Goal: Task Accomplishment & Management: Use online tool/utility

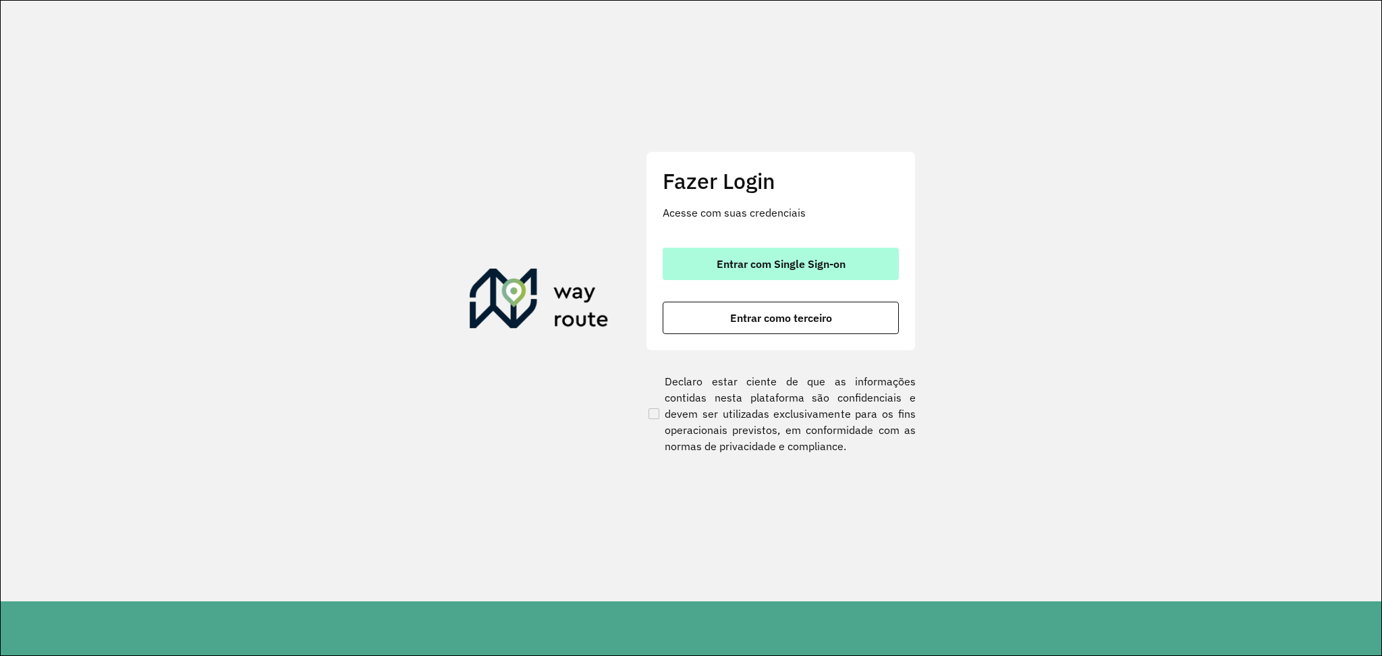
click at [771, 255] on button "Entrar com Single Sign-on" at bounding box center [781, 264] width 236 height 32
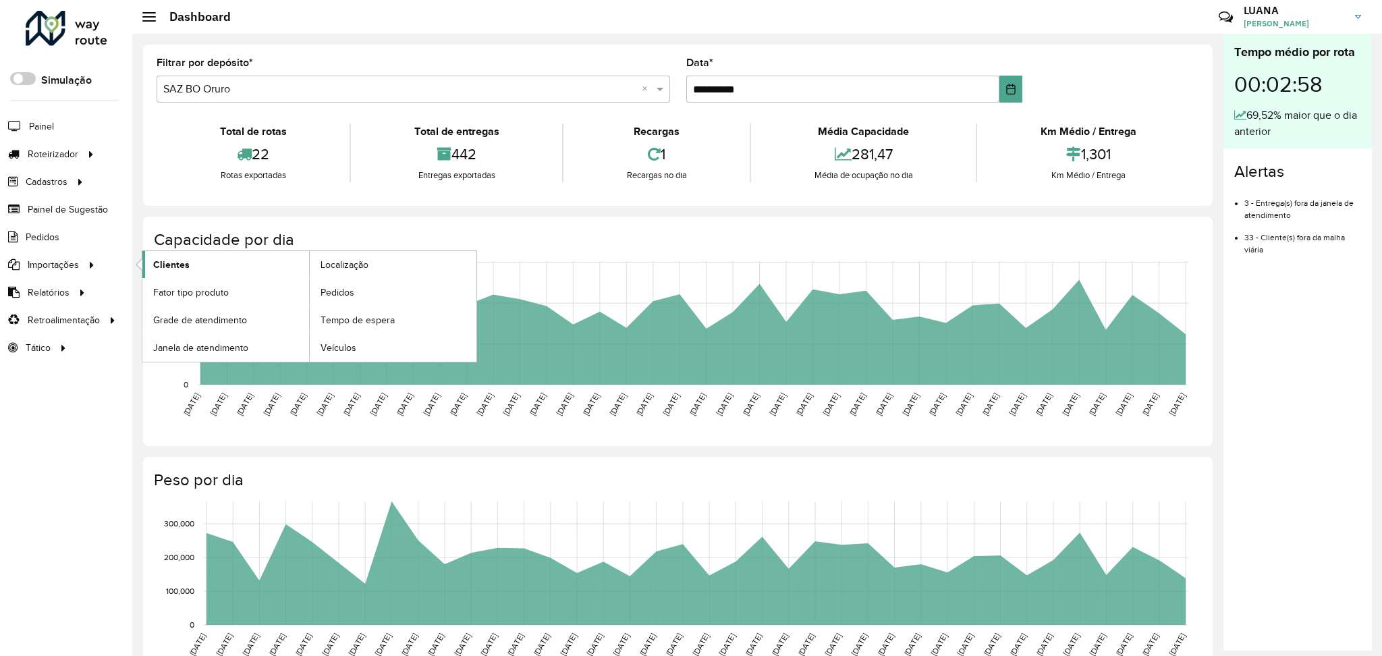
click at [192, 261] on link "Clientes" at bounding box center [225, 264] width 167 height 27
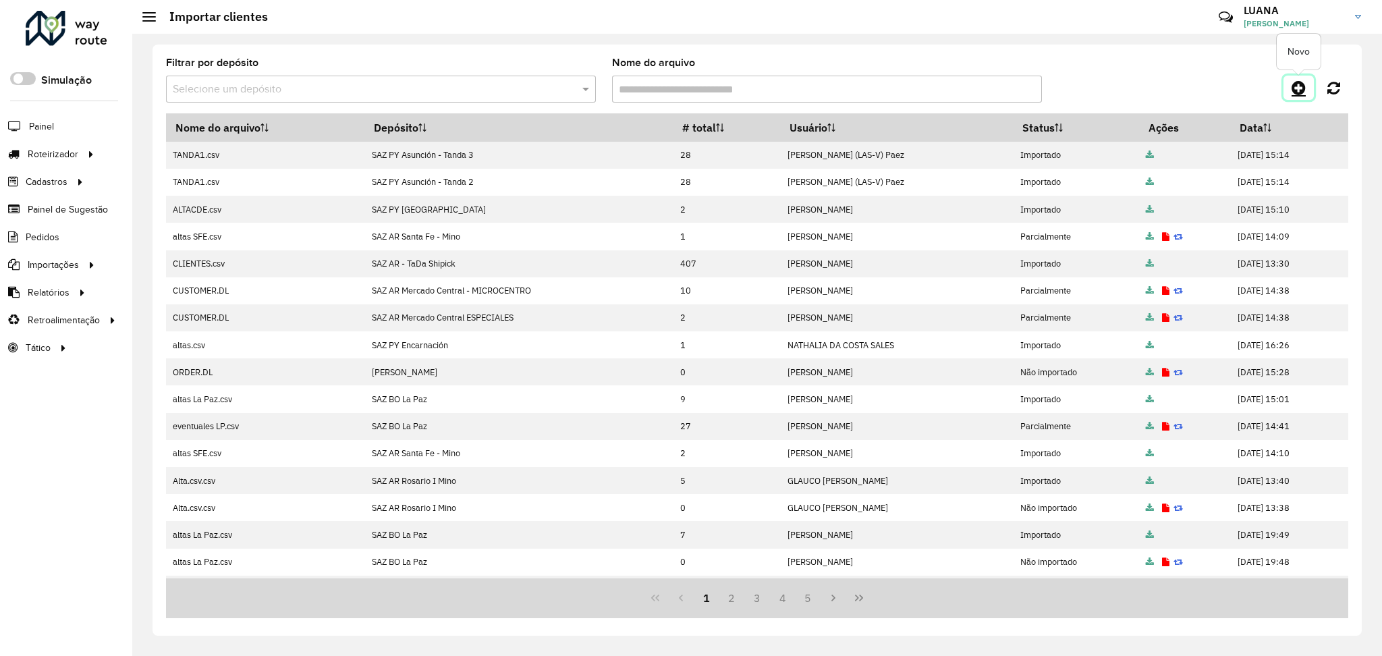
click at [1293, 84] on icon at bounding box center [1299, 88] width 14 height 16
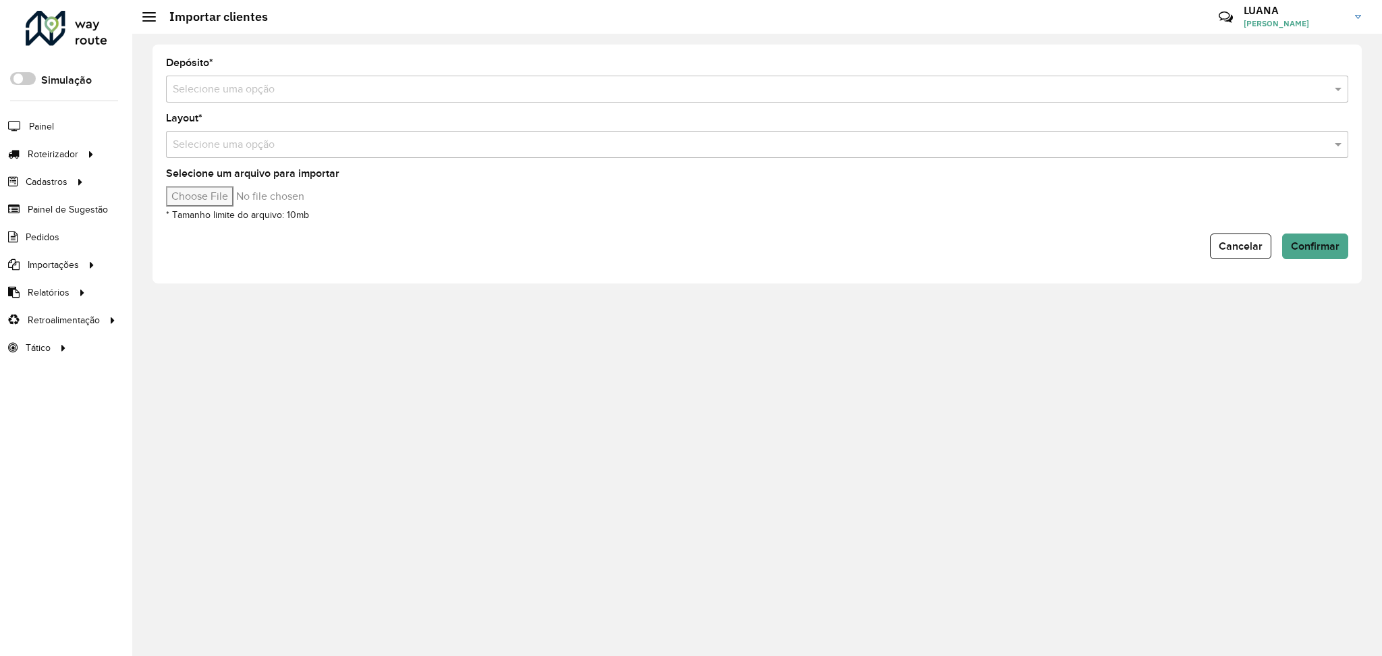
click at [1156, 90] on input "text" at bounding box center [744, 90] width 1142 height 16
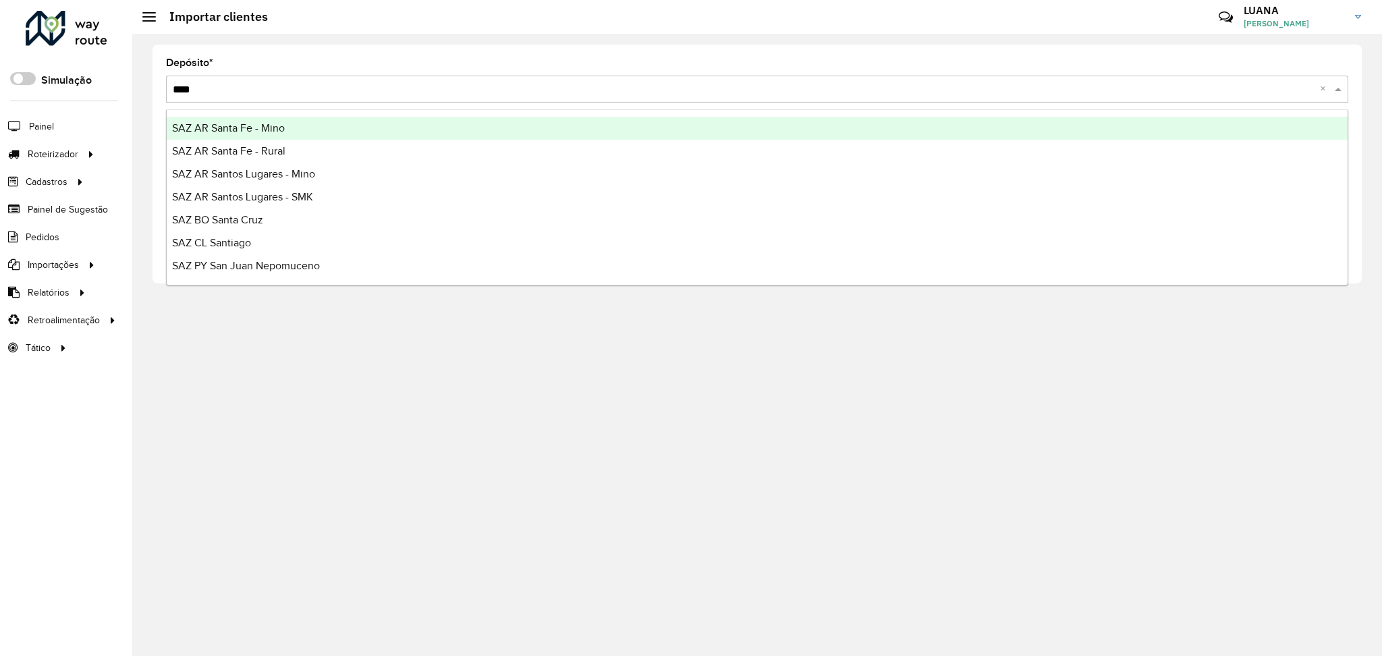
type input "*****"
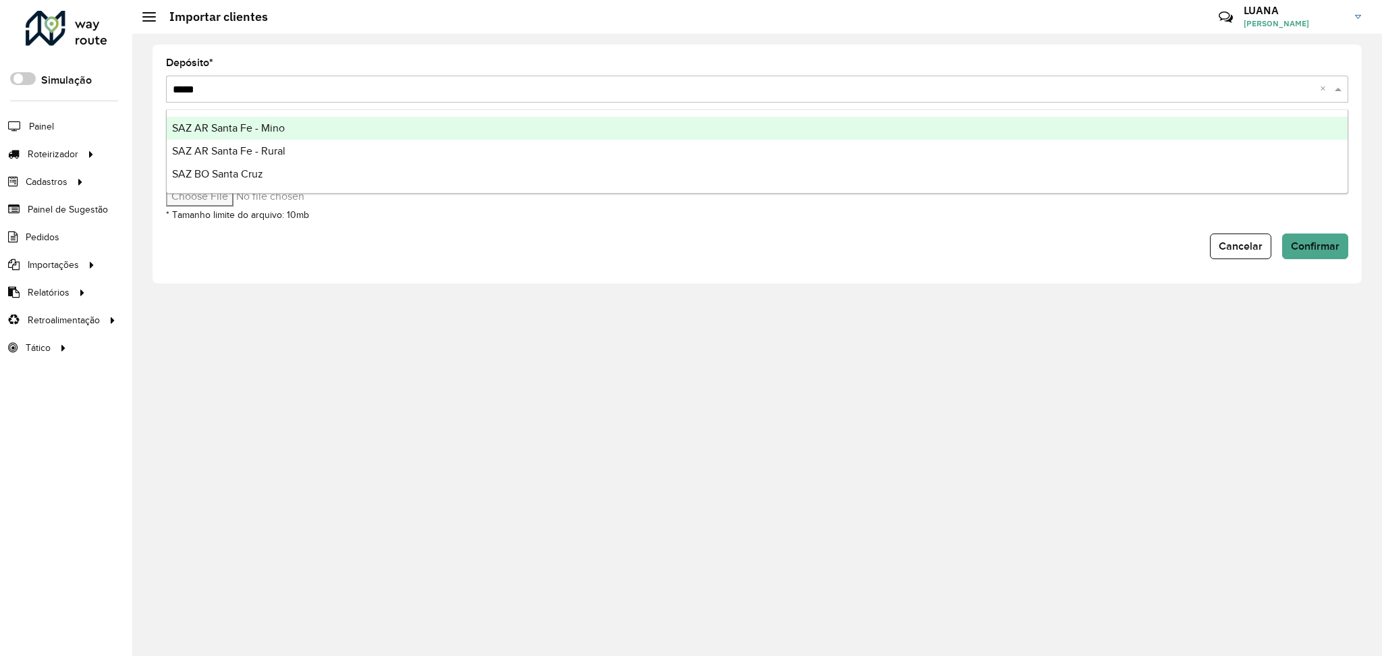
click at [757, 128] on div "SAZ AR Santa Fe - Mino" at bounding box center [757, 128] width 1181 height 23
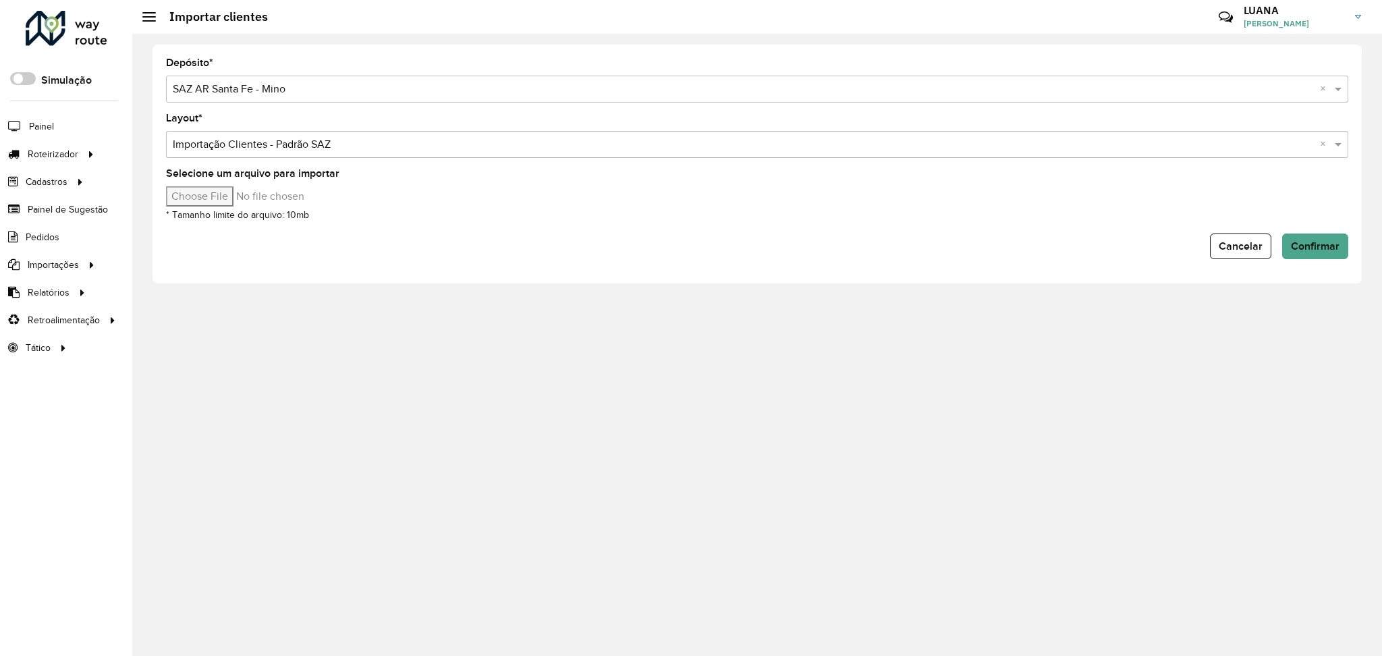
click at [234, 193] on input "Selecione um arquivo para importar" at bounding box center [280, 196] width 229 height 20
type input "**********"
click at [1308, 256] on button "Confirmar" at bounding box center [1315, 247] width 66 height 26
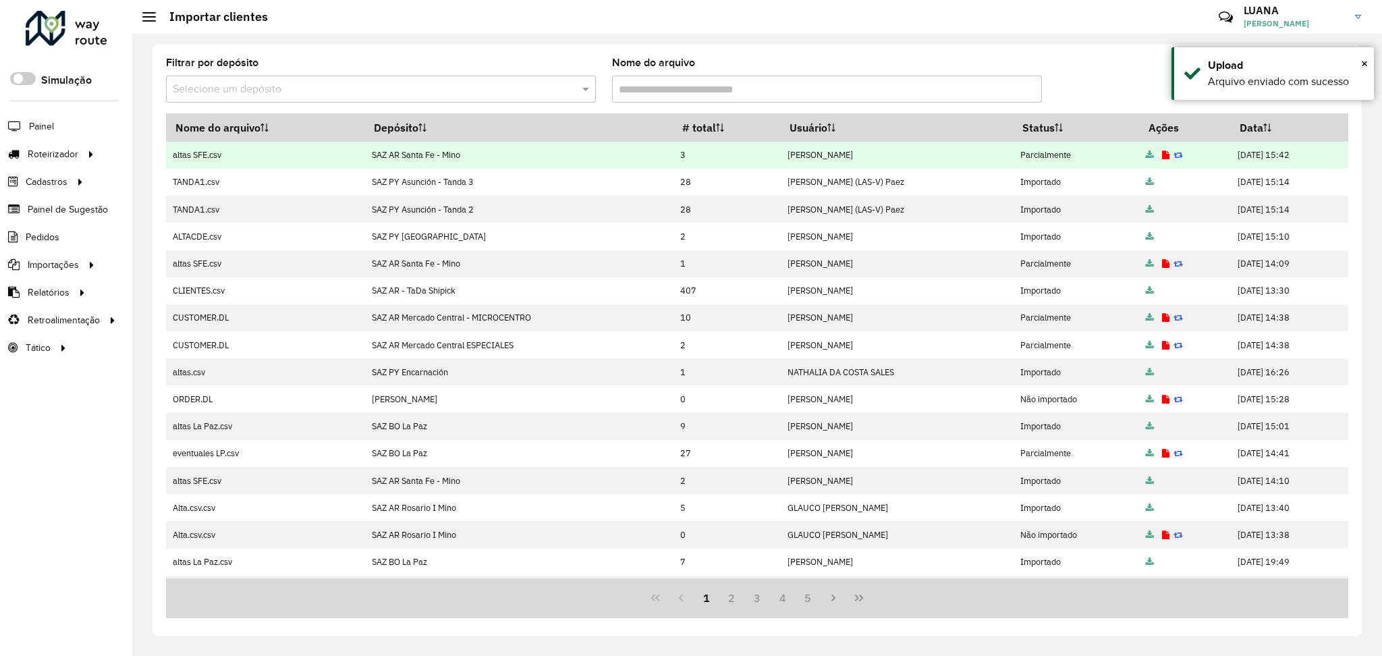
click at [1162, 159] on icon at bounding box center [1165, 155] width 7 height 9
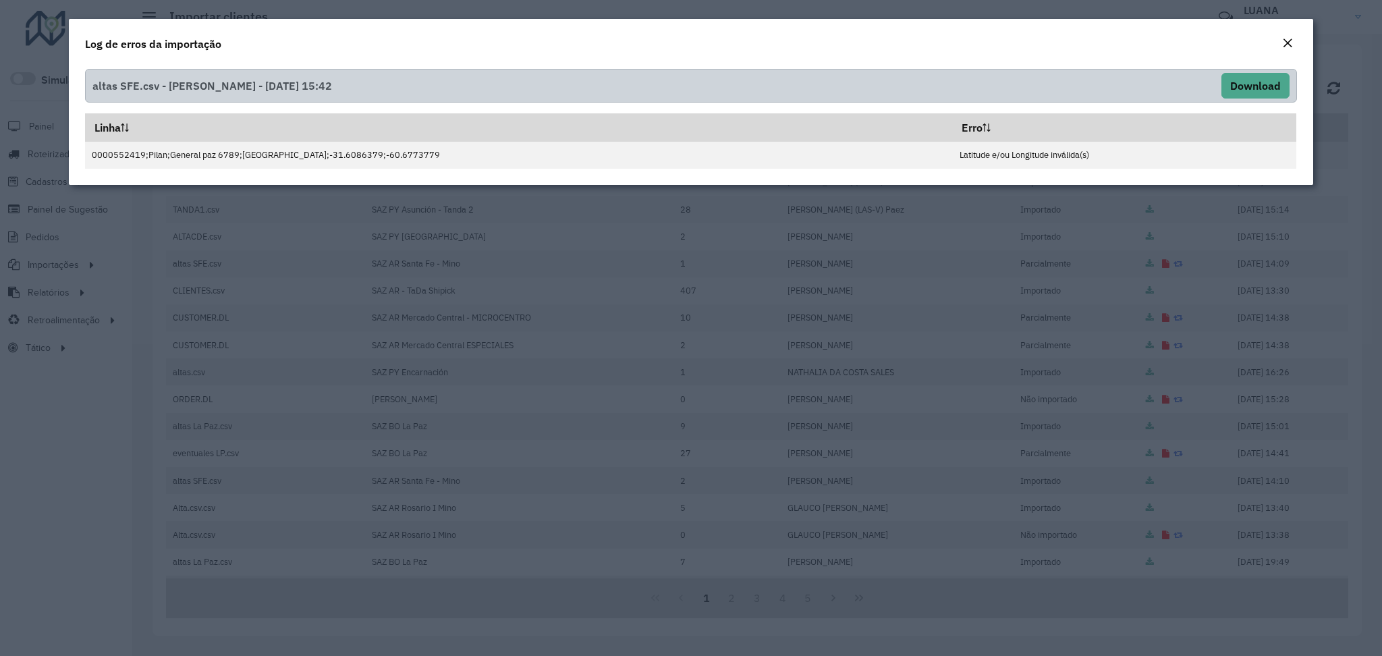
click at [1292, 39] on em "Close" at bounding box center [1287, 43] width 11 height 11
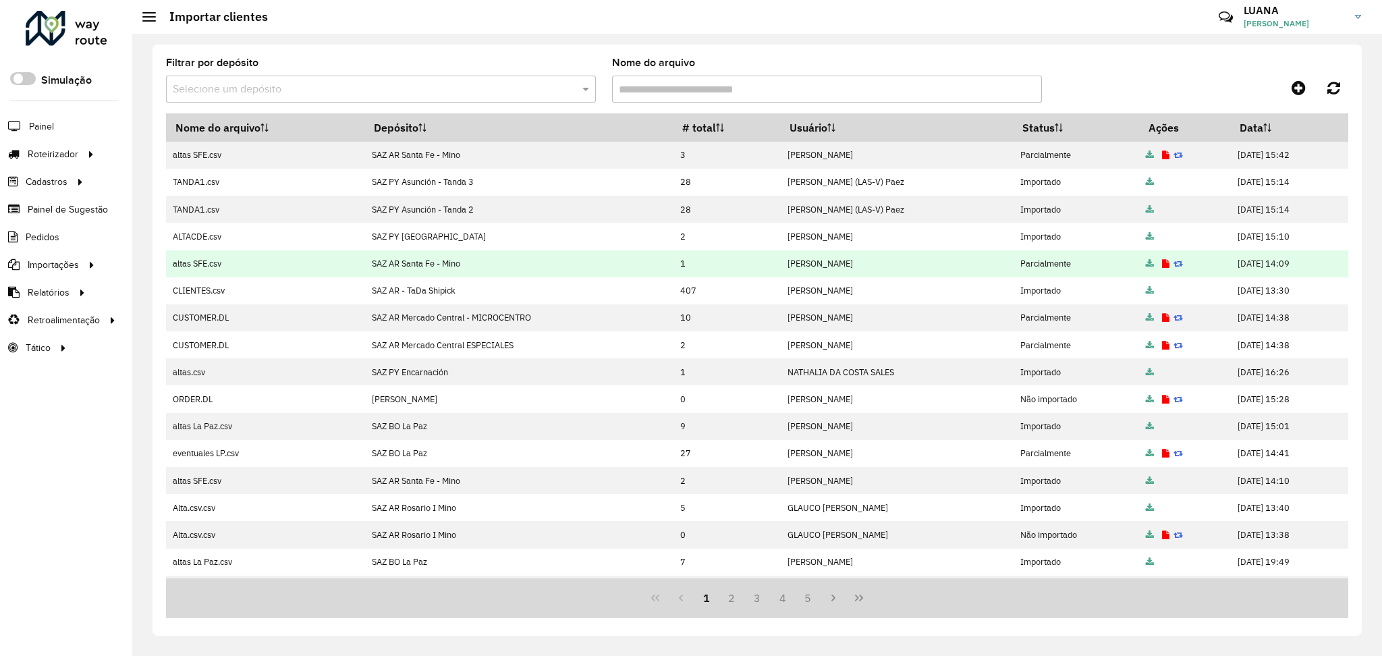
click at [1139, 261] on td at bounding box center [1184, 263] width 91 height 27
click at [1162, 261] on icon at bounding box center [1165, 264] width 7 height 9
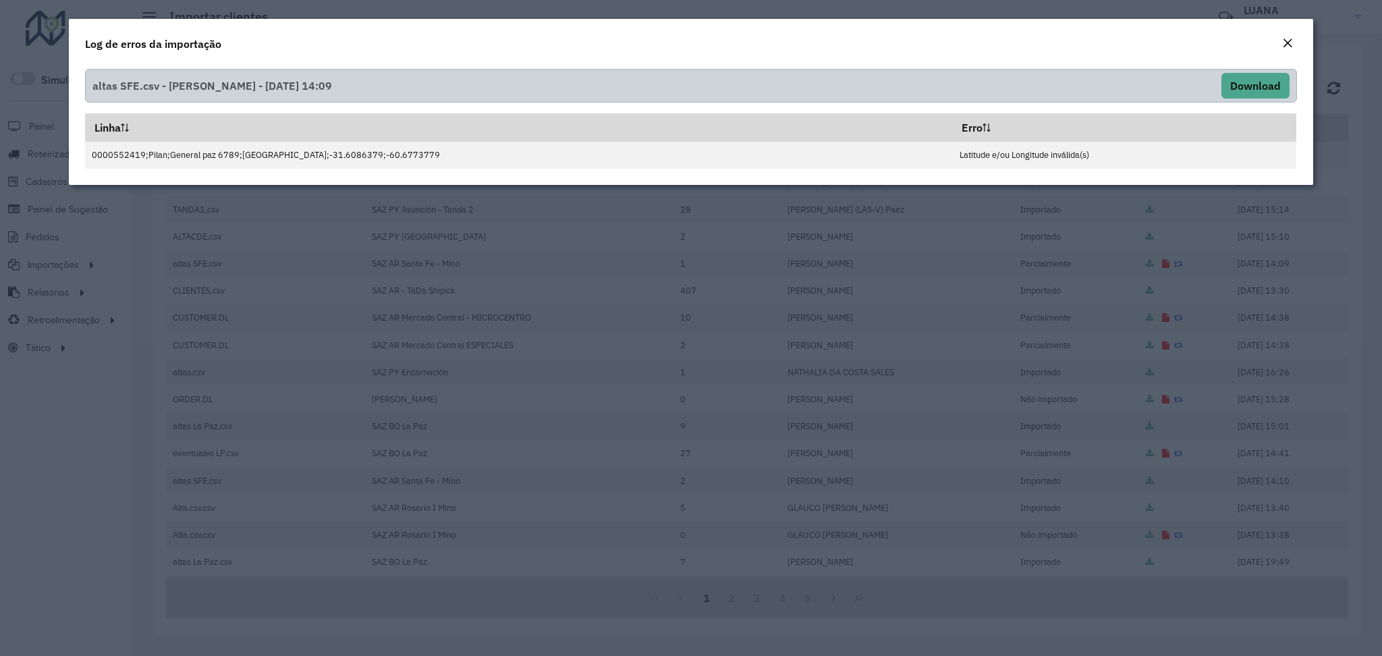
click at [1286, 42] on em "Close" at bounding box center [1287, 43] width 11 height 11
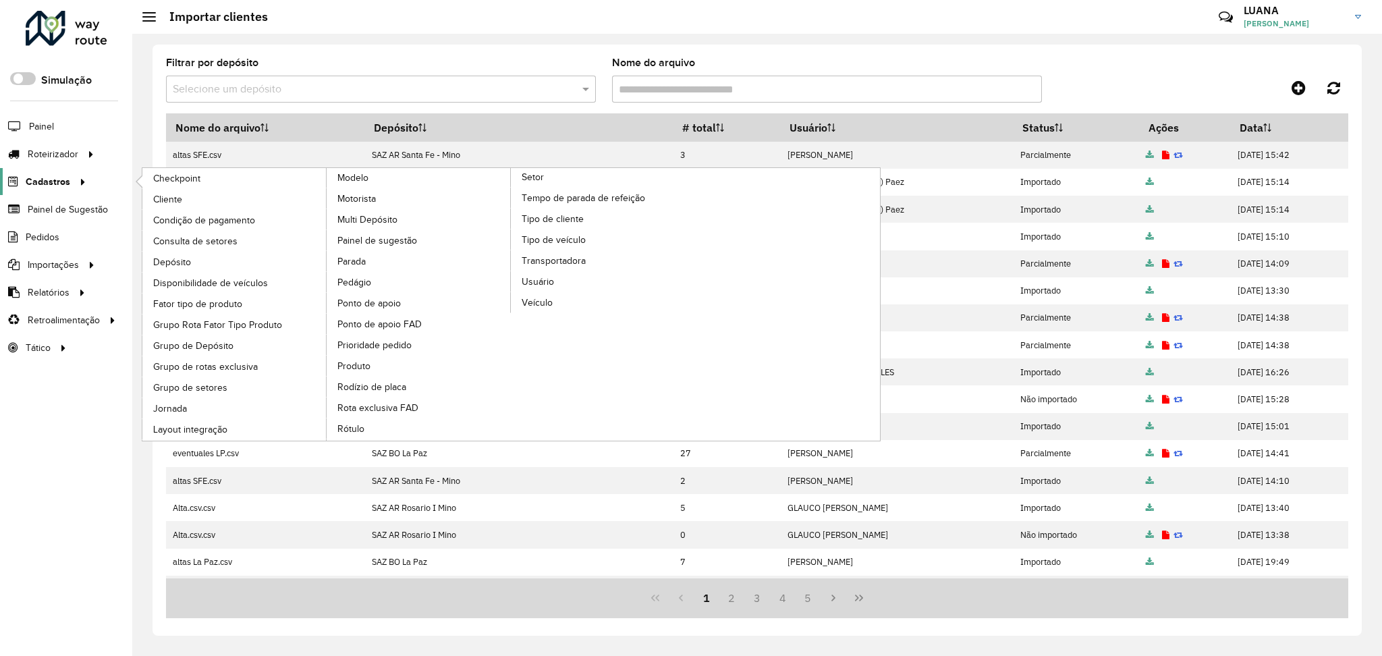
click at [53, 190] on link "Cadastros" at bounding box center [45, 181] width 90 height 27
click at [178, 196] on span "Cliente" at bounding box center [169, 199] width 32 height 14
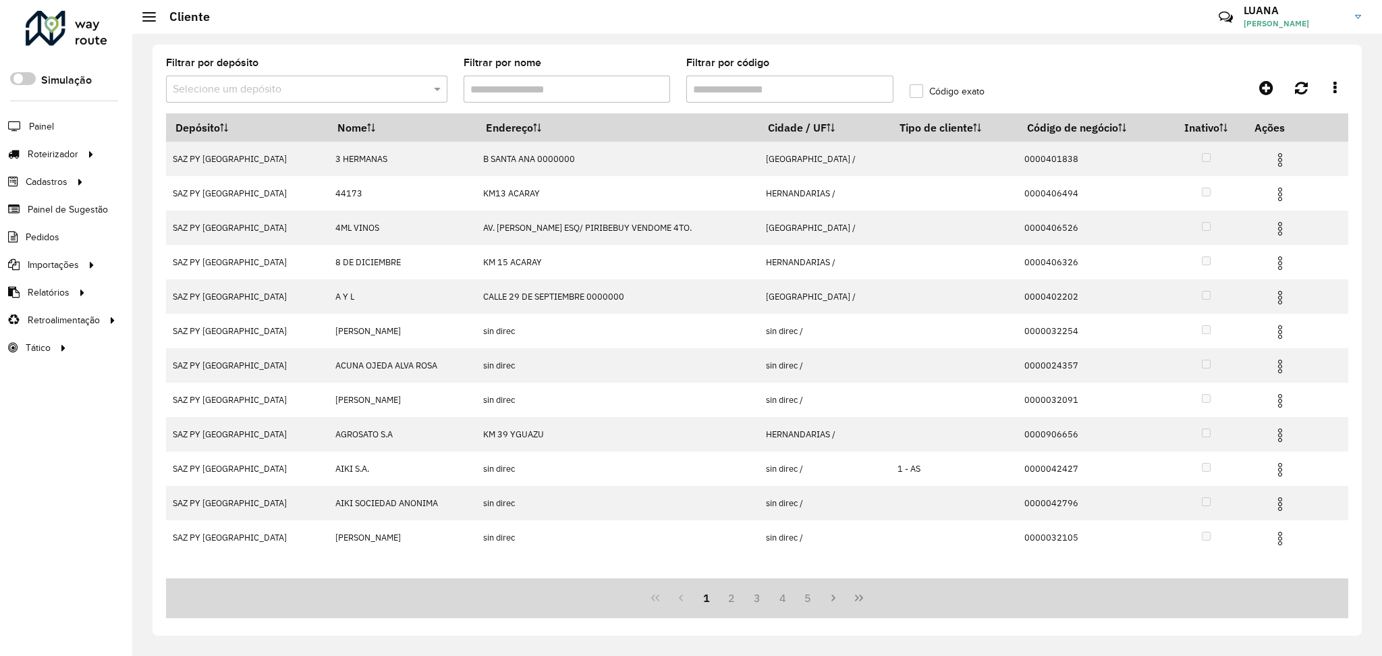
click at [717, 97] on input "Filtrar por código" at bounding box center [789, 89] width 207 height 27
paste input "**********"
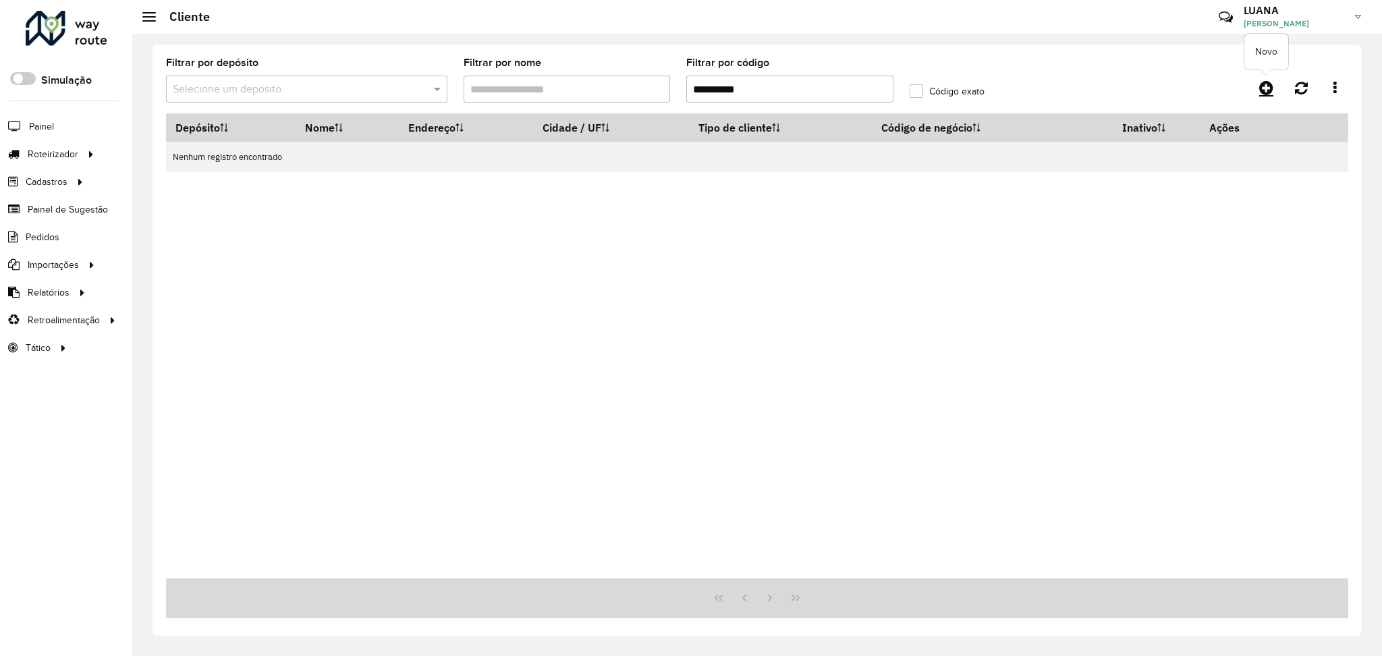
type input "**********"
click at [1265, 92] on icon at bounding box center [1266, 88] width 14 height 16
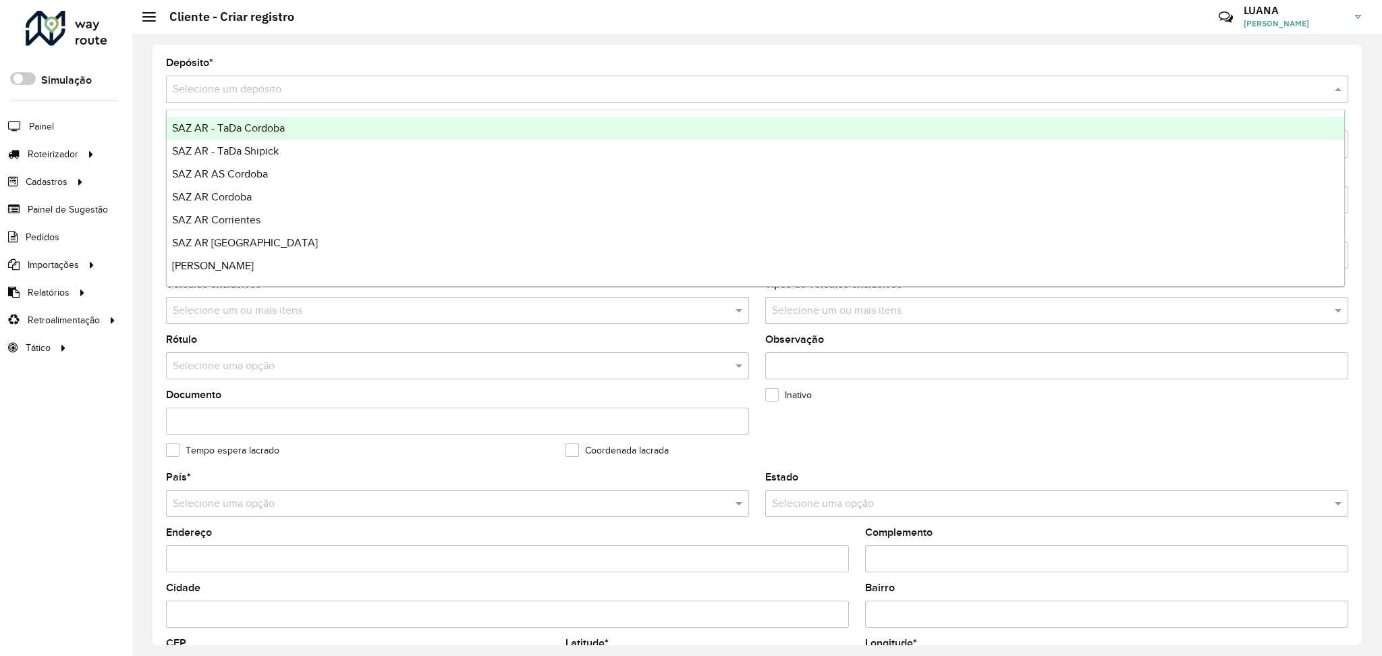
click at [227, 95] on input "text" at bounding box center [744, 90] width 1142 height 16
type input "*****"
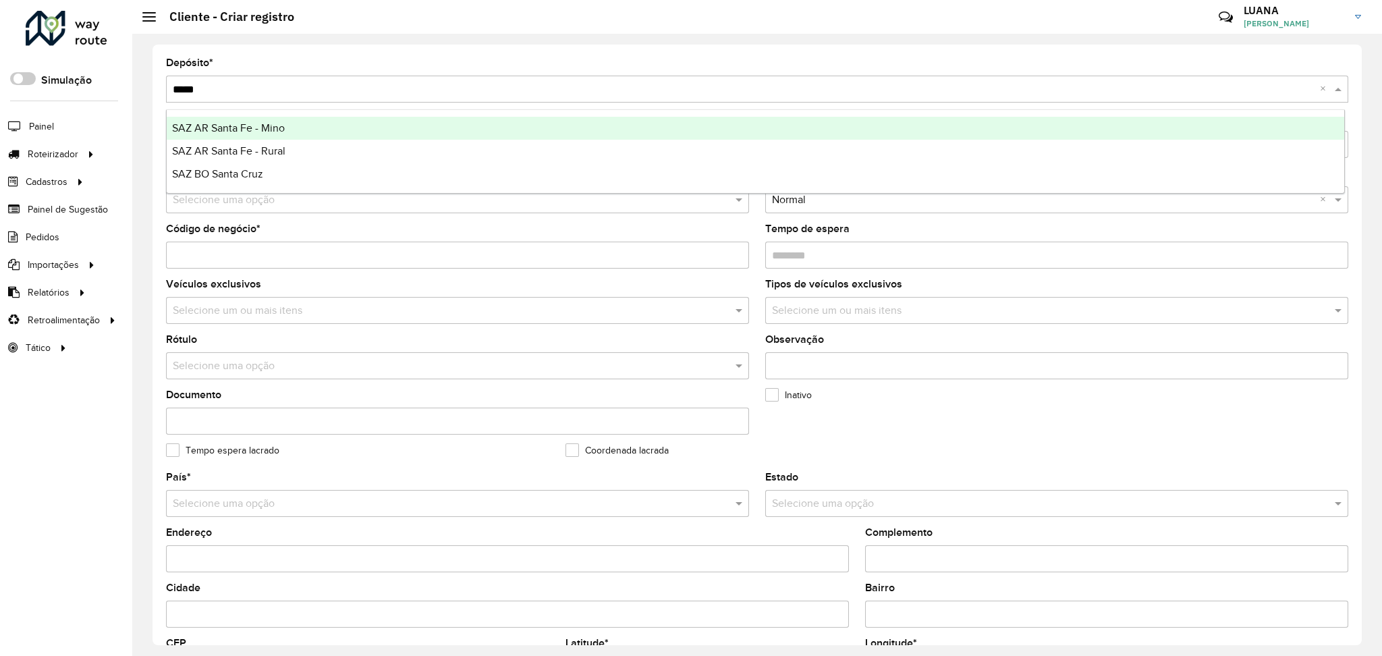
click at [292, 124] on div "SAZ AR Santa Fe - Mino" at bounding box center [756, 128] width 1178 height 23
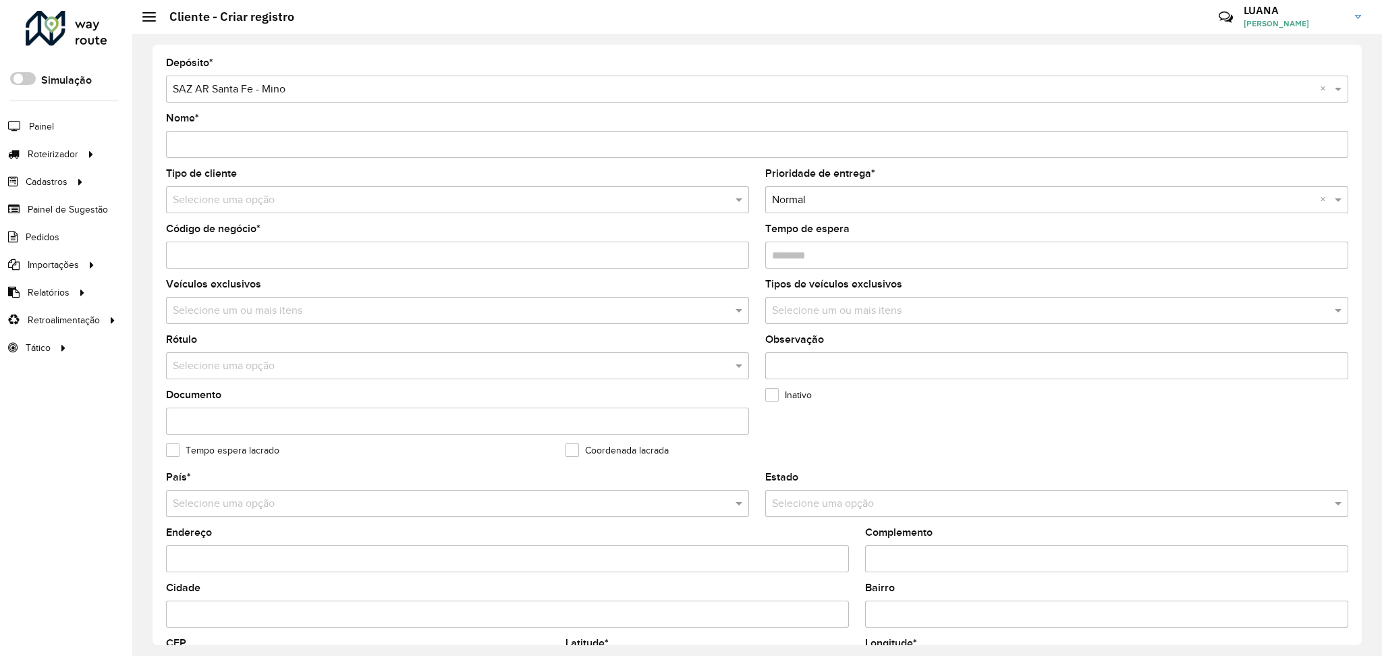
click at [219, 138] on input "Nome *" at bounding box center [757, 144] width 1183 height 27
click at [182, 263] on input "Código de negócio *" at bounding box center [457, 255] width 583 height 27
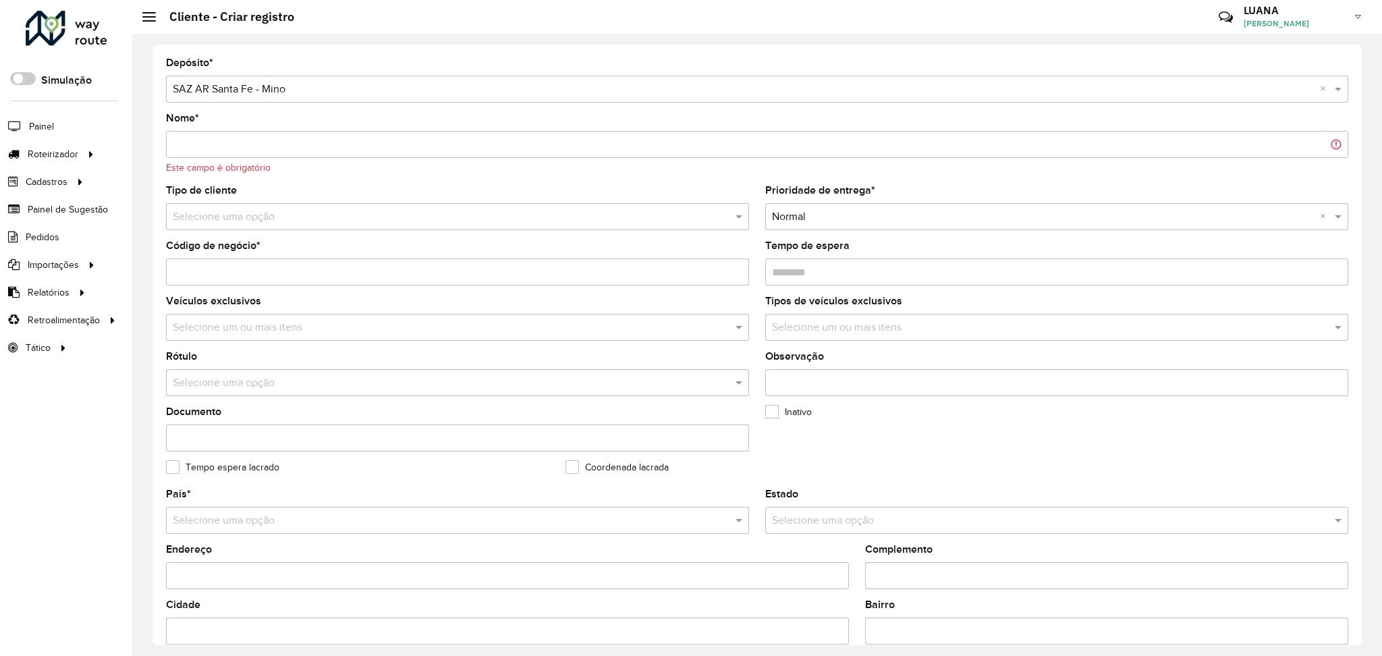
paste input "**********"
type input "**********"
click at [213, 141] on input "Nome *" at bounding box center [757, 144] width 1183 height 27
paste input "*****"
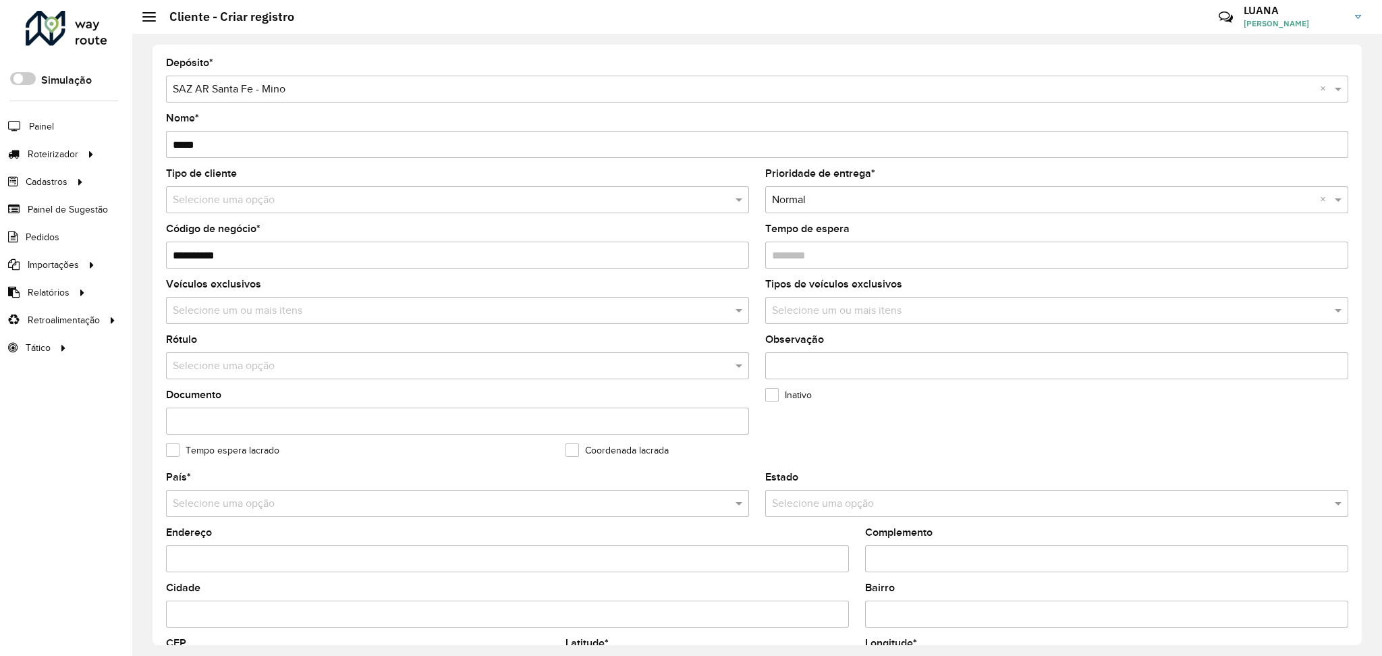
type input "*****"
click at [292, 178] on div "Tipo de cliente Selecione uma opção" at bounding box center [457, 191] width 583 height 45
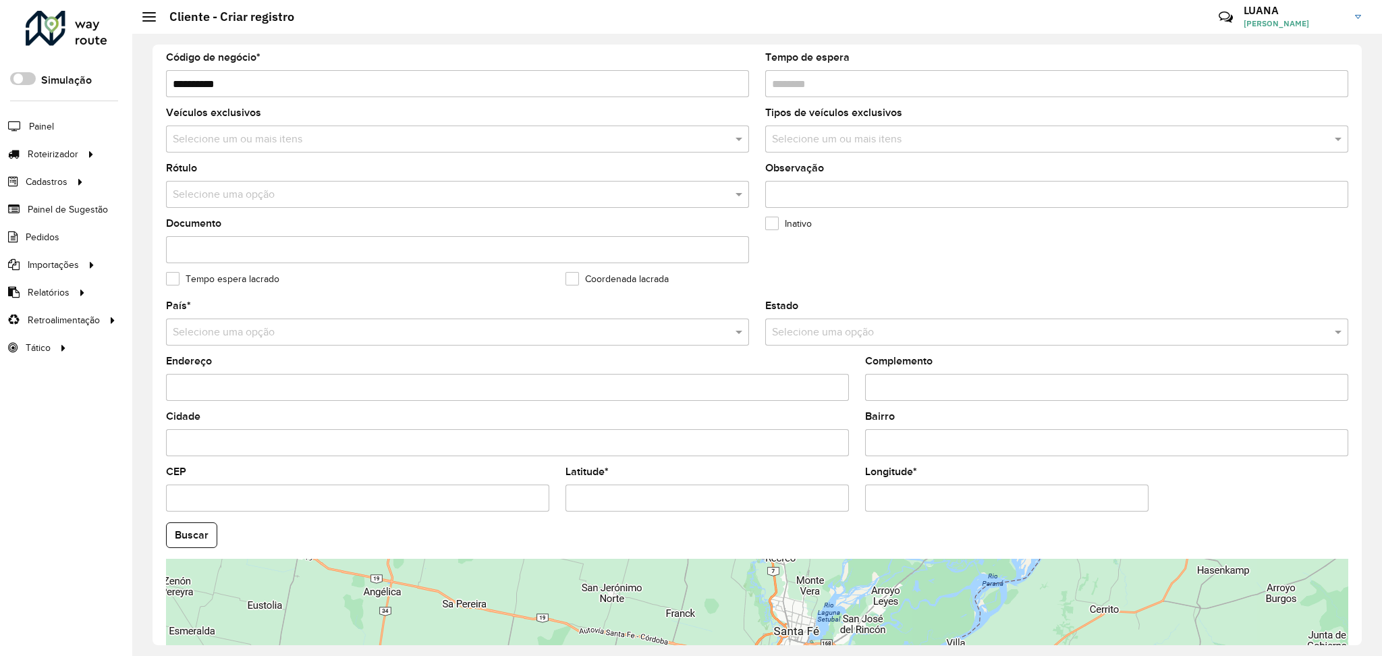
scroll to position [180, 0]
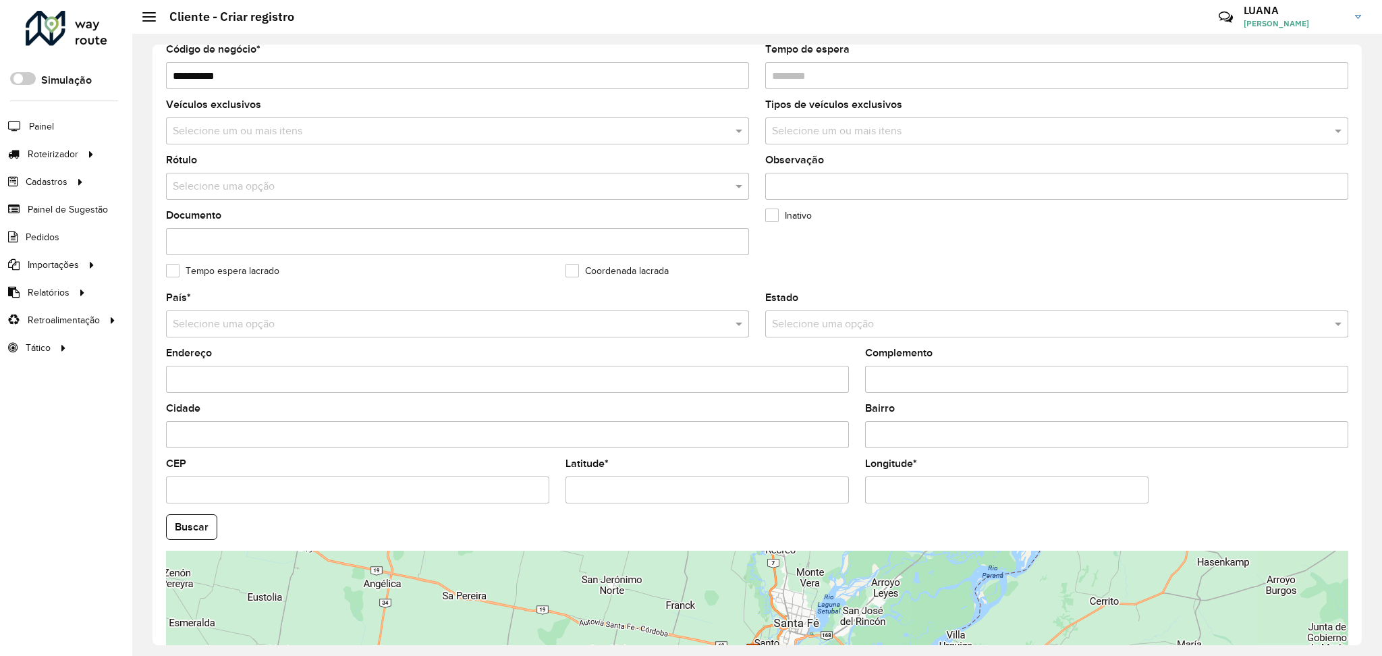
click at [202, 379] on input "Endereço" at bounding box center [507, 379] width 683 height 27
click at [206, 379] on input "Endereço" at bounding box center [507, 379] width 683 height 27
paste input "**********"
type input "**********"
click at [275, 439] on input "Cidade" at bounding box center [507, 434] width 683 height 27
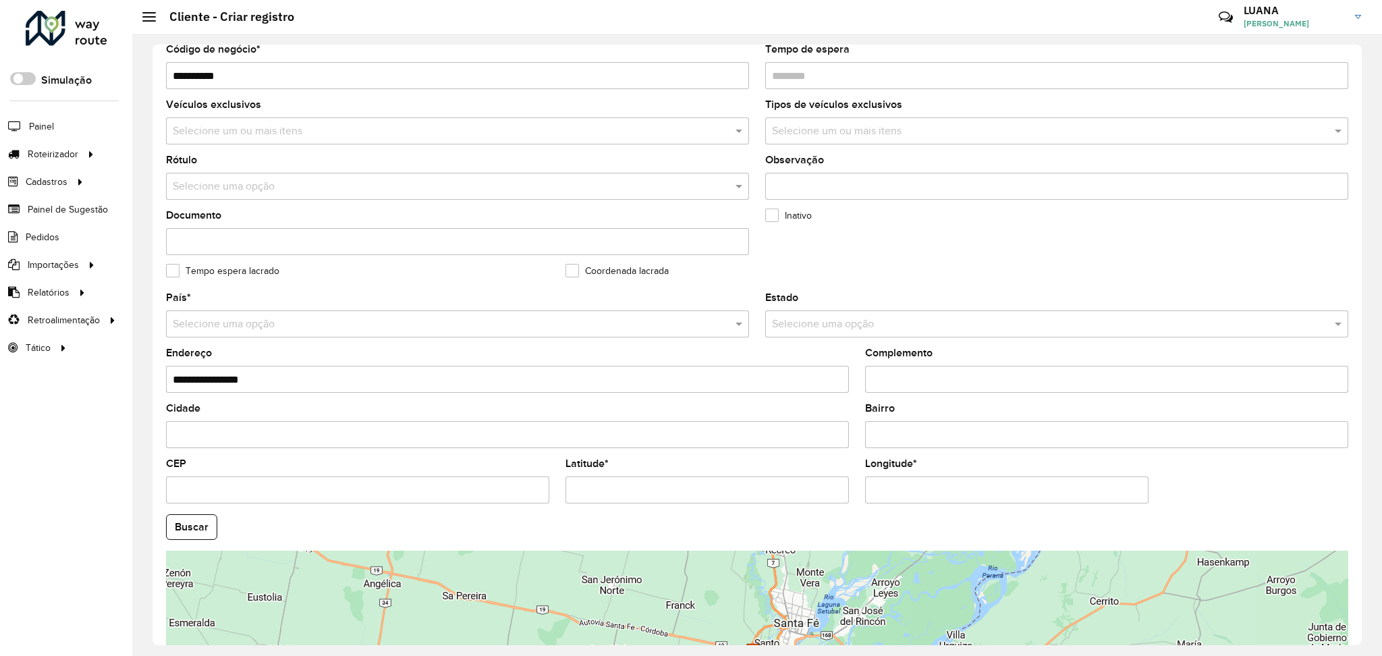
paste input "********"
type input "********"
click at [639, 495] on input "Latitude *" at bounding box center [707, 490] width 283 height 27
paste input "**********"
type input "**********"
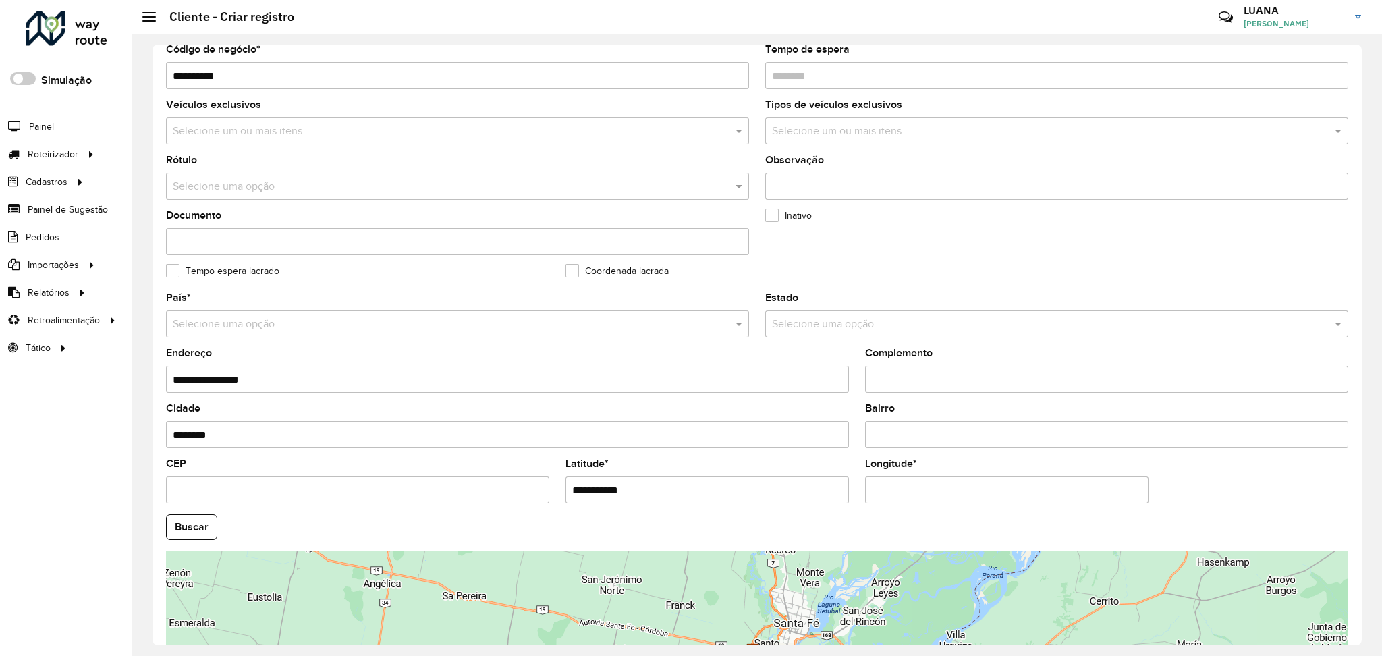
click at [900, 486] on input "Longitude *" at bounding box center [1006, 490] width 283 height 27
paste input "**********"
type input "**********"
click at [189, 523] on hb-app "Aguarde... Pop-up bloqueado! Seu navegador bloqueou automáticamente a abertura …" at bounding box center [691, 328] width 1382 height 656
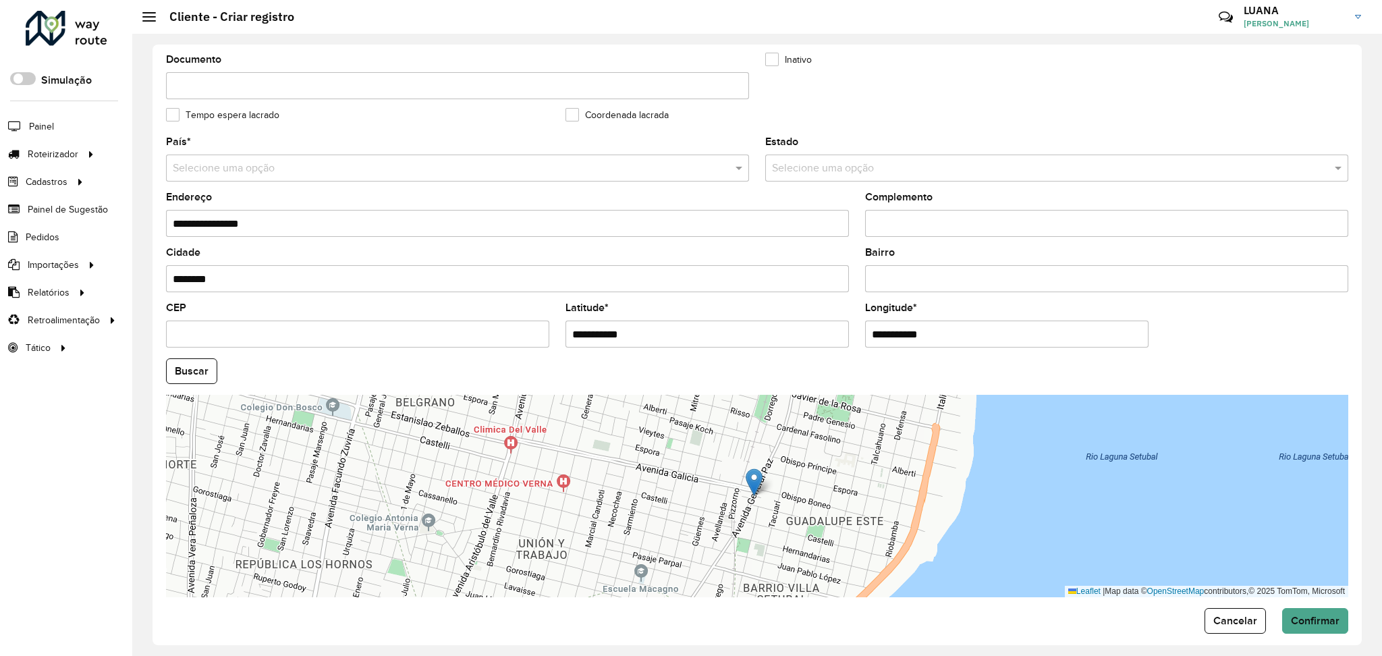
scroll to position [348, 0]
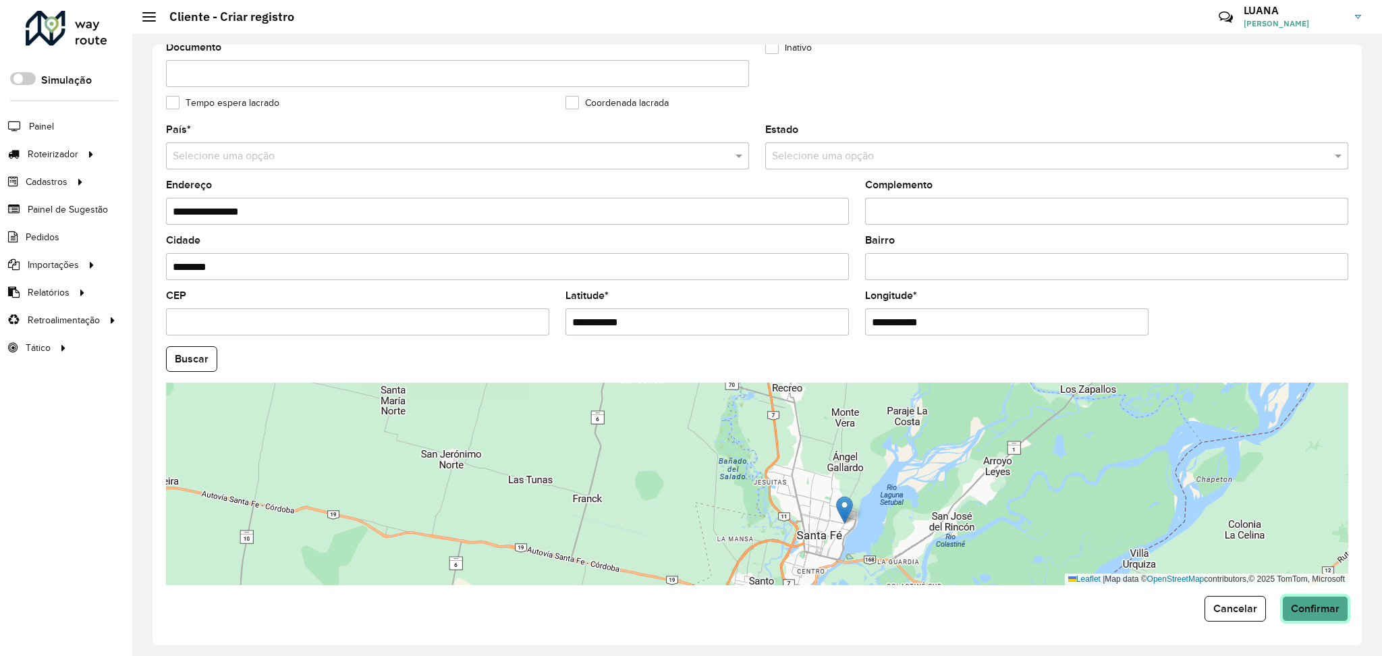
click at [1301, 603] on span "Confirmar" at bounding box center [1315, 608] width 49 height 11
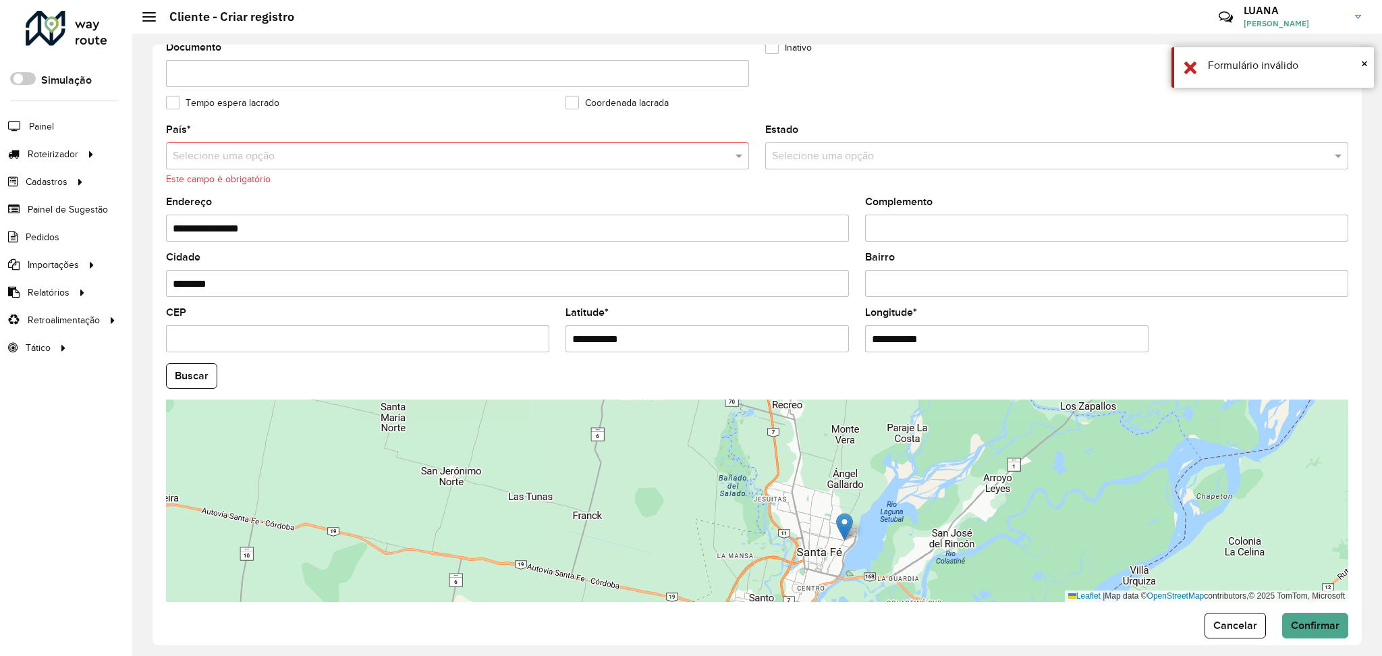
click at [310, 142] on div "Selecione uma opção" at bounding box center [457, 155] width 583 height 27
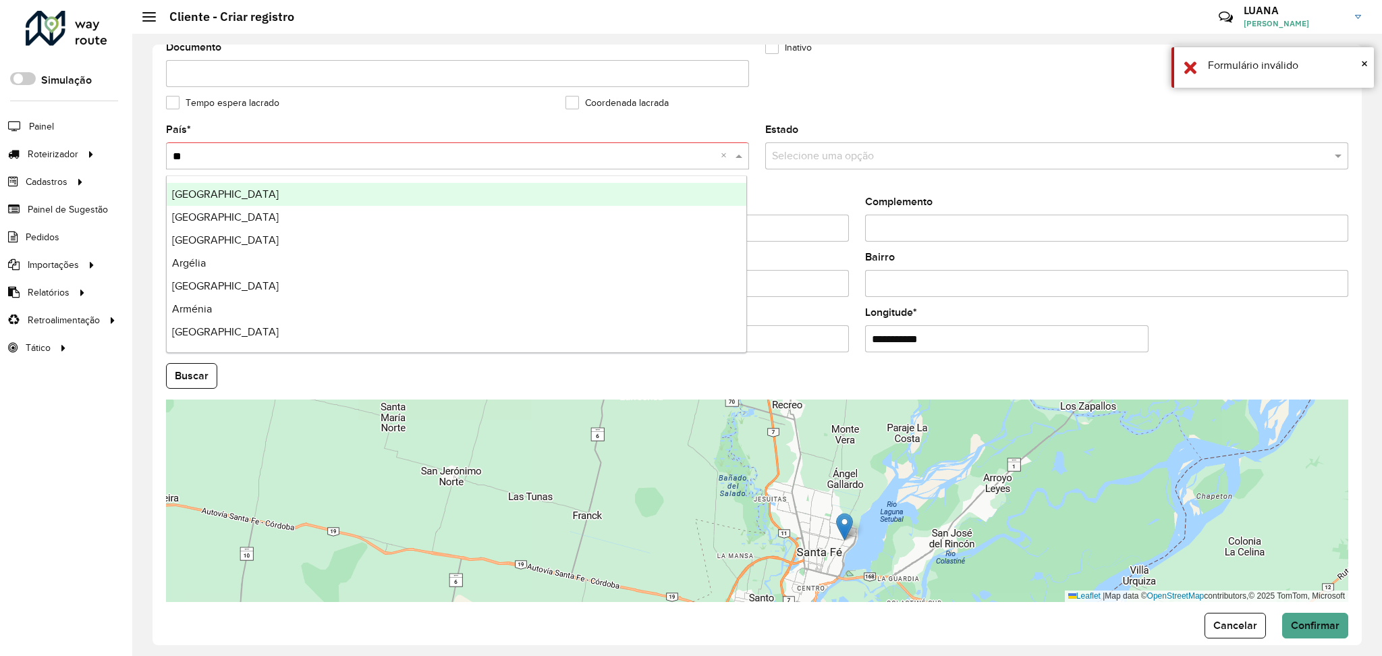
type input "***"
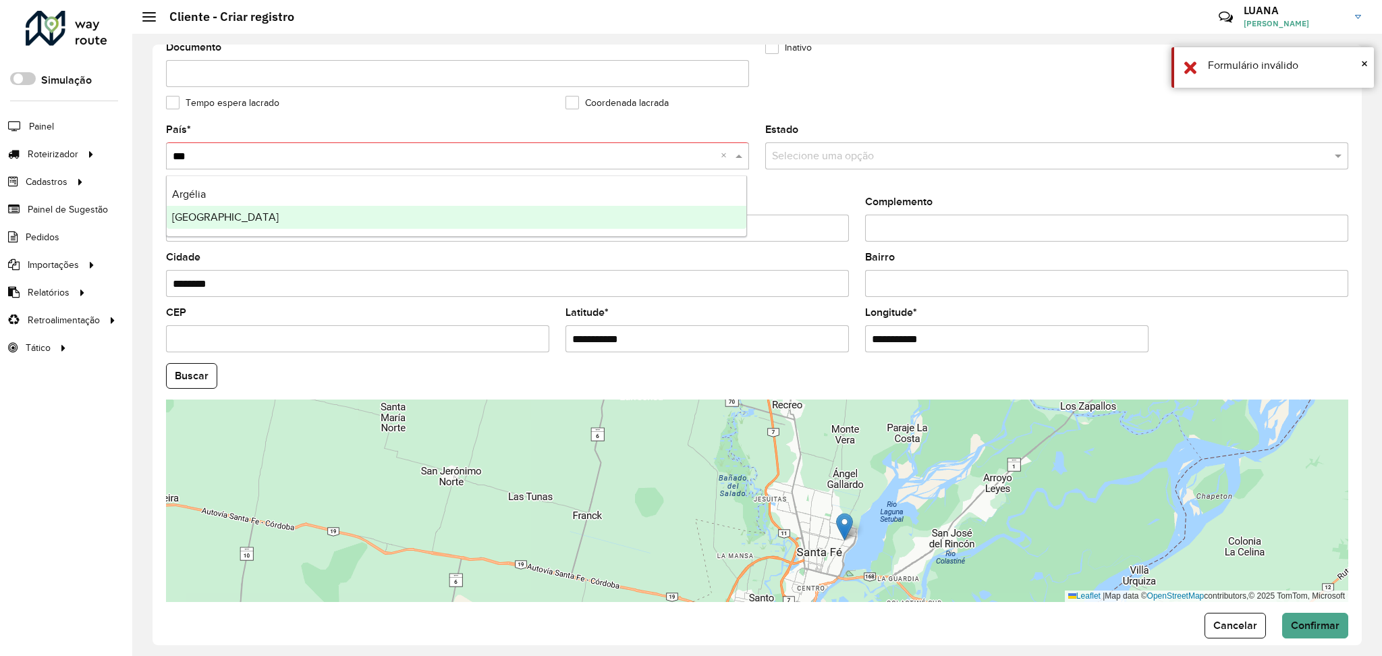
click at [233, 211] on div "Argentina" at bounding box center [457, 217] width 580 height 23
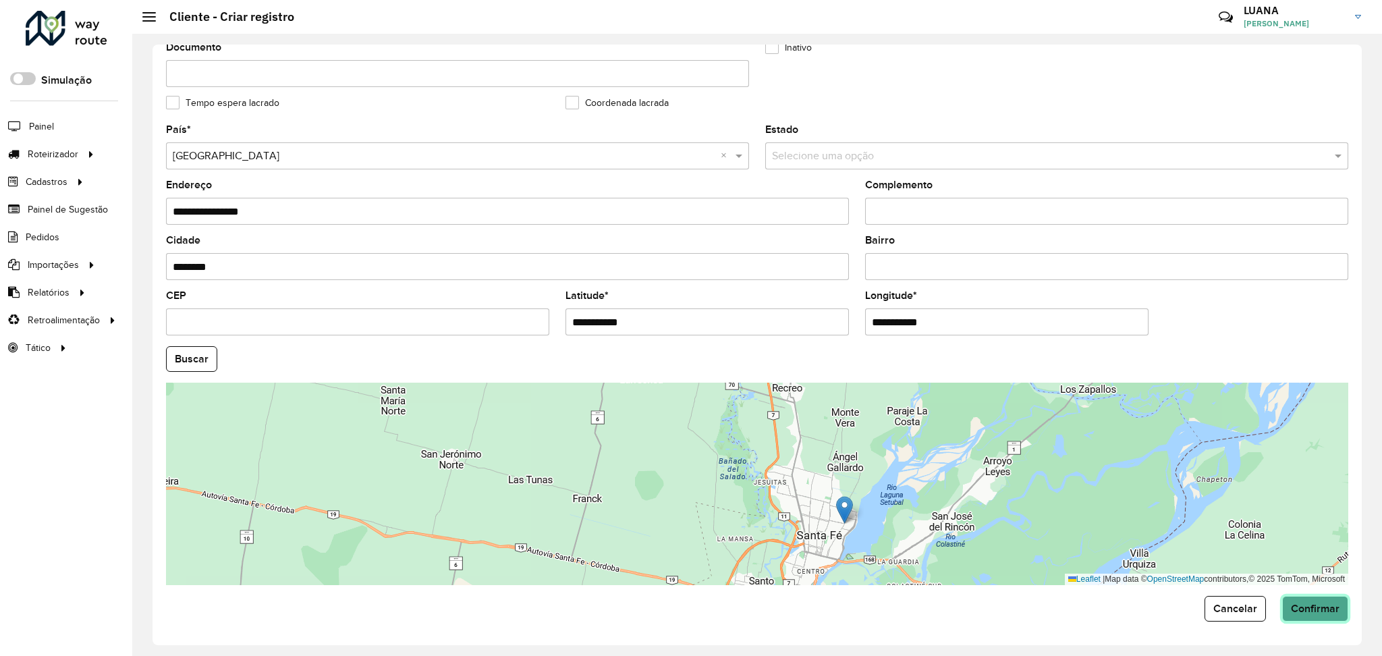
click at [1328, 607] on span "Confirmar" at bounding box center [1315, 608] width 49 height 11
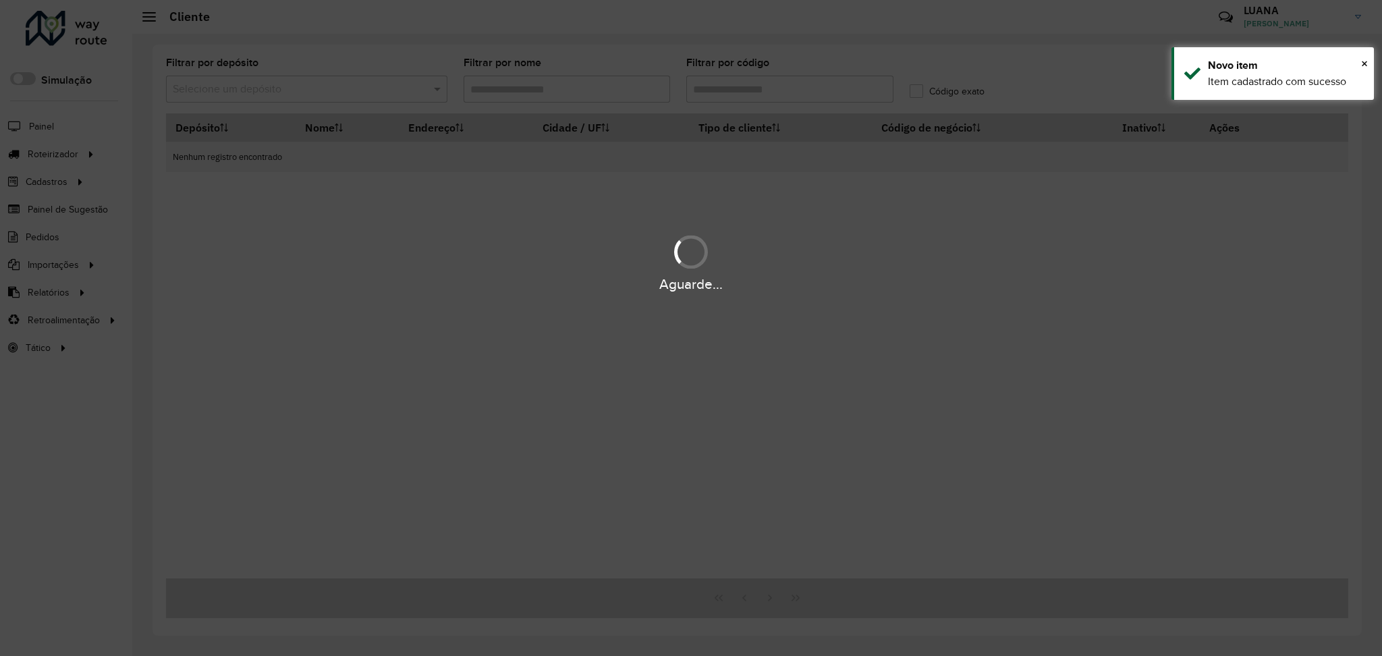
type input "**********"
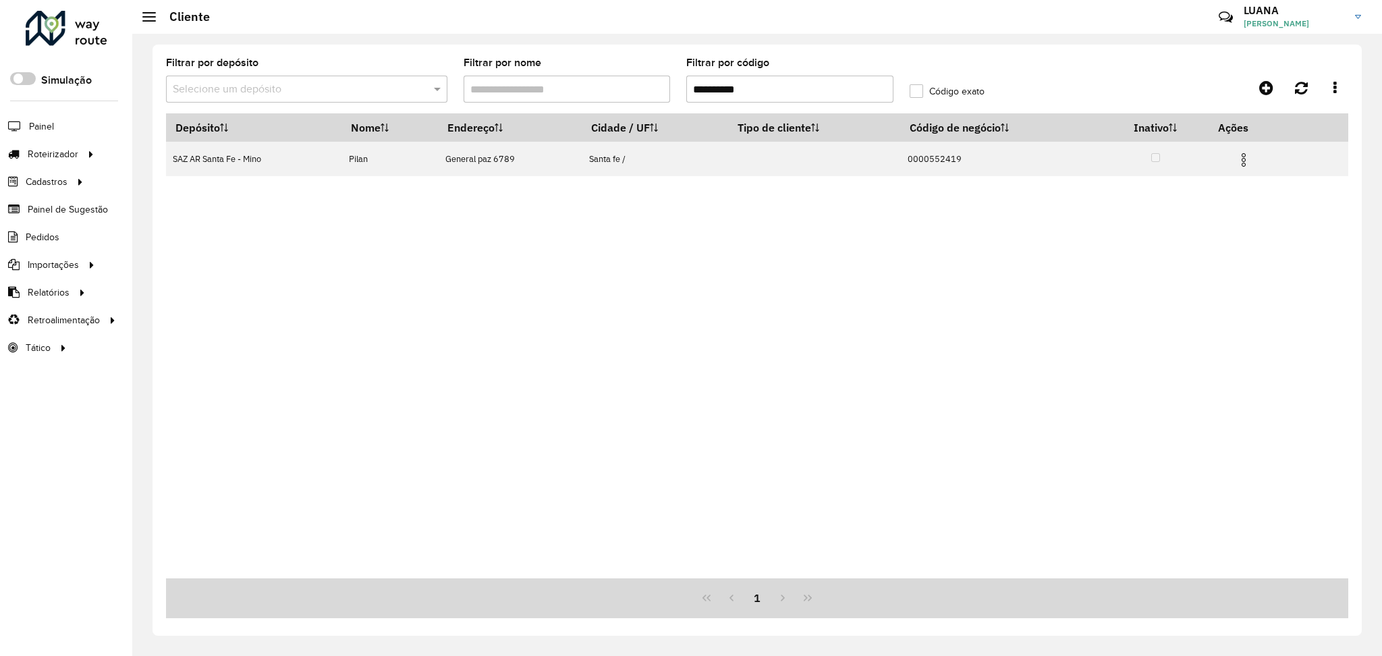
click at [159, 439] on div "**********" at bounding box center [758, 340] width 1210 height 591
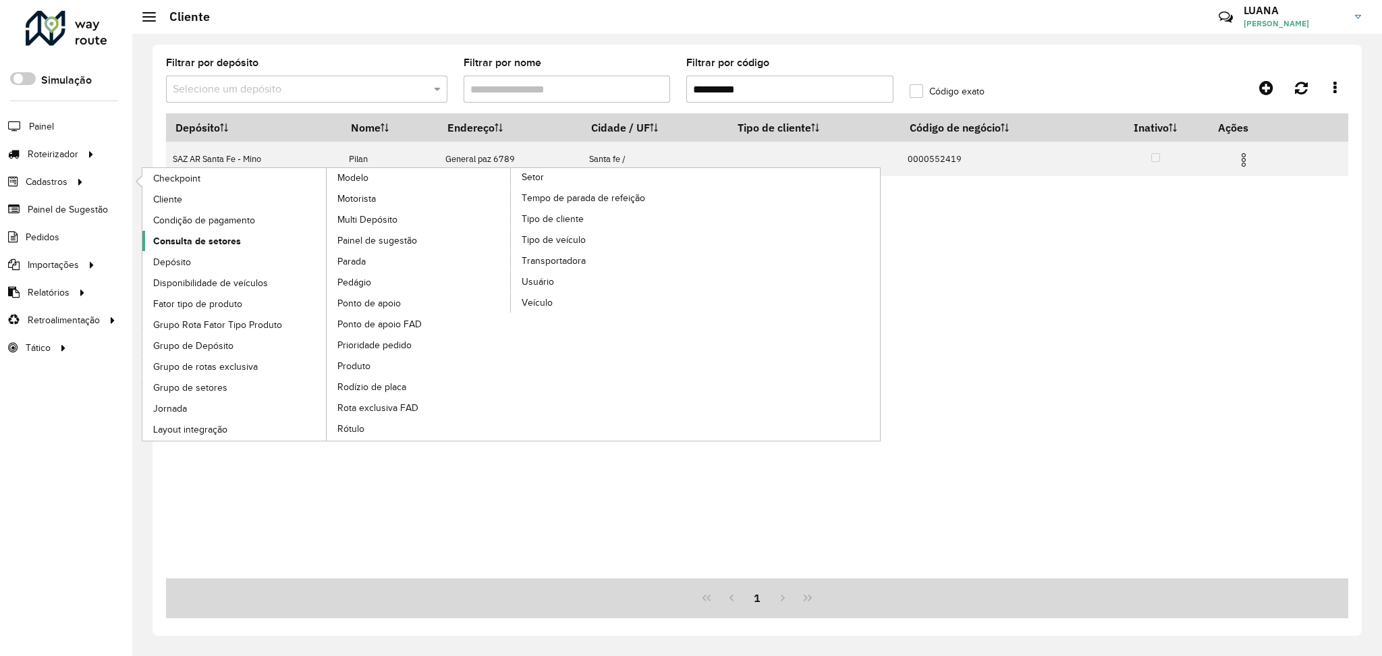
click at [240, 244] on link "Consulta de setores" at bounding box center [234, 241] width 185 height 20
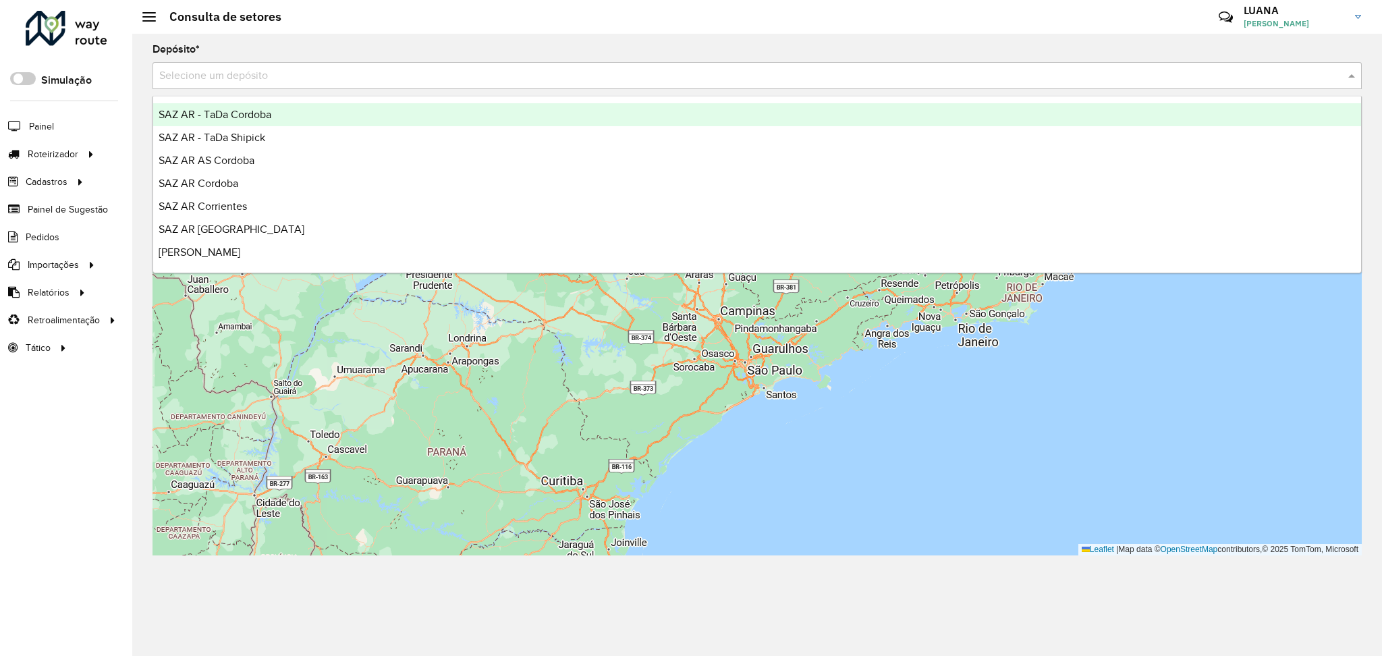
click at [432, 81] on input "text" at bounding box center [743, 76] width 1169 height 16
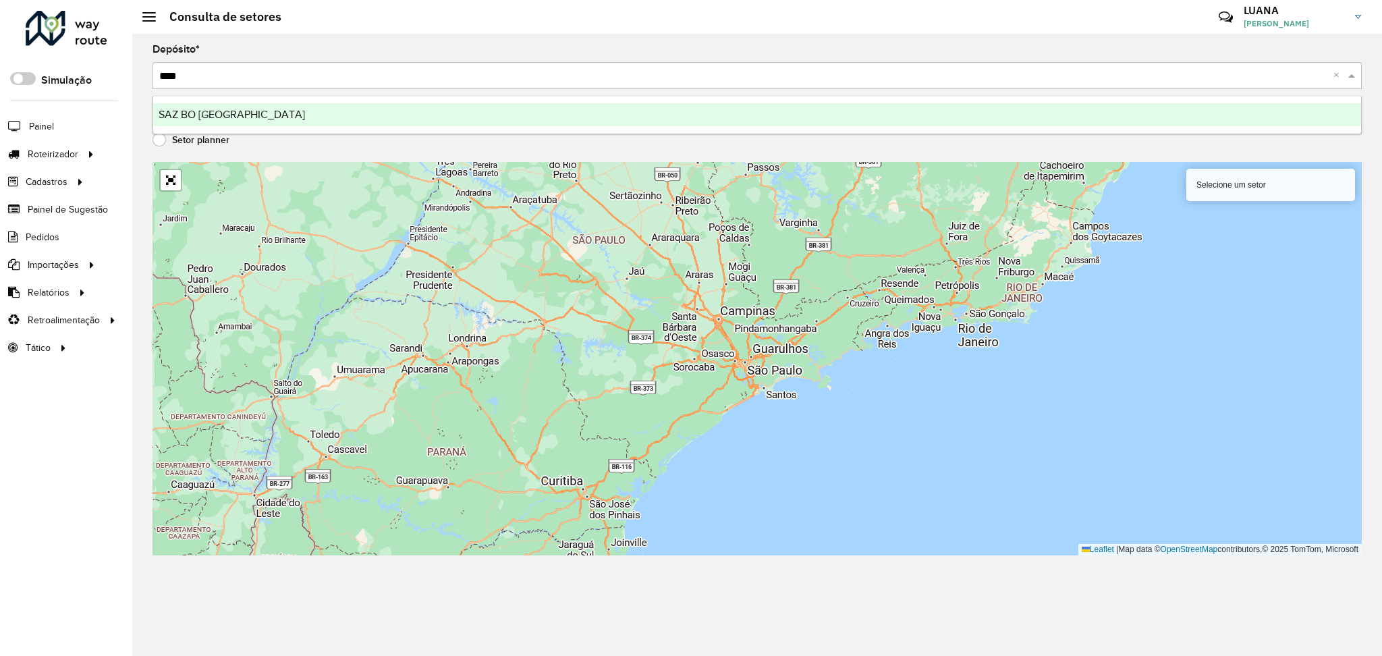
type input "*****"
click at [438, 117] on div "SAZ BO Cochabamba" at bounding box center [757, 114] width 1208 height 23
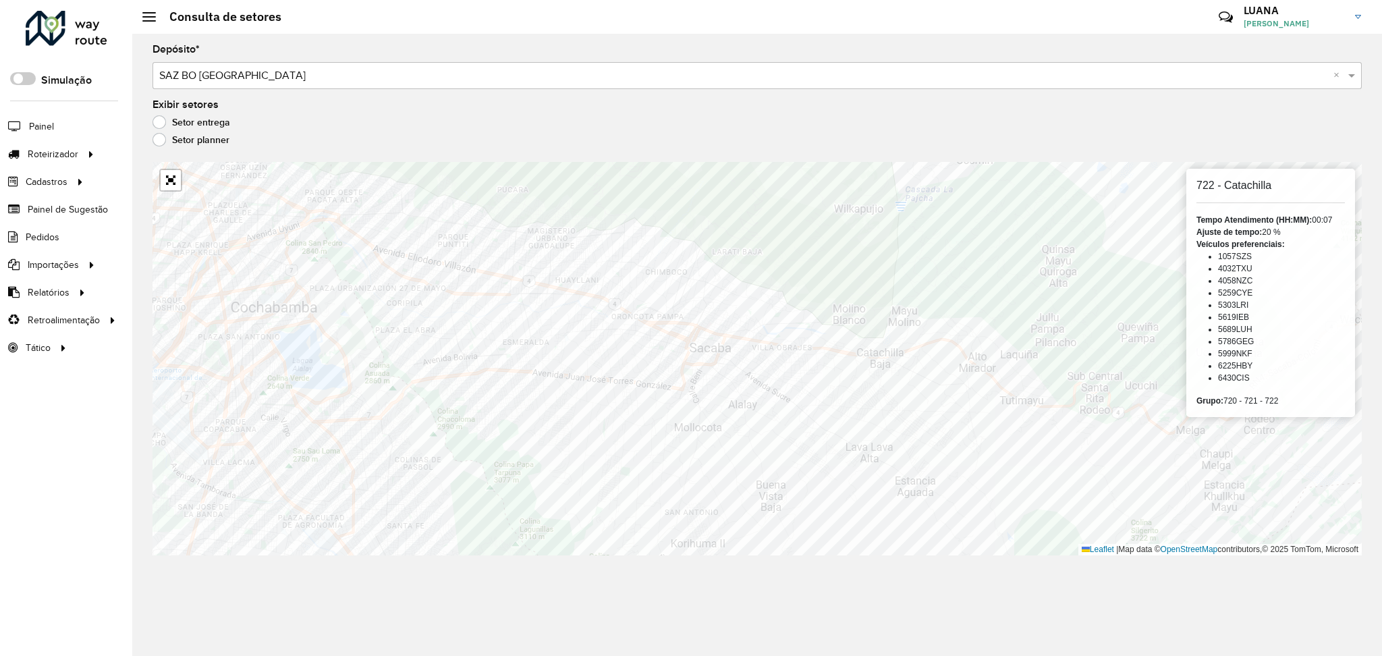
click at [962, 113] on div "Exibir setores Setor entrega Setor planner" at bounding box center [758, 125] width 1210 height 51
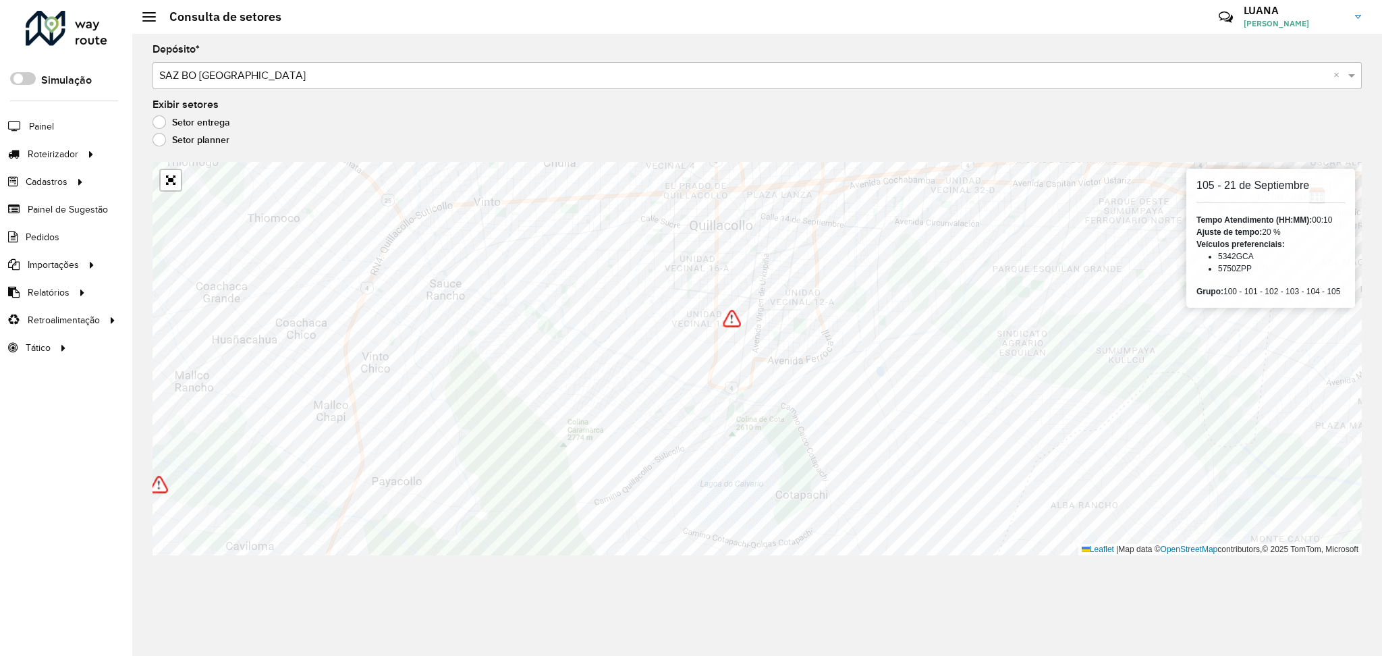
click at [731, 319] on img at bounding box center [733, 319] width 18 height 18
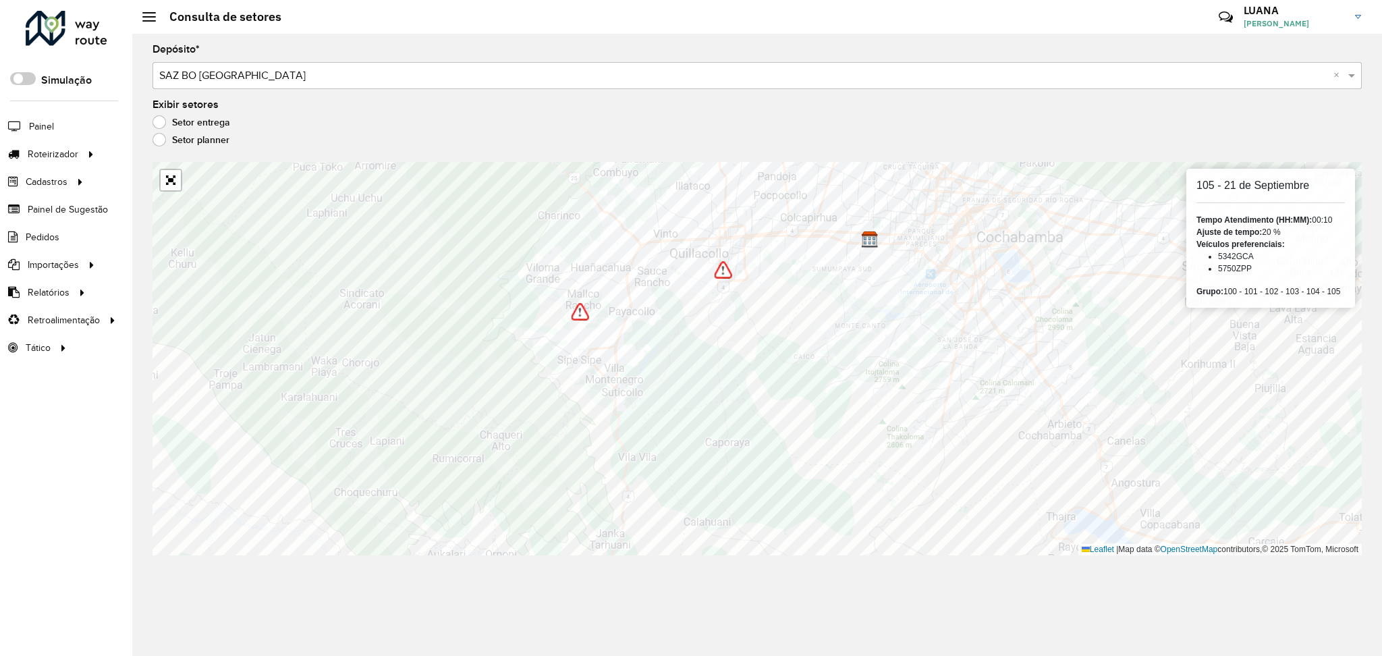
click at [259, 616] on div "Depósito * Selecione um depósito × SAZ BO Cochabamba × Exibir setores Setor ent…" at bounding box center [757, 345] width 1250 height 622
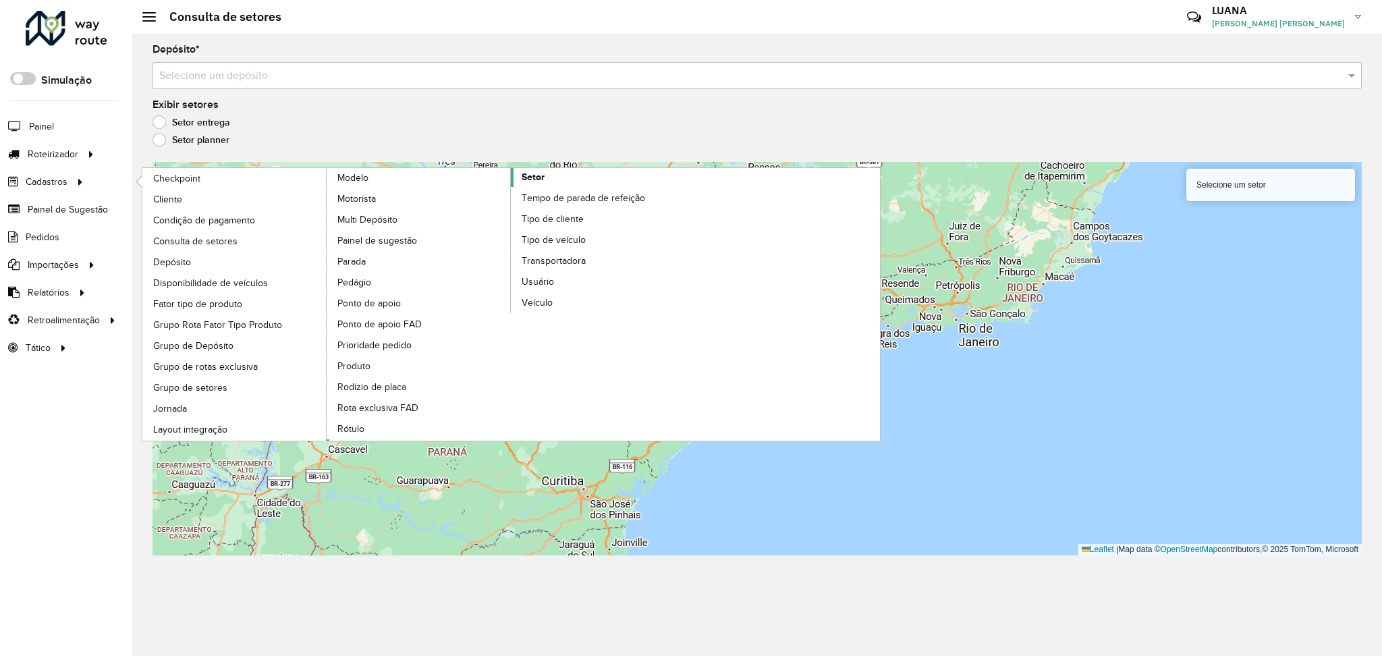
click at [533, 173] on span "Setor" at bounding box center [533, 177] width 23 height 14
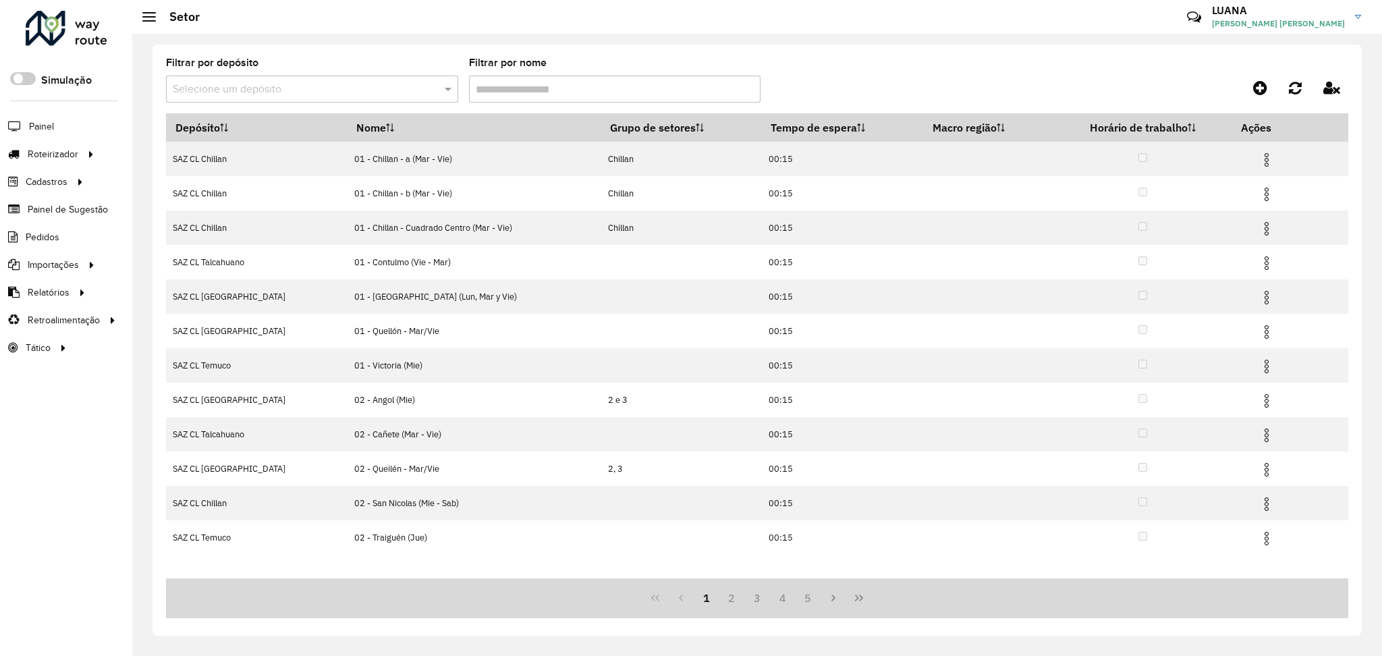
click at [792, 64] on formly-group "Filtrar por depósito Selecione um depósito Filtrar por nome" at bounding box center [604, 85] width 876 height 55
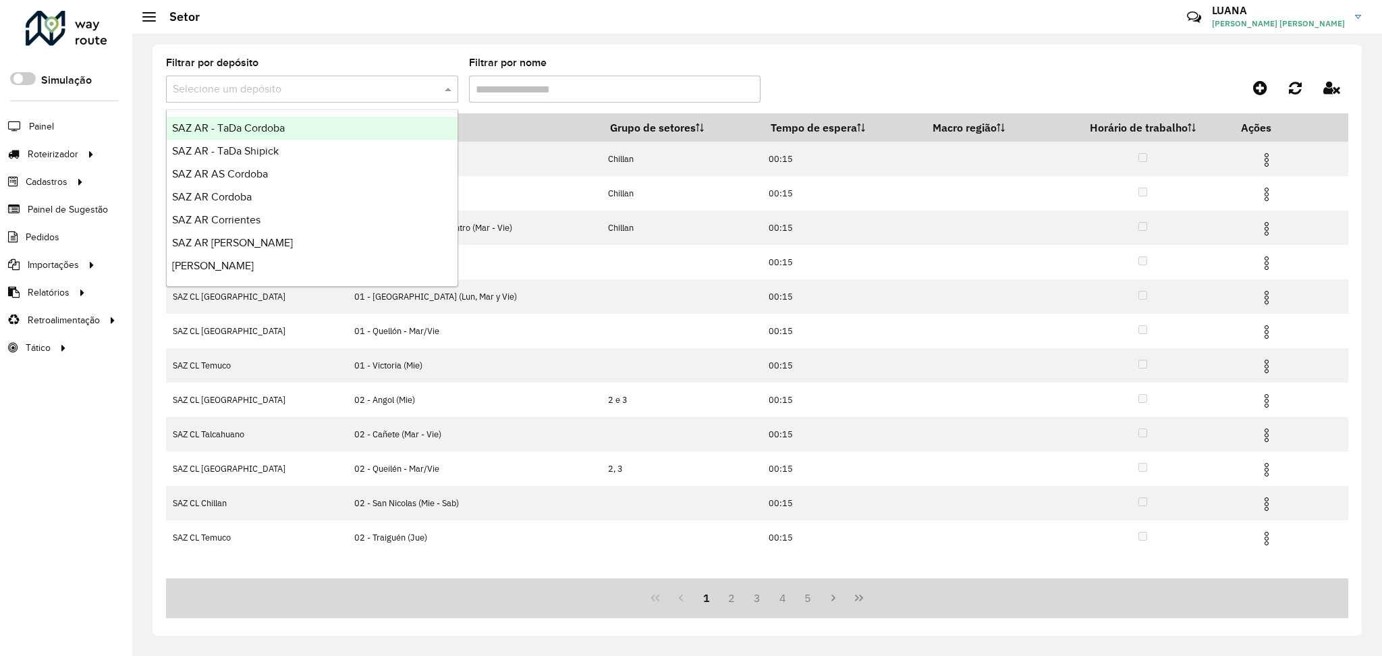
click at [350, 96] on input "text" at bounding box center [299, 90] width 252 height 16
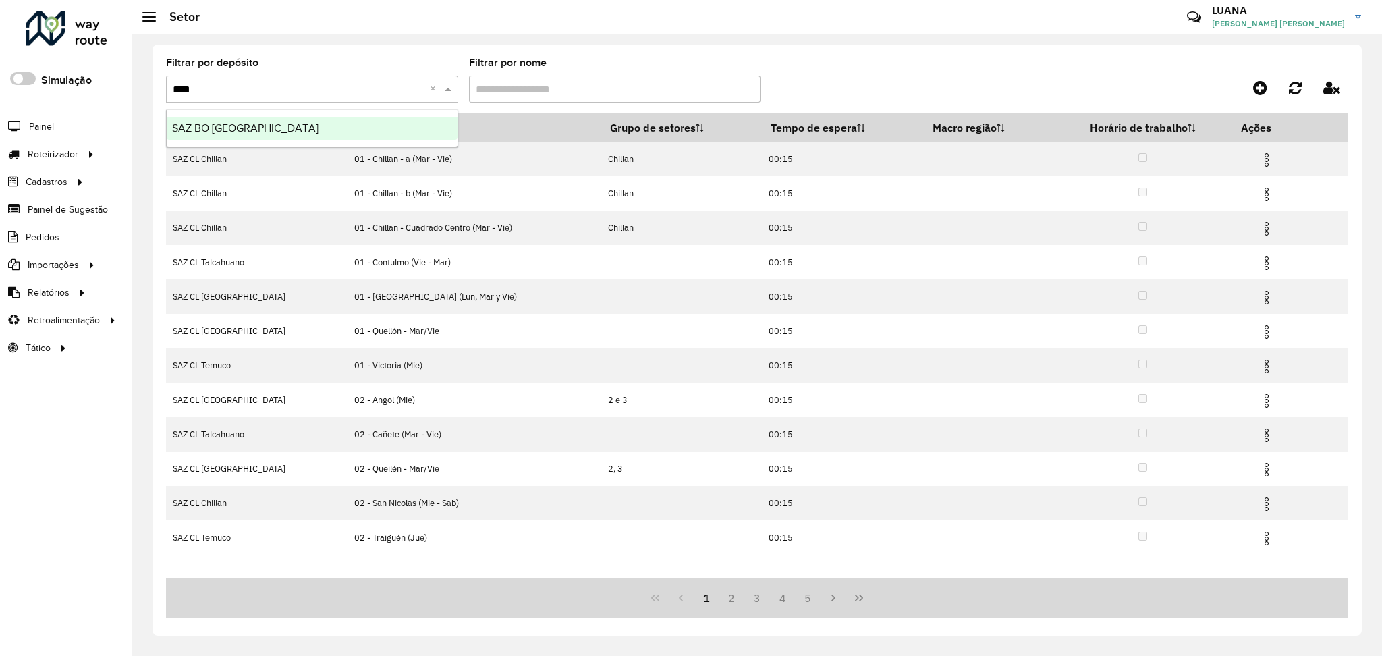
type input "*****"
click at [344, 127] on div "SAZ BO [GEOGRAPHIC_DATA]" at bounding box center [312, 128] width 291 height 23
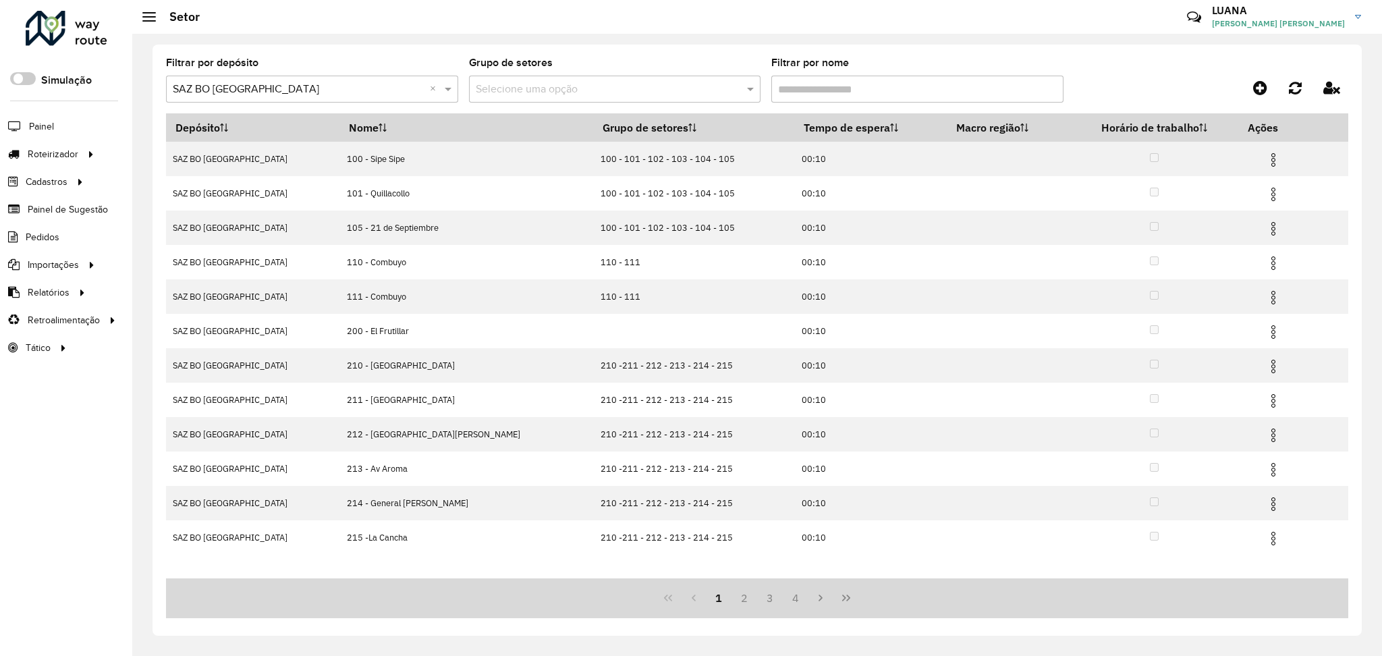
click at [832, 101] on input "Filtrar por nome" at bounding box center [917, 89] width 292 height 27
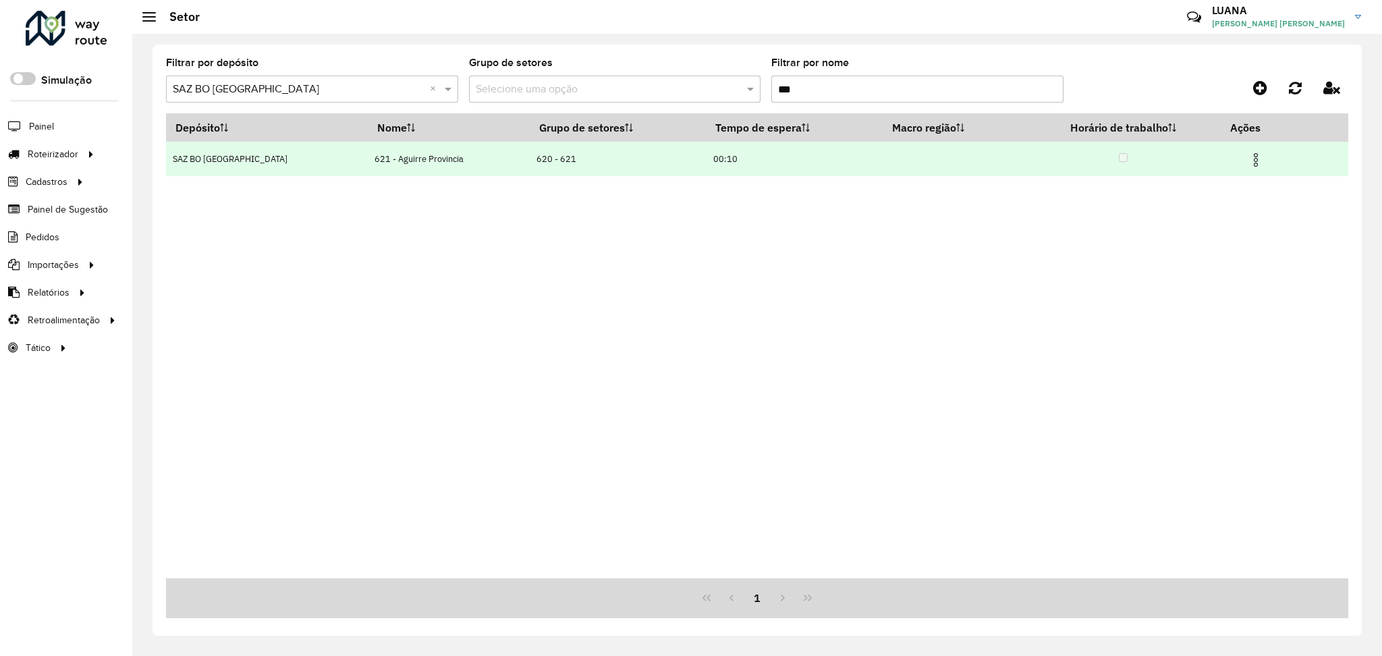
type input "***"
click at [1254, 161] on img at bounding box center [1256, 160] width 16 height 16
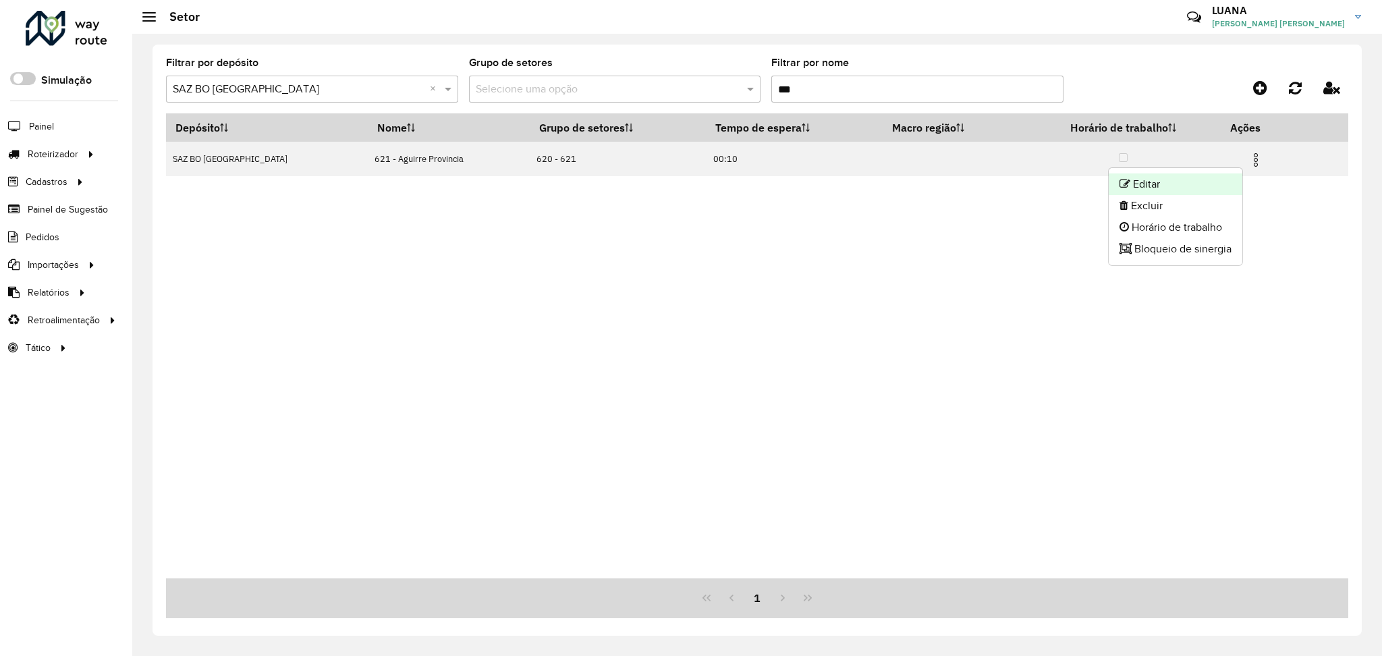
click at [1183, 188] on li "Editar" at bounding box center [1176, 184] width 134 height 22
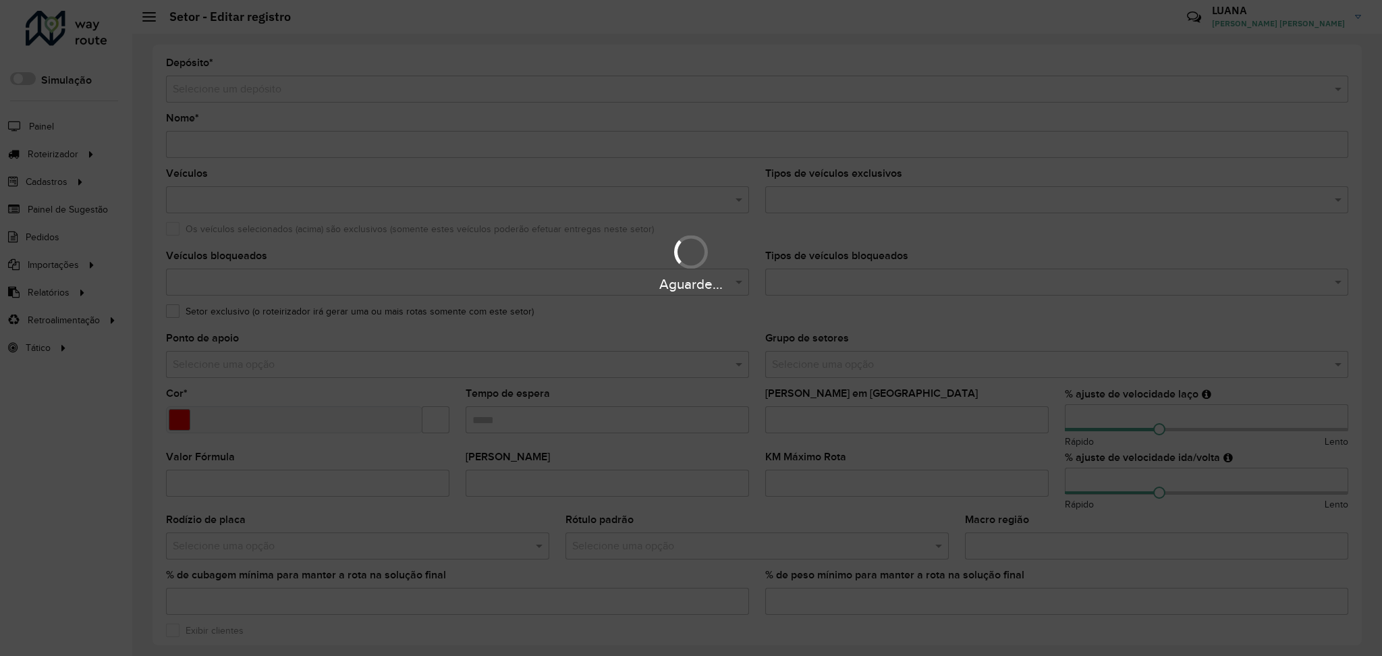
type input "**********"
type input "*******"
type input "*****"
type input "**"
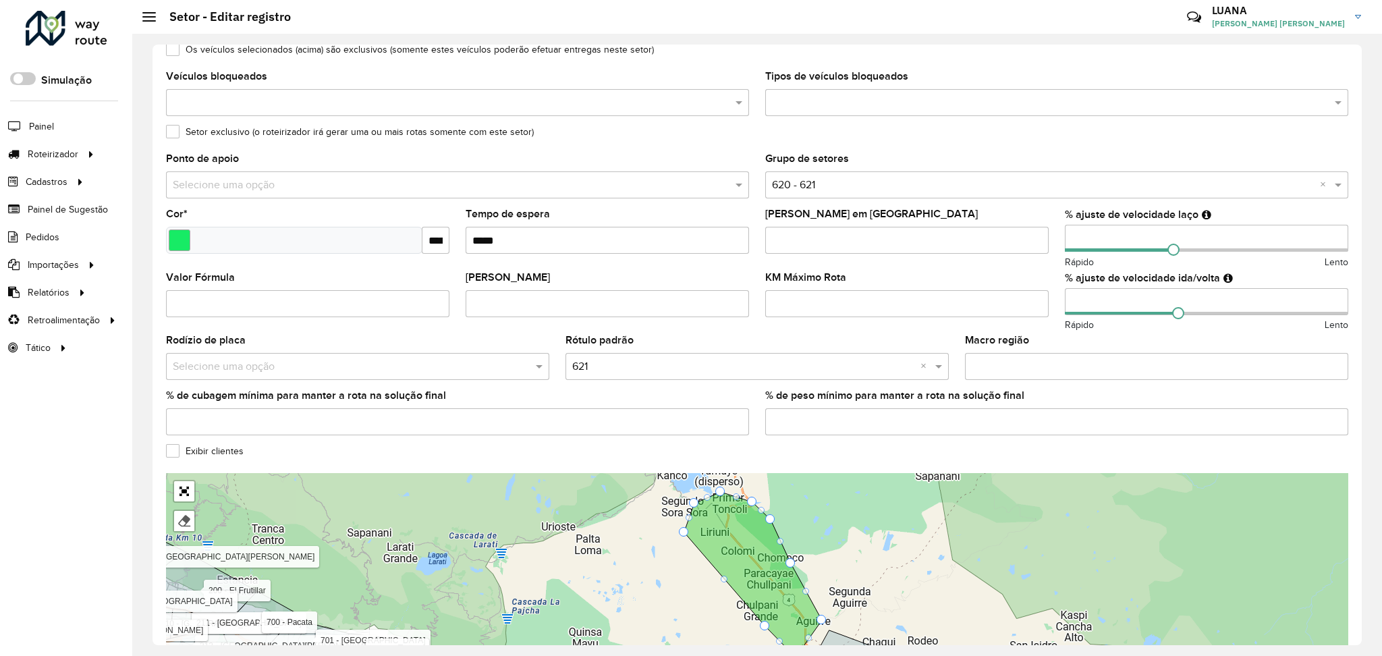
scroll to position [209, 0]
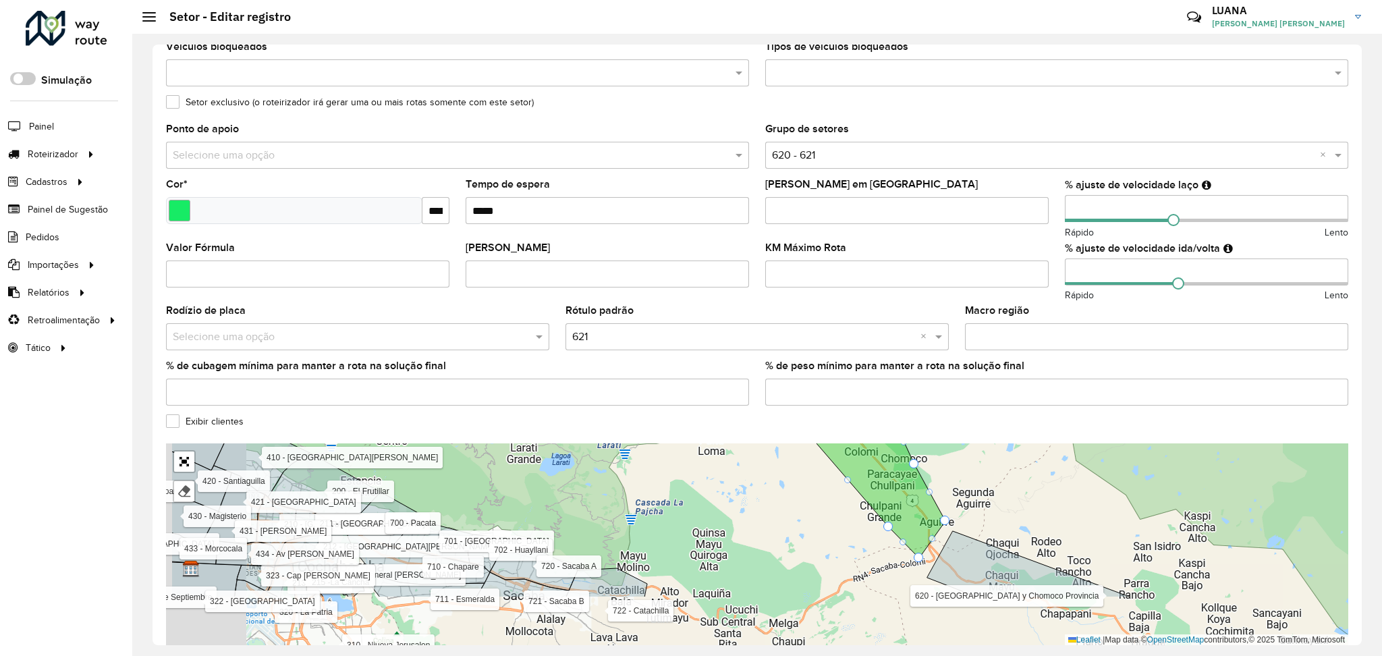
drag, startPoint x: 919, startPoint y: 553, endPoint x: 1087, endPoint y: 458, distance: 192.8
click at [1087, 458] on div "100 - Sipe Sipe 101 - Quillacollo 105 - 21 de Septiembre 110 - Combuyo 111 - Co…" at bounding box center [757, 544] width 1183 height 202
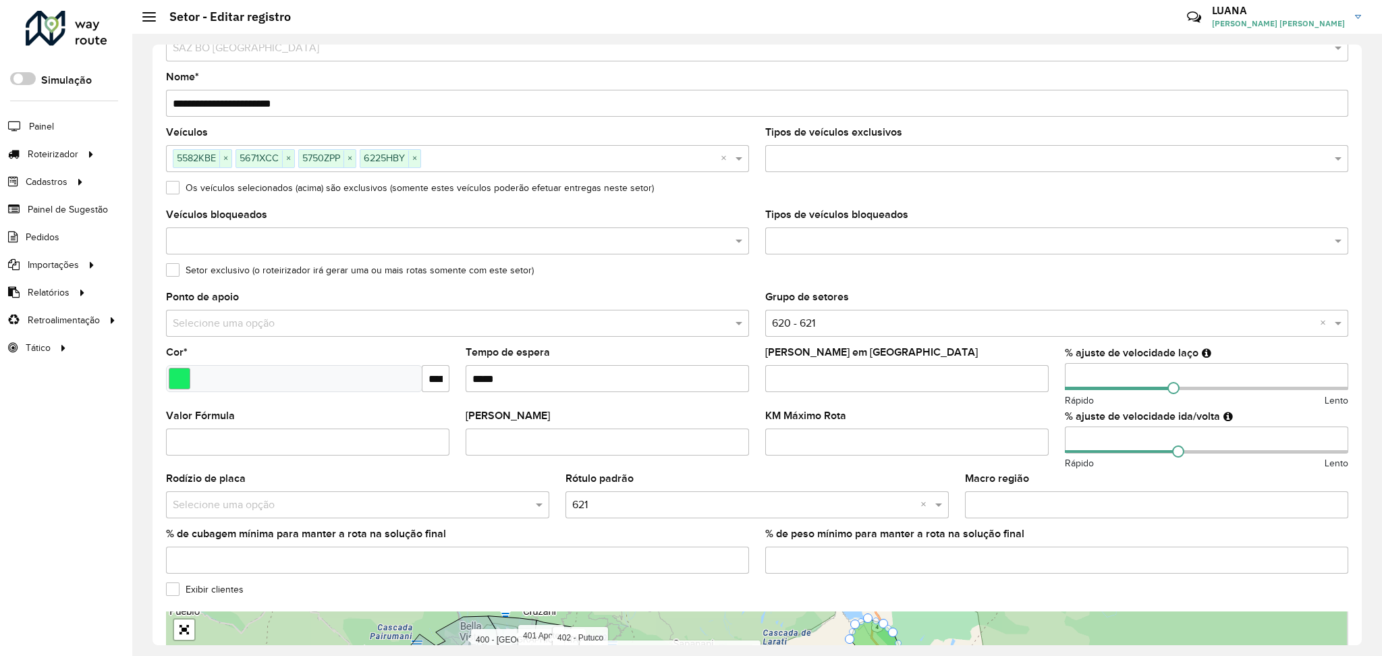
scroll to position [0, 0]
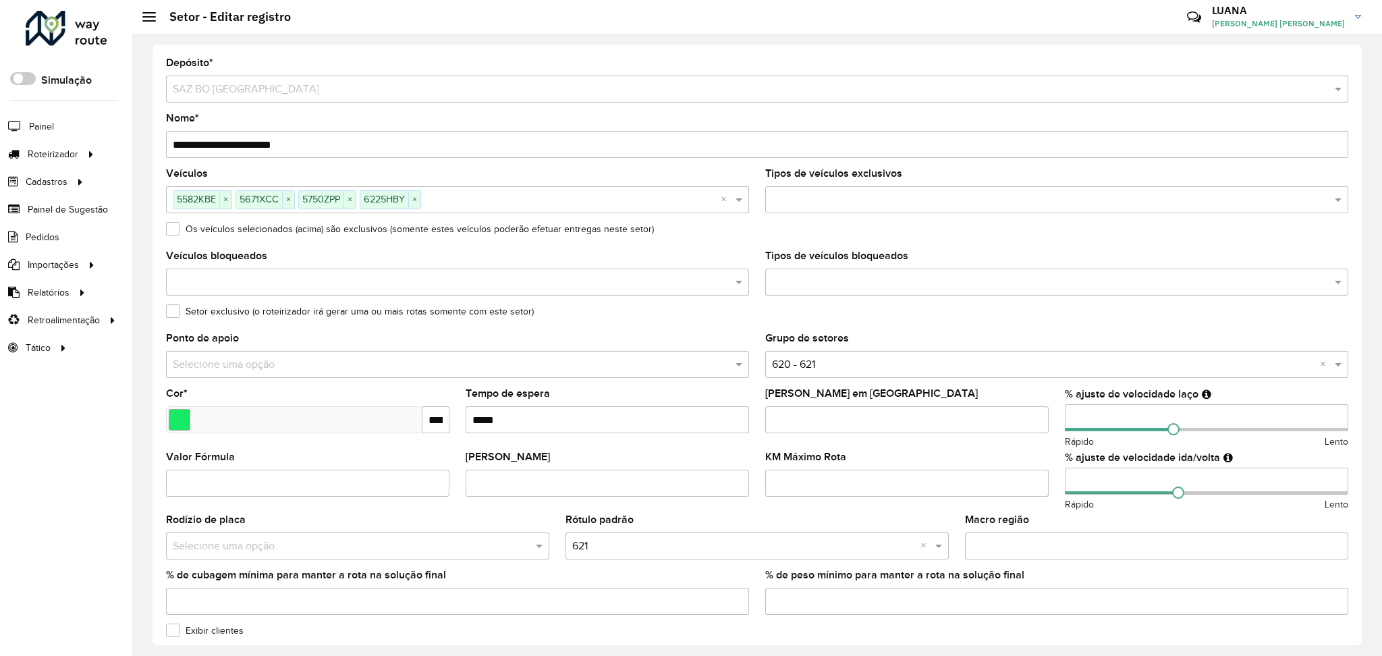
drag, startPoint x: 189, startPoint y: 144, endPoint x: 165, endPoint y: 132, distance: 26.9
click at [166, 132] on div "**********" at bounding box center [757, 135] width 1183 height 45
type input "**********"
click at [746, 243] on formly-field "Os veículos selecionados (acima) são exclusivos (somente estes veículos poderão…" at bounding box center [757, 237] width 1199 height 27
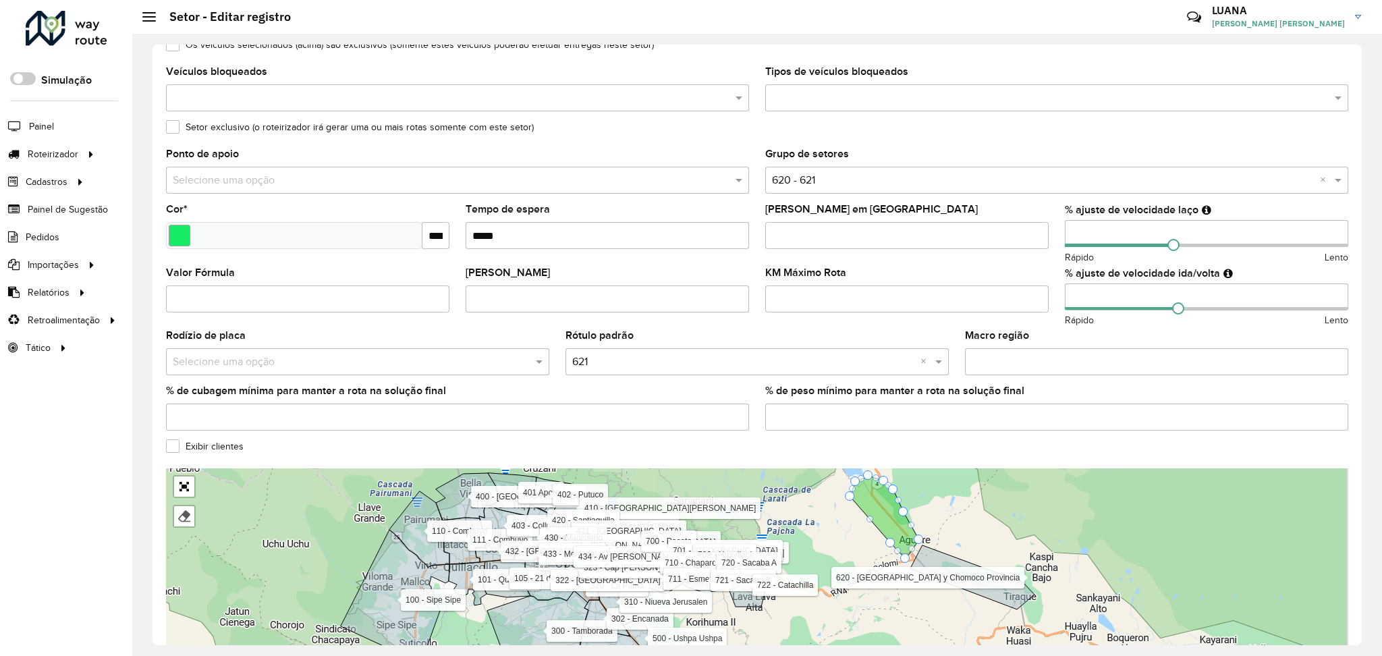
scroll to position [180, 0]
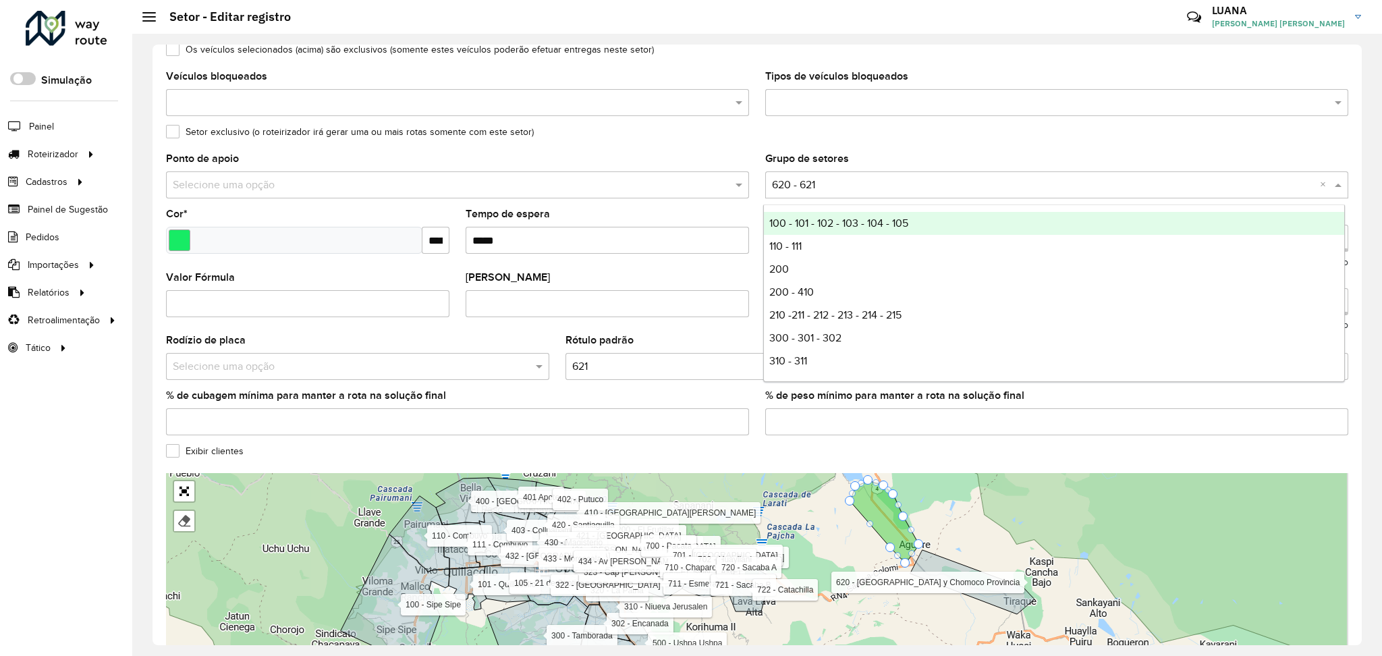
click at [846, 172] on div "Selecione uma opção × 620 - 621 ×" at bounding box center [1056, 184] width 583 height 27
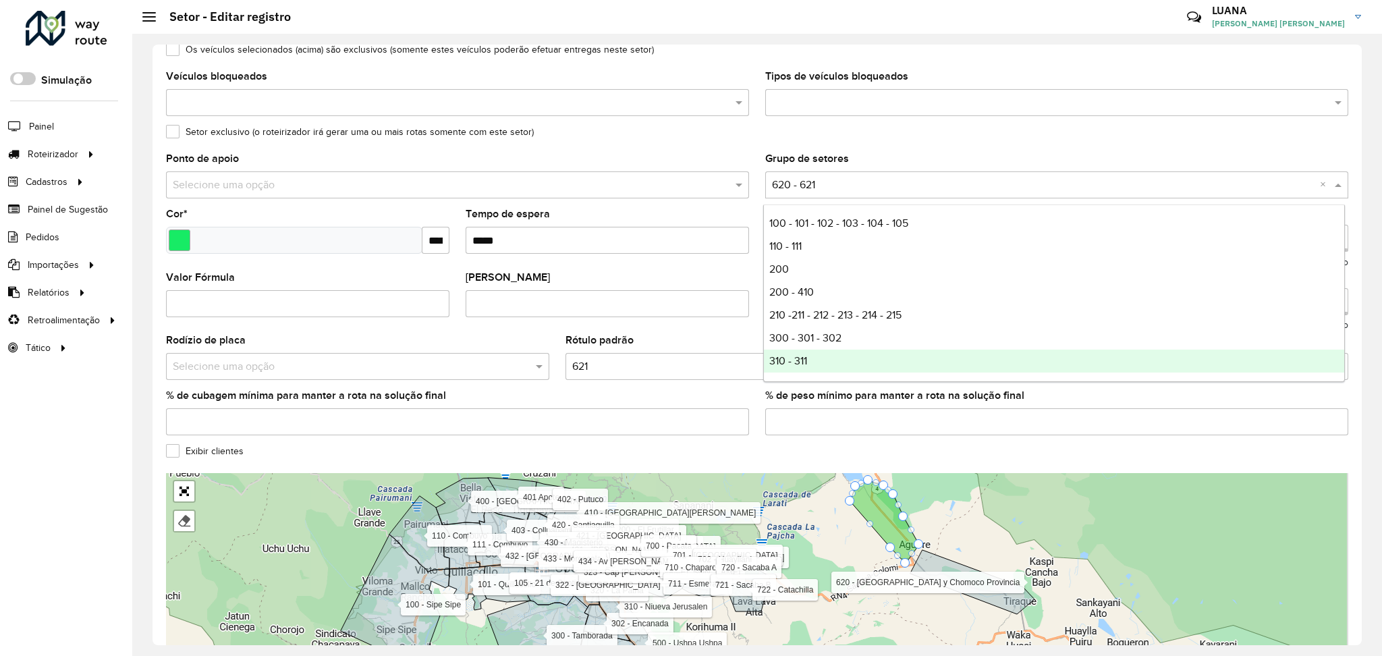
scroll to position [209, 0]
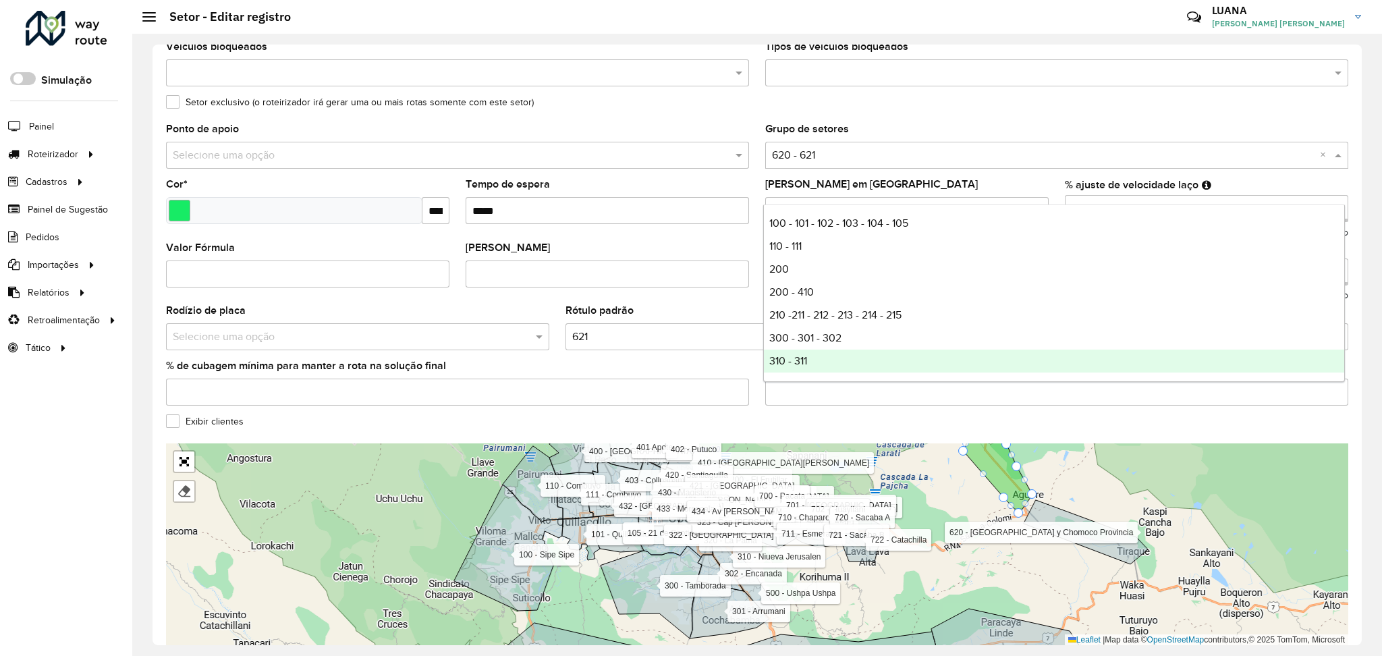
drag, startPoint x: 773, startPoint y: 537, endPoint x: 887, endPoint y: 518, distance: 115.1
click at [887, 518] on div "100 - Sipe Sipe 101 - Quillacollo 105 - 21 de Septiembre 110 - Combuyo 111 - Co…" at bounding box center [757, 544] width 1183 height 202
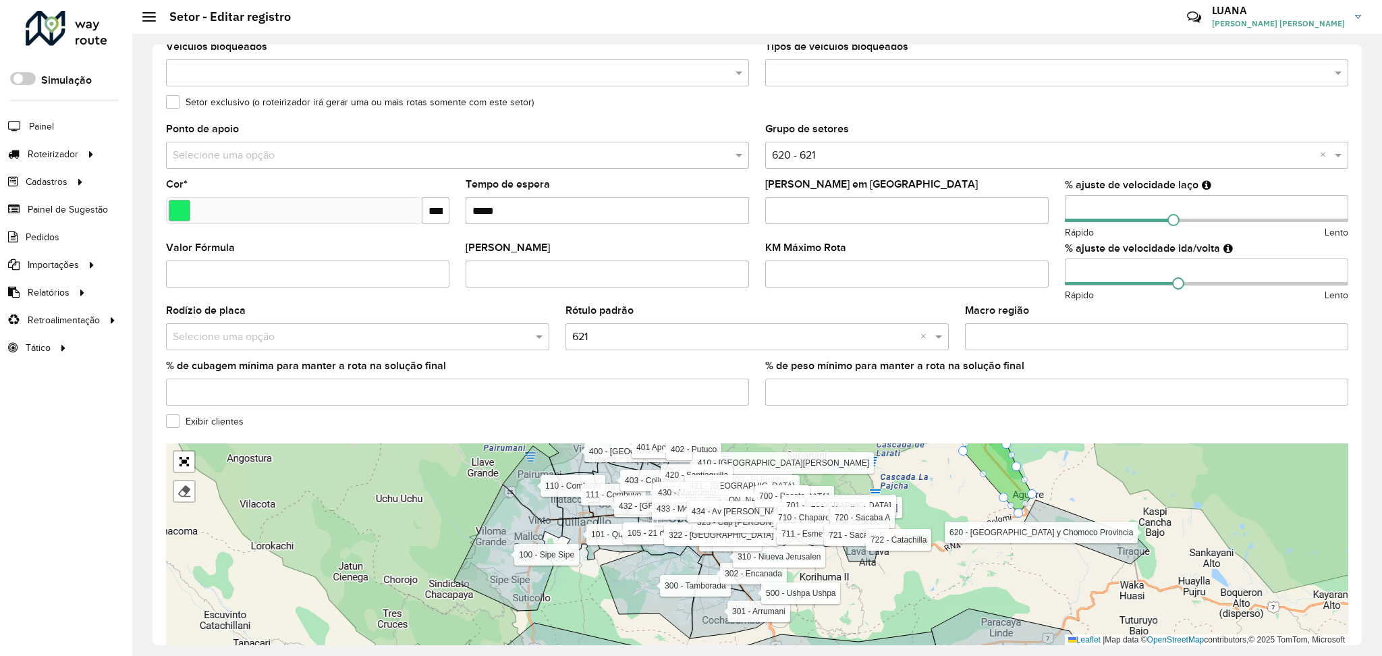
click at [850, 150] on input "text" at bounding box center [1043, 156] width 543 height 16
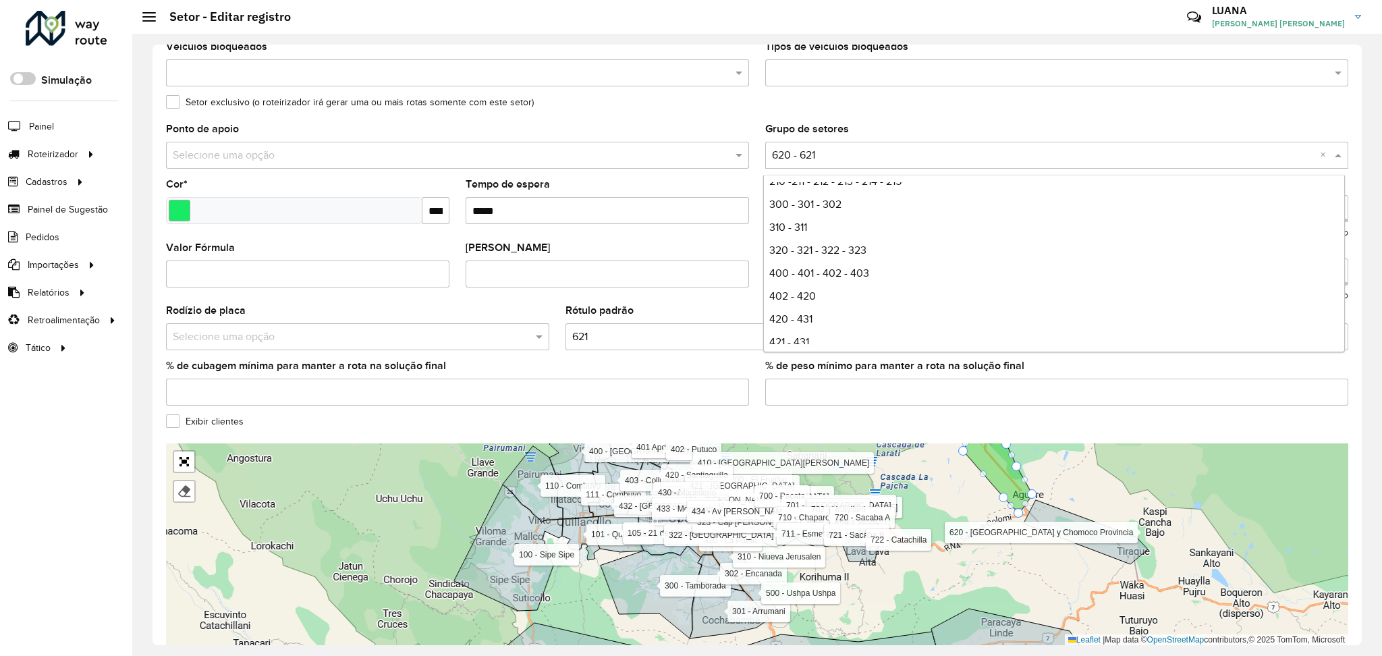
scroll to position [0, 0]
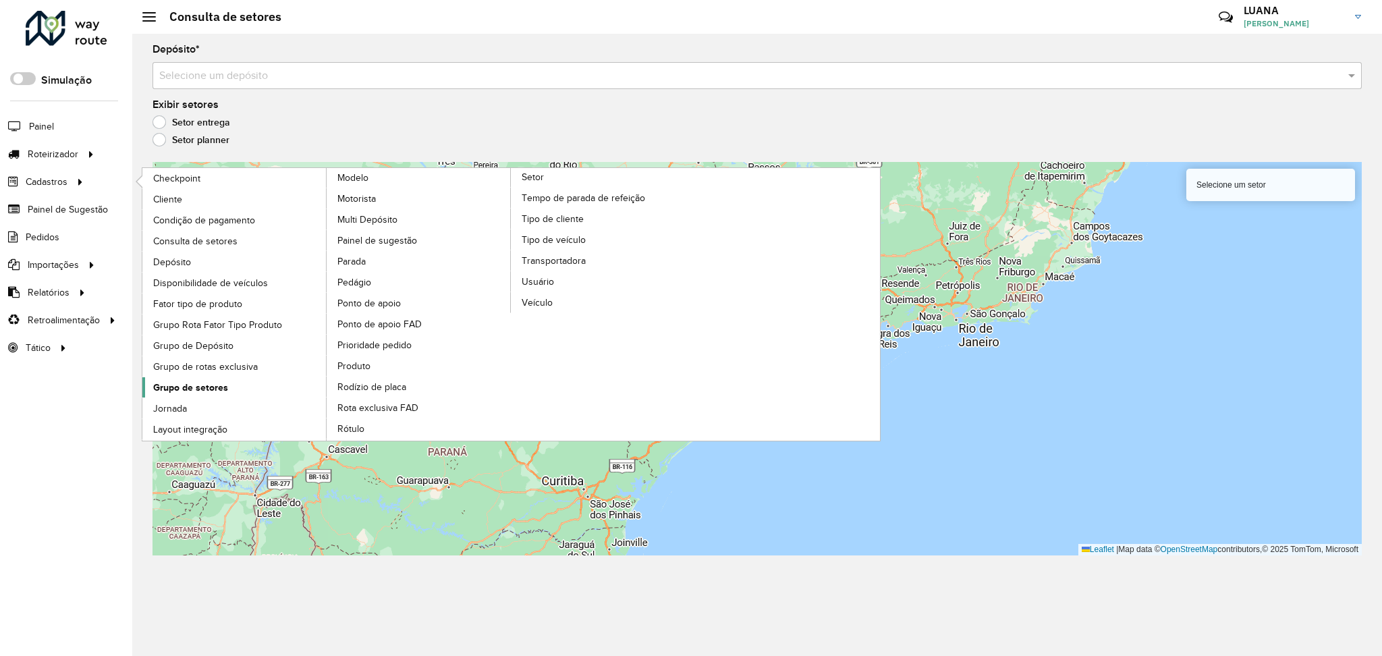
click at [198, 389] on span "Grupo de setores" at bounding box center [190, 388] width 75 height 14
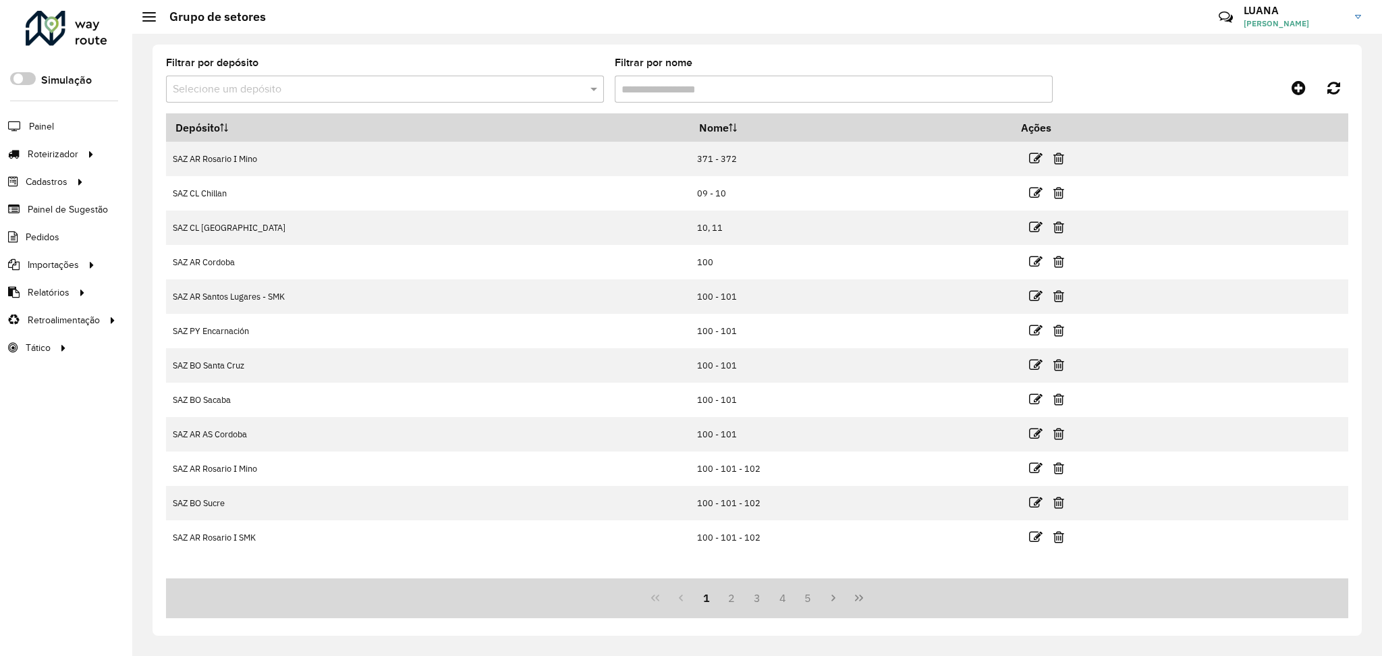
click at [369, 82] on input "text" at bounding box center [372, 90] width 398 height 16
type input "*****"
click at [385, 119] on div "SAZ BO [GEOGRAPHIC_DATA]" at bounding box center [385, 128] width 437 height 23
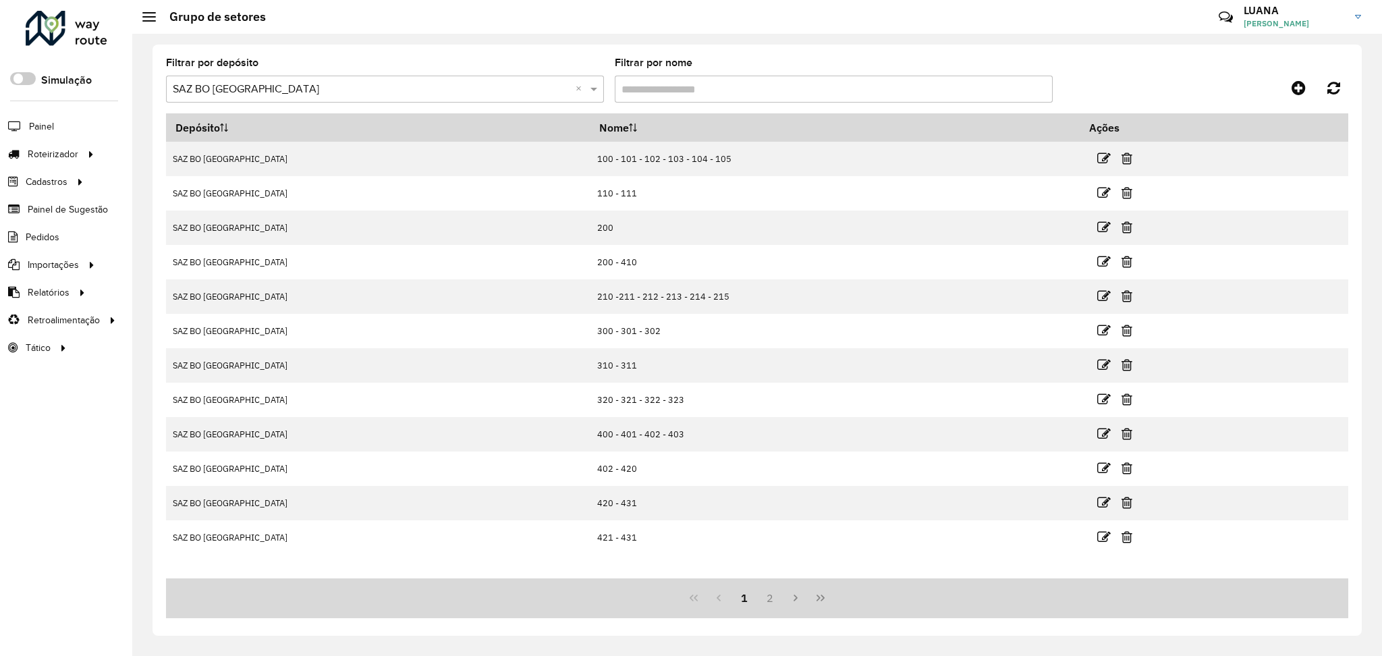
click at [703, 89] on input "Filtrar por nome" at bounding box center [834, 89] width 438 height 27
click at [1303, 77] on link at bounding box center [1299, 88] width 30 height 24
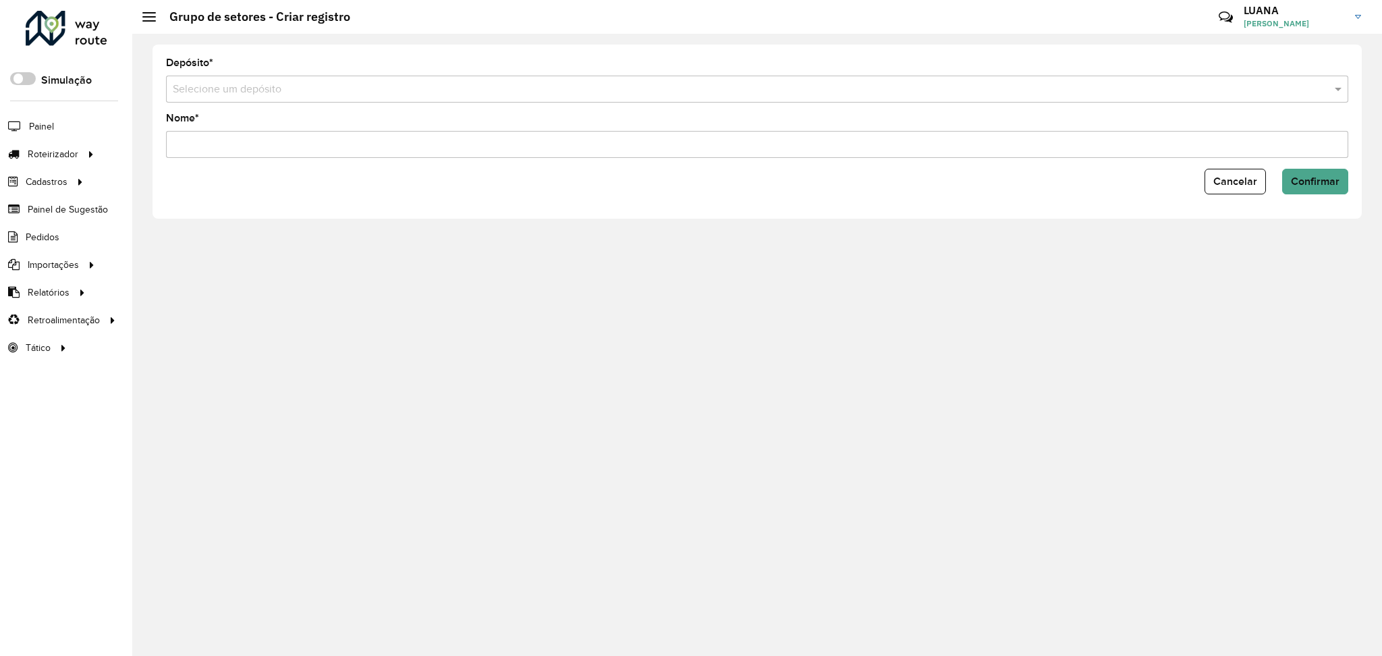
click at [261, 90] on input "text" at bounding box center [744, 90] width 1142 height 16
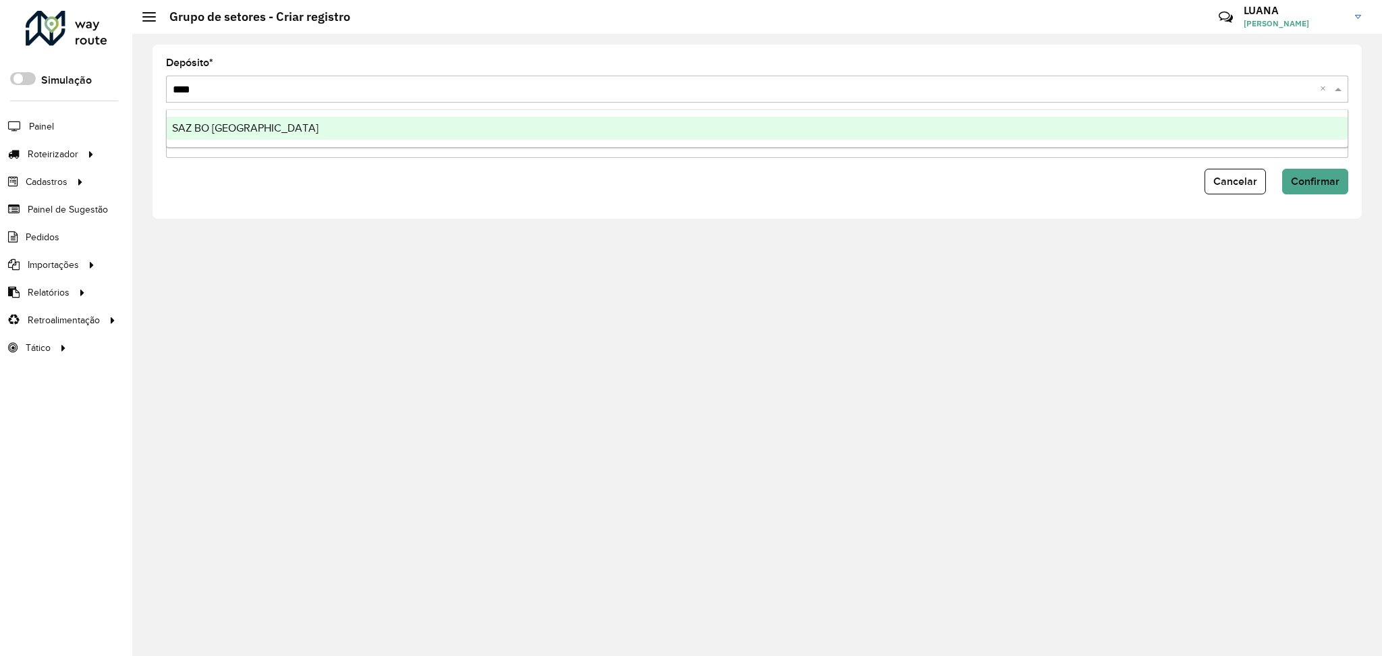
type input "*****"
click at [281, 128] on div "SAZ BO [GEOGRAPHIC_DATA]" at bounding box center [757, 128] width 1181 height 23
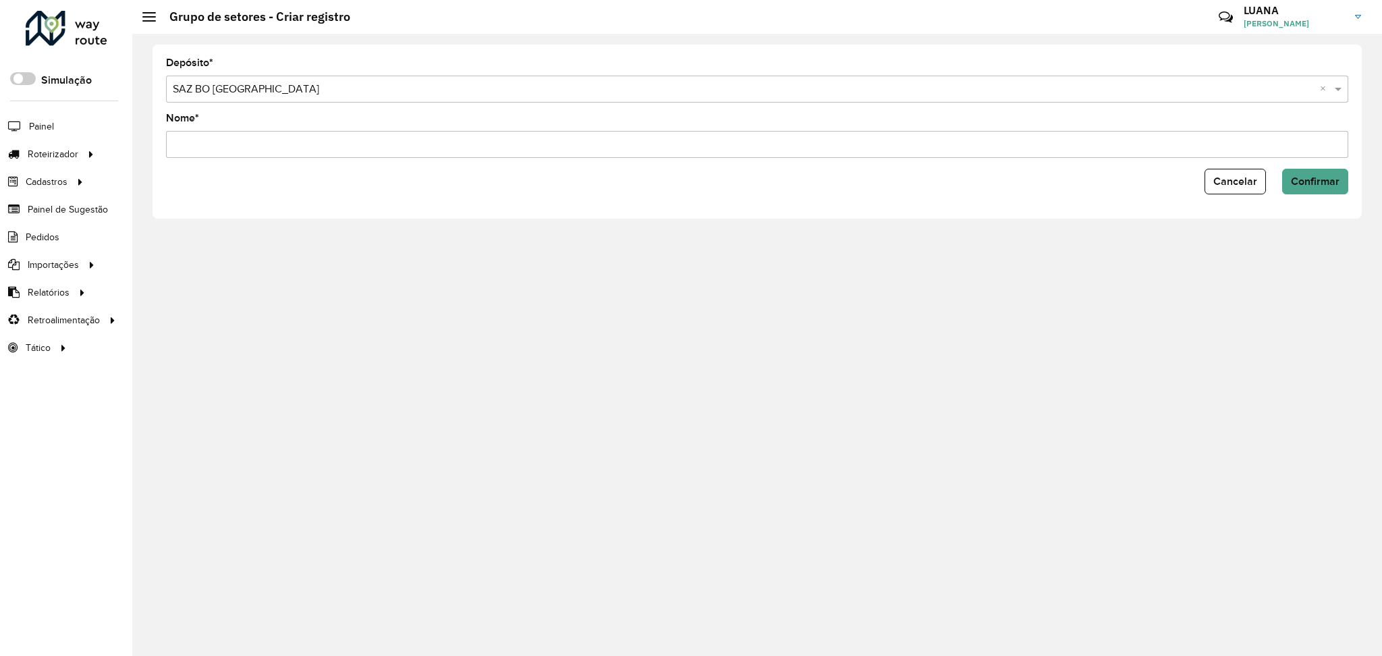
click at [254, 142] on input "Nome *" at bounding box center [757, 144] width 1183 height 27
click at [277, 153] on input "*********" at bounding box center [757, 144] width 1183 height 27
type input "**********"
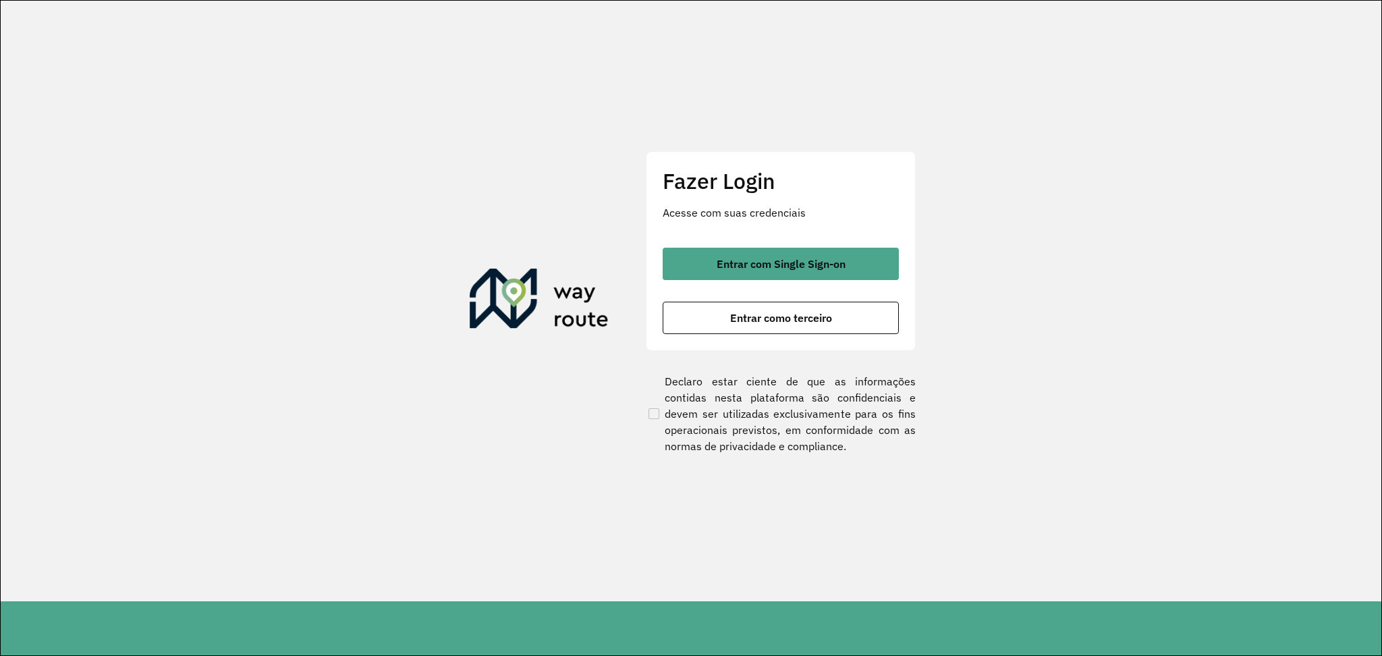
drag, startPoint x: 1305, startPoint y: 406, endPoint x: 1224, endPoint y: 413, distance: 81.3
click at [1305, 406] on section "Fazer Login Acesse com suas credenciais Entrar com Single Sign-on Entrar como t…" at bounding box center [691, 301] width 1381 height 601
click at [822, 276] on button "Entrar com Single Sign-on" at bounding box center [781, 264] width 236 height 32
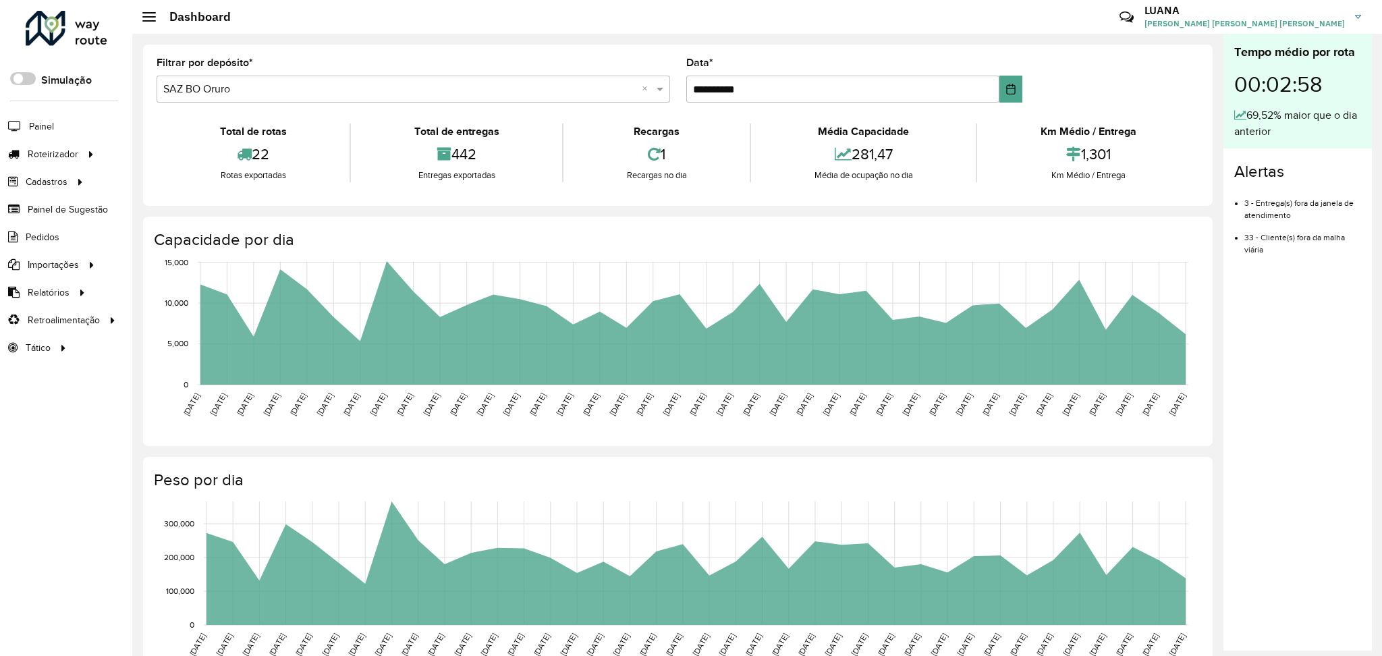
drag, startPoint x: 13, startPoint y: 479, endPoint x: 18, endPoint y: 445, distance: 34.2
click at [13, 480] on div "Roteirizador AmbevTech Simulação Painel Roteirizador Entregas Cadastros Checkpo…" at bounding box center [66, 328] width 132 height 656
click at [190, 151] on span "Entregas" at bounding box center [172, 154] width 38 height 14
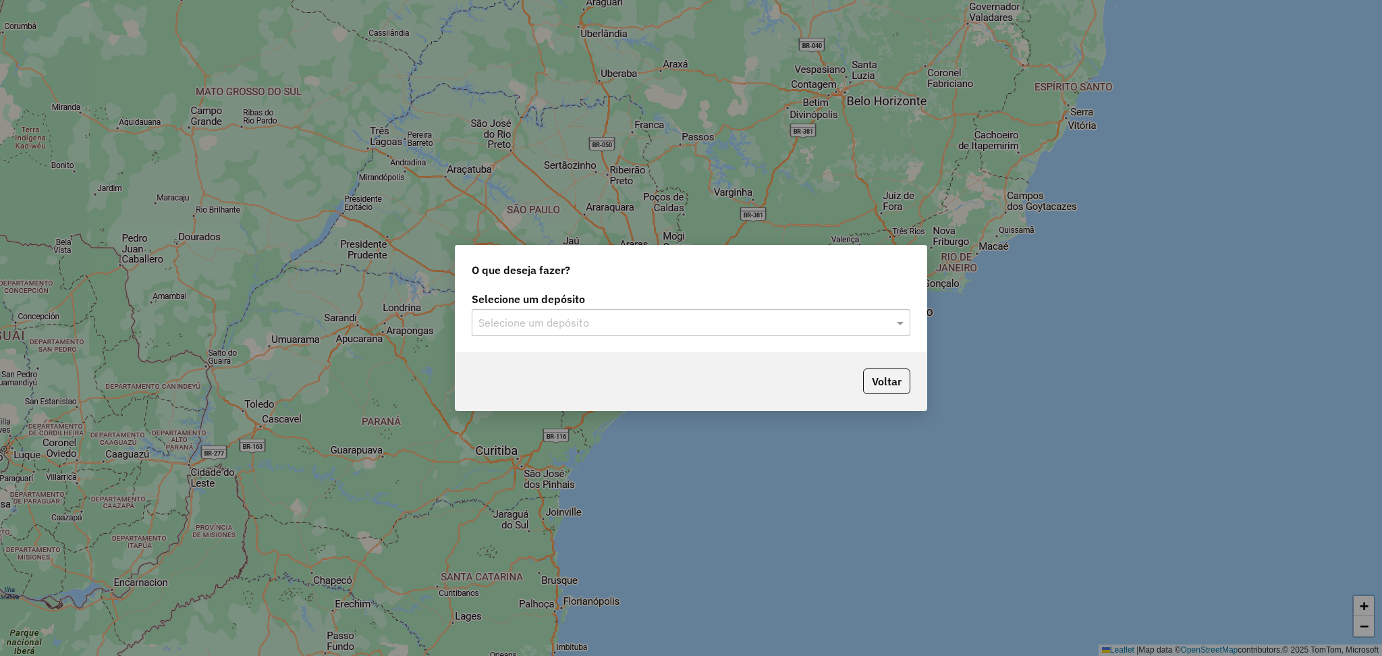
click at [655, 321] on input "text" at bounding box center [678, 323] width 398 height 16
type input "*****"
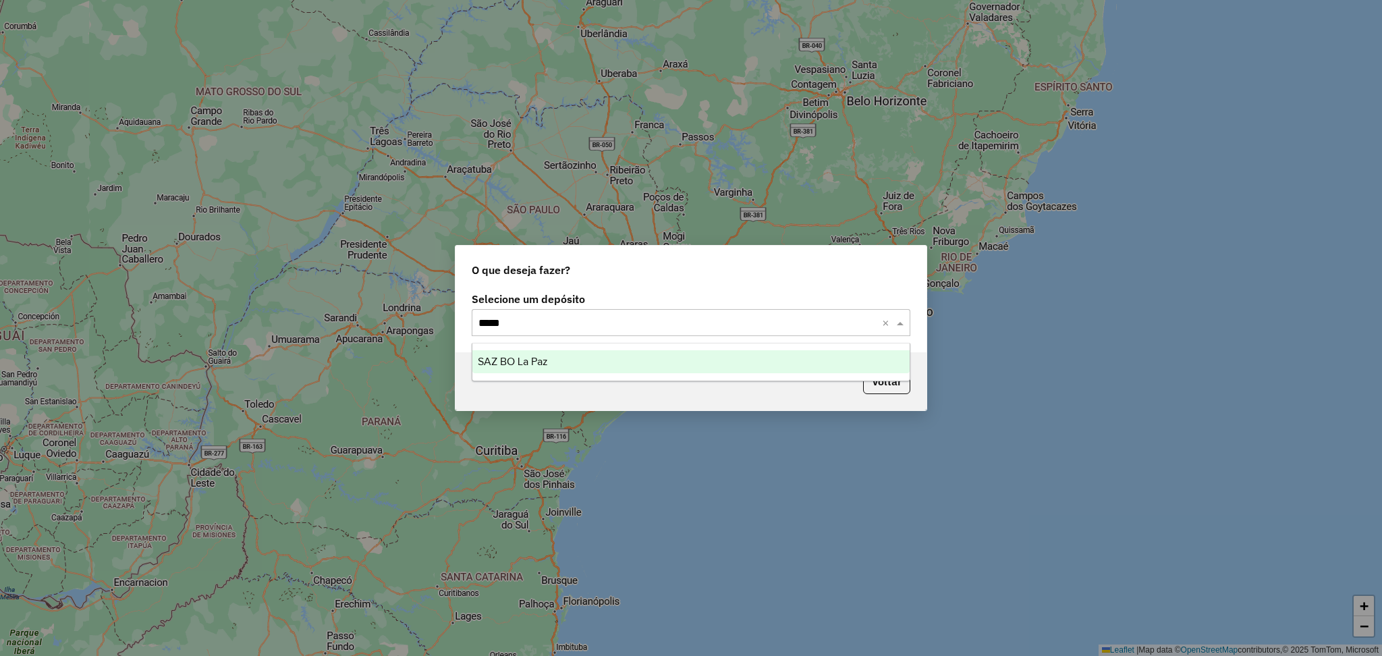
click at [676, 362] on div "SAZ BO La Paz" at bounding box center [690, 361] width 437 height 23
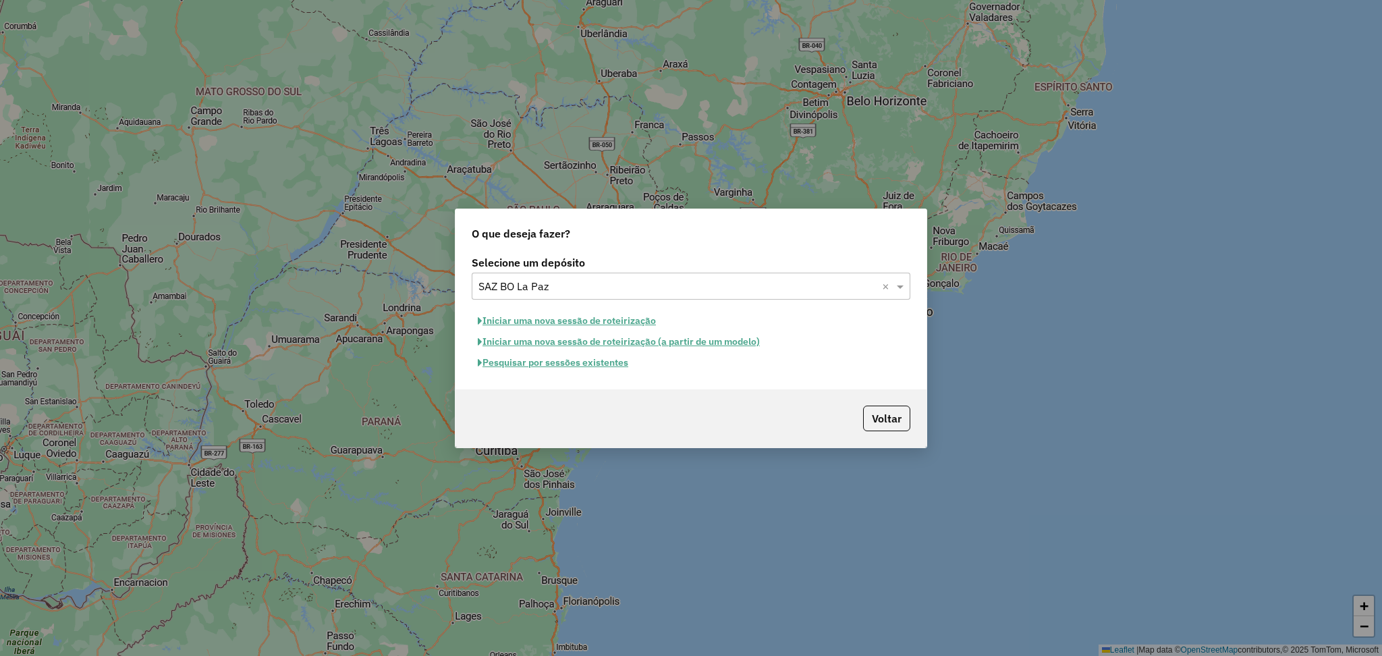
click at [599, 364] on button "Pesquisar por sessões existentes" at bounding box center [553, 362] width 163 height 21
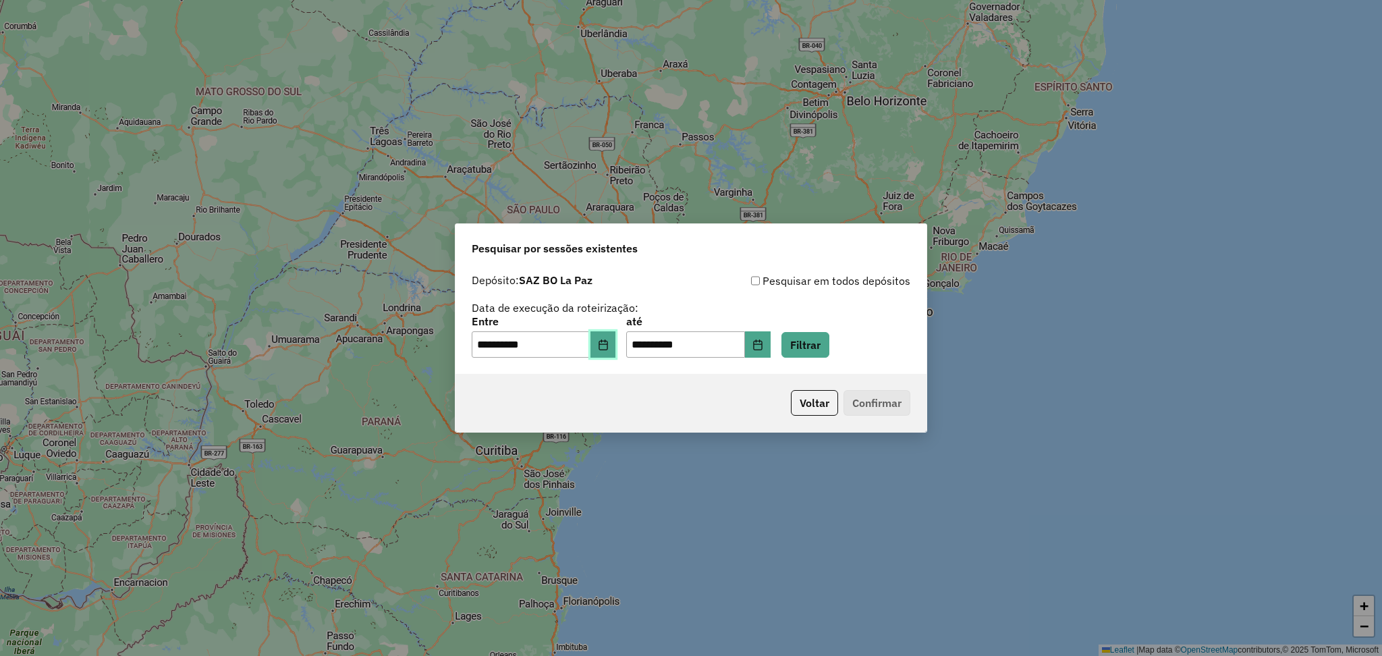
click at [609, 345] on icon "Choose Date" at bounding box center [603, 345] width 11 height 11
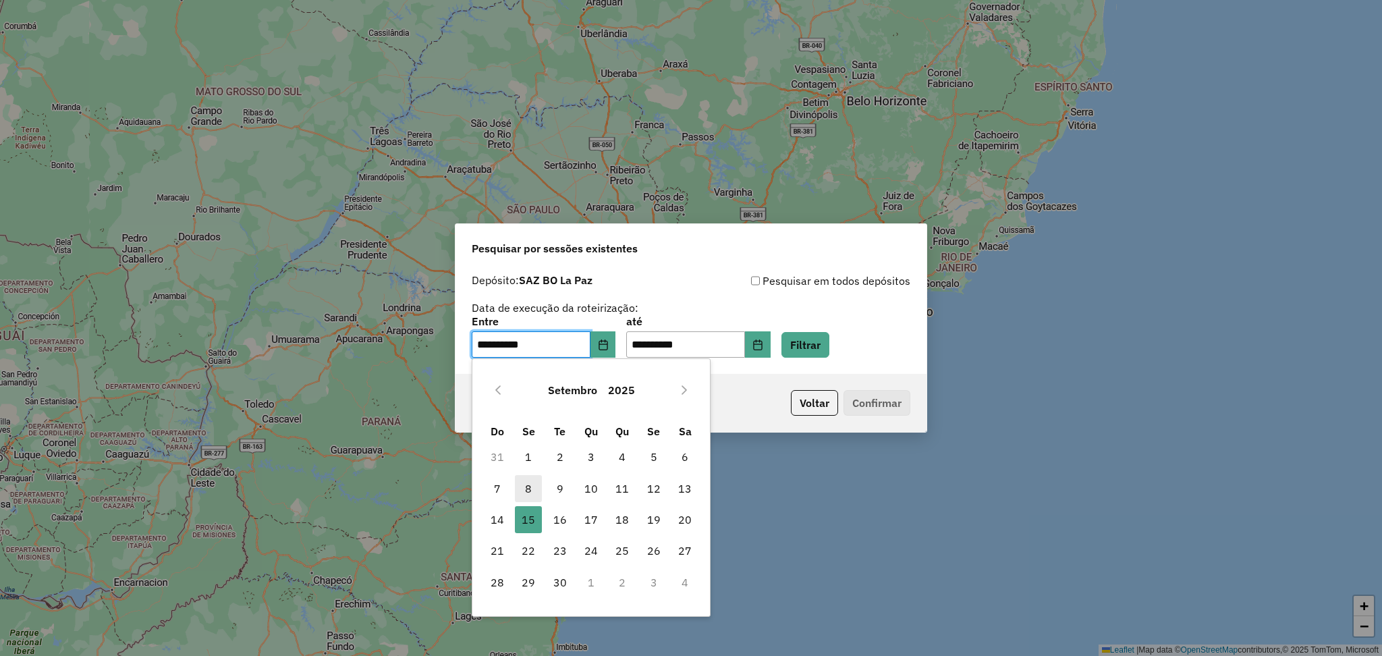
click at [522, 480] on span "8" at bounding box center [528, 488] width 27 height 27
type input "**********"
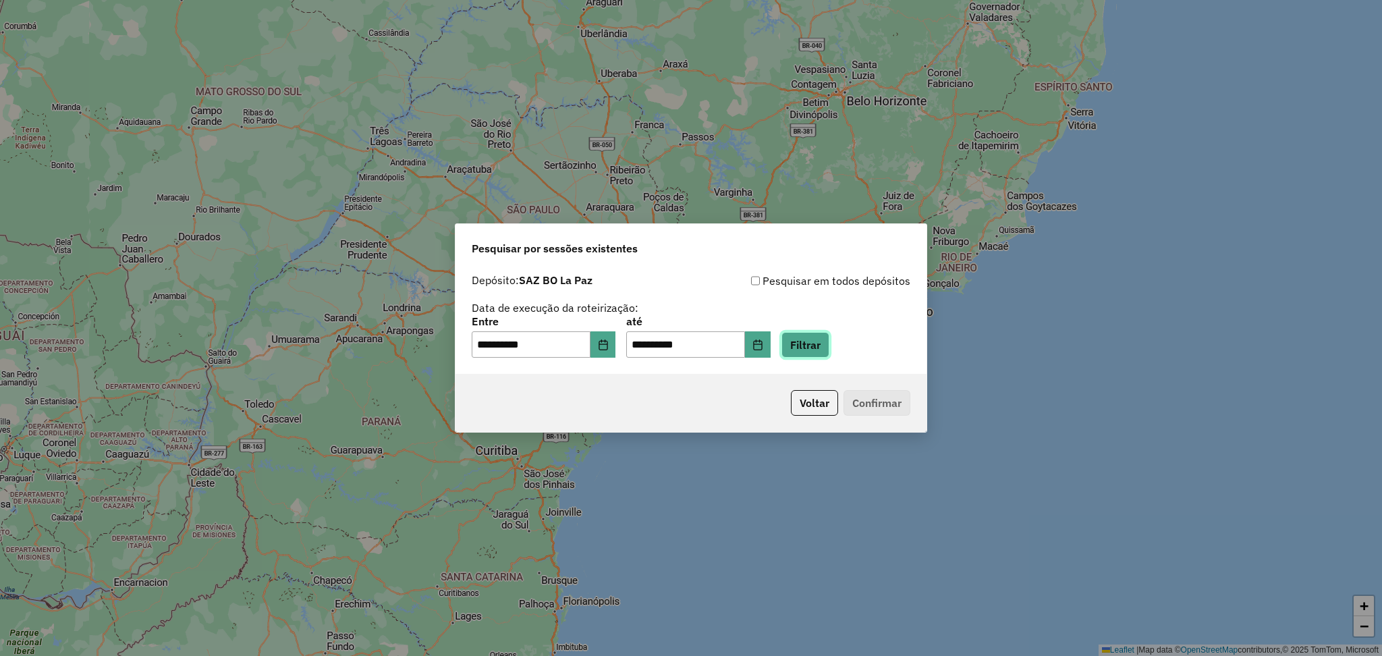
click at [830, 355] on button "Filtrar" at bounding box center [806, 345] width 48 height 26
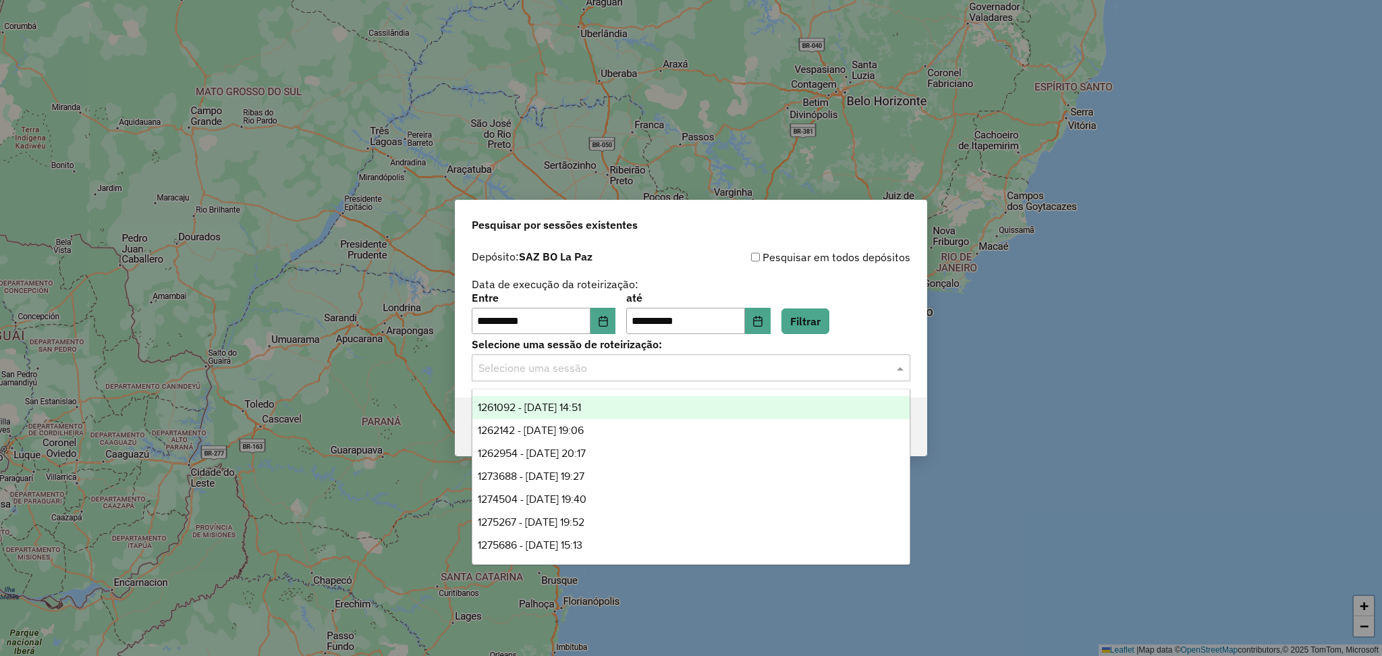
click at [813, 362] on input "text" at bounding box center [678, 368] width 398 height 16
click at [628, 431] on div "1262142 - 09/09/2025 19:06" at bounding box center [690, 430] width 437 height 23
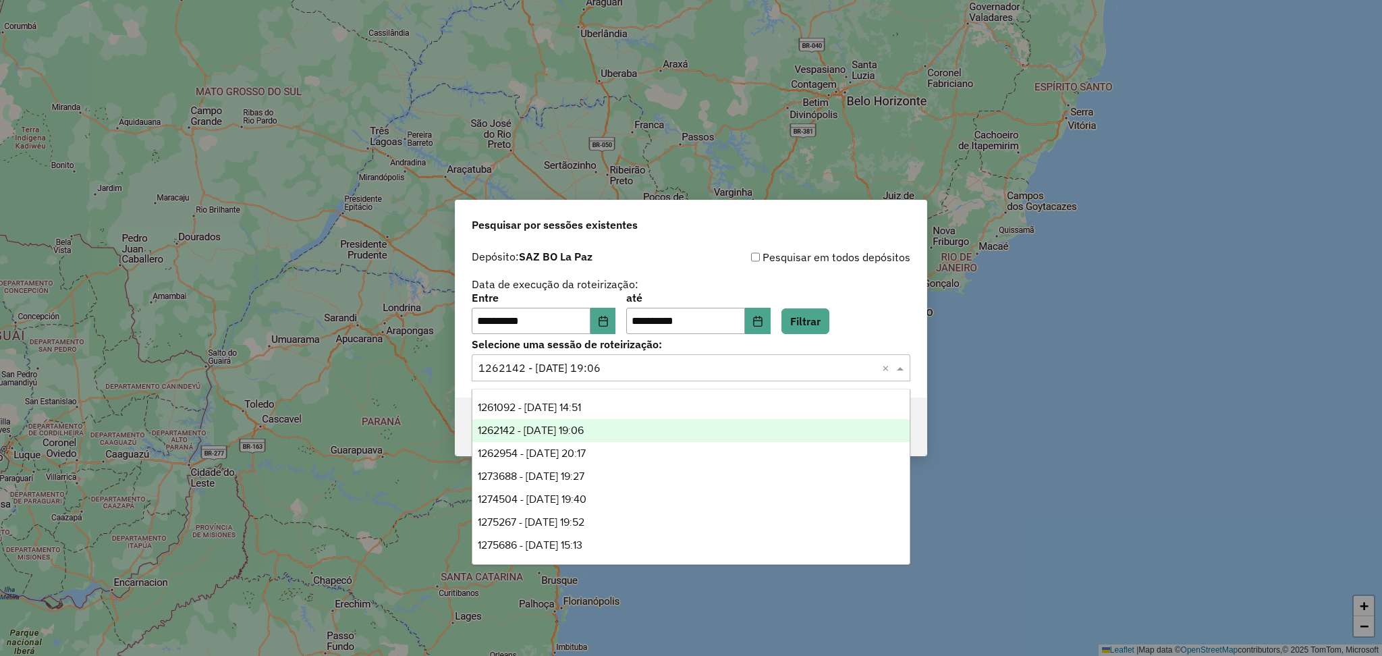
click at [839, 367] on input "text" at bounding box center [678, 368] width 398 height 16
click at [886, 298] on div "**********" at bounding box center [691, 314] width 439 height 42
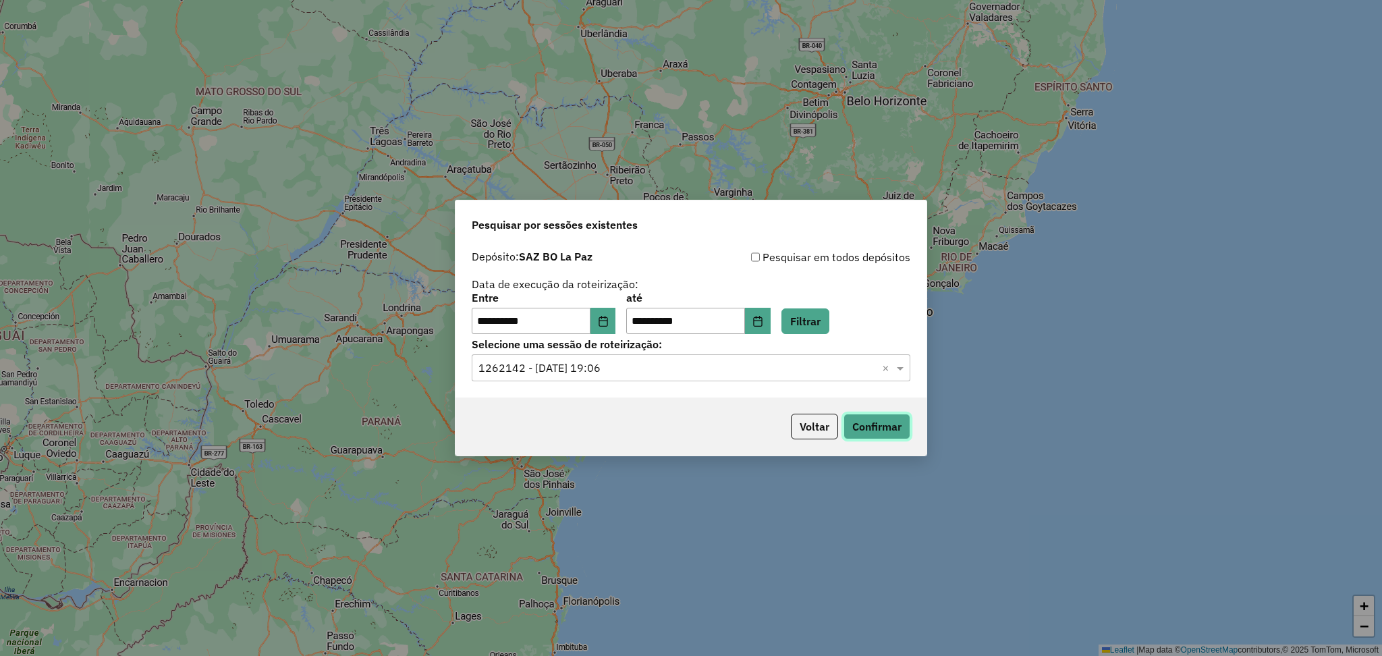
click at [875, 427] on button "Confirmar" at bounding box center [877, 427] width 67 height 26
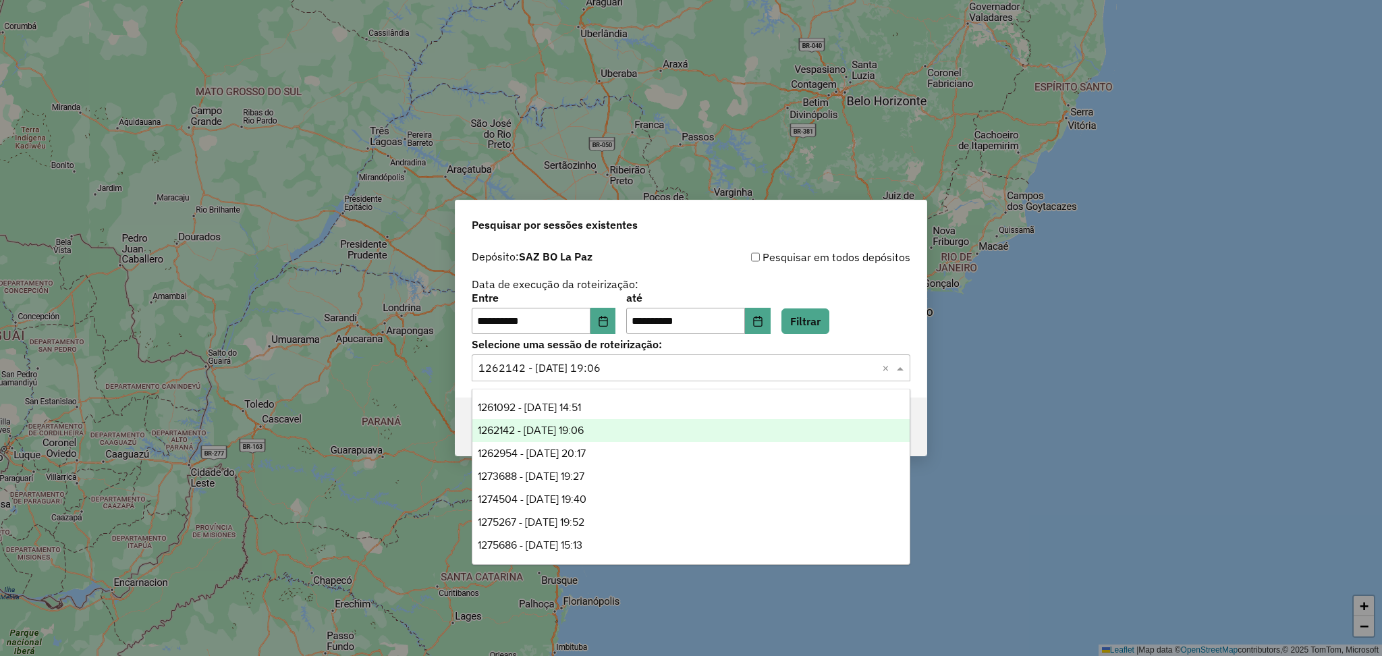
click at [682, 377] on input "text" at bounding box center [678, 368] width 398 height 16
click at [654, 410] on div "1261092 - 08/09/2025 14:51" at bounding box center [690, 407] width 437 height 23
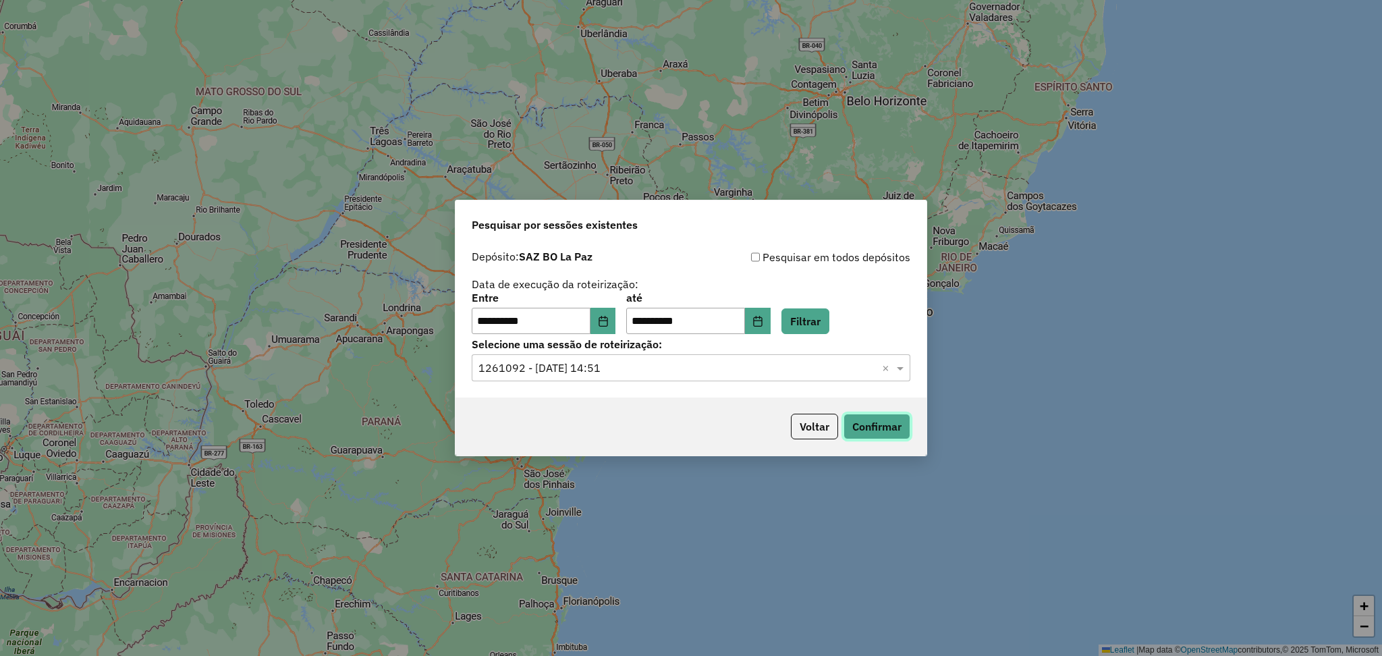
click at [868, 430] on button "Confirmar" at bounding box center [877, 427] width 67 height 26
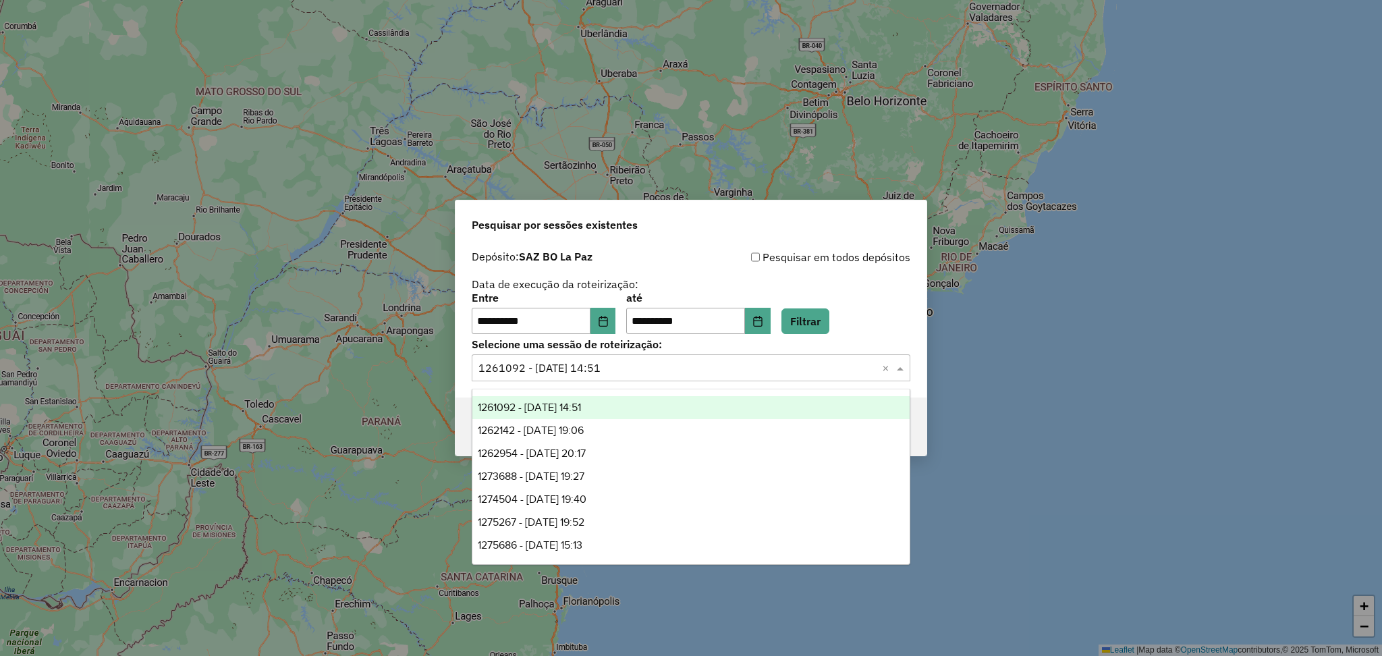
click at [641, 356] on div "Selecione uma sessão × 1261092 - 08/09/2025 14:51 ×" at bounding box center [691, 367] width 439 height 27
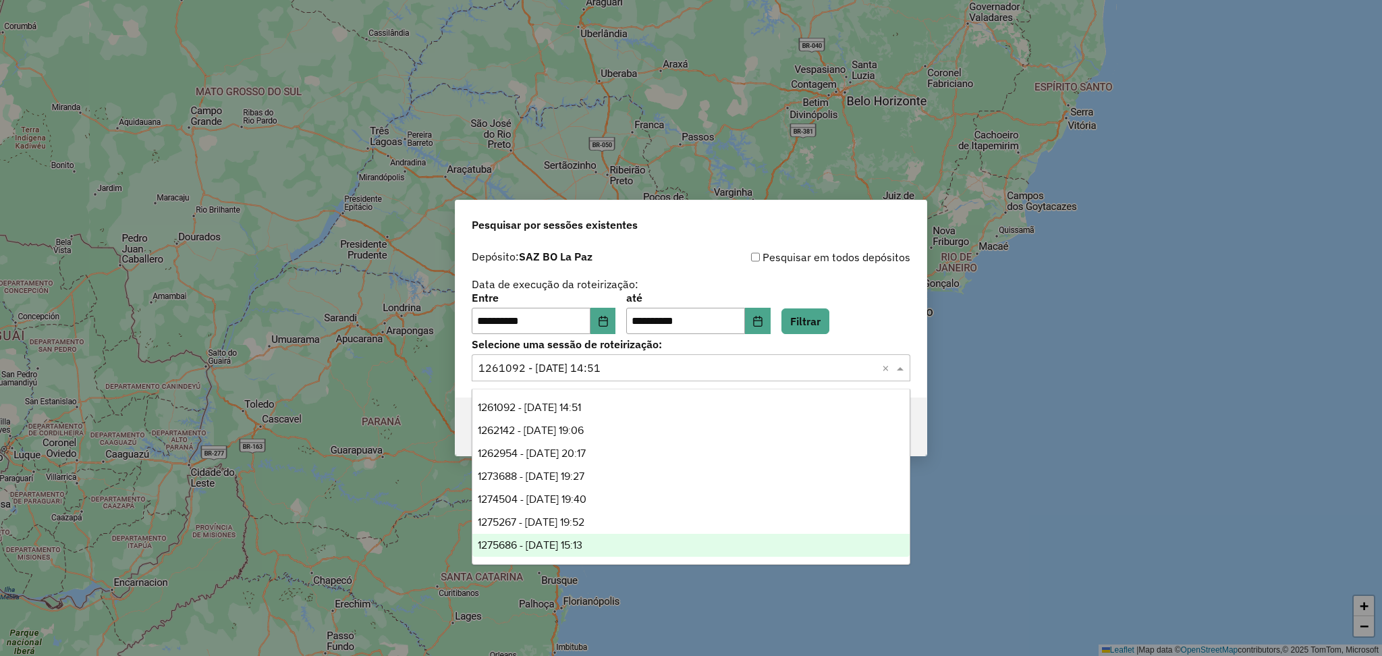
click at [608, 549] on div "1275686 - 15/09/2025 15:13" at bounding box center [690, 545] width 437 height 23
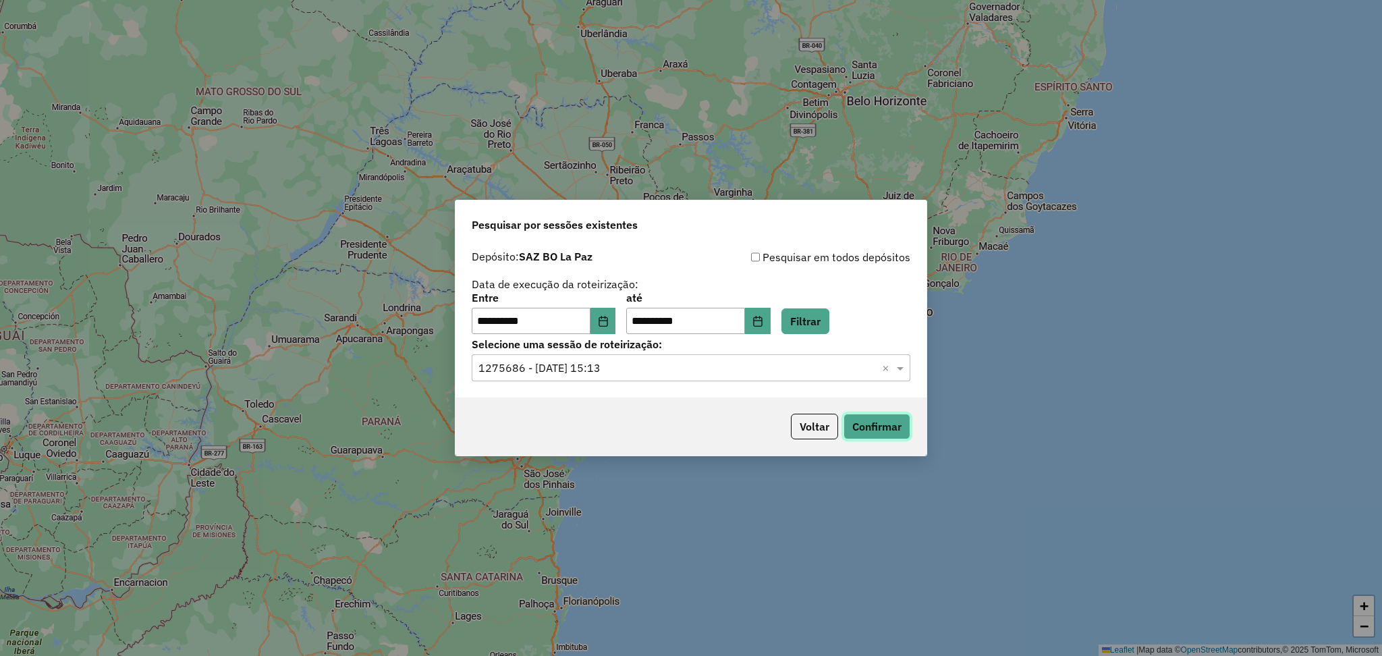
click at [859, 423] on button "Confirmar" at bounding box center [877, 427] width 67 height 26
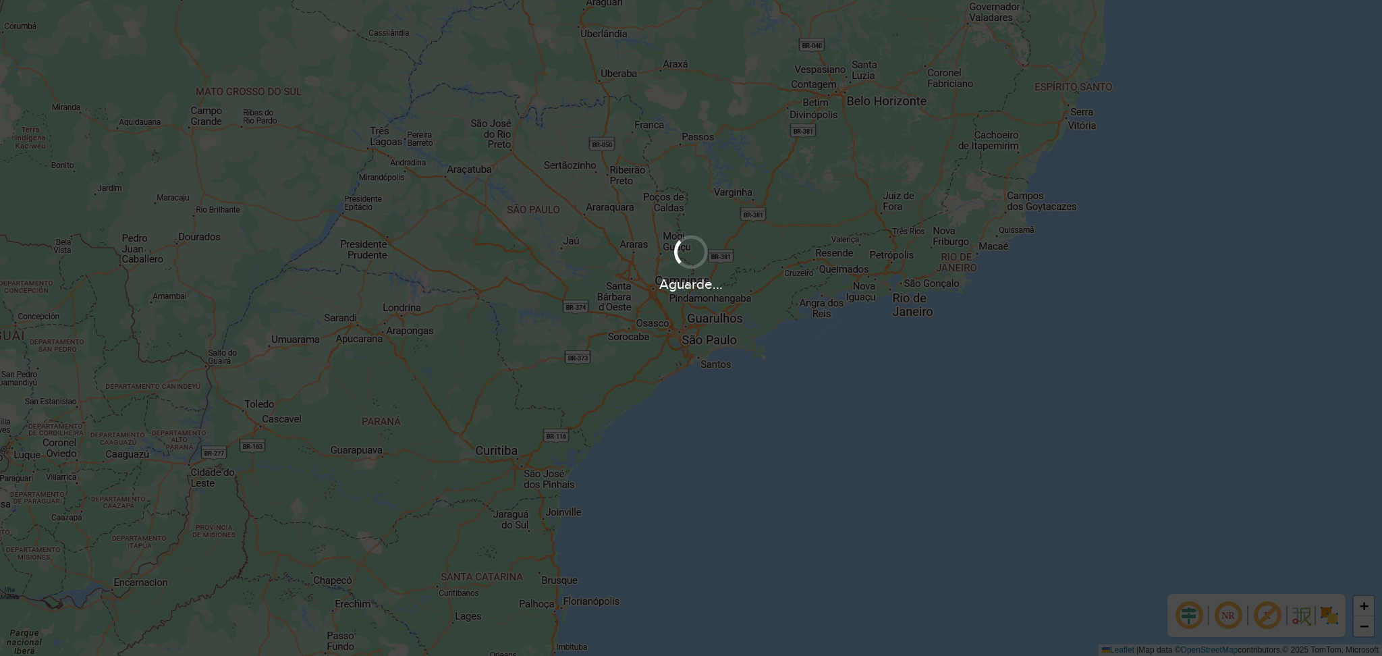
click at [794, 379] on div "Aguarde..." at bounding box center [691, 328] width 1382 height 656
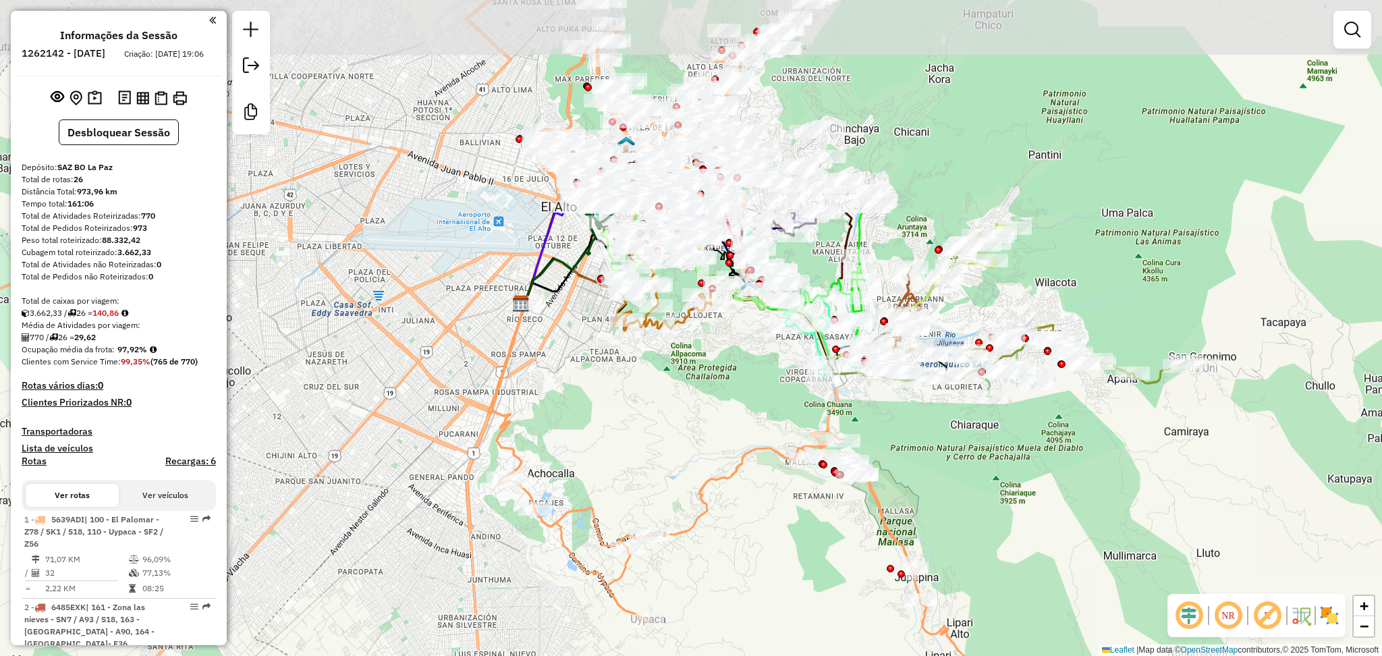
drag, startPoint x: 753, startPoint y: 134, endPoint x: 674, endPoint y: 412, distance: 288.2
click at [674, 412] on div "Janela de atendimento Grade de atendimento Capacidade Transportadoras Veículos …" at bounding box center [691, 328] width 1382 height 656
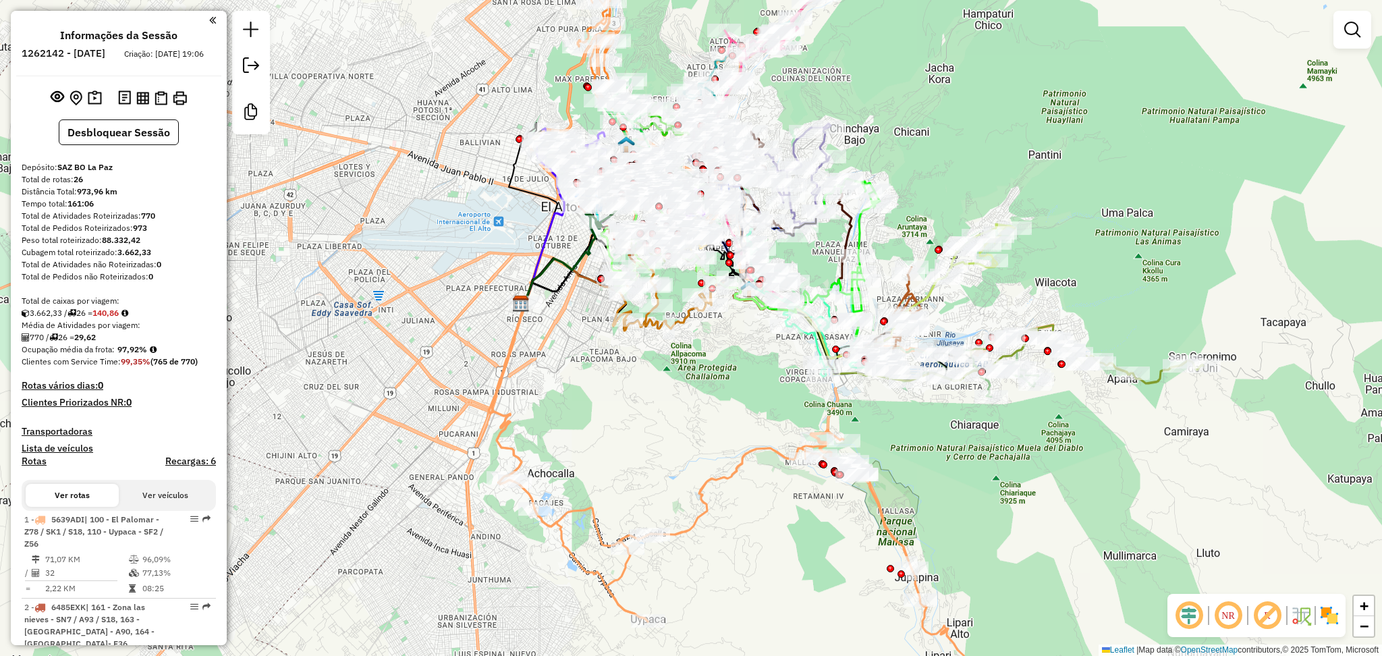
click at [1333, 621] on img at bounding box center [1330, 616] width 22 height 22
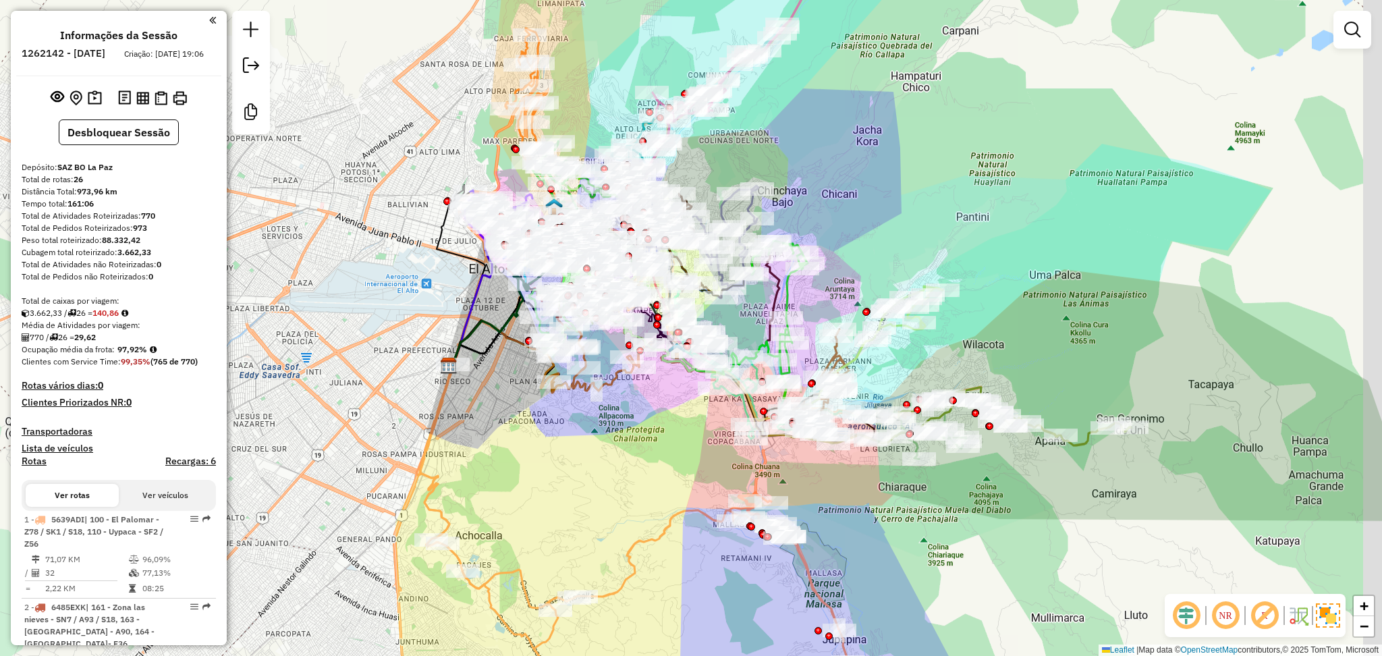
drag, startPoint x: 705, startPoint y: 392, endPoint x: 632, endPoint y: 453, distance: 94.9
click at [632, 453] on div "Janela de atendimento Grade de atendimento Capacidade Transportadoras Veículos …" at bounding box center [691, 328] width 1382 height 656
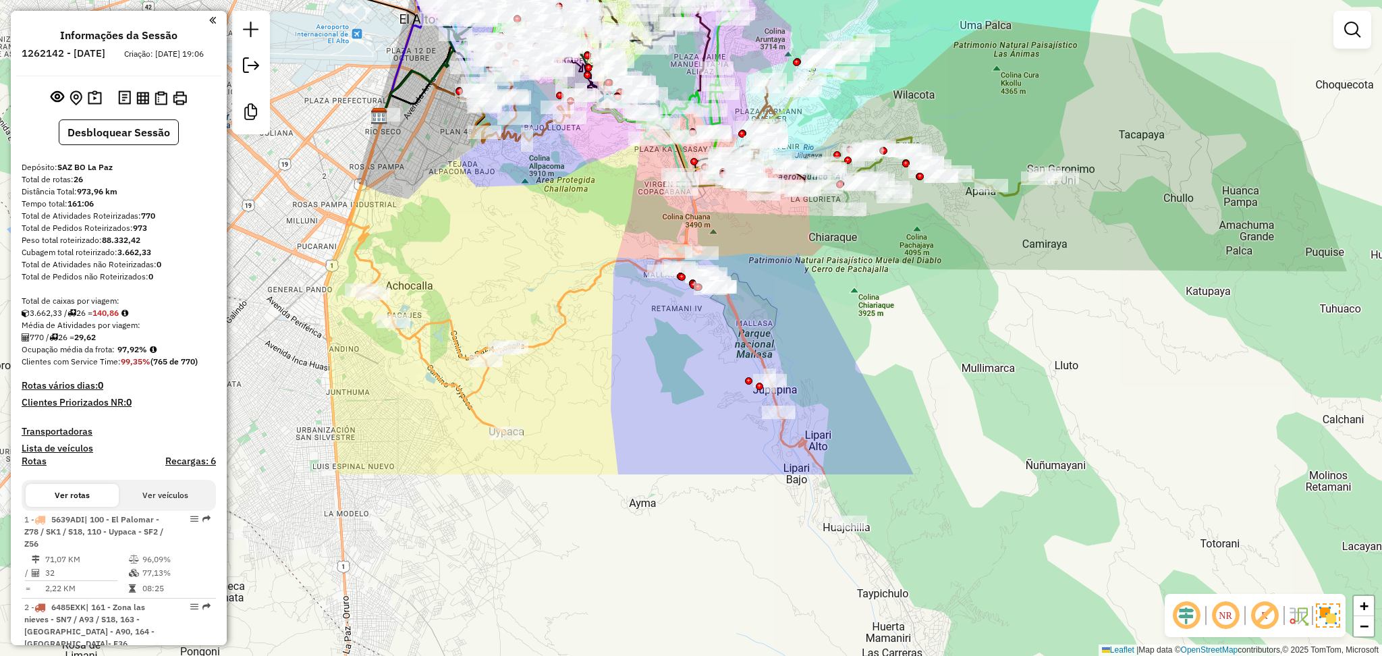
drag, startPoint x: 618, startPoint y: 506, endPoint x: 549, endPoint y: 258, distance: 257.7
click at [549, 258] on div "Janela de atendimento Grade de atendimento Capacidade Transportadoras Veículos …" at bounding box center [691, 328] width 1382 height 656
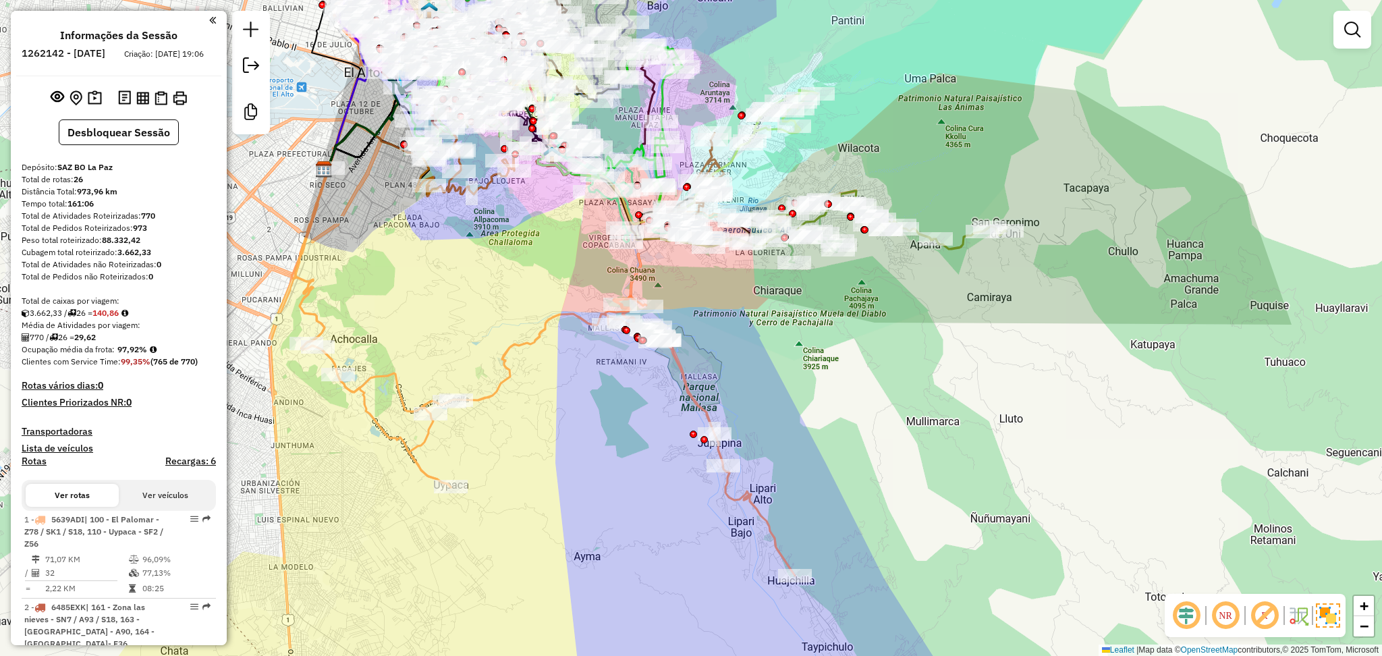
drag, startPoint x: 655, startPoint y: 330, endPoint x: 600, endPoint y: 383, distance: 76.4
click at [600, 383] on div "Janela de atendimento Grade de atendimento Capacidade Transportadoras Veículos …" at bounding box center [691, 328] width 1382 height 656
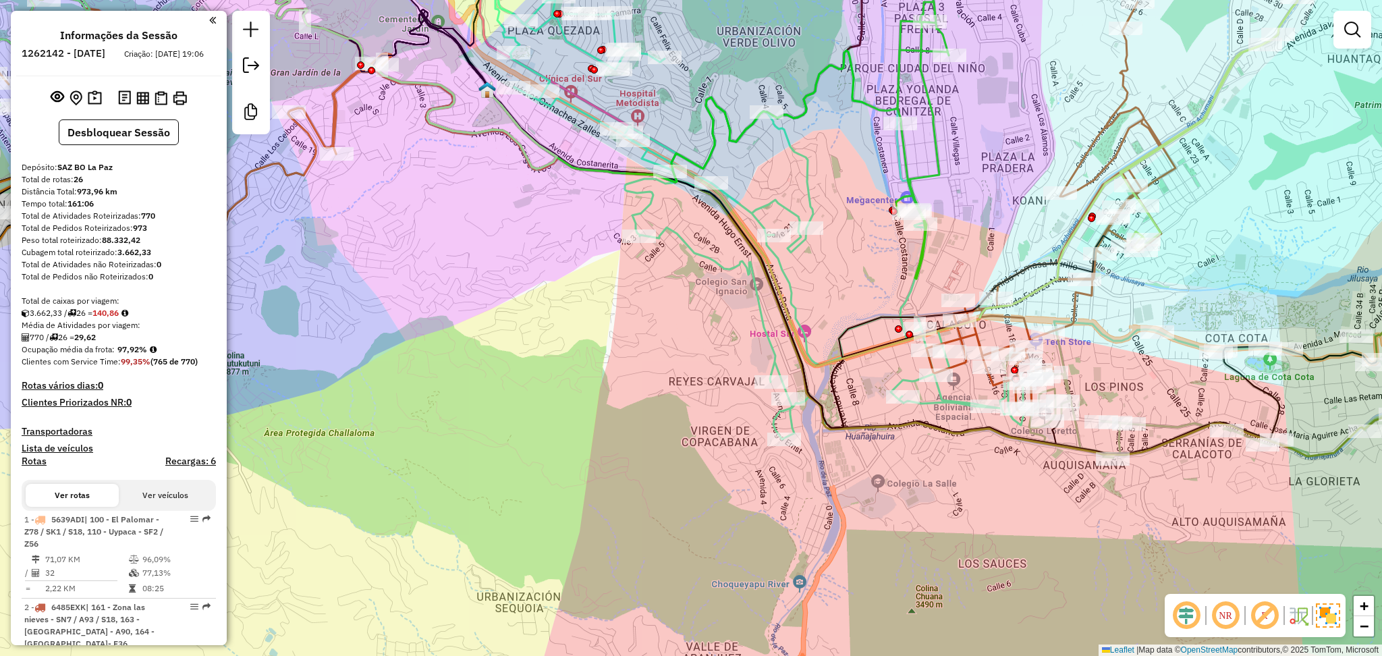
click at [564, 107] on icon at bounding box center [759, 187] width 529 height 505
select select "**********"
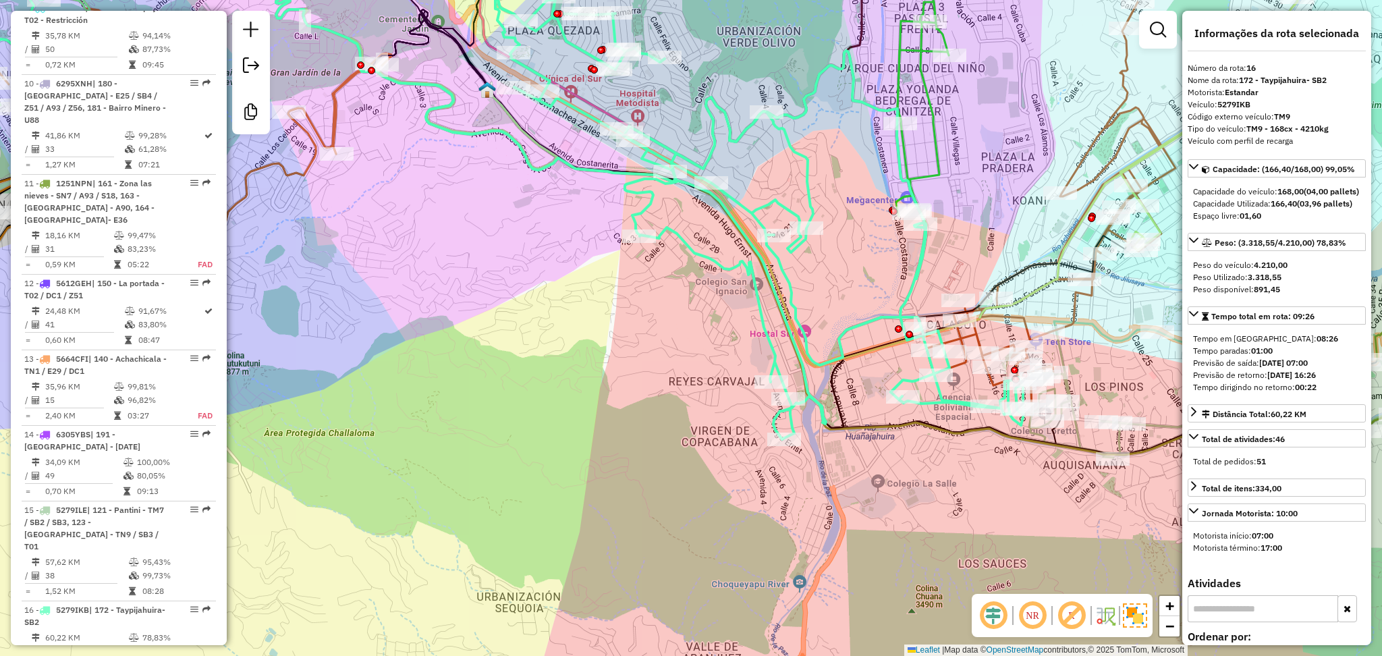
scroll to position [1805, 0]
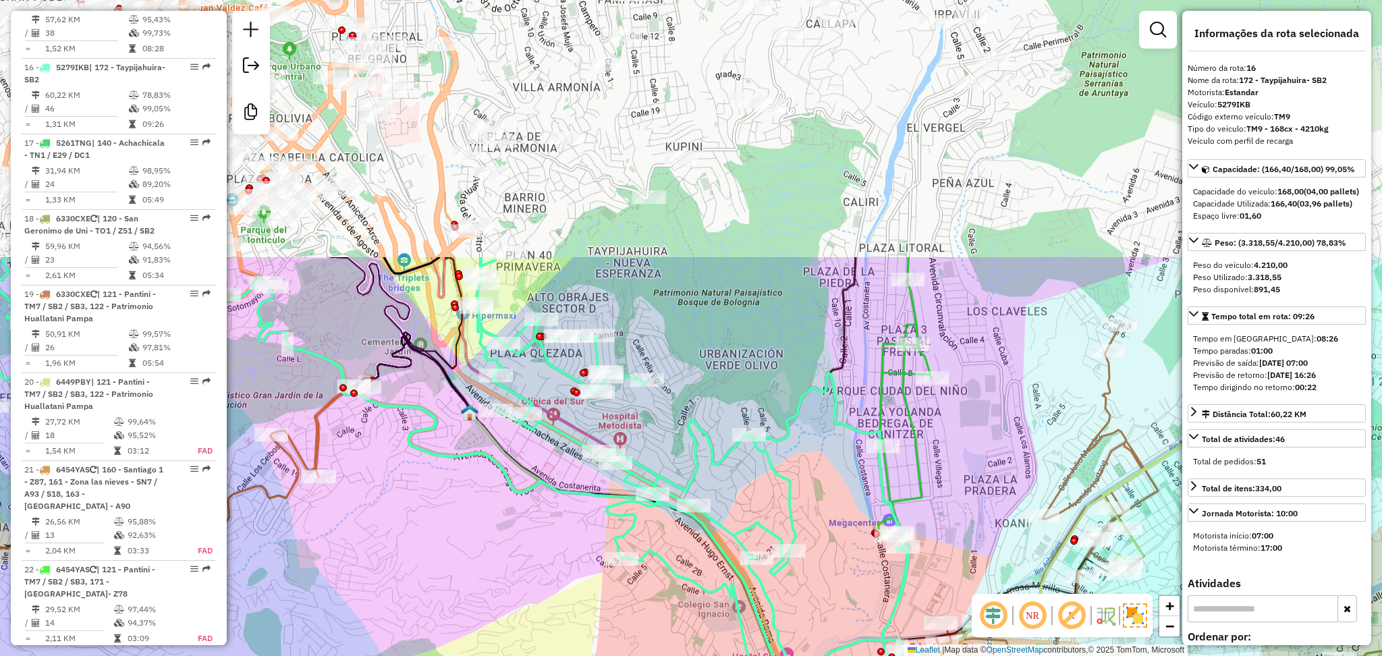
drag, startPoint x: 562, startPoint y: 227, endPoint x: 544, endPoint y: 550, distance: 323.1
click at [544, 550] on div "Janela de atendimento Grade de atendimento Capacidade Transportadoras Veículos …" at bounding box center [691, 328] width 1382 height 656
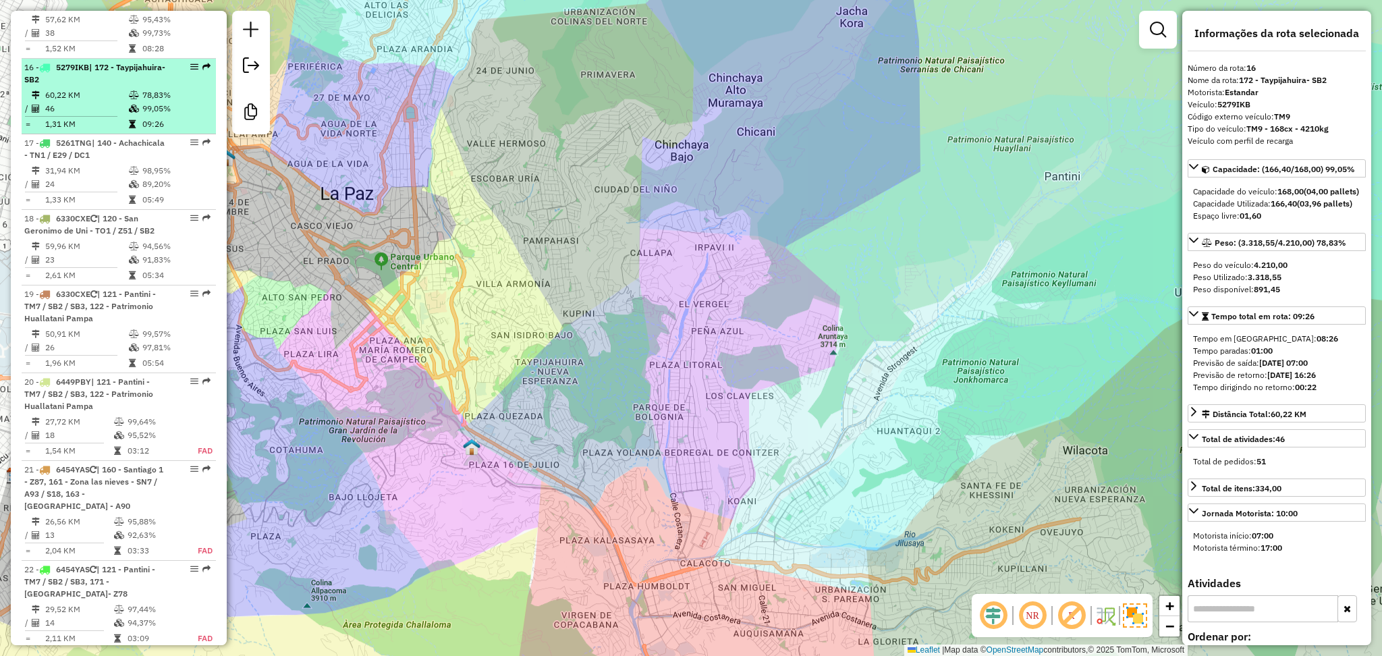
click at [178, 88] on td "78,83%" at bounding box center [176, 94] width 68 height 13
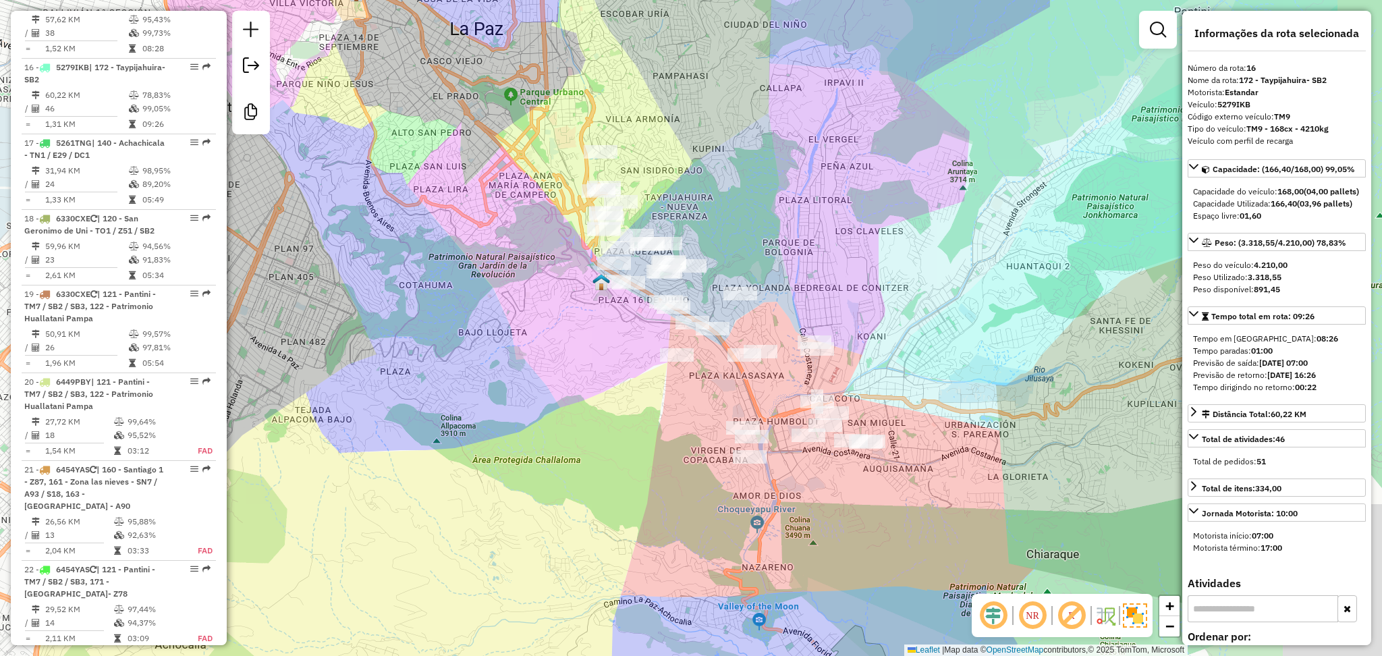
drag, startPoint x: 938, startPoint y: 223, endPoint x: 805, endPoint y: 186, distance: 137.9
click at [805, 186] on div "Janela de atendimento Grade de atendimento Capacidade Transportadoras Veículos …" at bounding box center [691, 328] width 1382 height 656
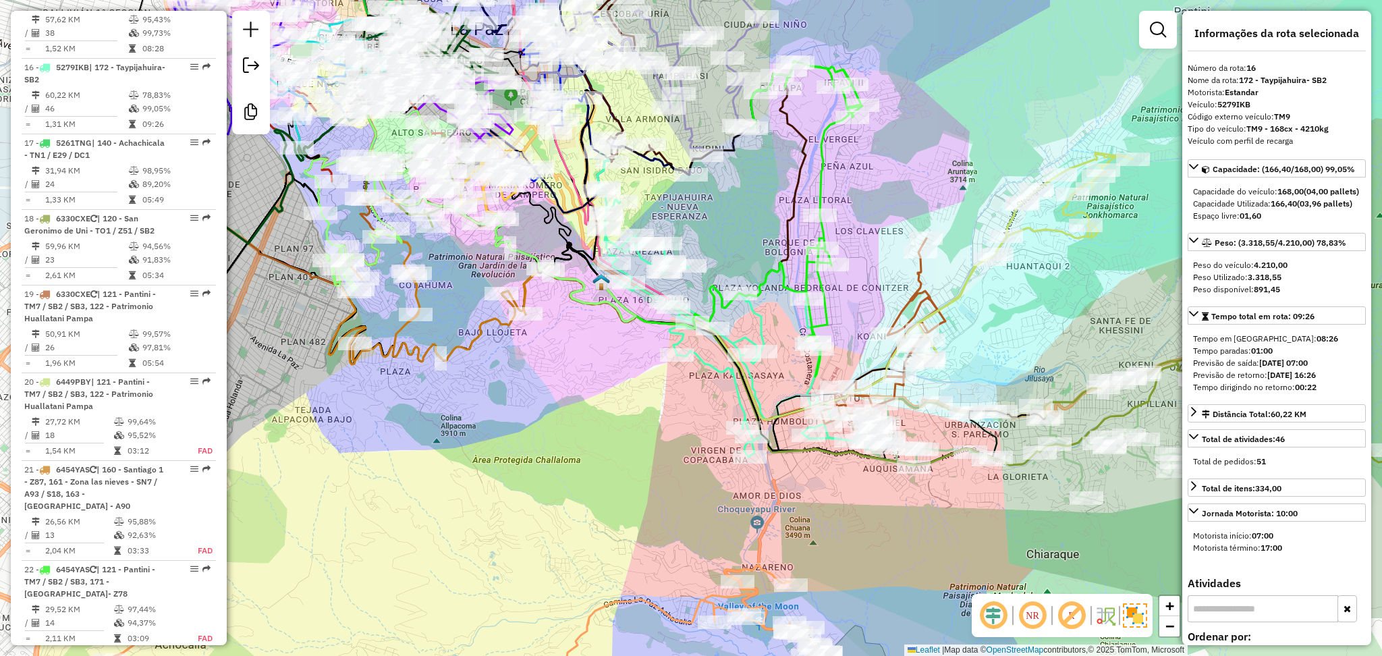
click at [818, 154] on icon at bounding box center [806, 219] width 111 height 316
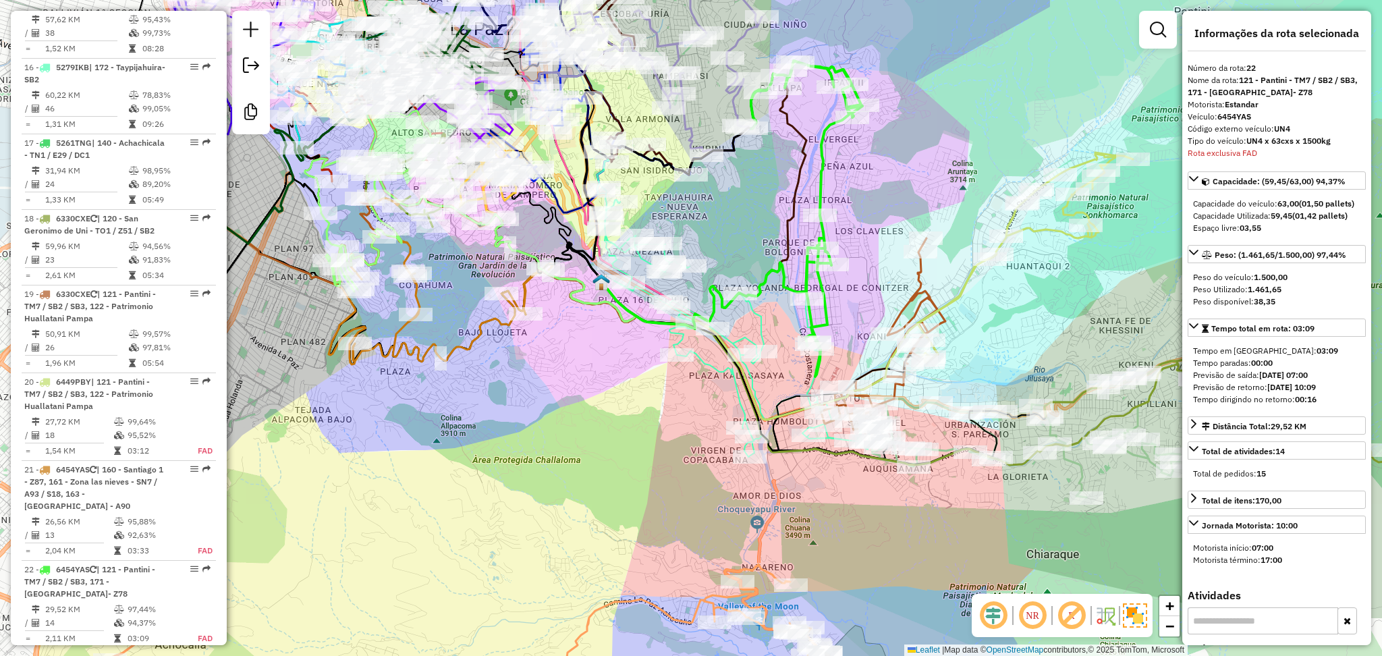
scroll to position [2121, 0]
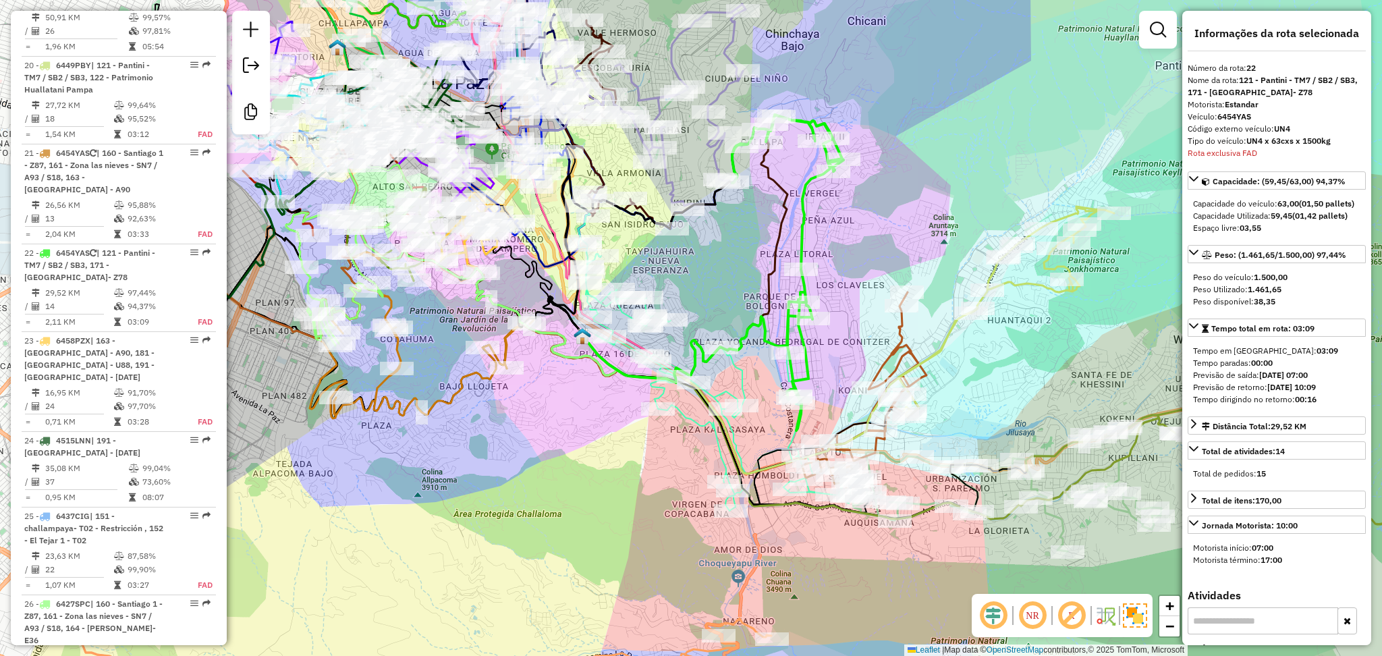
drag, startPoint x: 878, startPoint y: 179, endPoint x: 859, endPoint y: 233, distance: 57.2
click at [859, 233] on div "Janela de atendimento Grade de atendimento Capacidade Transportadoras Veículos …" at bounding box center [691, 328] width 1382 height 656
click at [945, 194] on div "Janela de atendimento Grade de atendimento Capacidade Transportadoras Veículos …" at bounding box center [691, 328] width 1382 height 656
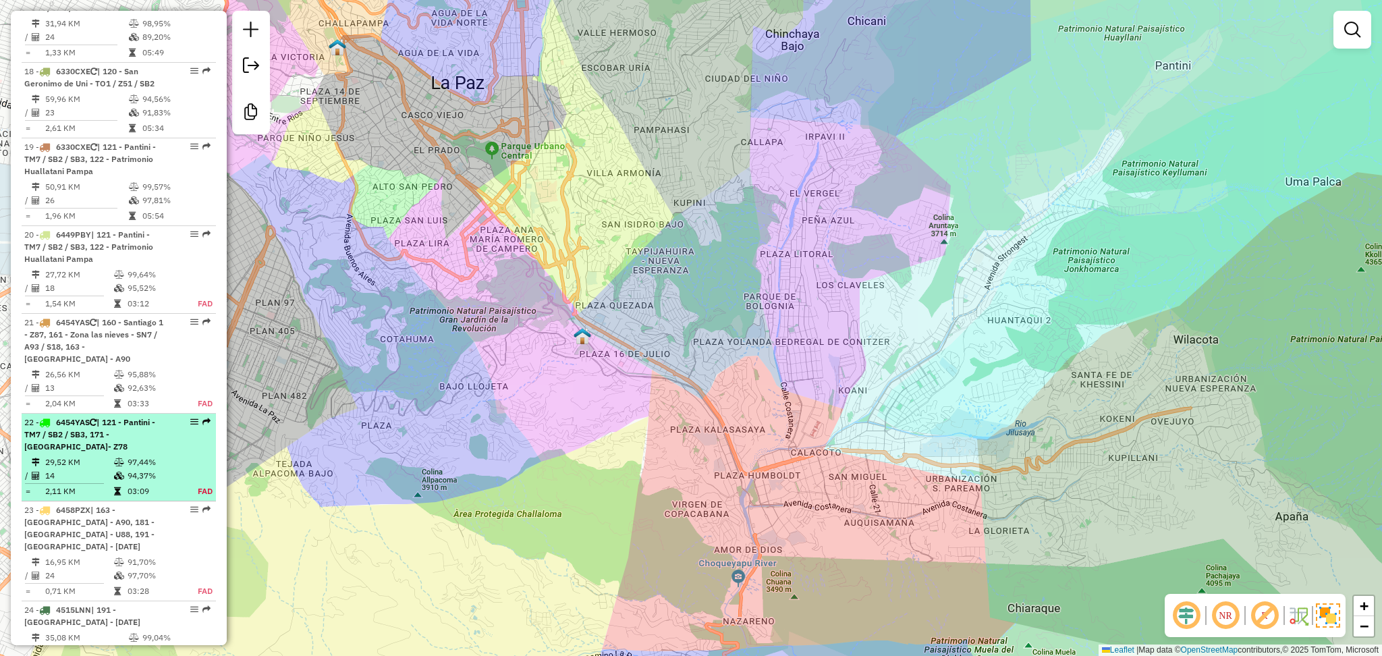
scroll to position [1941, 0]
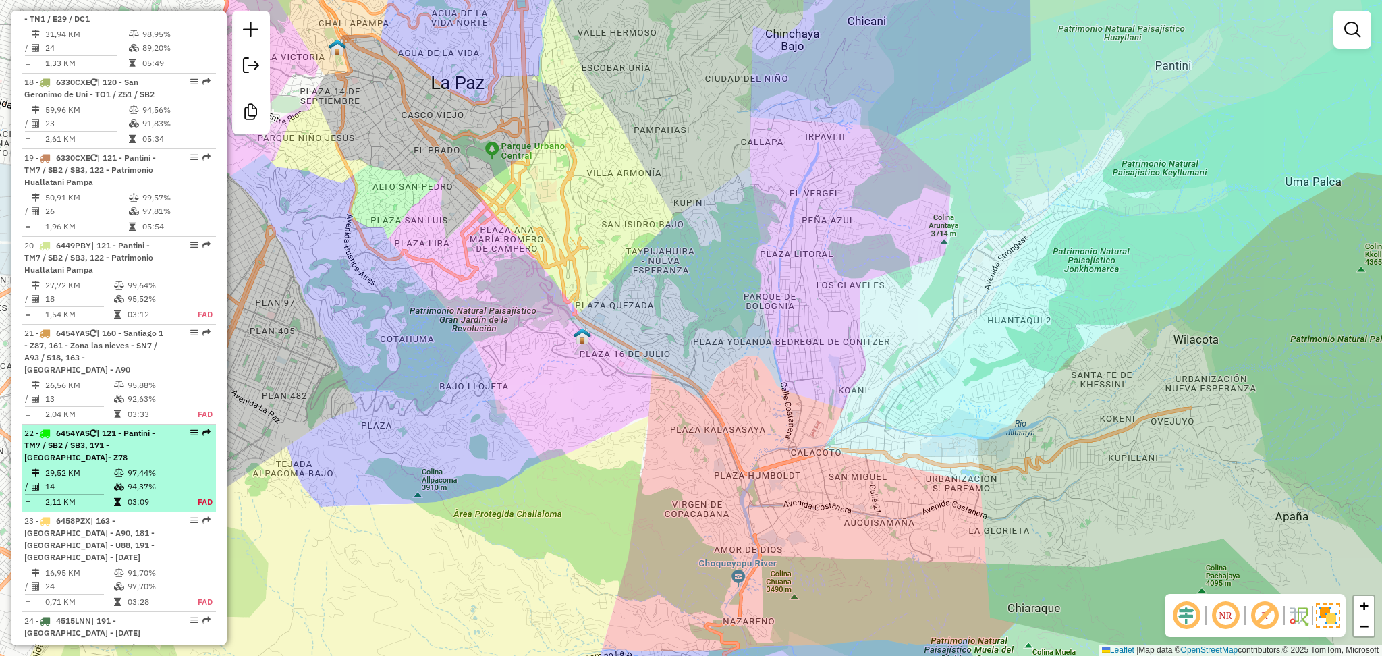
click at [72, 466] on td "29,52 KM" at bounding box center [79, 472] width 69 height 13
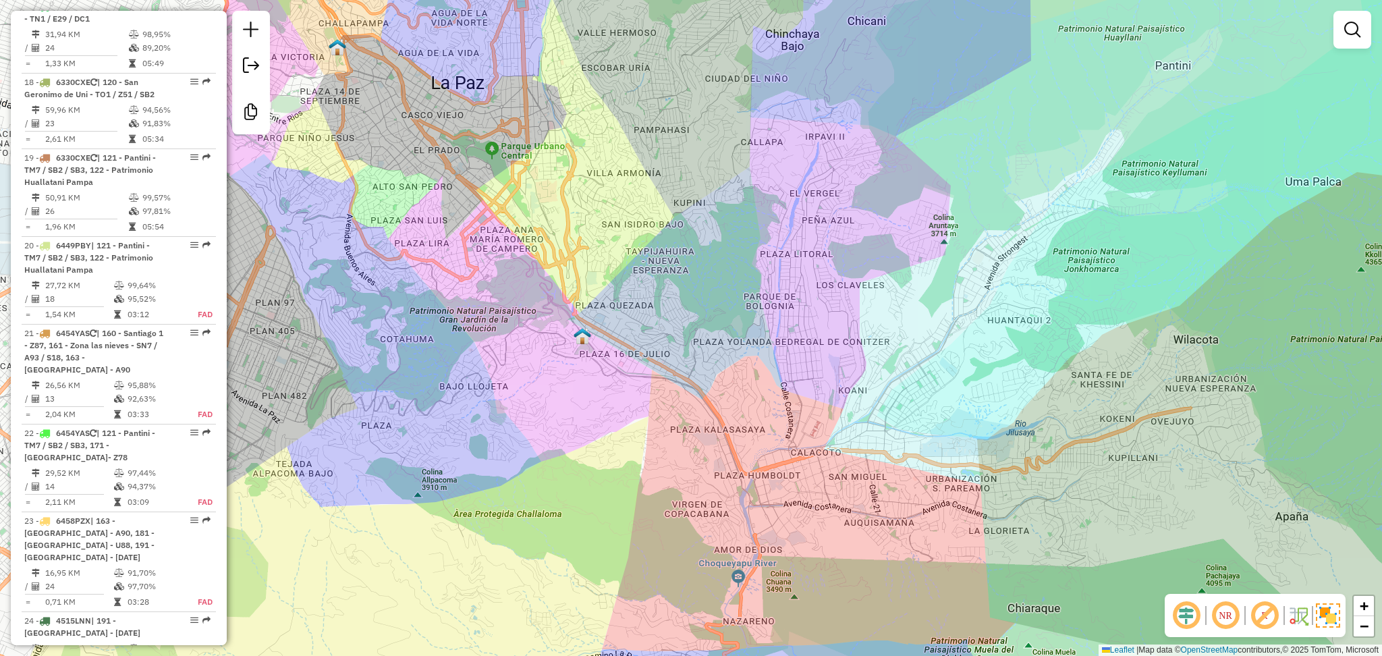
select select "**********"
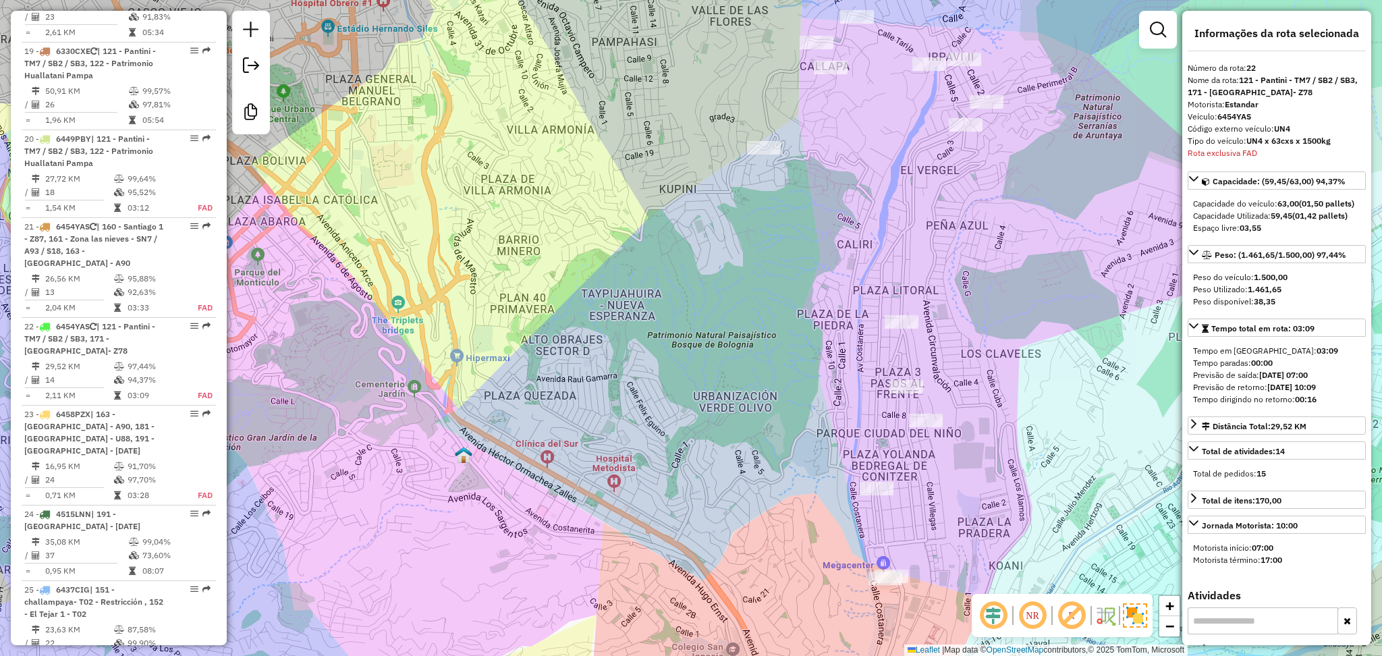
scroll to position [2121, 0]
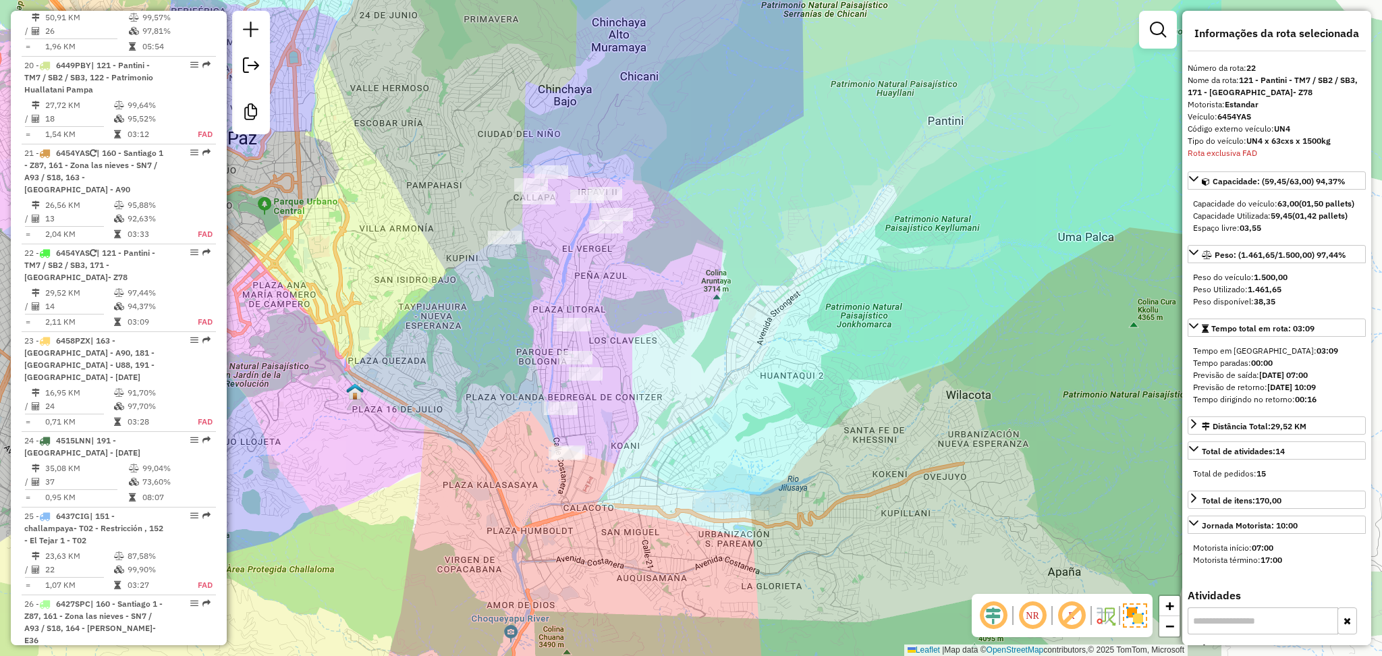
drag, startPoint x: 961, startPoint y: 341, endPoint x: 663, endPoint y: 319, distance: 299.1
click at [663, 319] on div "Janela de atendimento Grade de atendimento Capacidade Transportadoras Veículos …" at bounding box center [691, 328] width 1382 height 656
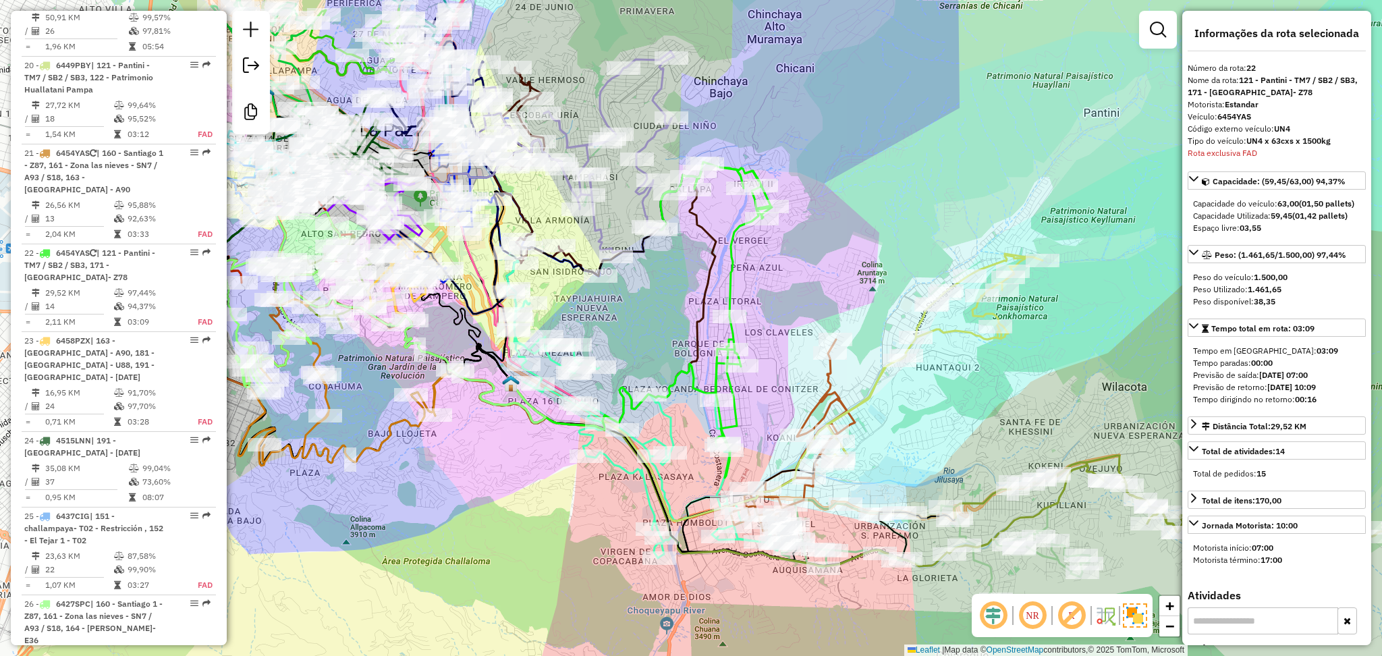
drag, startPoint x: 691, startPoint y: 312, endPoint x: 847, endPoint y: 304, distance: 156.1
click at [847, 304] on div "Janela de atendimento Grade de atendimento Capacidade Transportadoras Veículos …" at bounding box center [691, 328] width 1382 height 656
click at [731, 265] on icon at bounding box center [716, 320] width 111 height 316
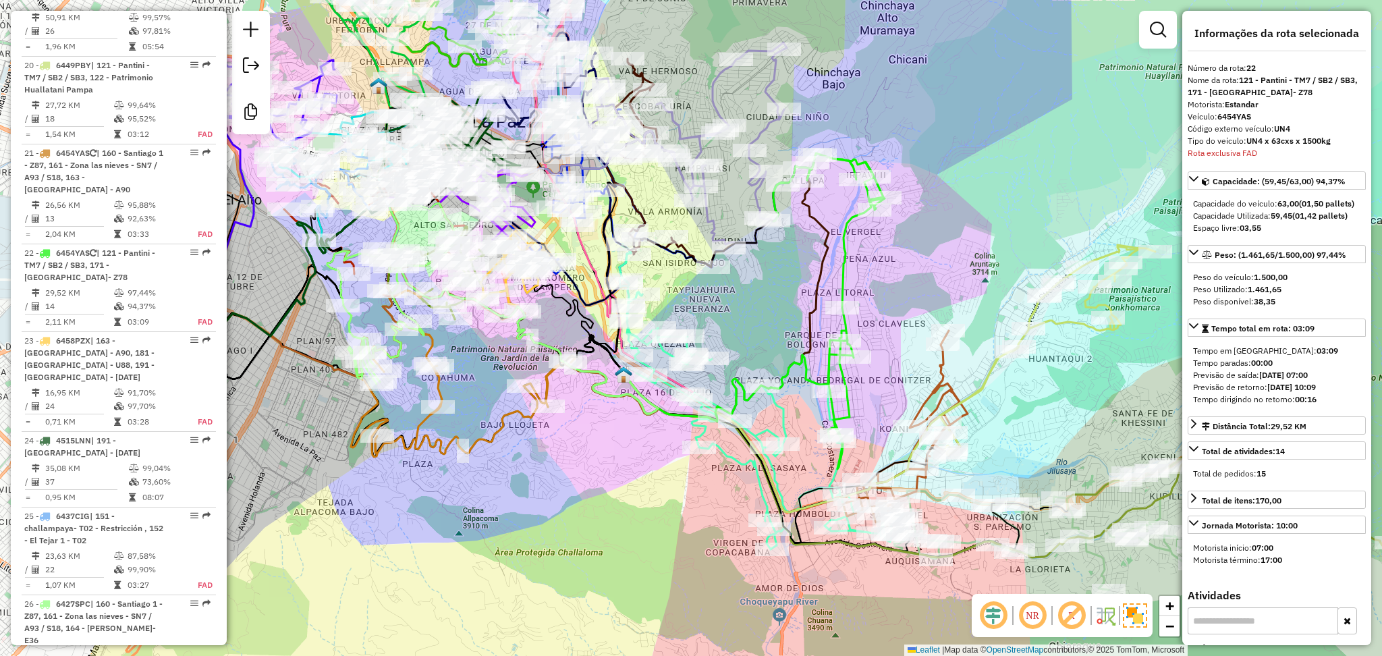
drag, startPoint x: 798, startPoint y: 260, endPoint x: 911, endPoint y: 251, distance: 113.1
click at [911, 251] on div "Janela de atendimento Grade de atendimento Capacidade Transportadoras Veículos …" at bounding box center [691, 328] width 1382 height 656
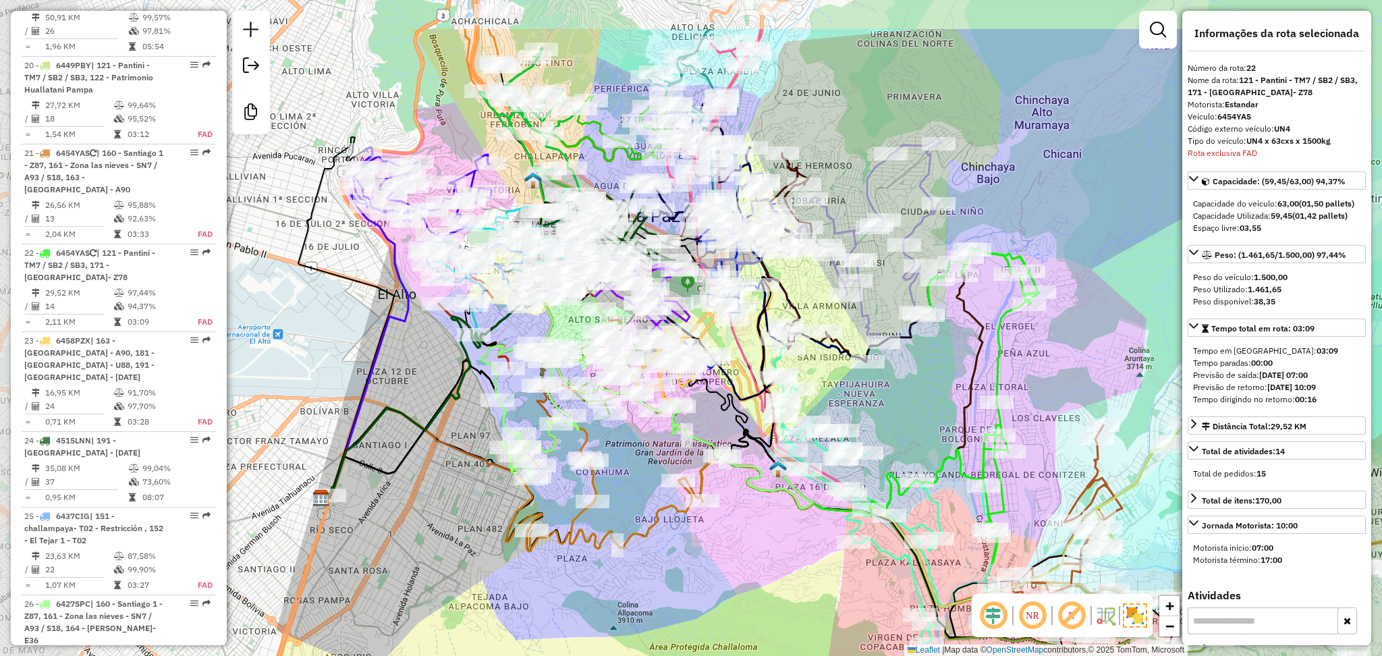
drag, startPoint x: 816, startPoint y: 212, endPoint x: 937, endPoint y: 255, distance: 128.3
click at [953, 292] on icon at bounding box center [880, 386] width 205 height 259
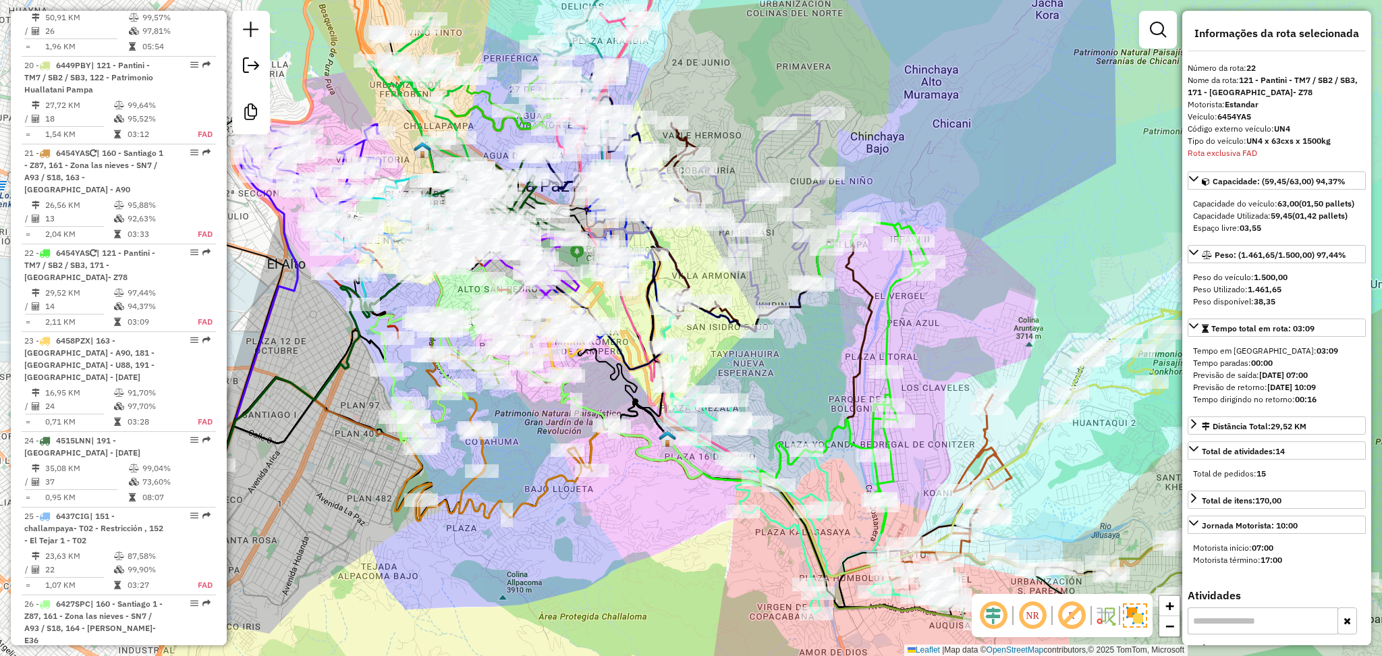
drag, startPoint x: 961, startPoint y: 296, endPoint x: 847, endPoint y: 263, distance: 118.6
click at [847, 263] on icon at bounding box center [770, 356] width 205 height 259
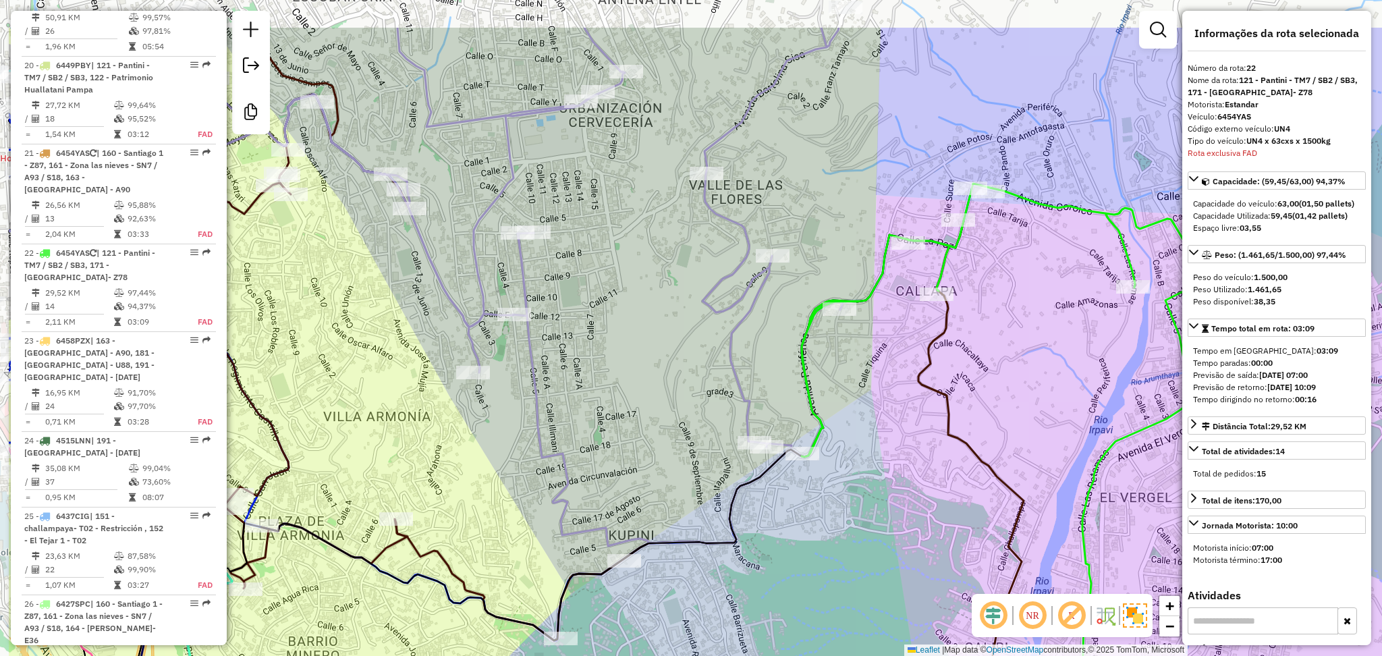
drag, startPoint x: 711, startPoint y: 254, endPoint x: 860, endPoint y: 346, distance: 175.1
click at [860, 346] on div "Janela de atendimento Grade de atendimento Capacidade Transportadoras Veículos …" at bounding box center [691, 328] width 1382 height 656
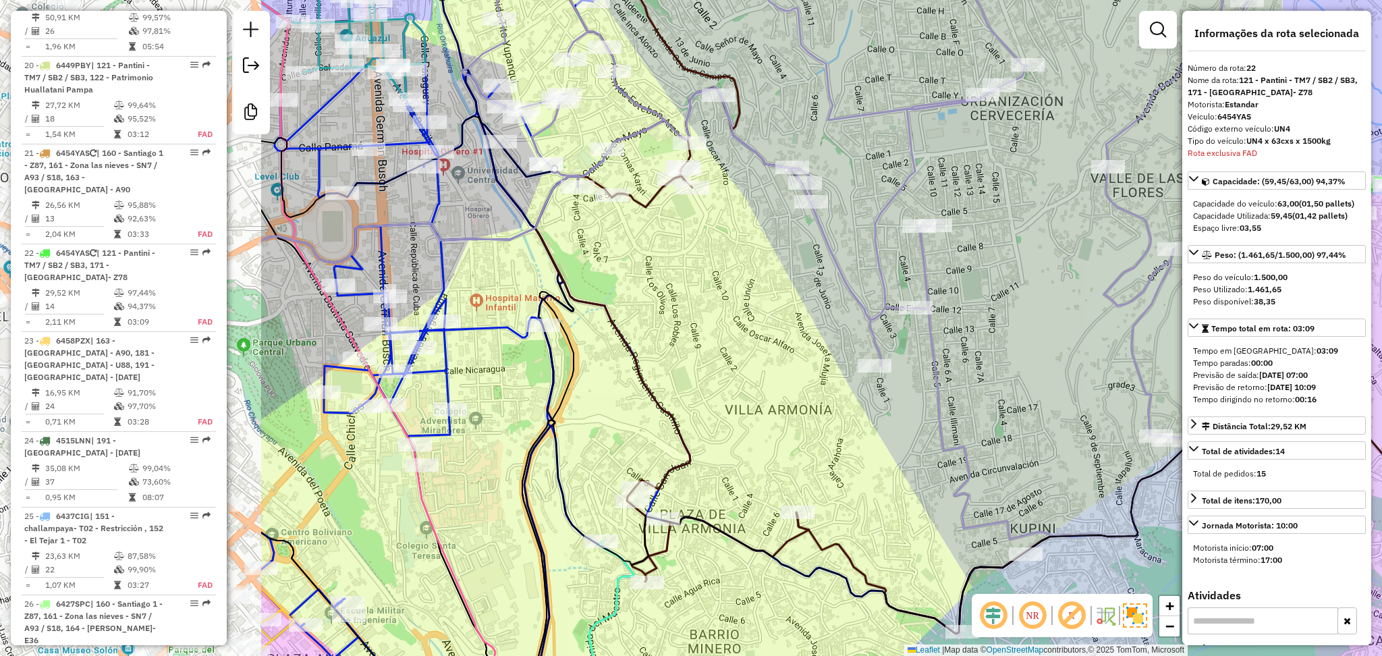
drag, startPoint x: 440, startPoint y: 215, endPoint x: 840, endPoint y: 210, distance: 399.6
click at [840, 210] on div "Janela de atendimento Grade de atendimento Capacidade Transportadoras Veículos …" at bounding box center [691, 328] width 1382 height 656
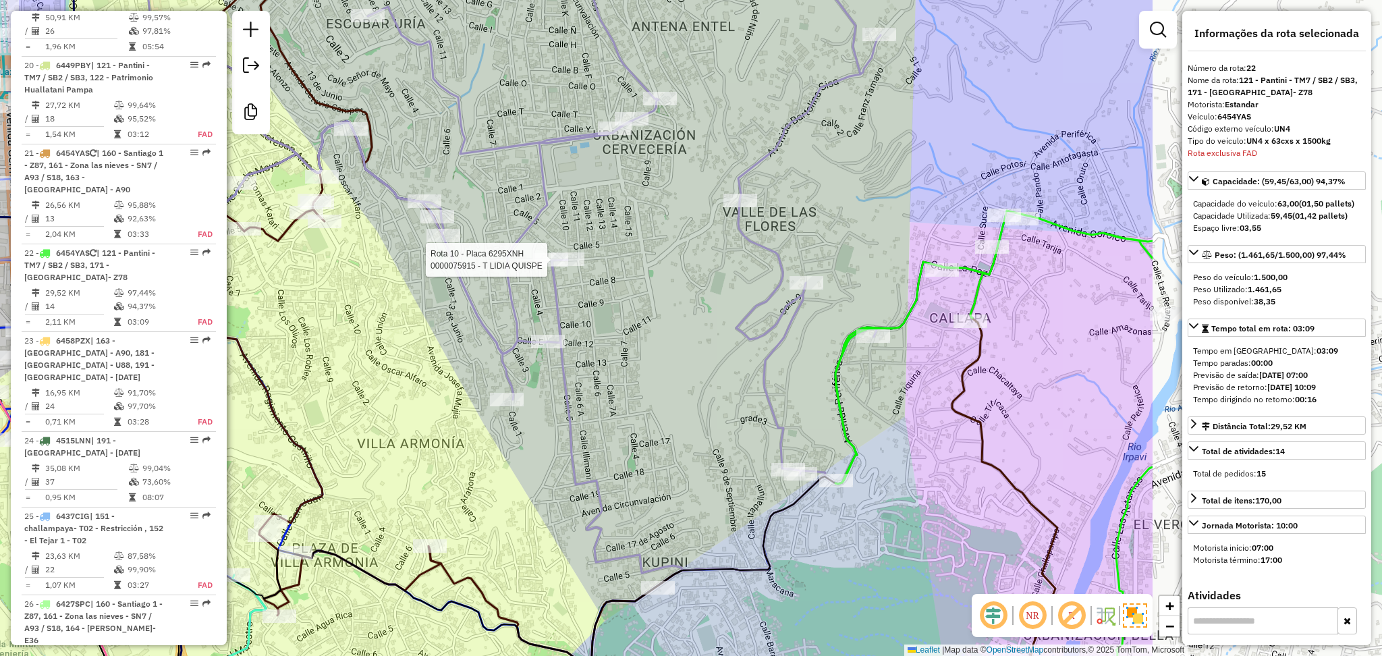
drag, startPoint x: 863, startPoint y: 263, endPoint x: 670, endPoint y: 305, distance: 196.9
click at [514, 294] on div "Rota 10 - Placa 6295XNH 0000075915 - T LIDIA QUISPE Janela de atendimento Grade…" at bounding box center [691, 328] width 1382 height 656
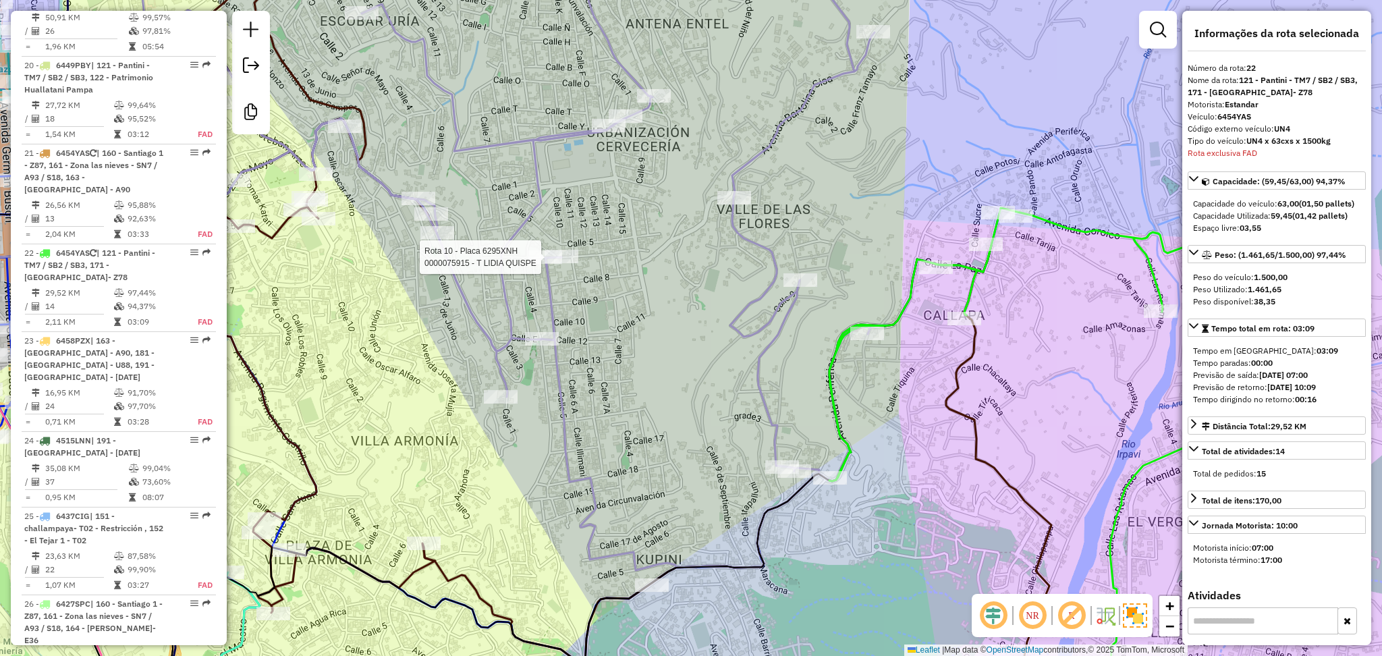
click at [877, 514] on div "Rota 10 - Placa 6295XNH 0000075915 - T LIDIA QUISPE Janela de atendimento Grade…" at bounding box center [691, 328] width 1382 height 656
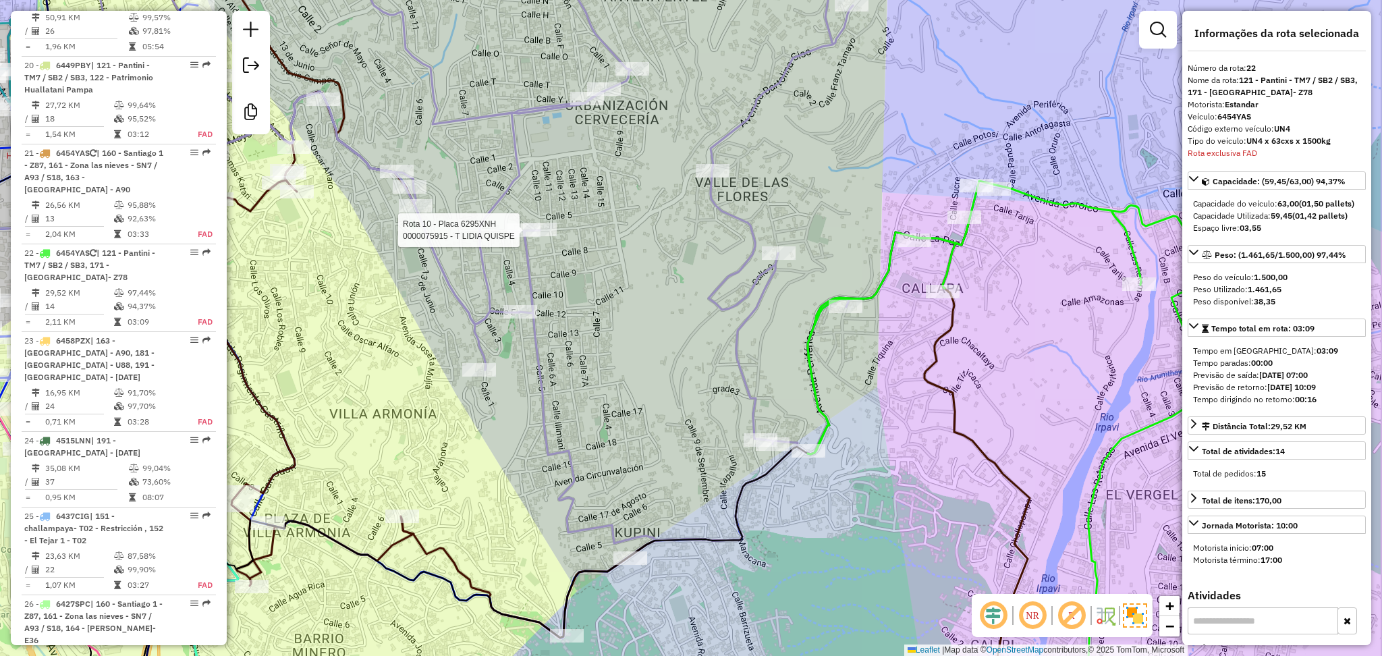
drag, startPoint x: 877, startPoint y: 521, endPoint x: 805, endPoint y: 387, distance: 152.5
click at [805, 387] on div "Rota 10 - Placa 6295XNH 0000075915 - T LIDIA QUISPE Janela de atendimento Grade…" at bounding box center [691, 328] width 1382 height 656
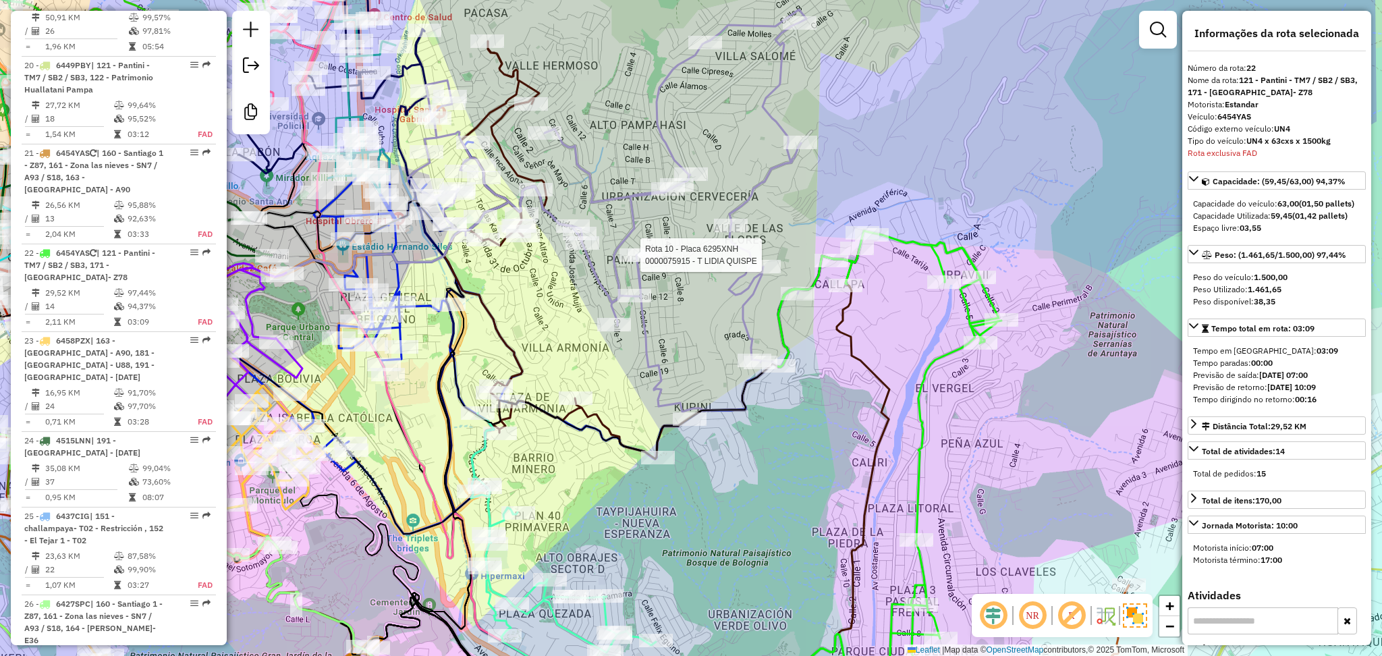
drag, startPoint x: 1012, startPoint y: 380, endPoint x: 838, endPoint y: 332, distance: 180.6
click at [834, 337] on div "Rota 10 - Placa 6295XNH 0000075915 - T LIDIA QUISPE Janela de atendimento Grade…" at bounding box center [691, 328] width 1382 height 656
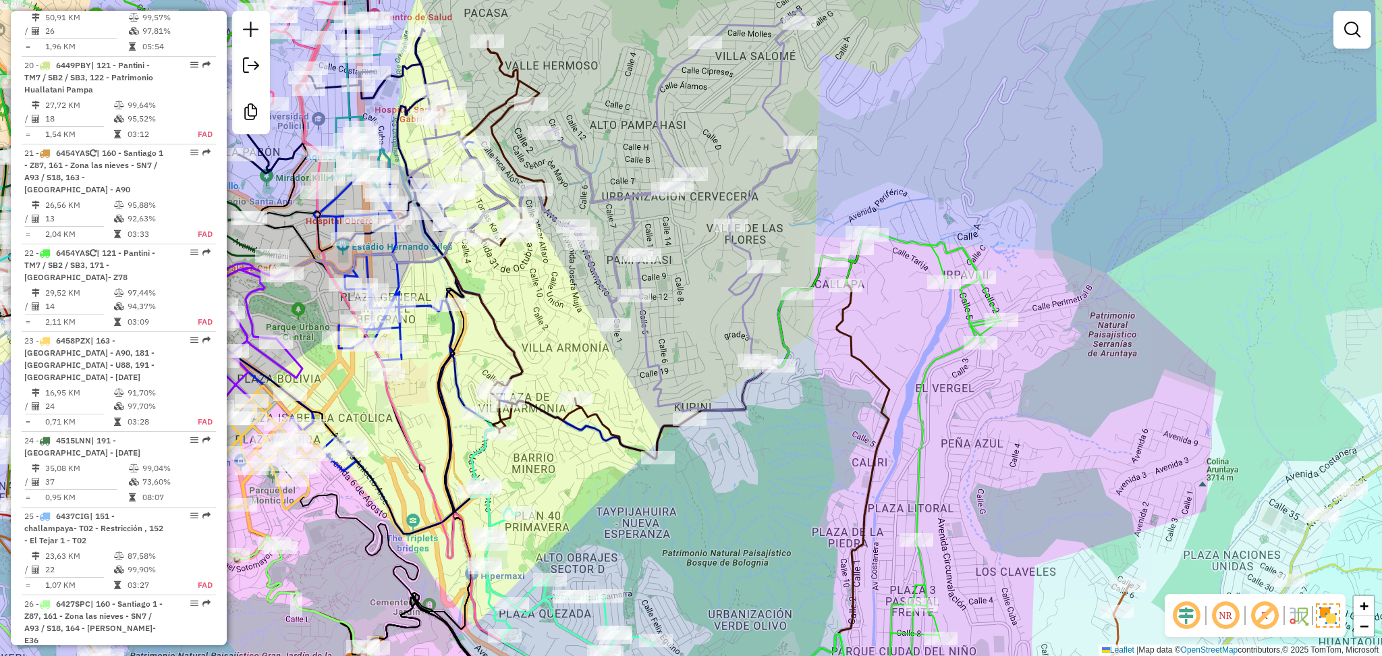
click at [754, 174] on div "Janela de atendimento Grade de atendimento Capacidade Transportadoras Veículos …" at bounding box center [691, 328] width 1382 height 656
click at [759, 178] on icon at bounding box center [607, 210] width 398 height 402
select select "**********"
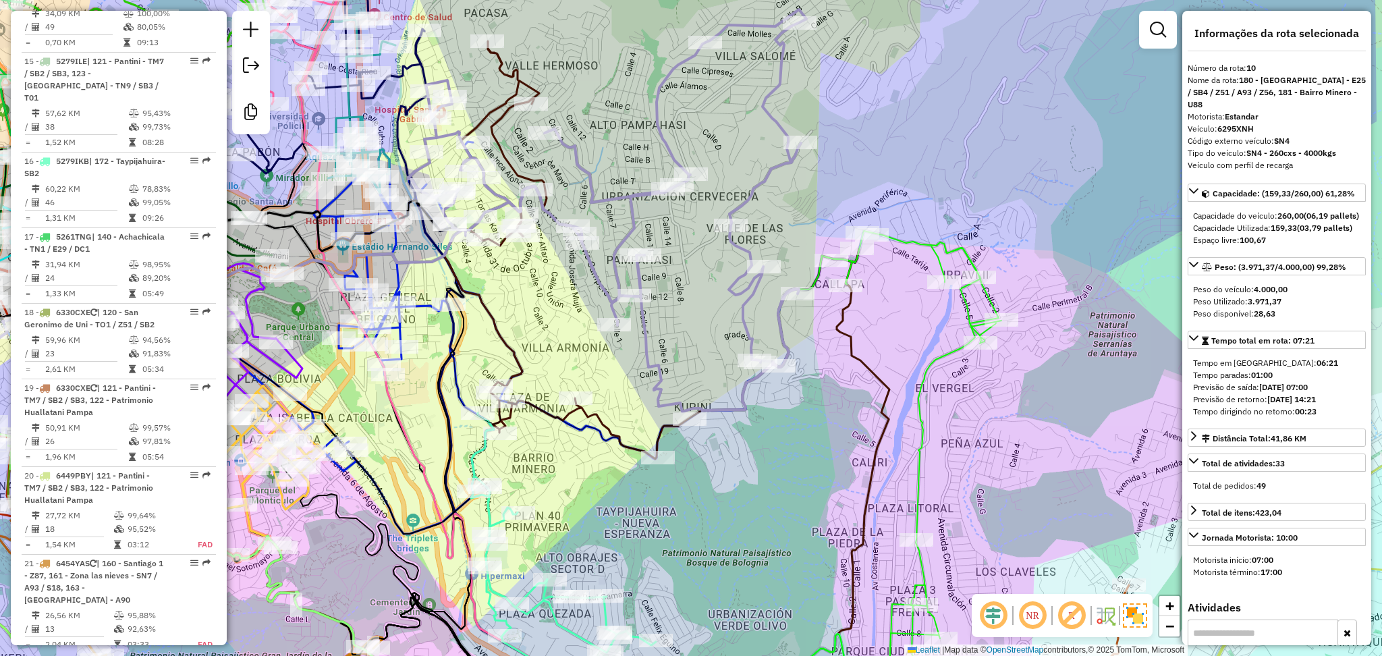
scroll to position [1301, 0]
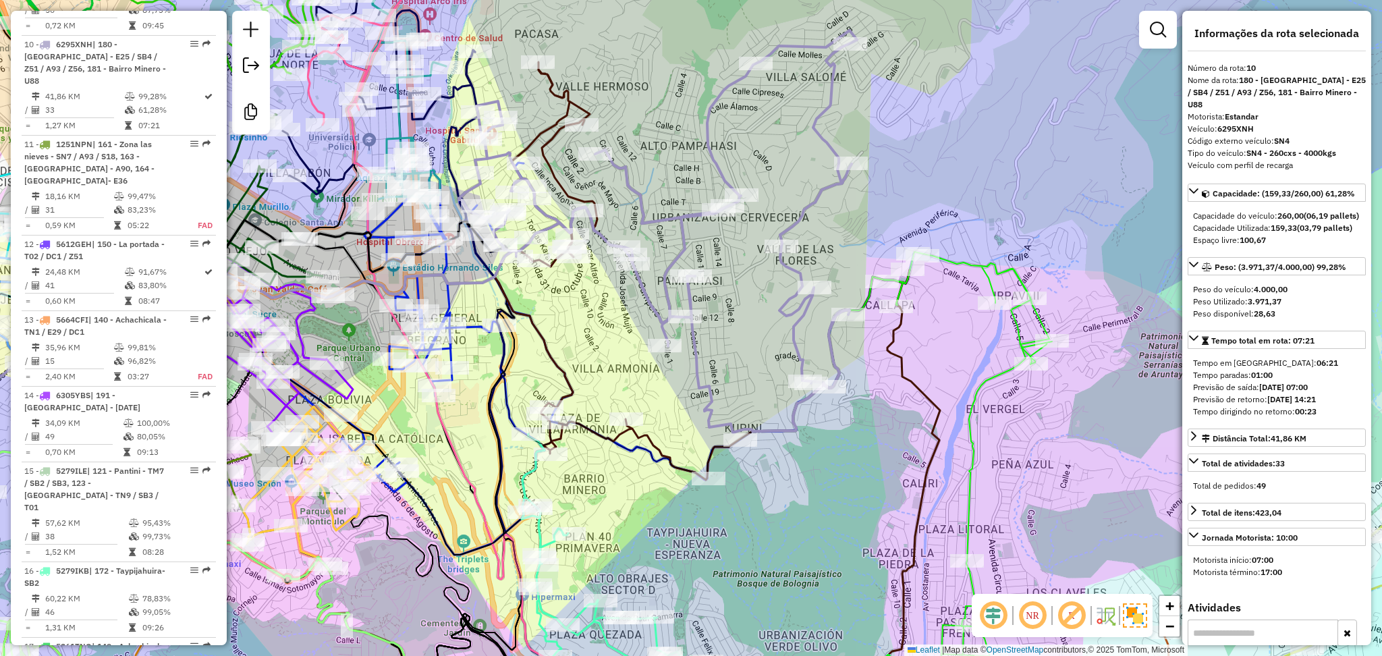
drag, startPoint x: 653, startPoint y: 521, endPoint x: 703, endPoint y: 542, distance: 54.8
click at [703, 542] on div "Janela de atendimento Grade de atendimento Capacidade Transportadoras Veículos …" at bounding box center [691, 328] width 1382 height 656
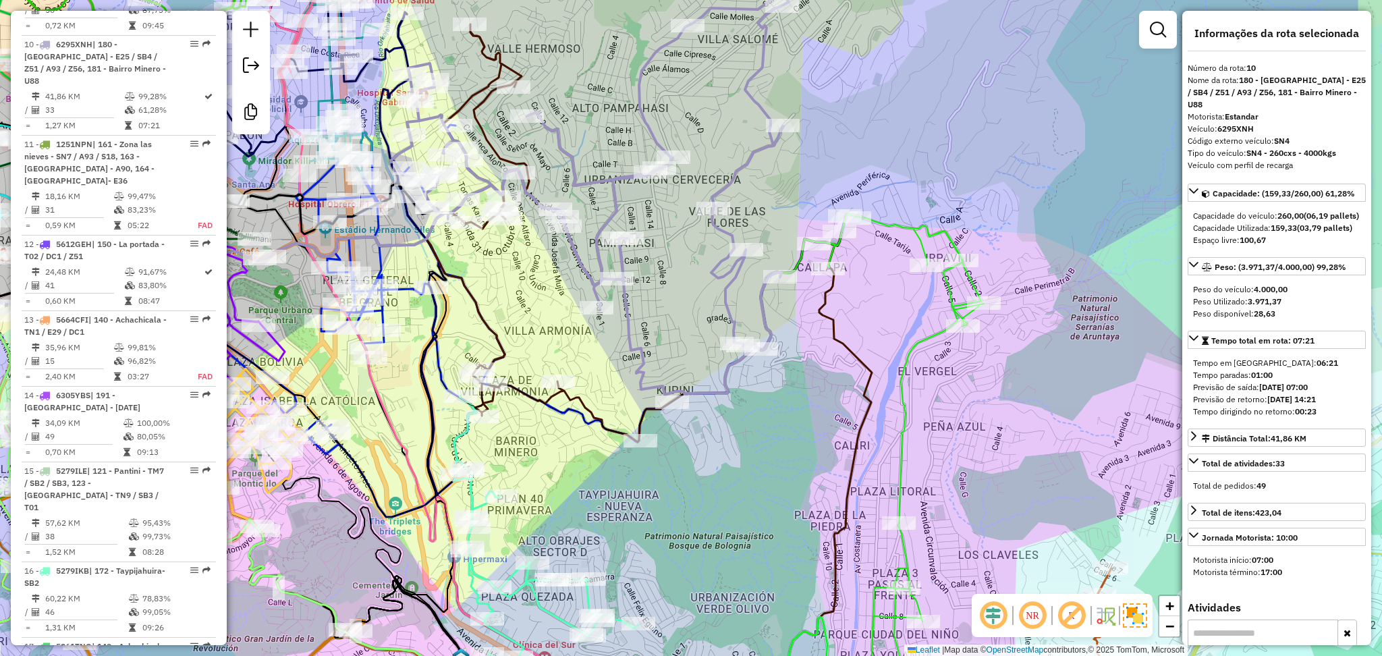
click at [605, 319] on div "Rota 10 - Placa 6295XNH 0000107484 - T. MARTHA QUISP Janela de atendimento Grad…" at bounding box center [691, 328] width 1382 height 656
click at [577, 399] on icon at bounding box center [634, 233] width 415 height 418
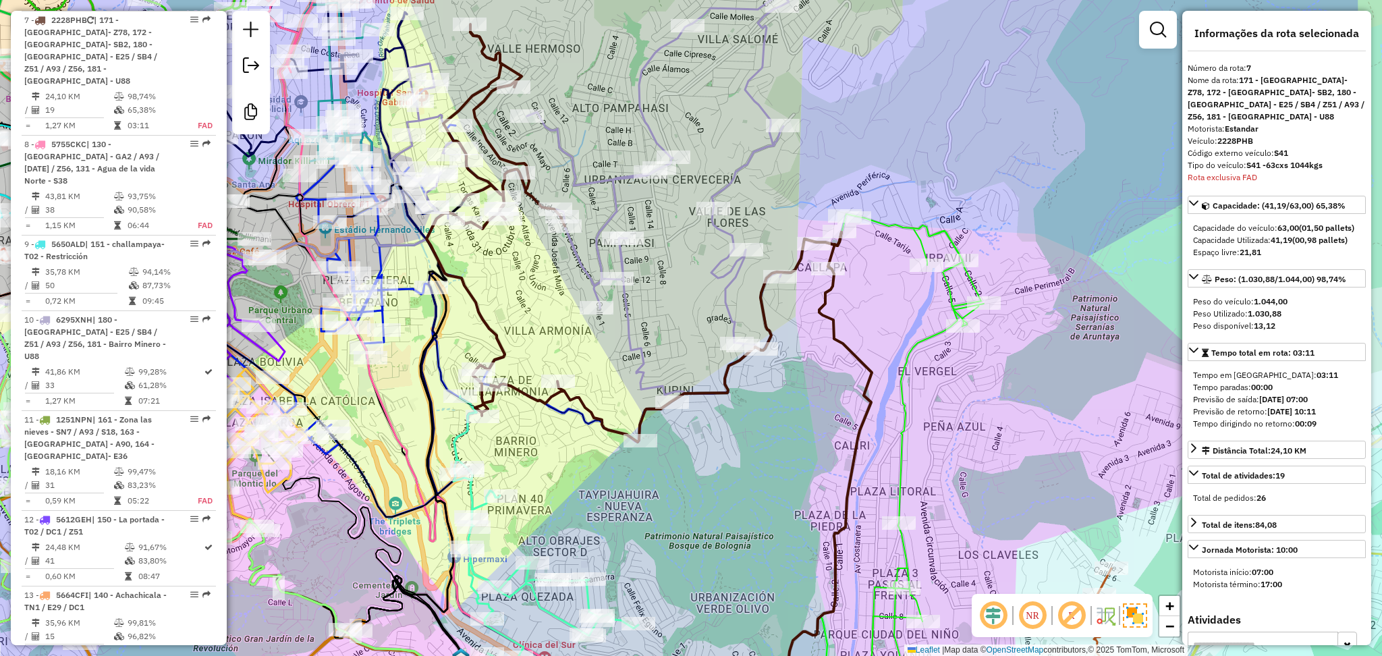
scroll to position [1027, 0]
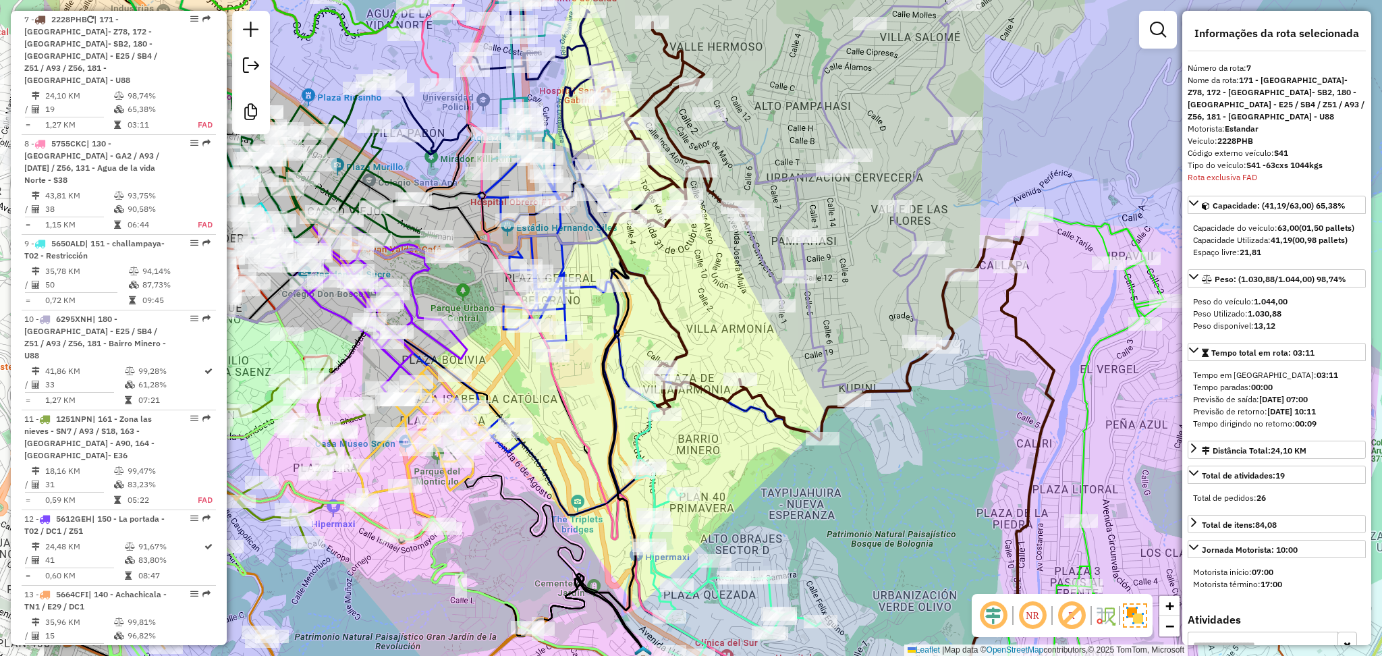
drag, startPoint x: 464, startPoint y: 249, endPoint x: 645, endPoint y: 249, distance: 180.9
click at [645, 249] on div "Janela de atendimento Grade de atendimento Capacidade Transportadoras Veículos …" at bounding box center [691, 328] width 1382 height 656
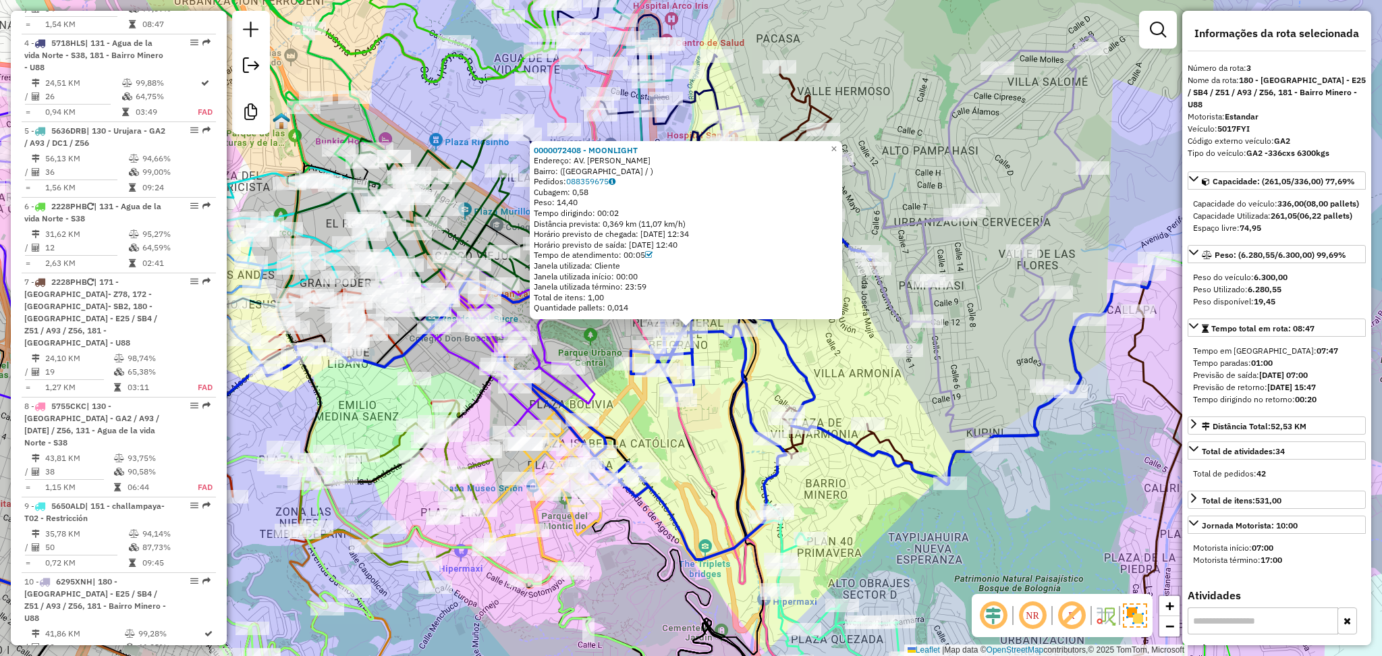
scroll to position [699, 0]
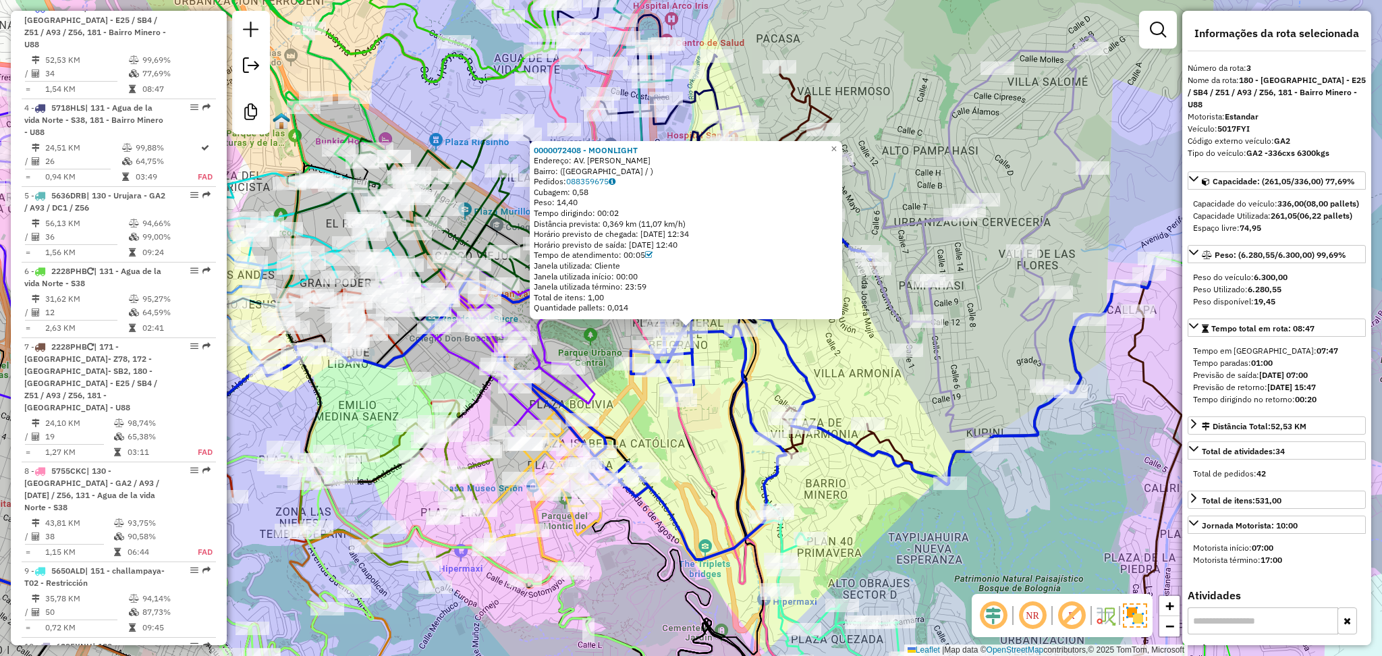
click at [880, 445] on icon at bounding box center [826, 363] width 657 height 392
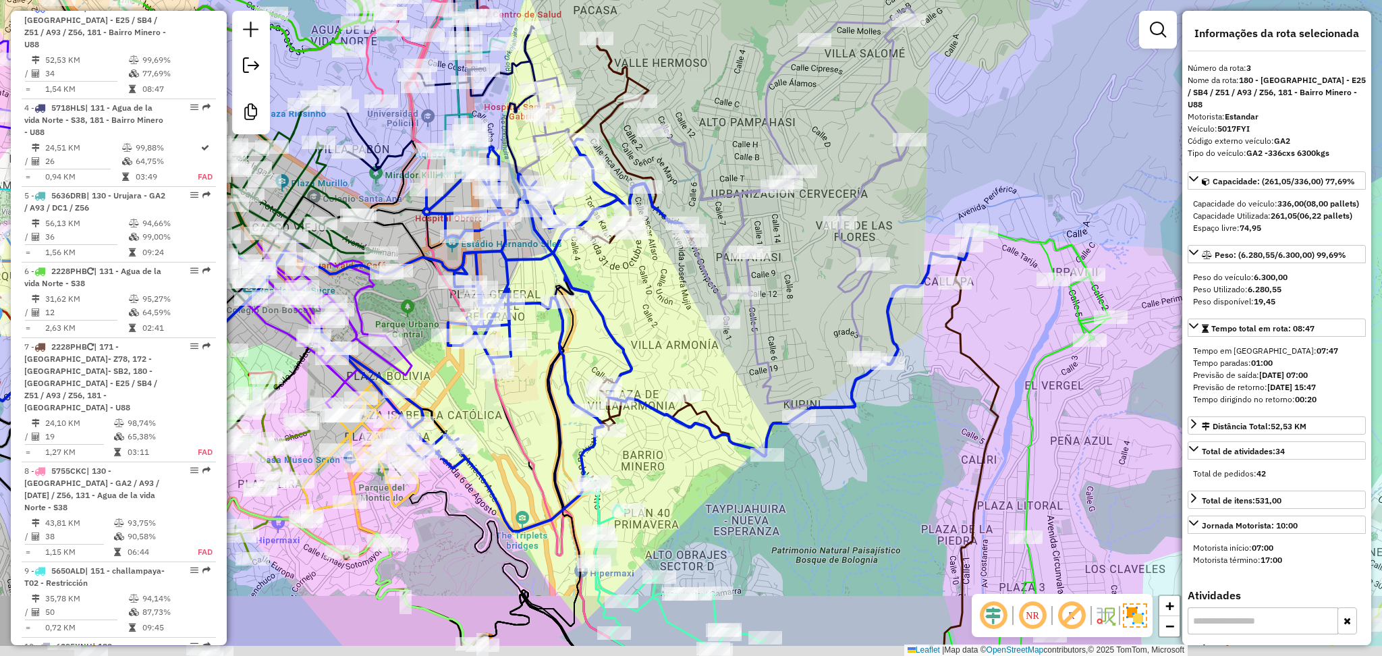
drag, startPoint x: 762, startPoint y: 440, endPoint x: 722, endPoint y: 363, distance: 86.6
click at [722, 363] on div "Janela de atendimento Grade de atendimento Capacidade Transportadoras Veículos …" at bounding box center [691, 328] width 1382 height 656
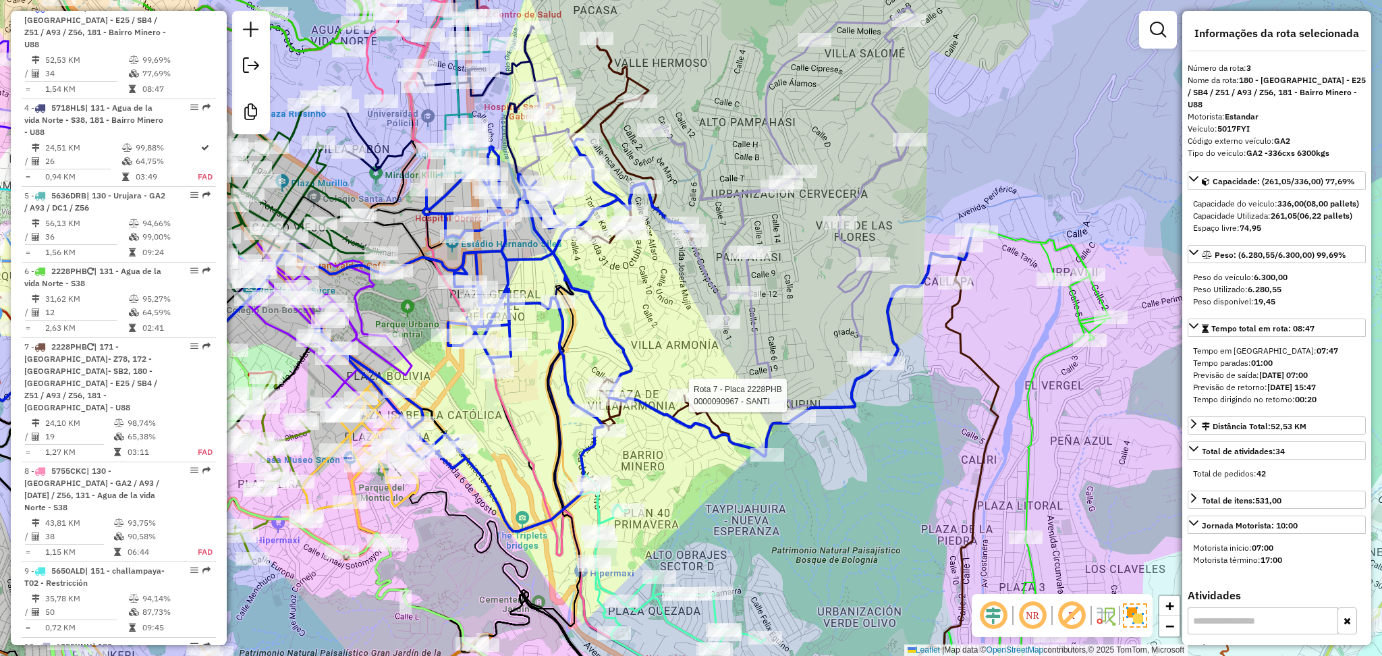
click at [699, 402] on div at bounding box center [685, 395] width 34 height 13
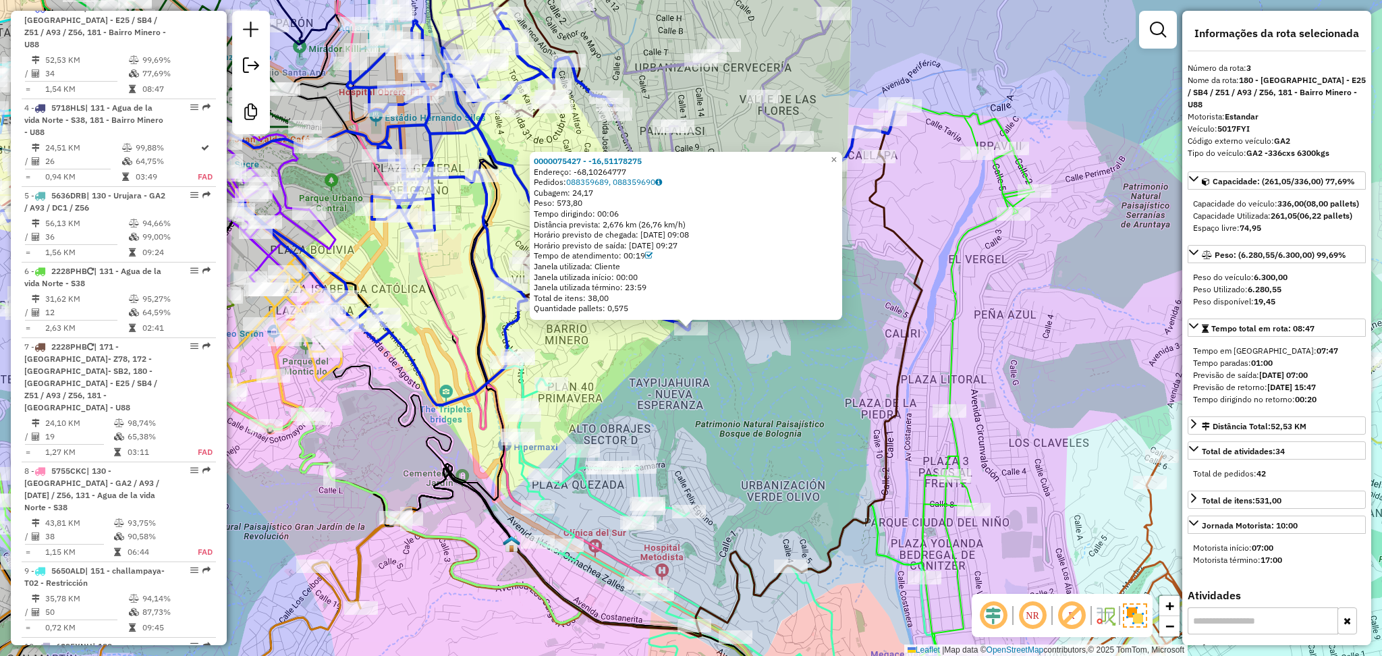
click at [765, 387] on div "0000075427 - -16,51178275 Endereço: -68,10264777 Pedidos: 088359689, 088359690 …" at bounding box center [691, 328] width 1382 height 656
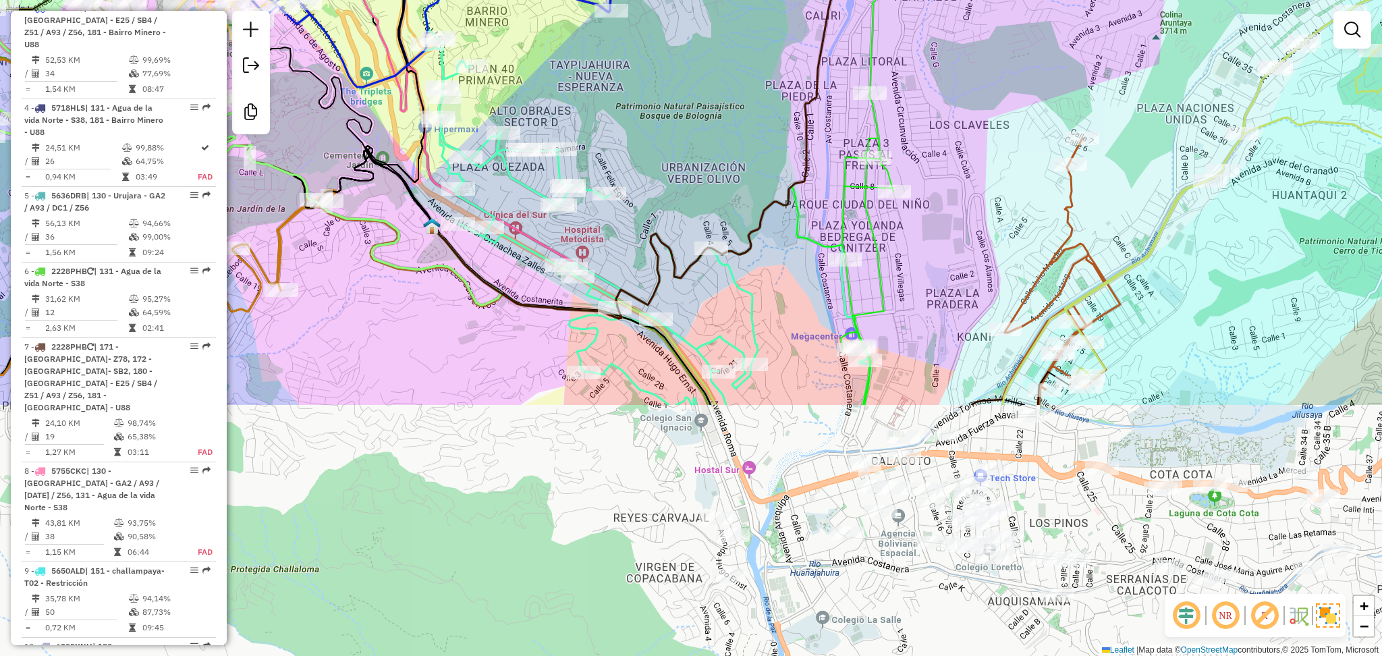
drag, startPoint x: 737, startPoint y: 386, endPoint x: 666, endPoint y: 94, distance: 300.2
click at [666, 94] on div "Janela de atendimento Grade de atendimento Capacidade Transportadoras Veículos …" at bounding box center [691, 328] width 1382 height 656
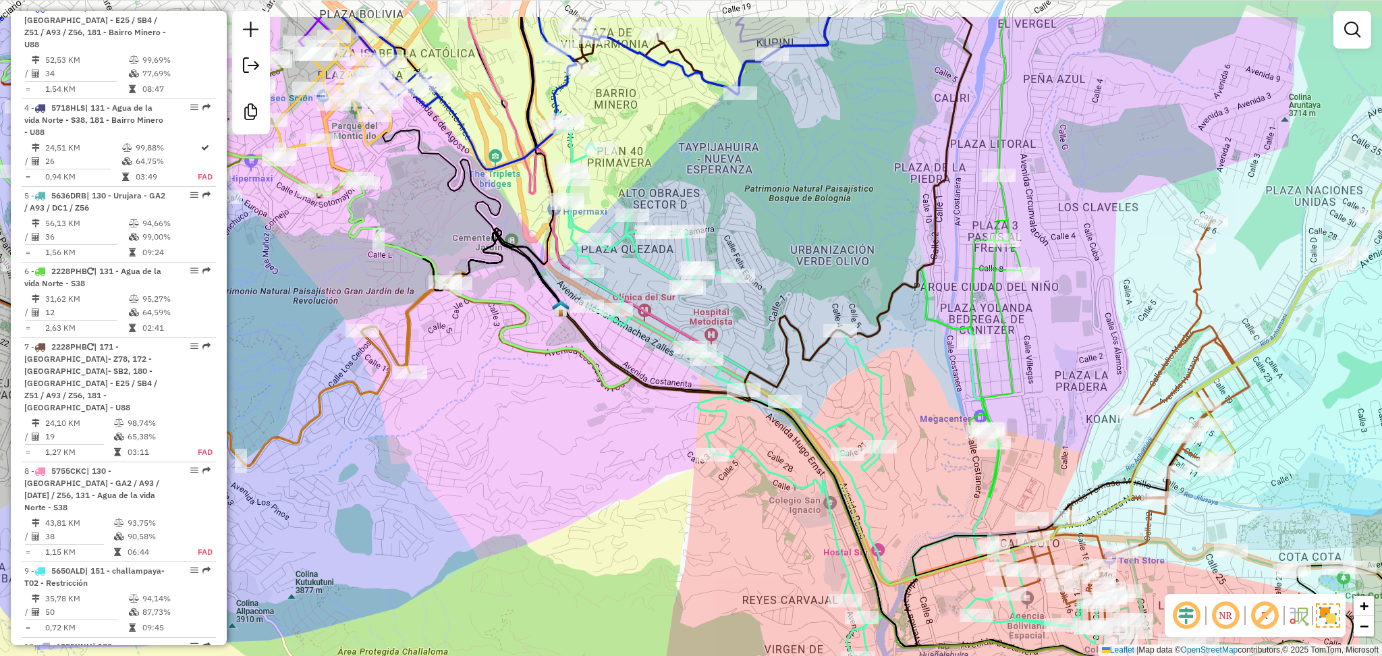
drag, startPoint x: 1021, startPoint y: 522, endPoint x: 937, endPoint y: 439, distance: 118.8
click at [1143, 595] on div "Janela de atendimento Grade de atendimento Capacidade Transportadoras Veículos …" at bounding box center [691, 328] width 1382 height 656
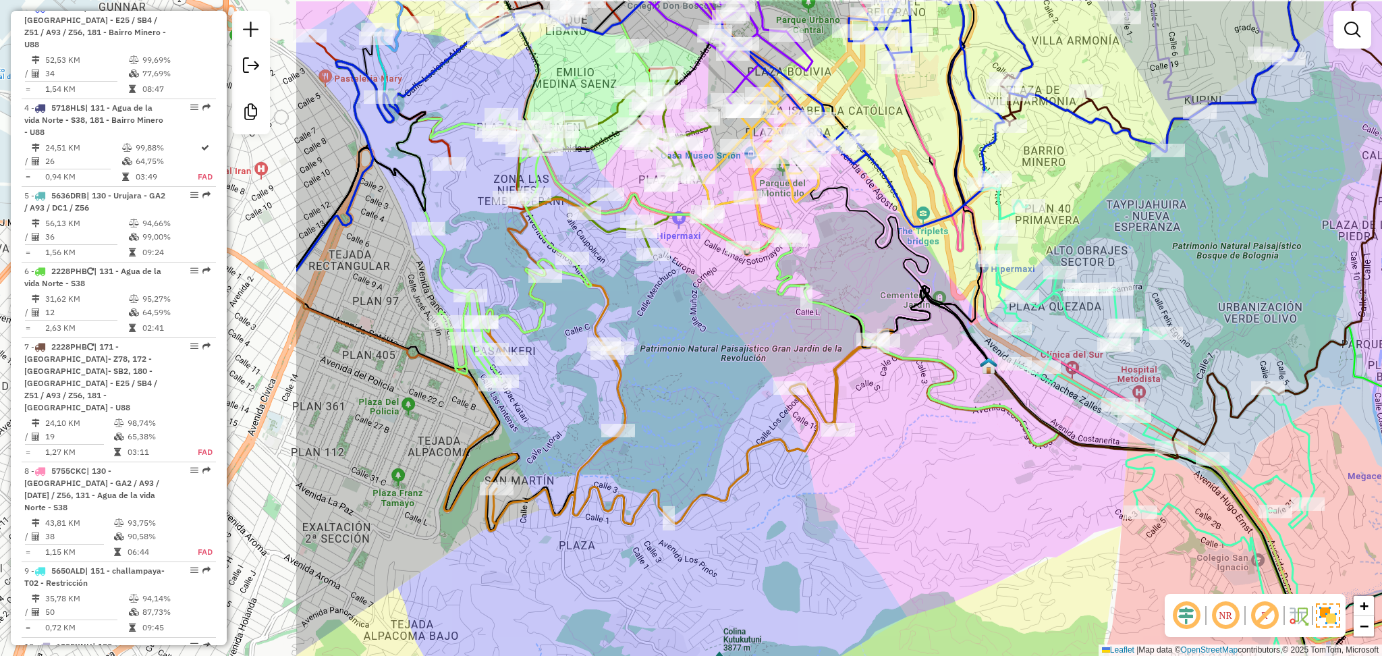
drag, startPoint x: 501, startPoint y: 188, endPoint x: 935, endPoint y: 254, distance: 439.6
click at [935, 254] on div "Rota 19 - Placa 6330CXE 0000580937 - PALADAR SUR Rota 15 - Placa 5279ILE 000058…" at bounding box center [691, 328] width 1382 height 656
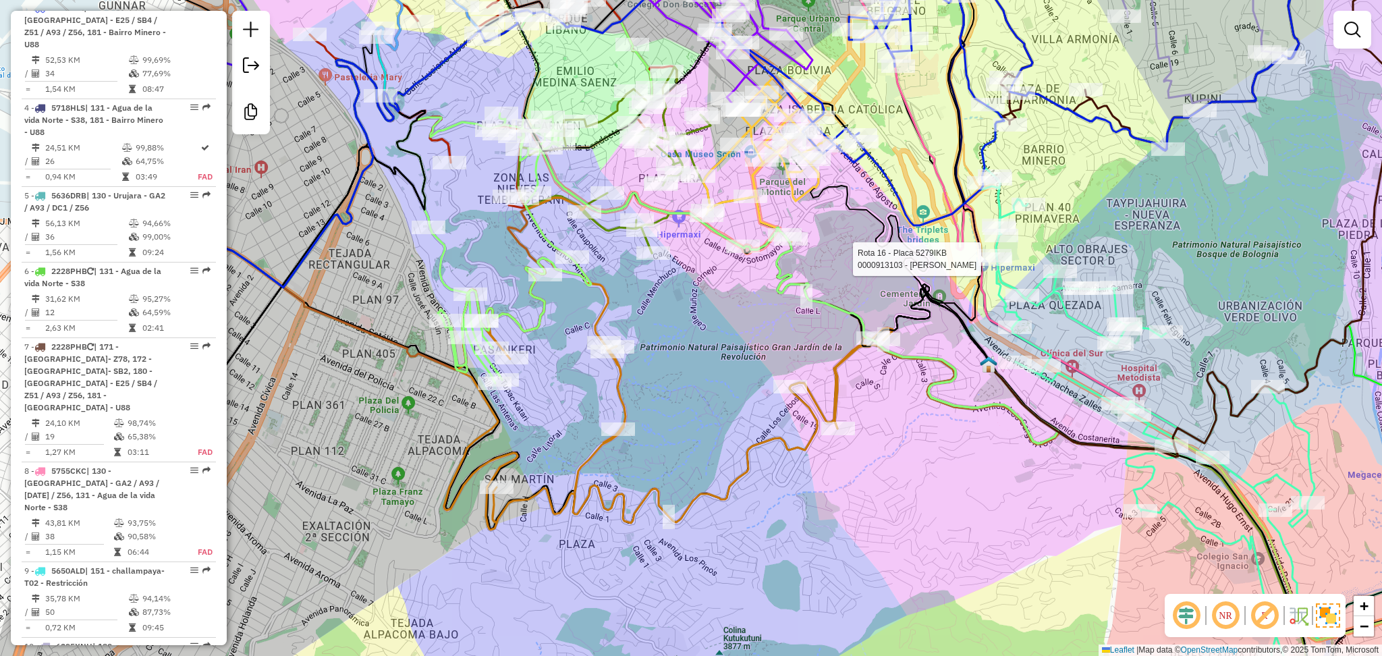
click at [589, 449] on icon at bounding box center [668, 361] width 449 height 337
select select "**********"
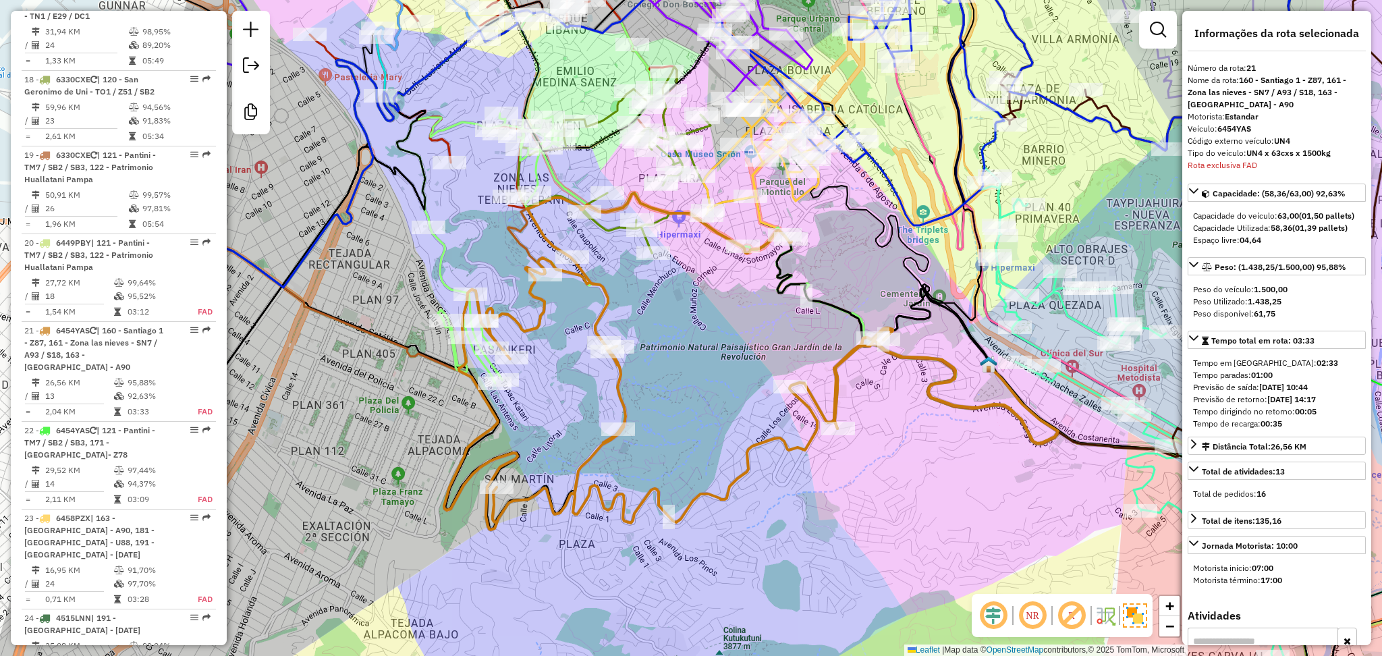
scroll to position [2121, 0]
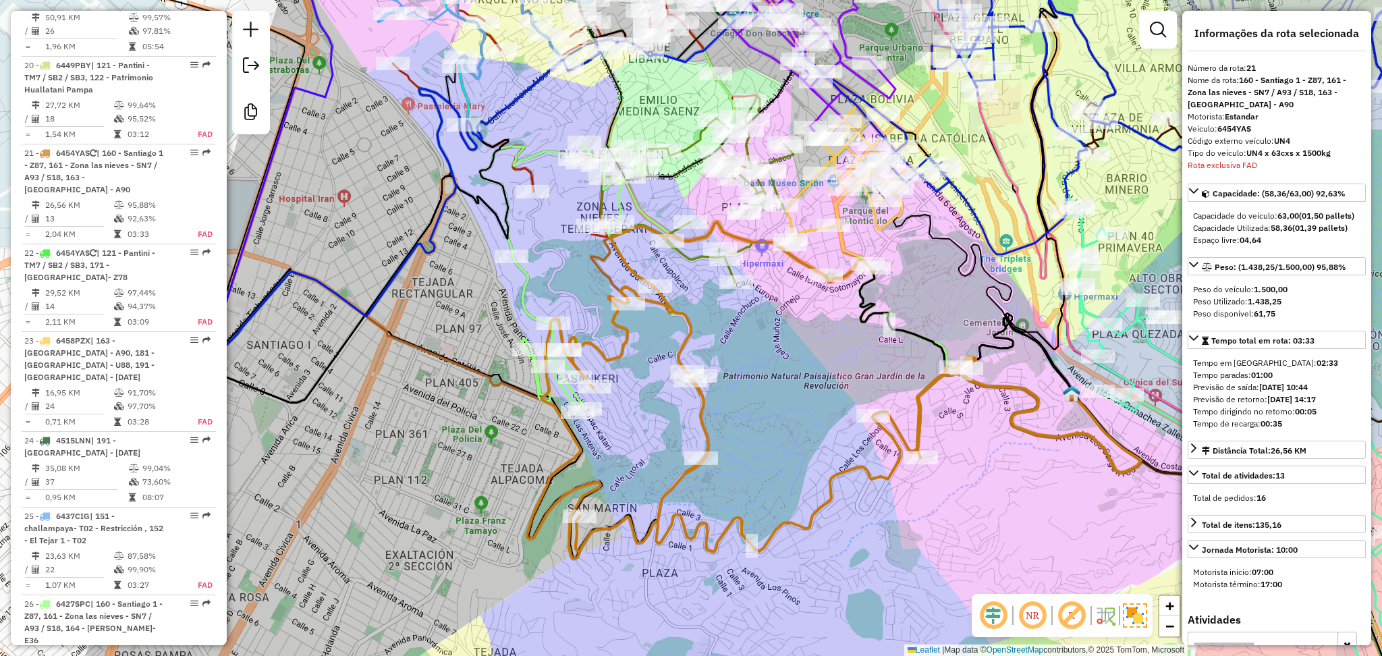
drag, startPoint x: 776, startPoint y: 507, endPoint x: 861, endPoint y: 536, distance: 89.9
click at [861, 536] on div "Janela de atendimento Grade de atendimento Capacidade Transportadoras Veículos …" at bounding box center [691, 328] width 1382 height 656
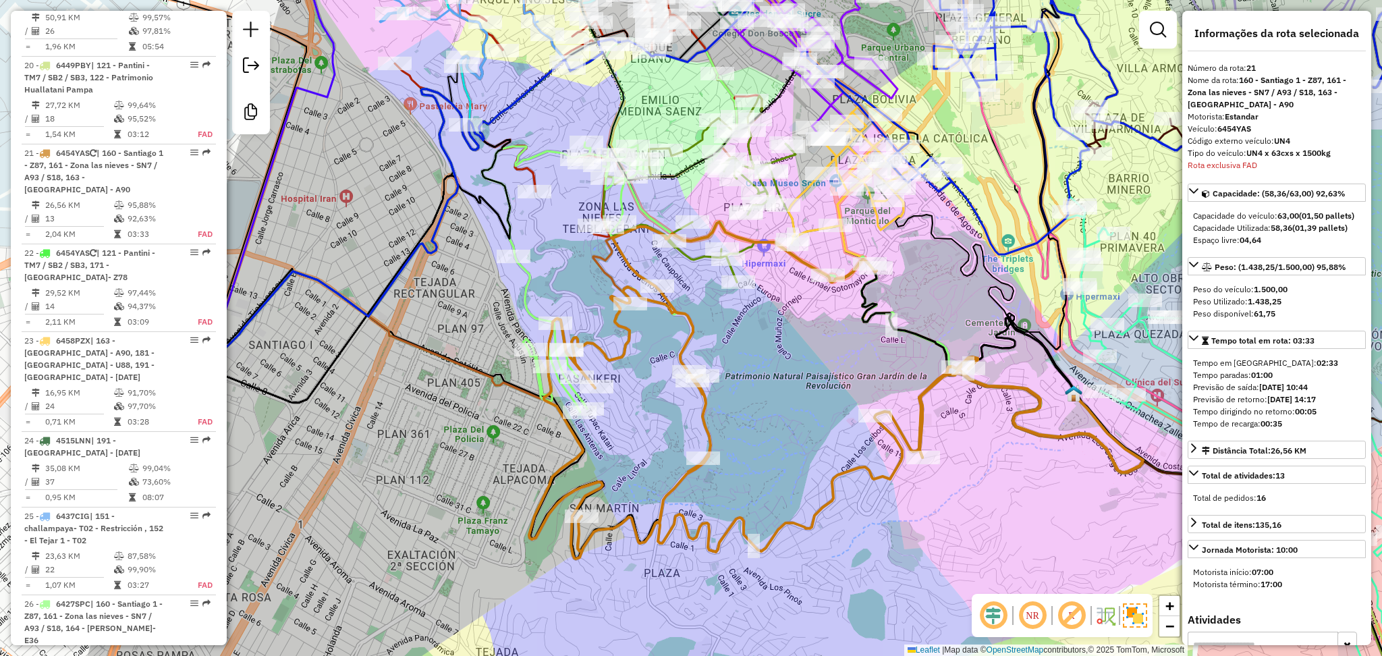
click at [861, 544] on div "Janela de atendimento Grade de atendimento Capacidade Transportadoras Veículos …" at bounding box center [691, 328] width 1382 height 656
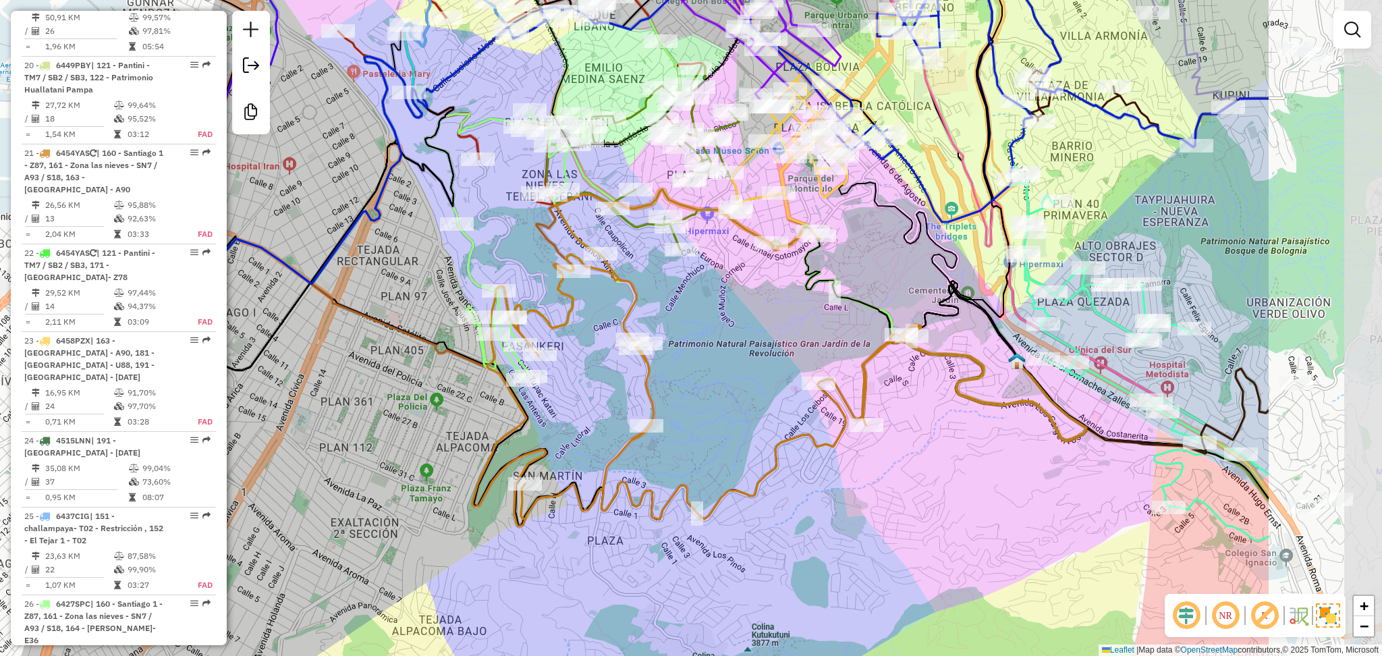
drag, startPoint x: 1207, startPoint y: 471, endPoint x: 916, endPoint y: 431, distance: 294.4
click at [920, 438] on div "Janela de atendimento Grade de atendimento Capacidade Transportadoras Veículos …" at bounding box center [691, 328] width 1382 height 656
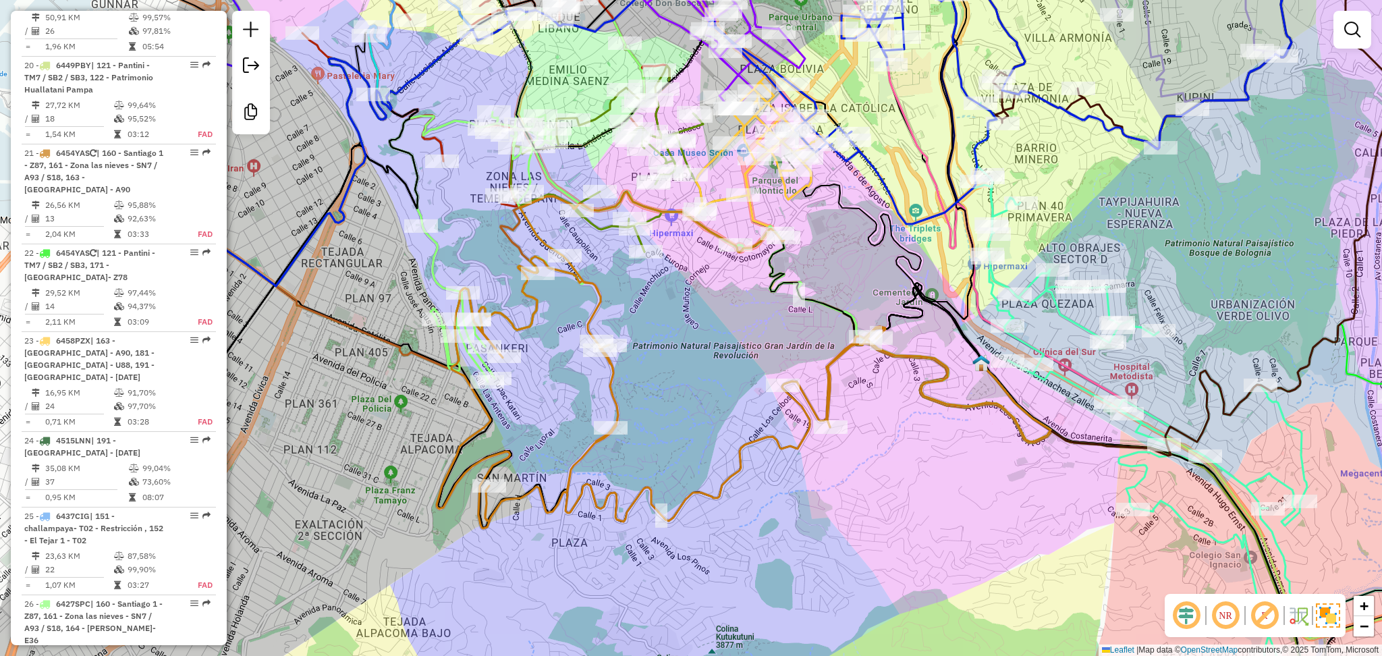
click at [1039, 298] on icon at bounding box center [1246, 407] width 544 height 609
select select "**********"
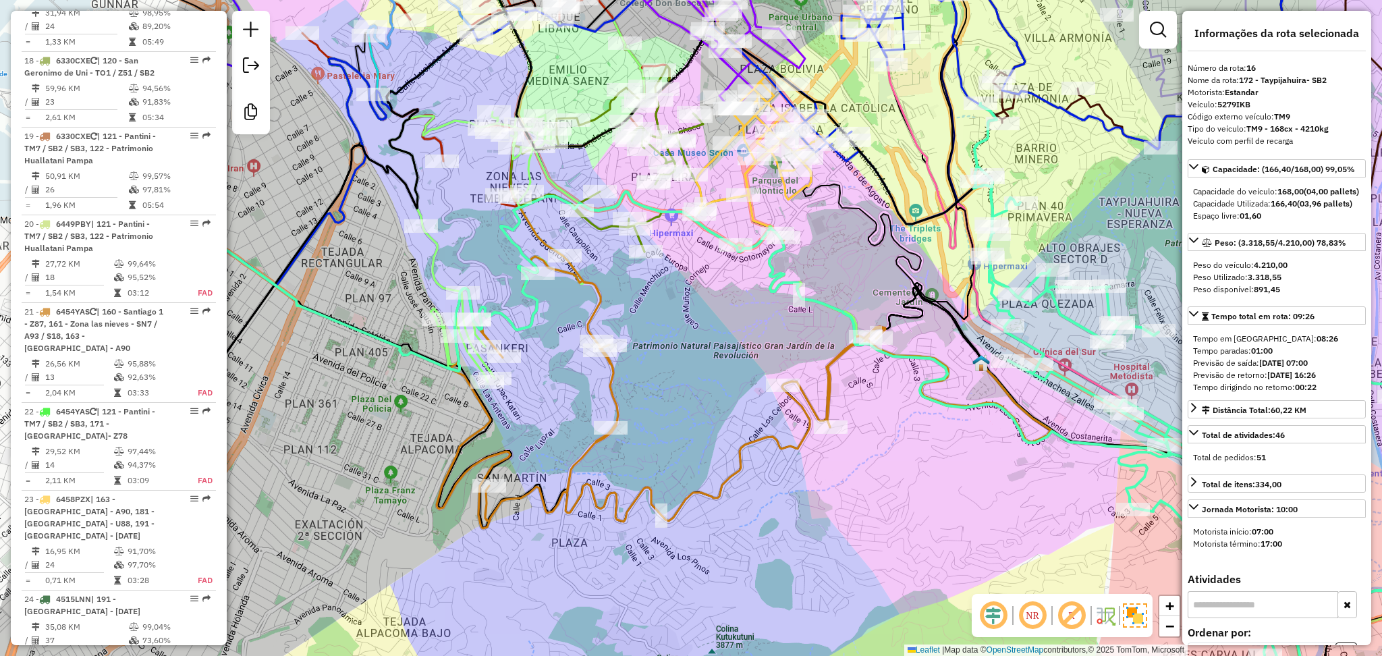
scroll to position [1805, 0]
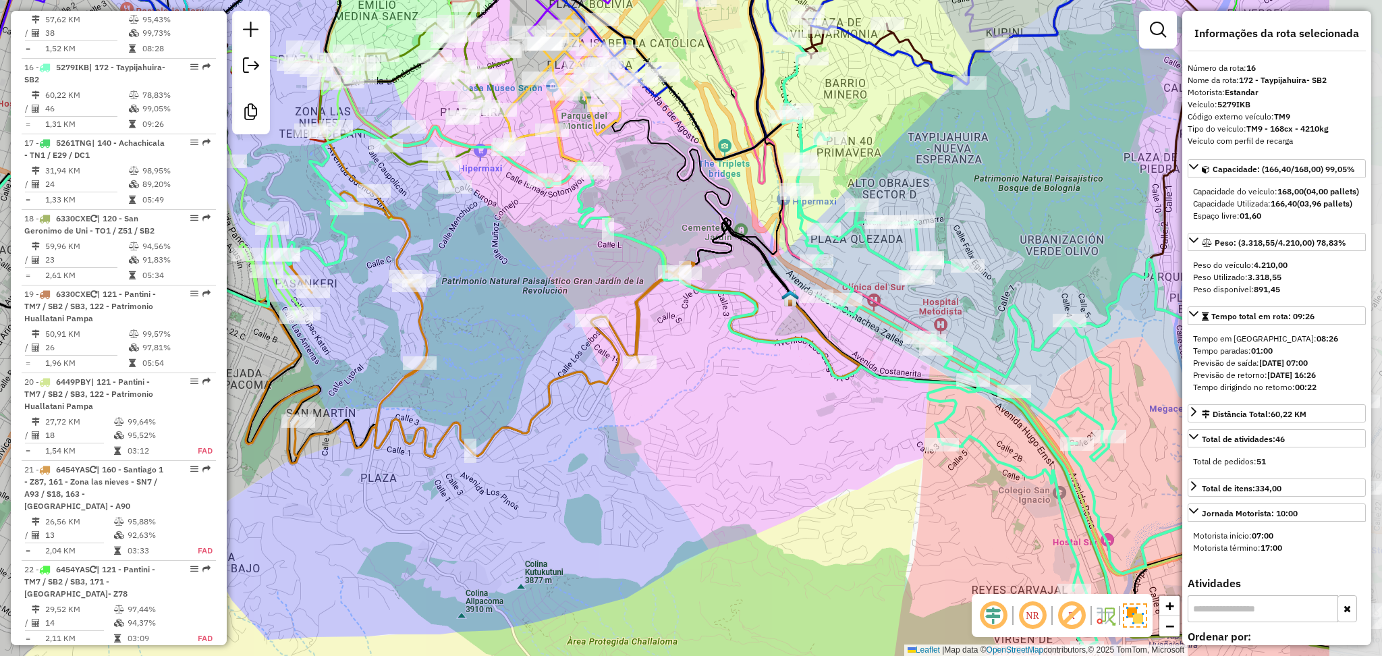
drag, startPoint x: 905, startPoint y: 512, endPoint x: 714, endPoint y: 447, distance: 201.7
click at [714, 447] on div "Janela de atendimento Grade de atendimento Capacidade Transportadoras Veículos …" at bounding box center [691, 328] width 1382 height 656
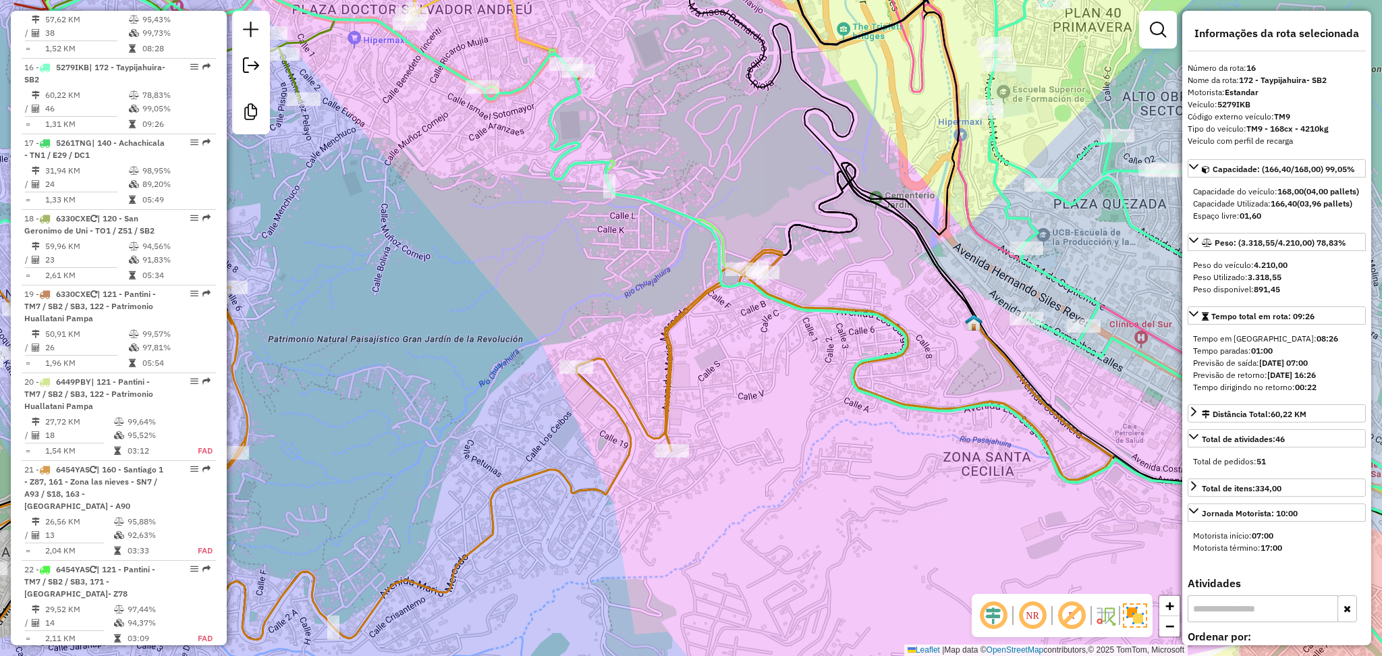
drag, startPoint x: 674, startPoint y: 371, endPoint x: 769, endPoint y: 404, distance: 101.6
click at [769, 404] on div "Janela de atendimento Grade de atendimento Capacidade Transportadoras Veículos …" at bounding box center [691, 328] width 1382 height 656
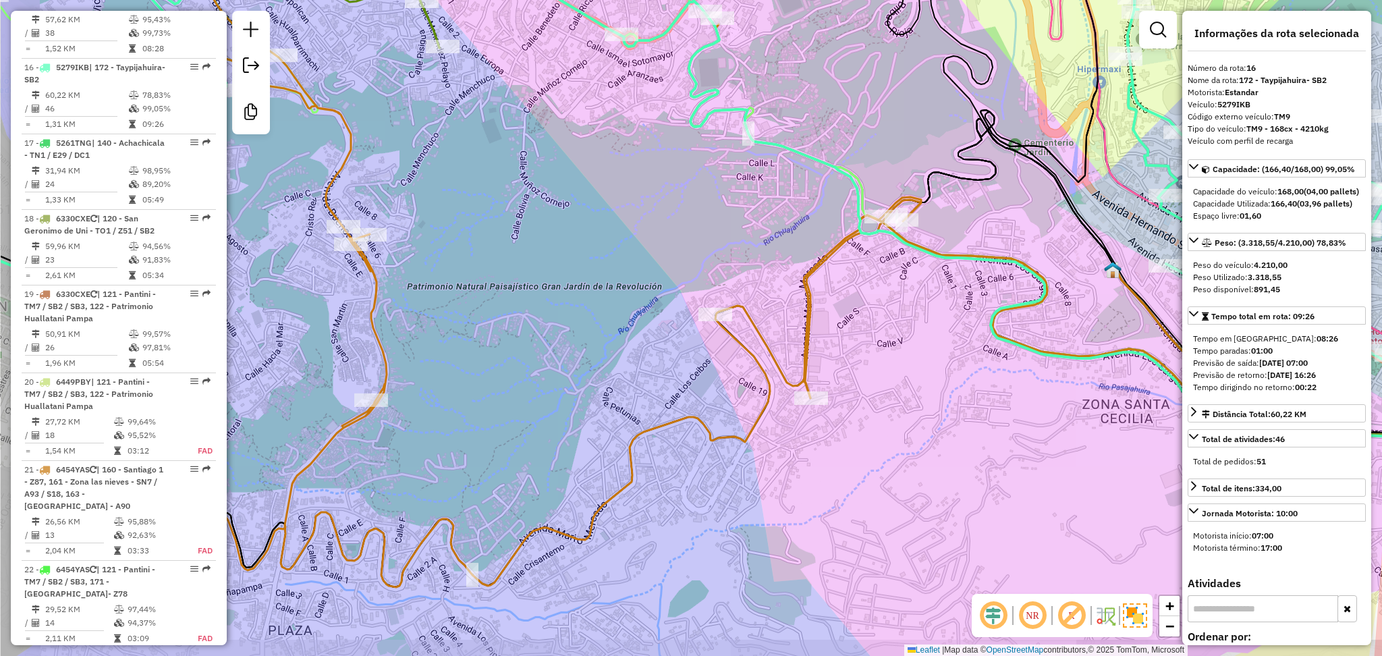
click at [447, 367] on div "Janela de atendimento Grade de atendimento Capacidade Transportadoras Veículos …" at bounding box center [691, 328] width 1382 height 656
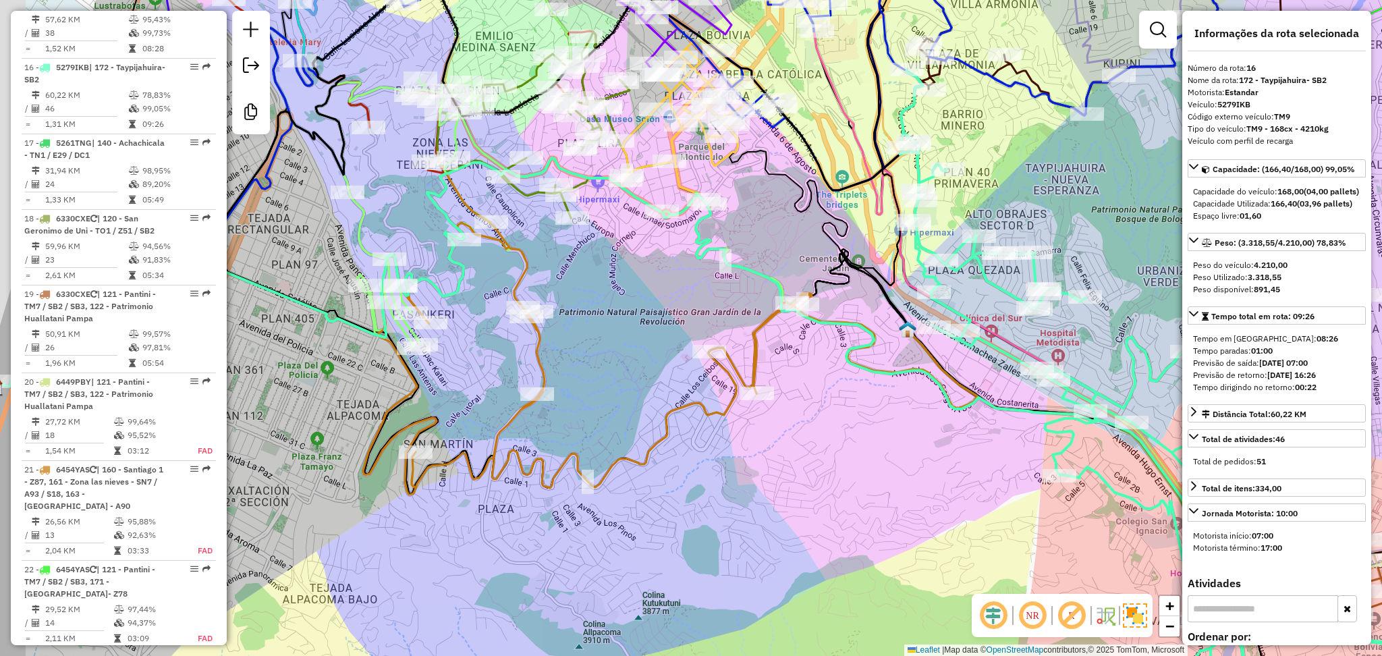
drag, startPoint x: 448, startPoint y: 373, endPoint x: 576, endPoint y: 383, distance: 128.7
click at [576, 383] on div "Janela de atendimento Grade de atendimento Capacidade Transportadoras Veículos …" at bounding box center [691, 328] width 1382 height 656
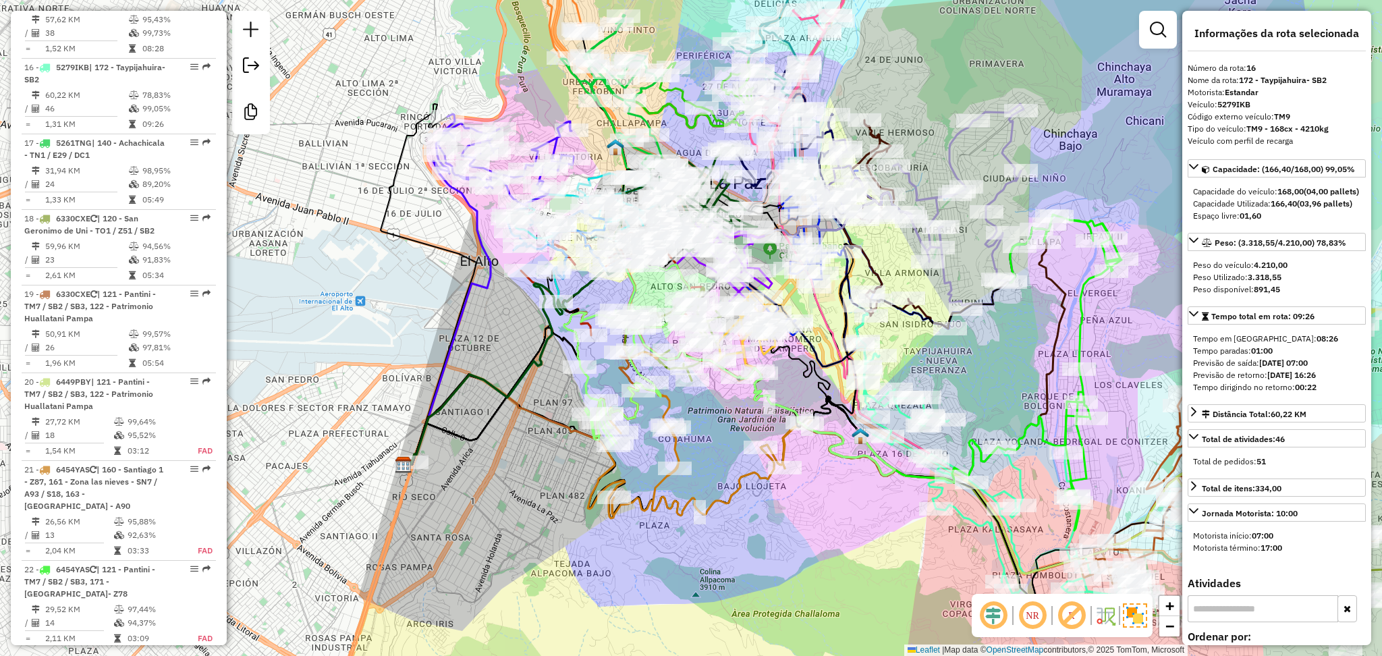
click at [672, 455] on icon at bounding box center [700, 434] width 224 height 168
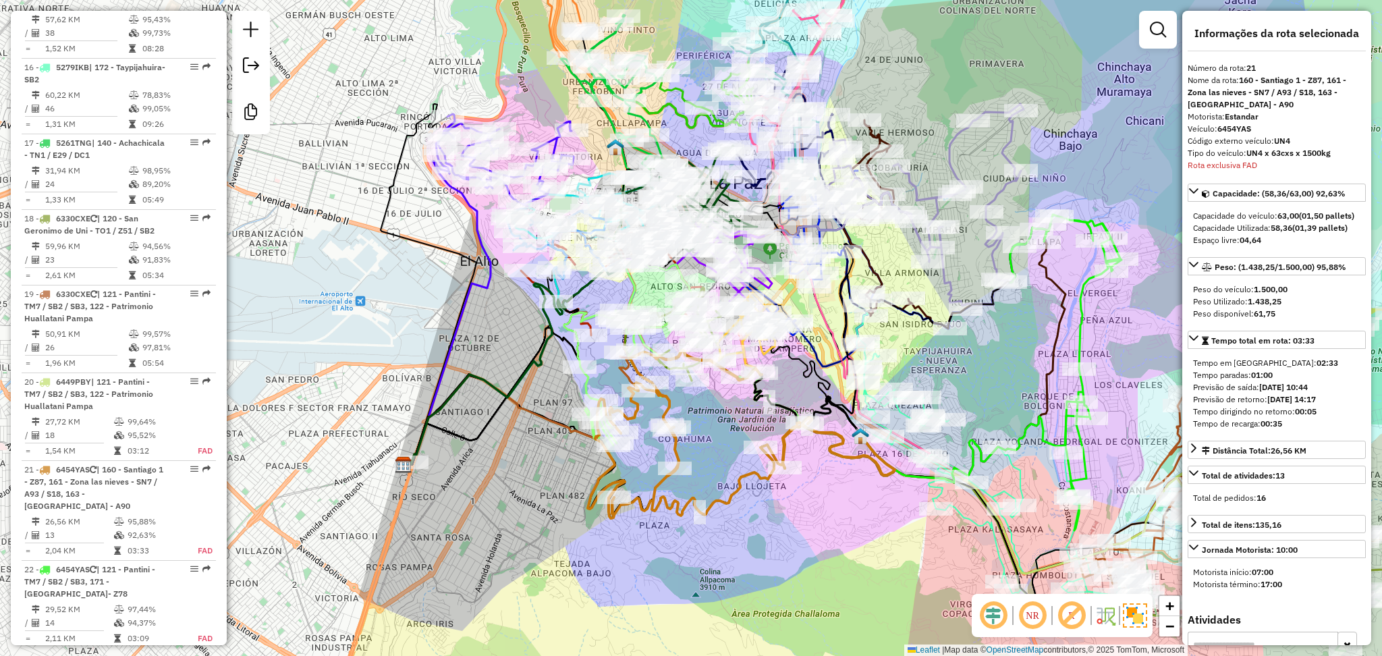
scroll to position [2121, 0]
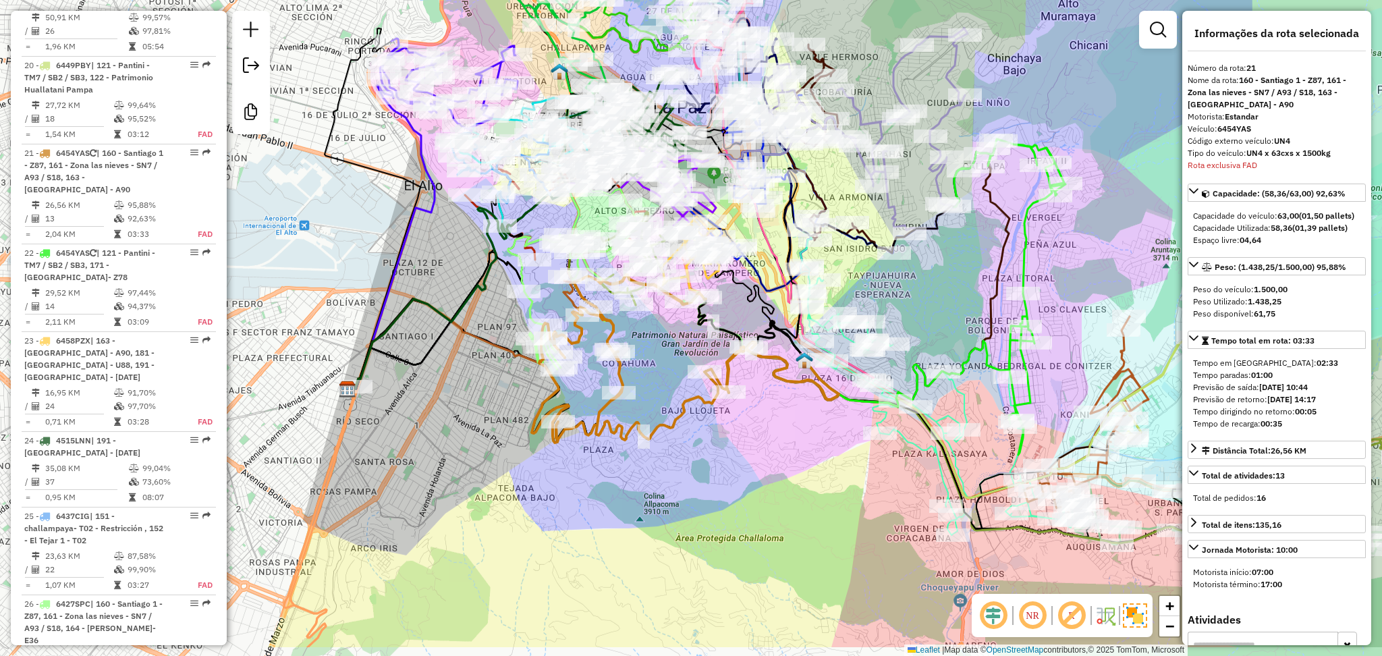
drag, startPoint x: 659, startPoint y: 574, endPoint x: 603, endPoint y: 499, distance: 94.1
click at [603, 499] on div "Janela de atendimento Grade de atendimento Capacidade Transportadoras Veículos …" at bounding box center [691, 328] width 1382 height 656
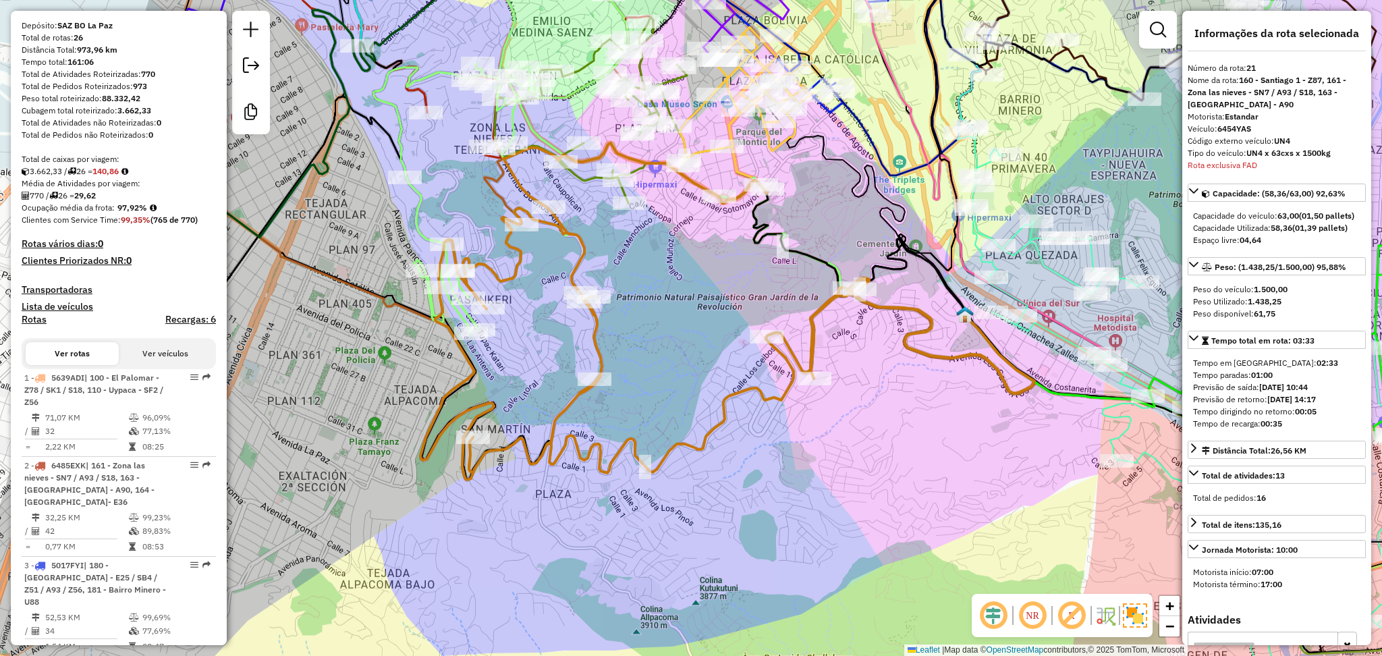
scroll to position [0, 0]
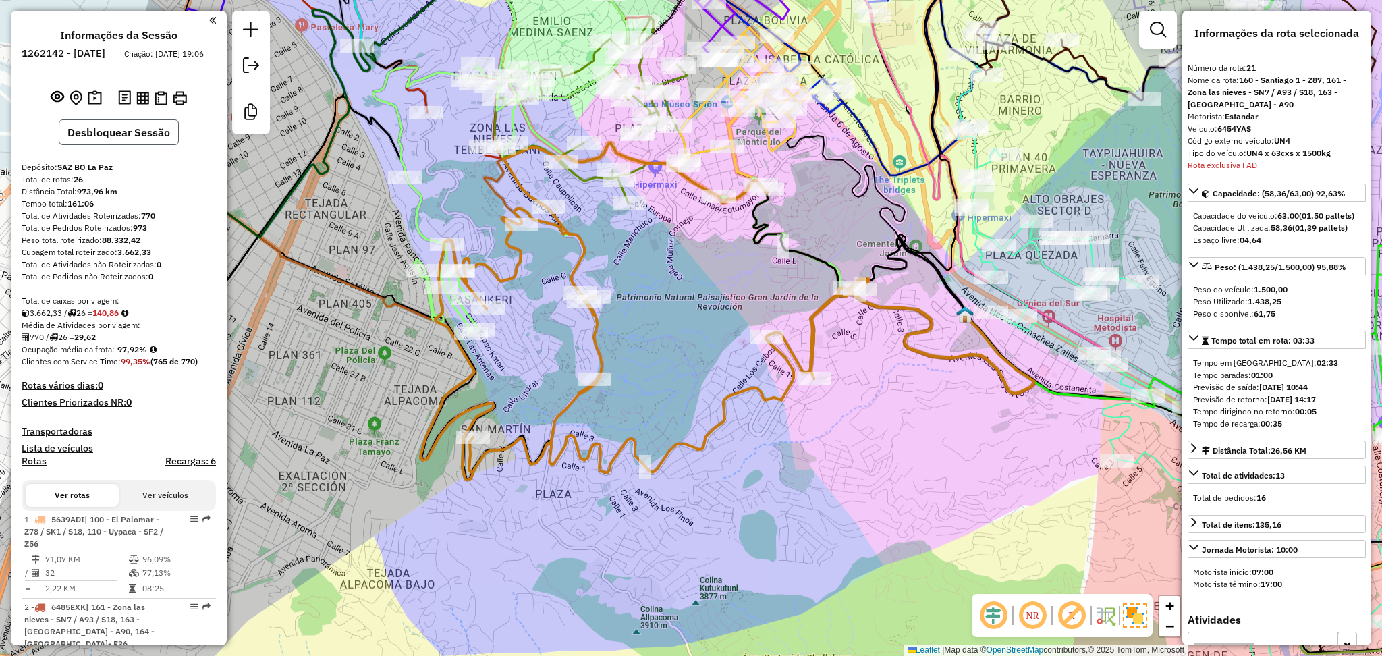
click at [93, 141] on button "Desbloquear Sessão" at bounding box center [119, 132] width 120 height 26
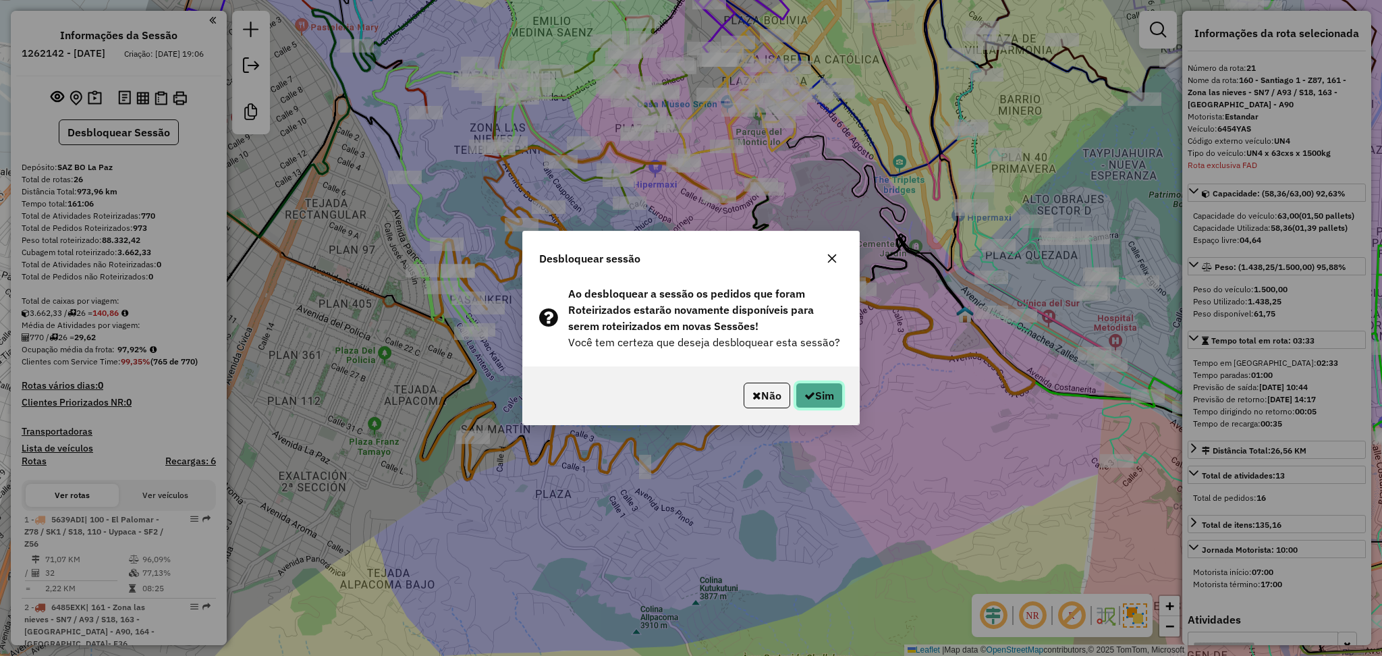
drag, startPoint x: 822, startPoint y: 393, endPoint x: 804, endPoint y: 405, distance: 21.5
click at [822, 393] on button "Sim" at bounding box center [819, 396] width 47 height 26
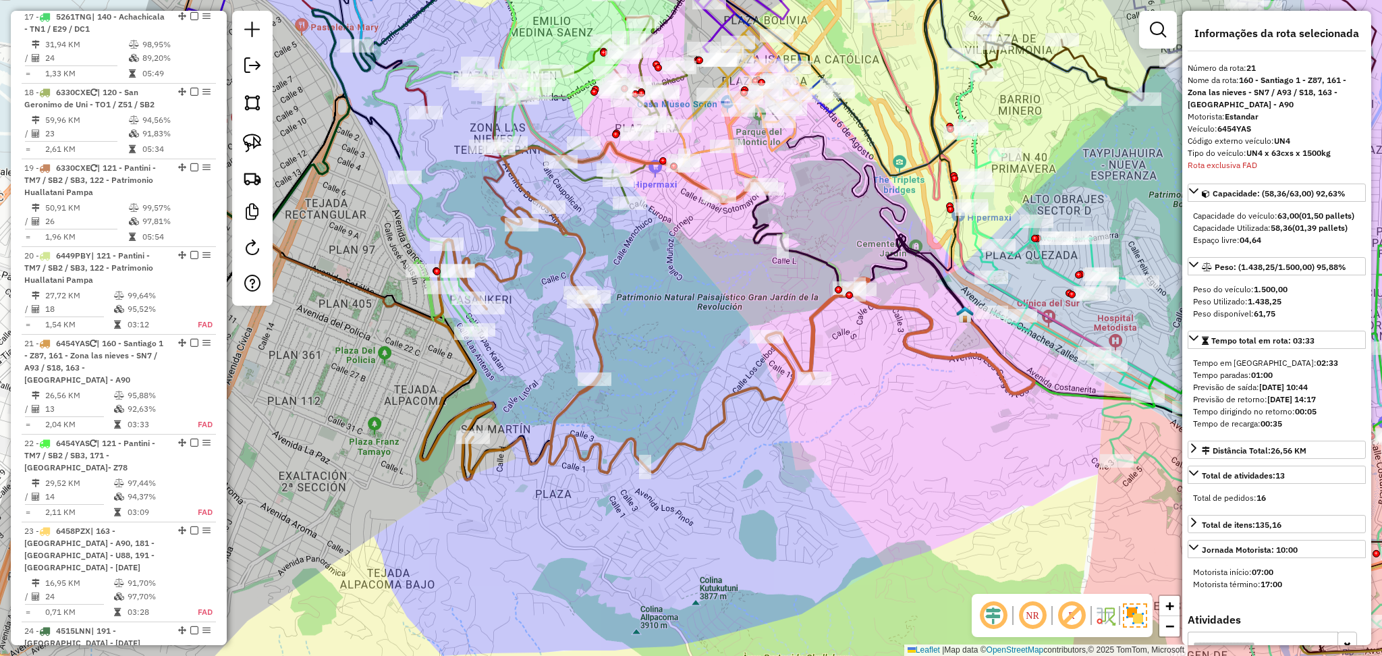
scroll to position [2179, 0]
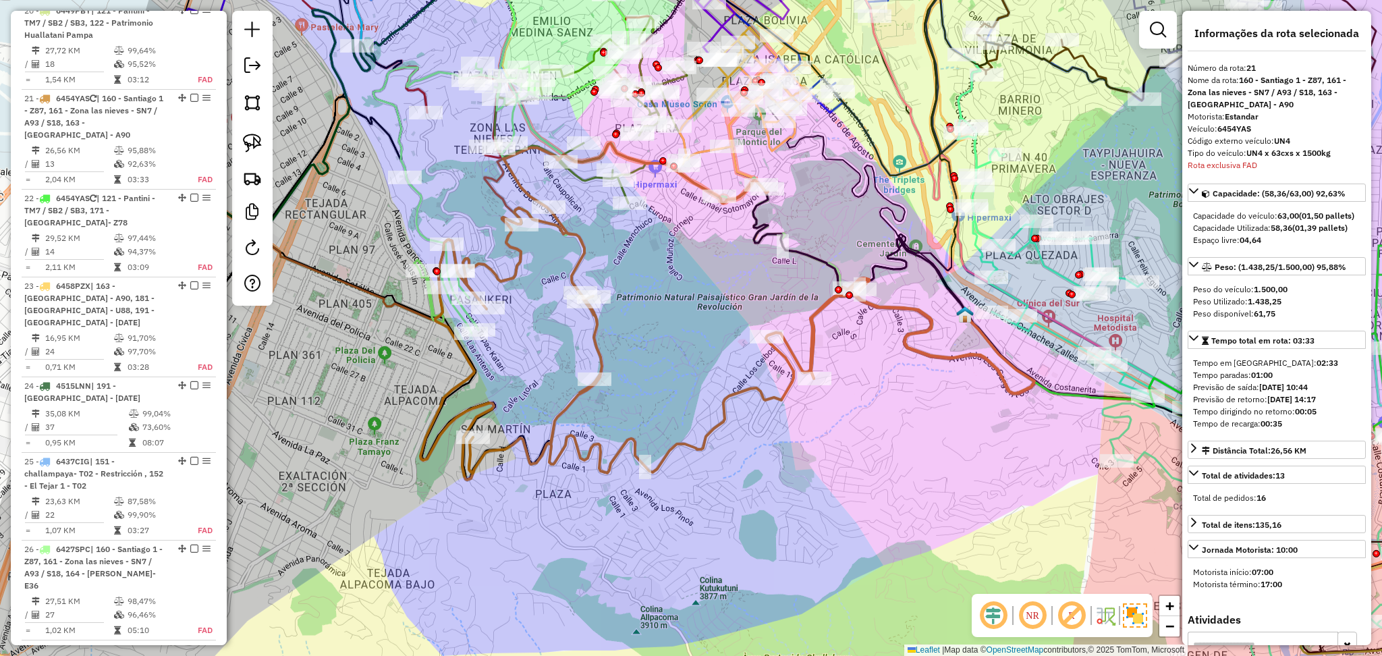
click at [591, 346] on icon at bounding box center [644, 311] width 449 height 337
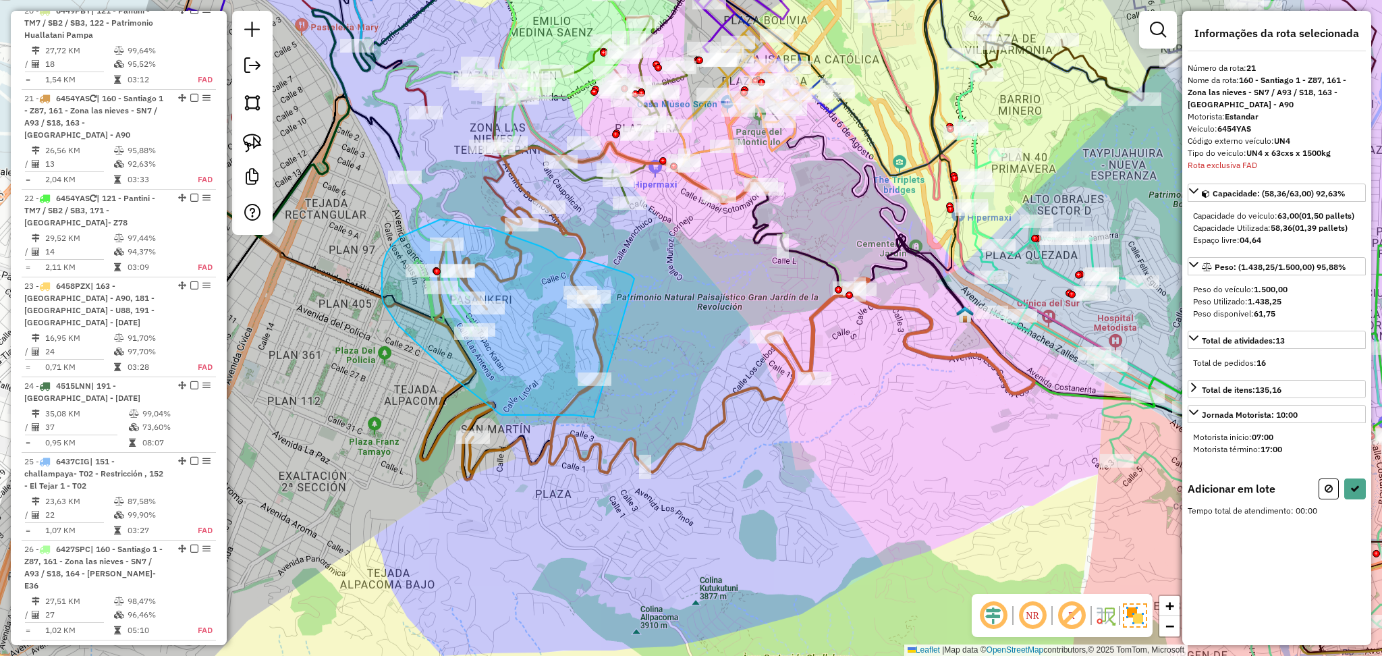
drag, startPoint x: 634, startPoint y: 279, endPoint x: 594, endPoint y: 417, distance: 144.2
click at [594, 417] on div "Janela de atendimento Grade de atendimento Capacidade Transportadoras Veículos …" at bounding box center [691, 328] width 1382 height 656
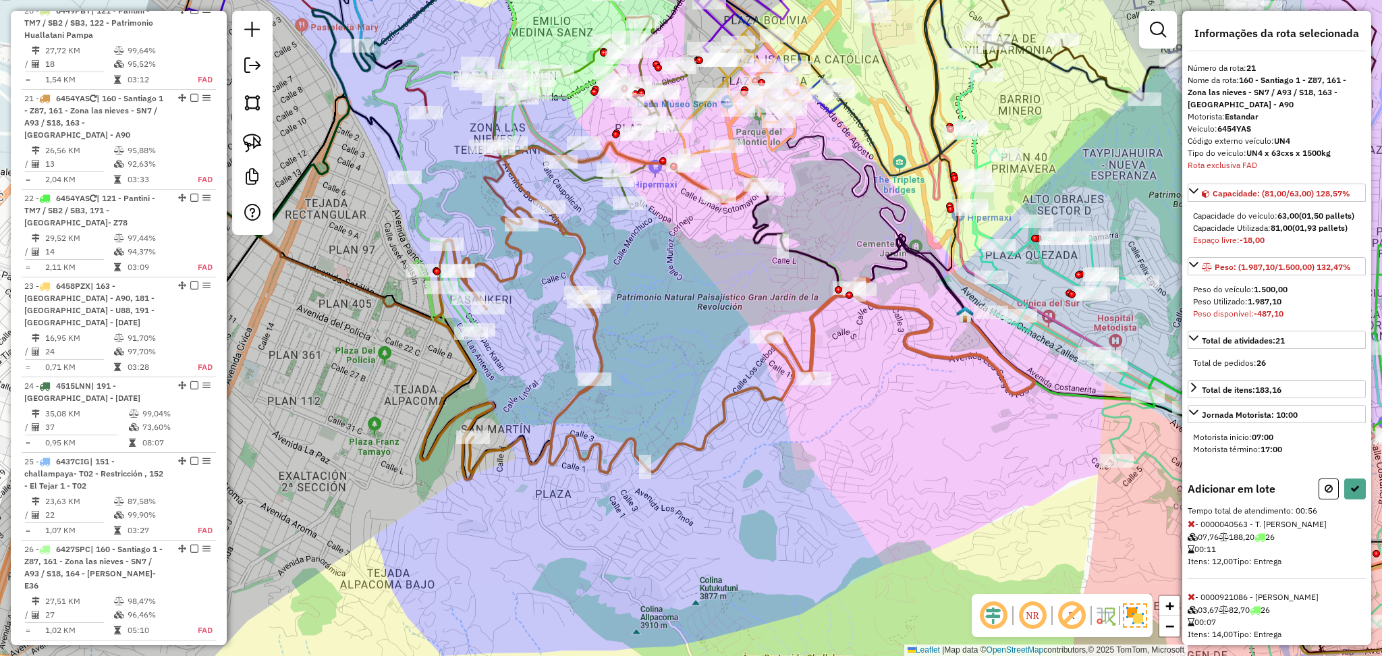
drag, startPoint x: 1322, startPoint y: 504, endPoint x: 962, endPoint y: 478, distance: 360.7
click at [1320, 499] on button at bounding box center [1329, 489] width 20 height 21
select select "**********"
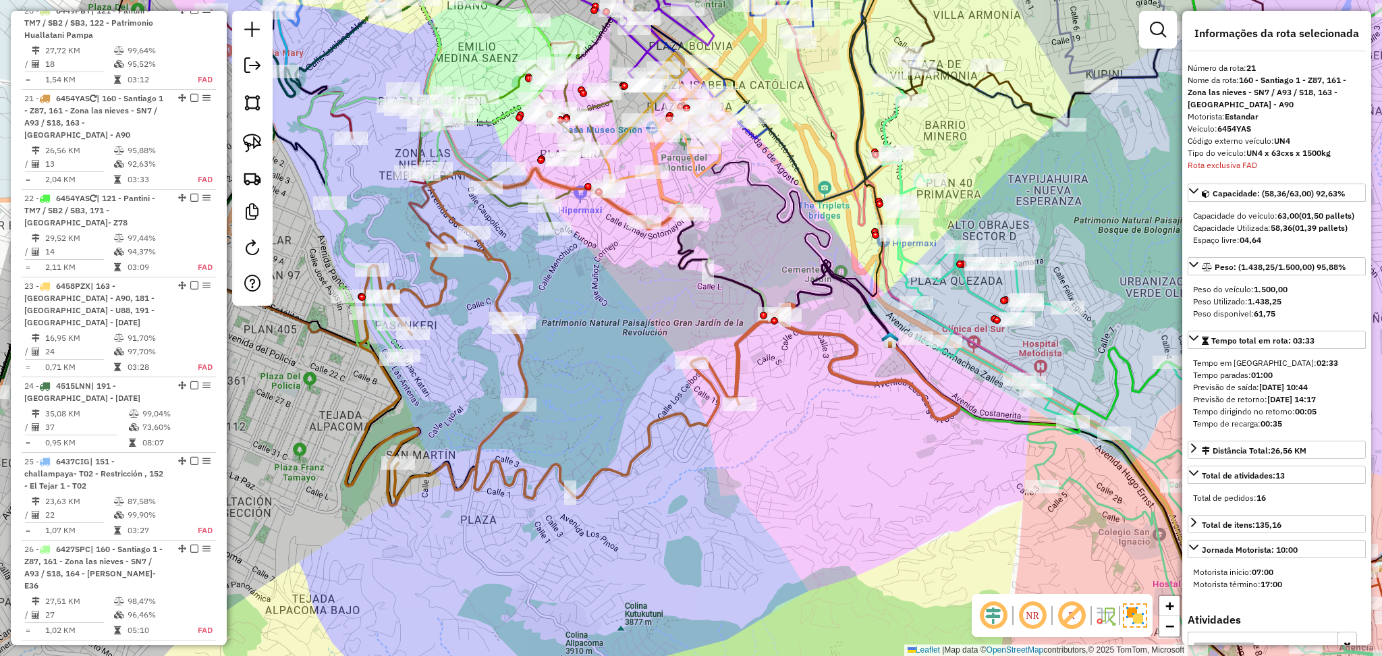
drag, startPoint x: 881, startPoint y: 424, endPoint x: 807, endPoint y: 450, distance: 79.2
click at [807, 450] on div "Janela de atendimento Grade de atendimento Capacidade Transportadoras Veículos …" at bounding box center [691, 328] width 1382 height 656
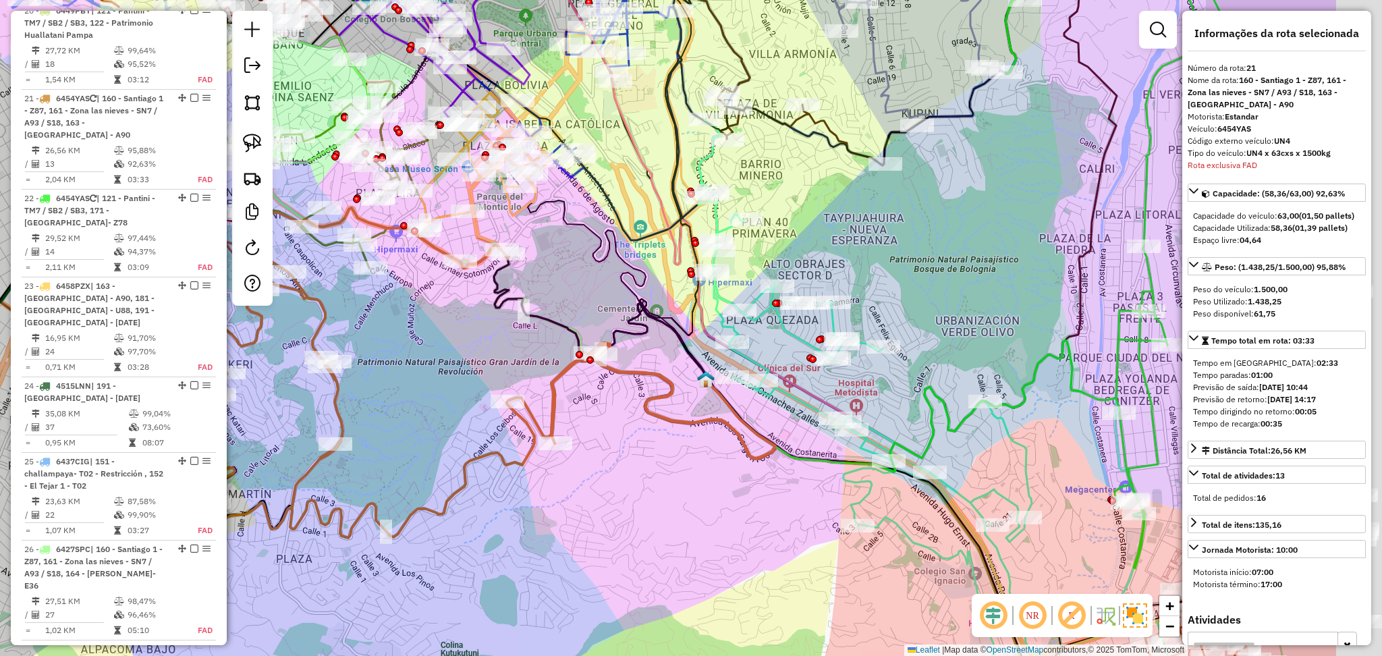
drag, startPoint x: 862, startPoint y: 447, endPoint x: 643, endPoint y: 487, distance: 222.4
click at [643, 487] on div "Janela de atendimento Grade de atendimento Capacidade Transportadoras Veículos …" at bounding box center [691, 328] width 1382 height 656
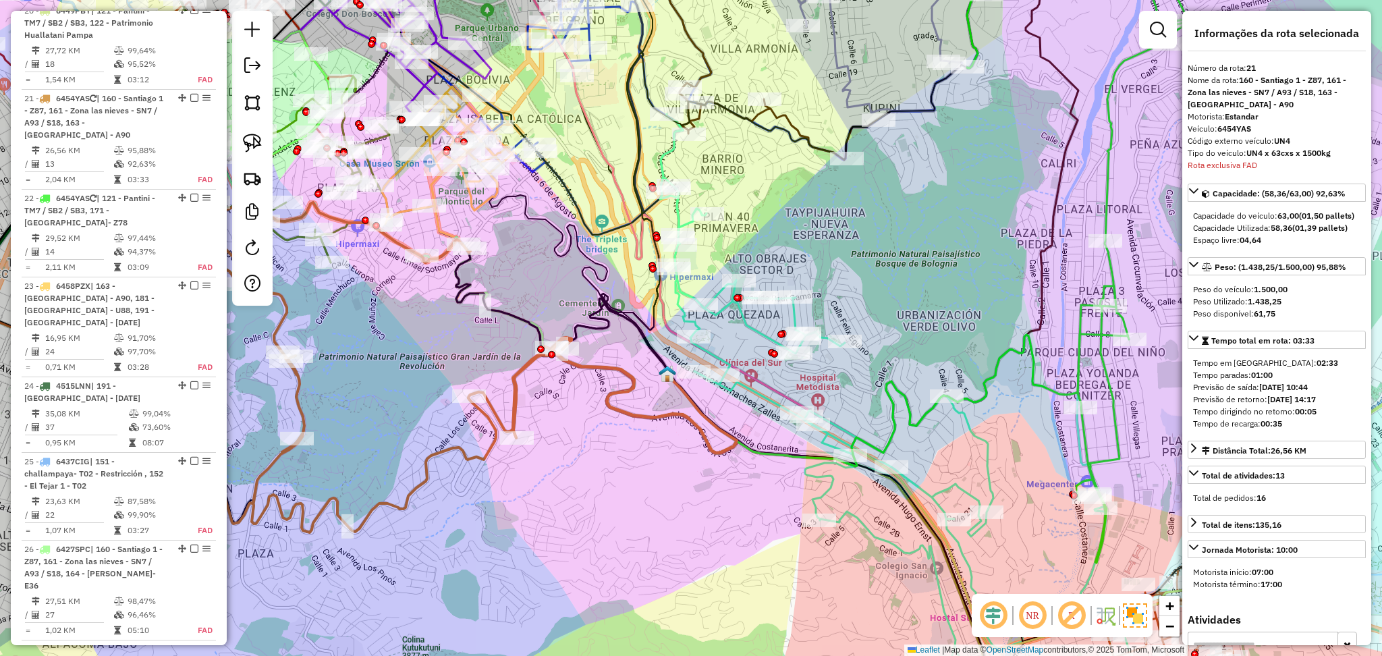
drag, startPoint x: 692, startPoint y: 516, endPoint x: 532, endPoint y: 417, distance: 188.2
click at [532, 417] on div "Janela de atendimento Grade de atendimento Capacidade Transportadoras Veículos …" at bounding box center [691, 328] width 1382 height 656
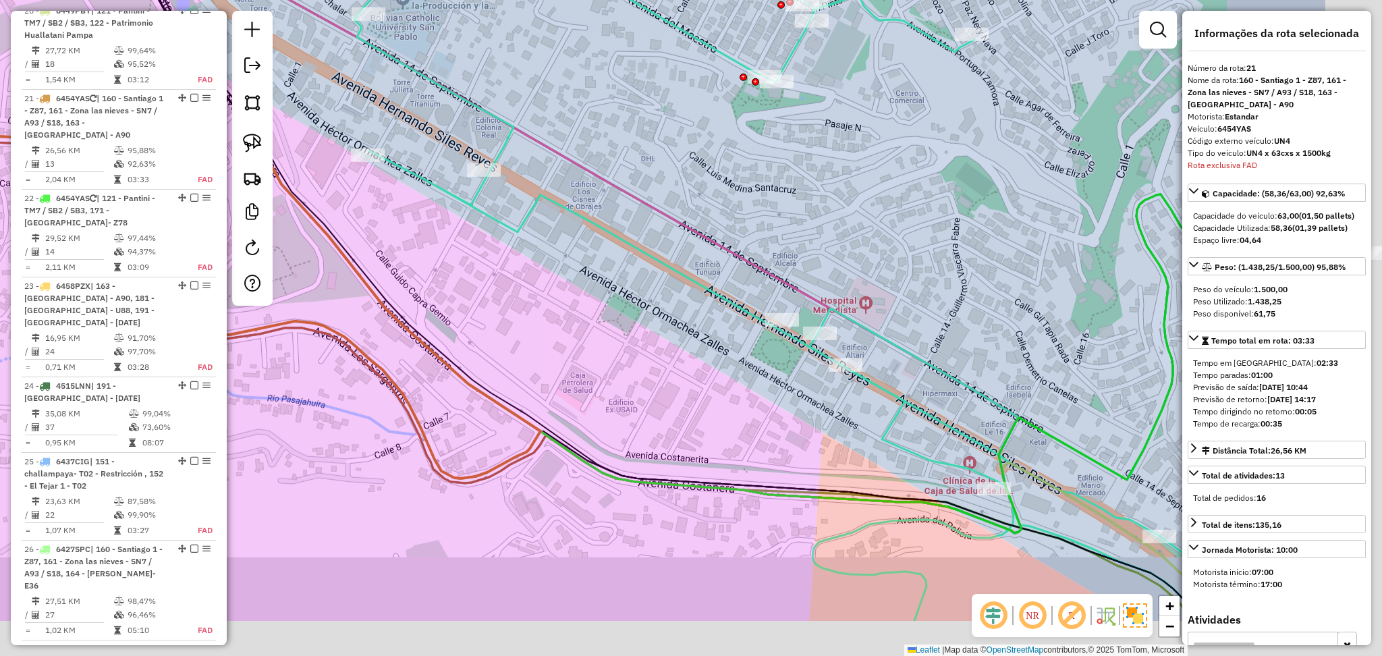
drag, startPoint x: 727, startPoint y: 389, endPoint x: 475, endPoint y: 258, distance: 284.1
click at [475, 258] on div "Janela de atendimento Grade de atendimento Capacidade Transportadoras Veículos …" at bounding box center [691, 328] width 1382 height 656
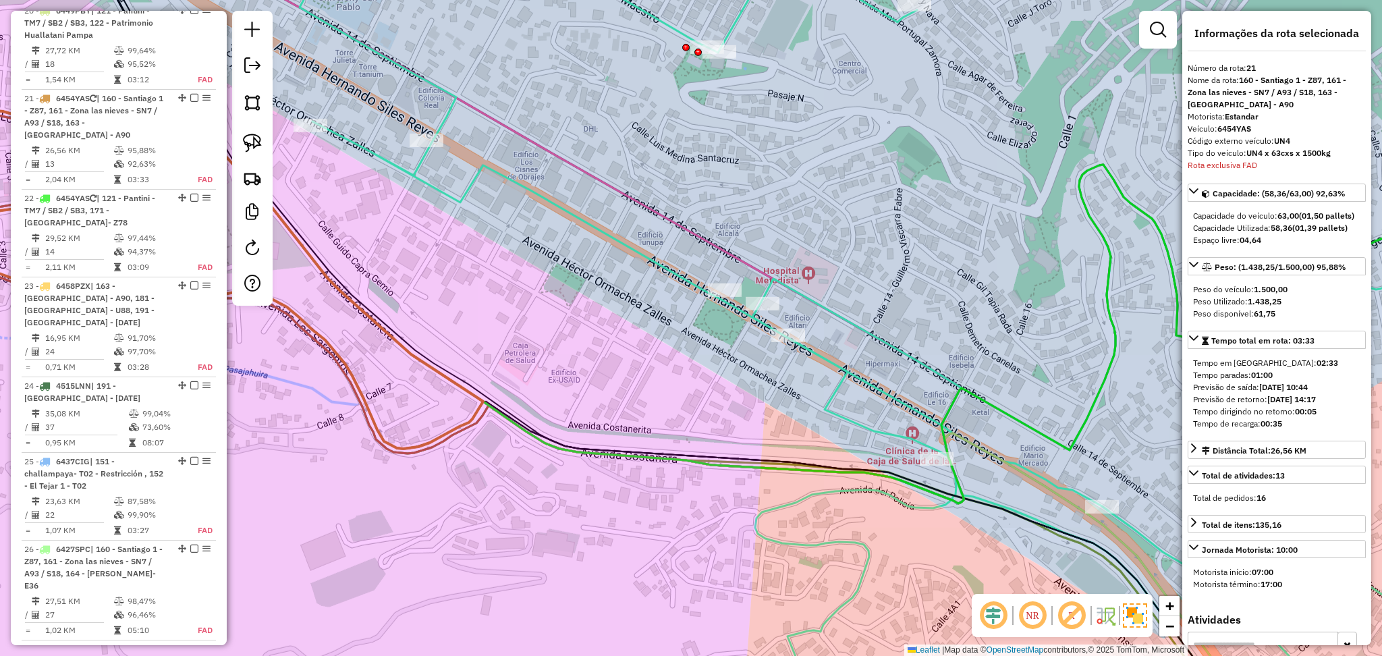
click at [857, 416] on icon at bounding box center [909, 329] width 1224 height 788
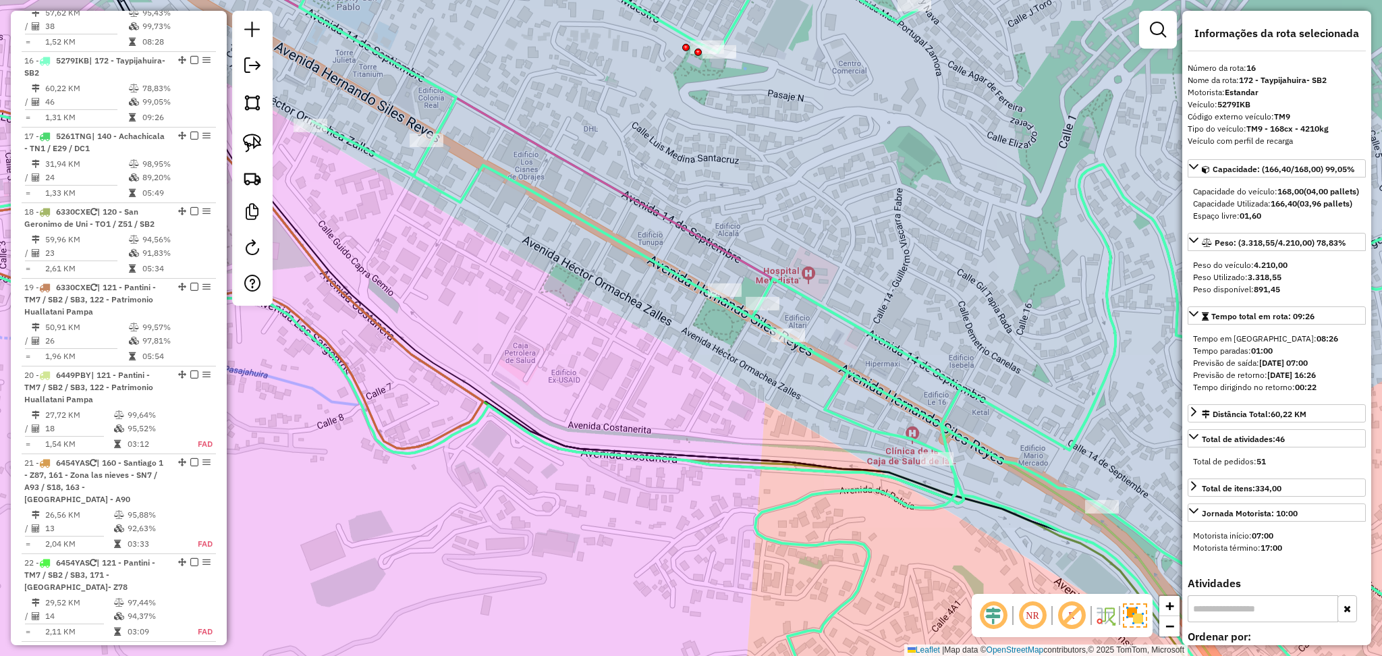
scroll to position [1795, 0]
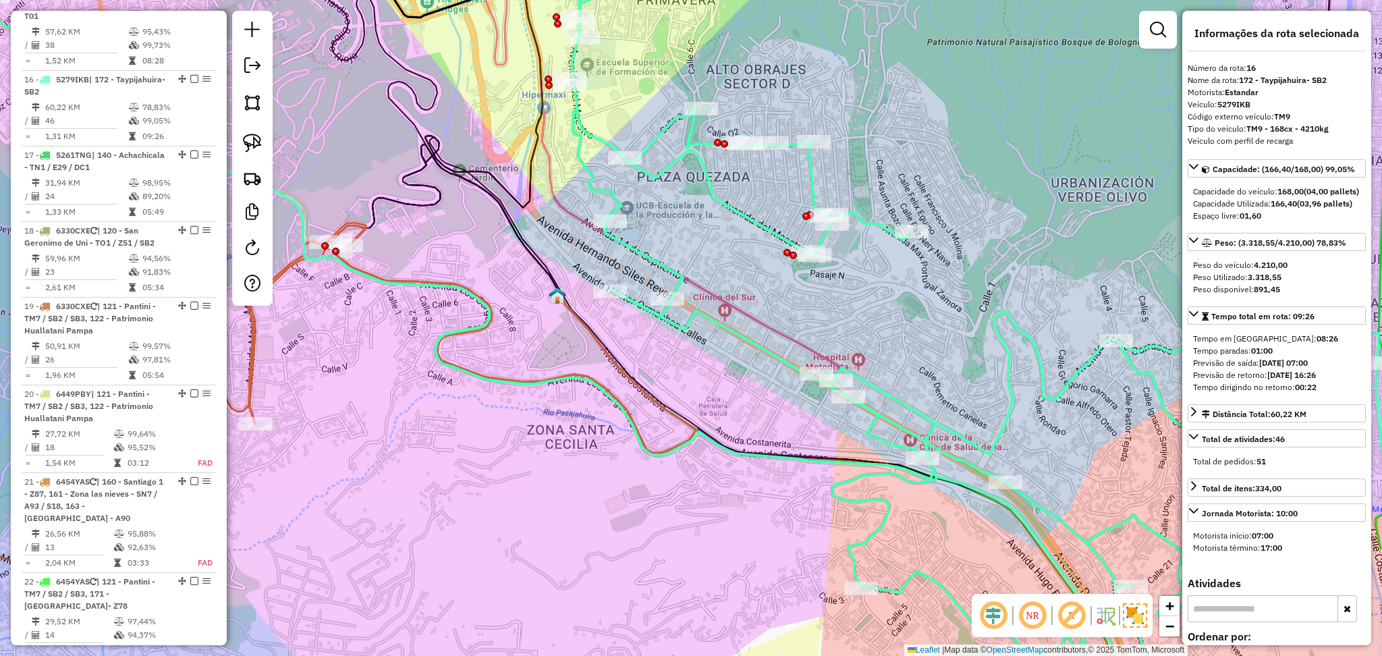
click at [740, 214] on icon at bounding box center [989, 329] width 894 height 788
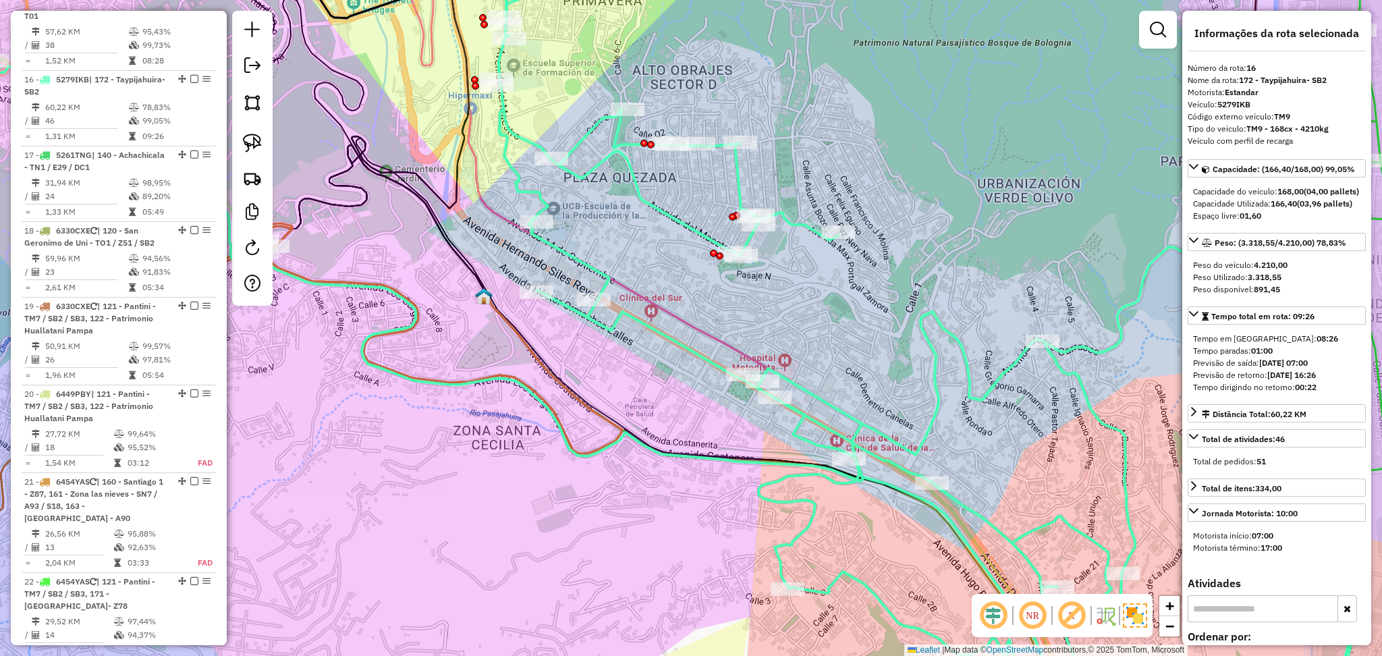
drag, startPoint x: 720, startPoint y: 402, endPoint x: 583, endPoint y: 390, distance: 136.9
click at [583, 390] on div "Janela de atendimento Grade de atendimento Capacidade Transportadoras Veículos …" at bounding box center [691, 328] width 1382 height 656
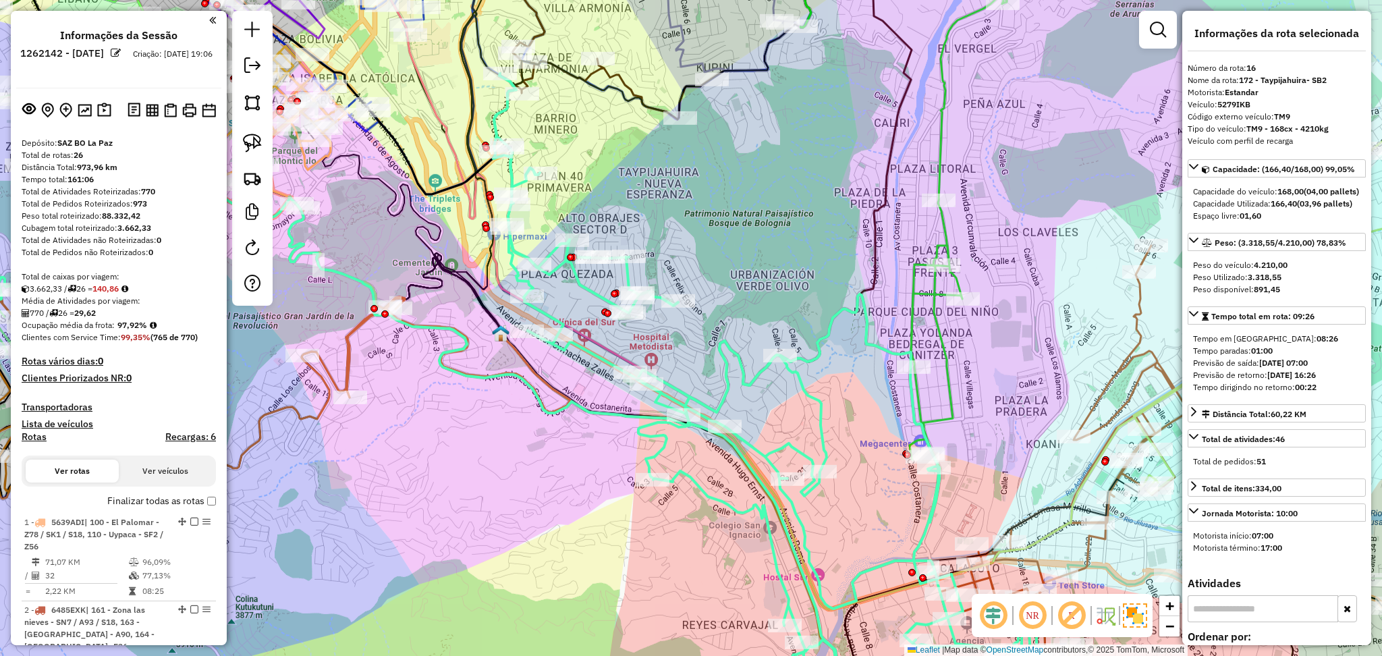
select select "**********"
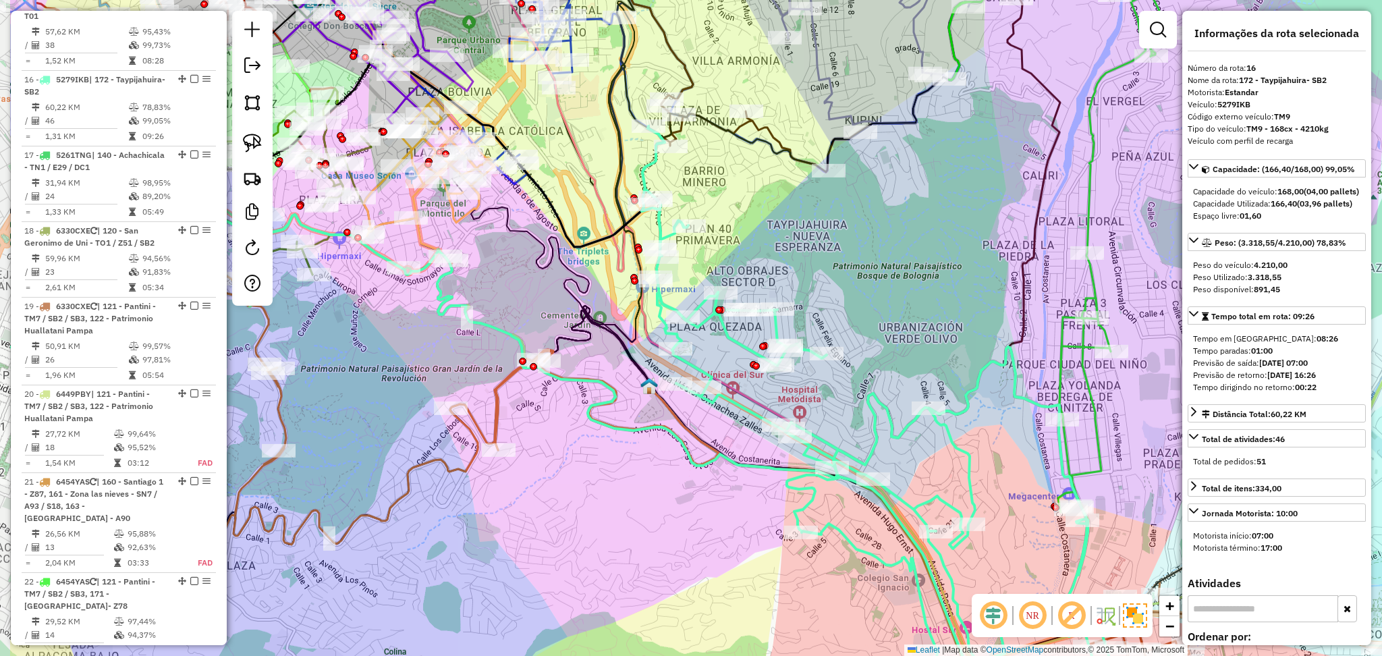
drag, startPoint x: 402, startPoint y: 434, endPoint x: 551, endPoint y: 487, distance: 157.5
click at [551, 487] on div "Janela de atendimento Grade de atendimento Capacidade Transportadoras Veículos …" at bounding box center [691, 328] width 1382 height 656
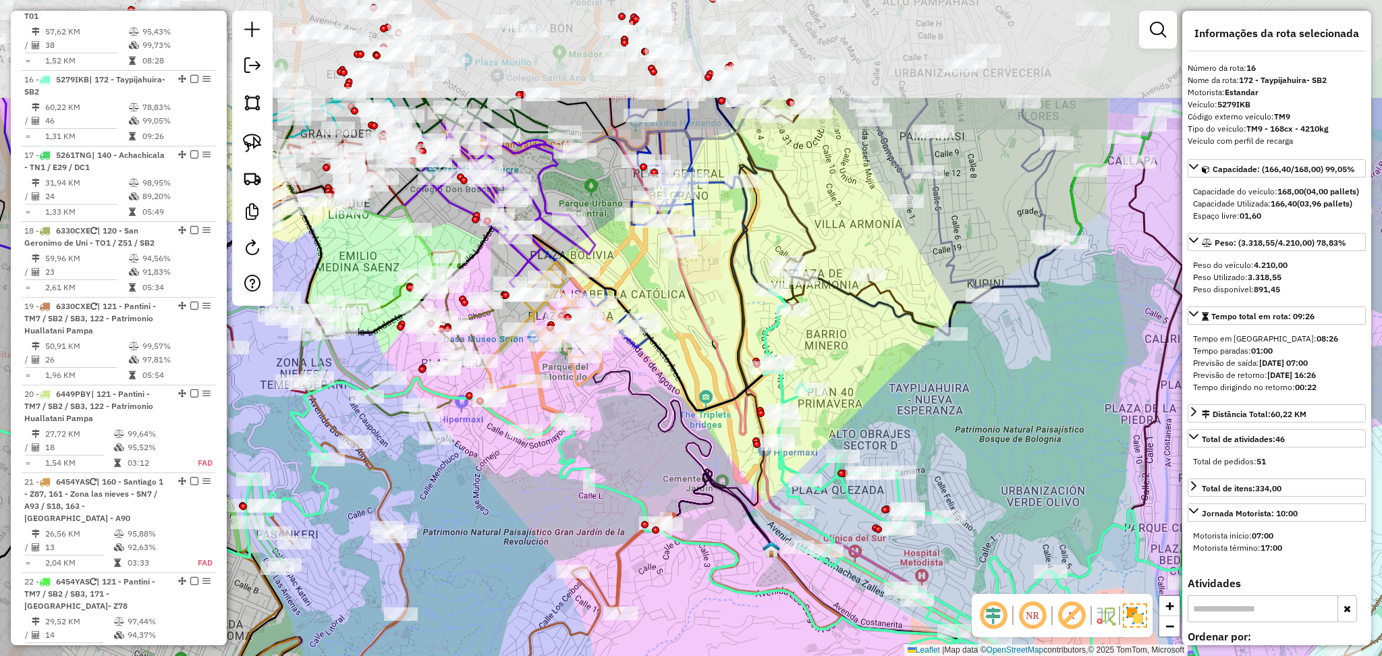
drag, startPoint x: 832, startPoint y: 246, endPoint x: 954, endPoint y: 410, distance: 204.0
click at [954, 410] on div "Janela de atendimento Grade de atendimento Capacidade Transportadoras Veículos …" at bounding box center [691, 328] width 1382 height 656
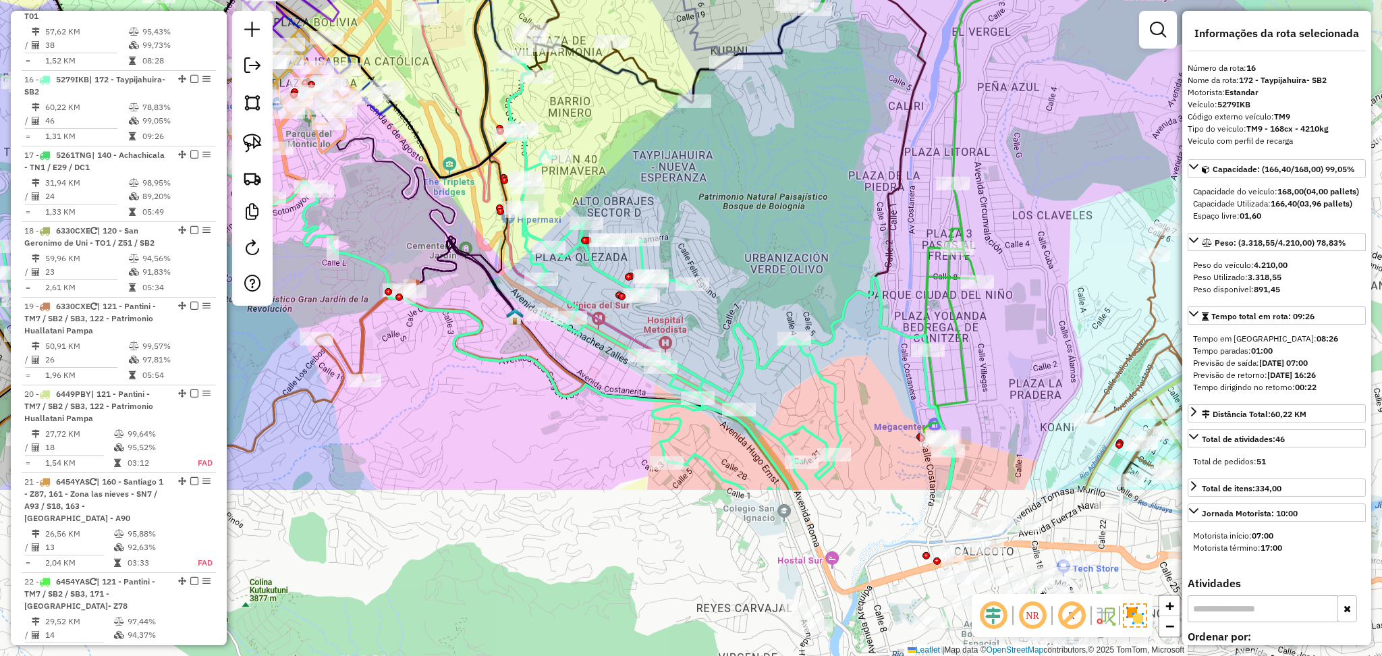
drag, startPoint x: 835, startPoint y: 404, endPoint x: 622, endPoint y: 187, distance: 304.0
click at [614, 181] on div "Janela de atendimento Grade de atendimento Capacidade Transportadoras Veículos …" at bounding box center [691, 328] width 1382 height 656
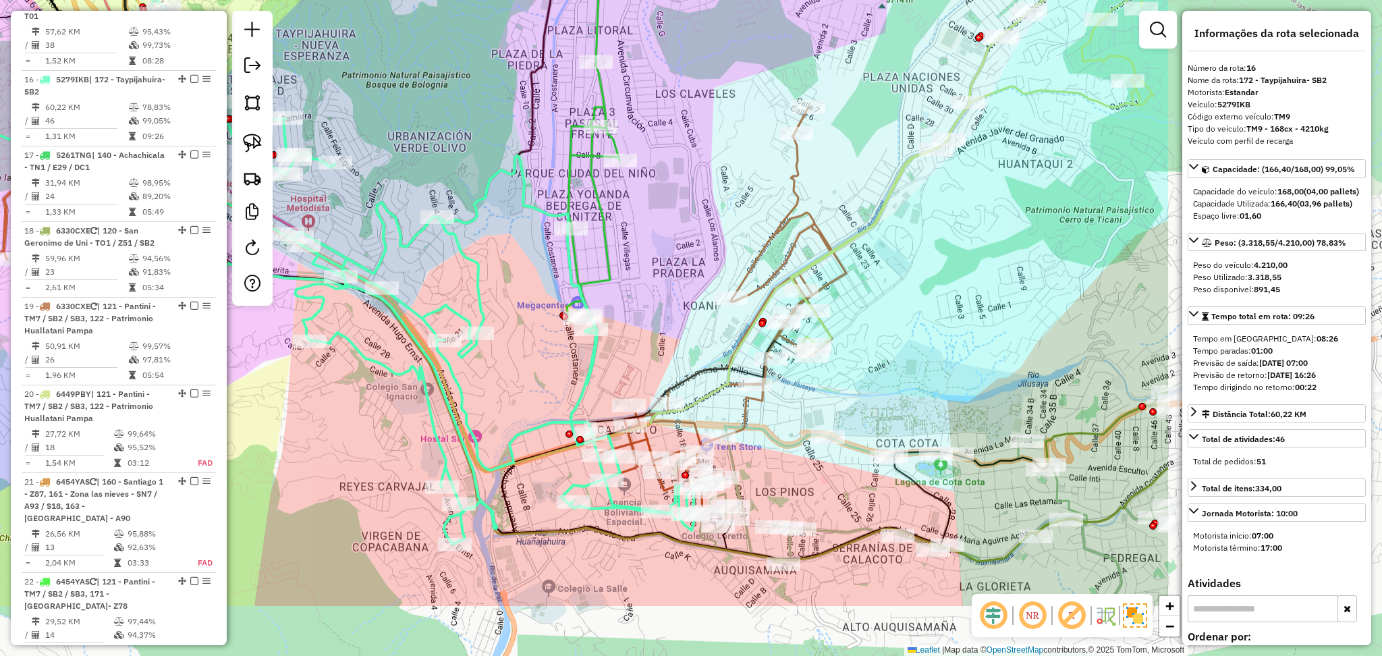
drag, startPoint x: 890, startPoint y: 383, endPoint x: 551, endPoint y: 282, distance: 353.4
click at [551, 282] on div "Janela de atendimento Grade de atendimento Capacidade Transportadoras Veículos …" at bounding box center [691, 328] width 1382 height 656
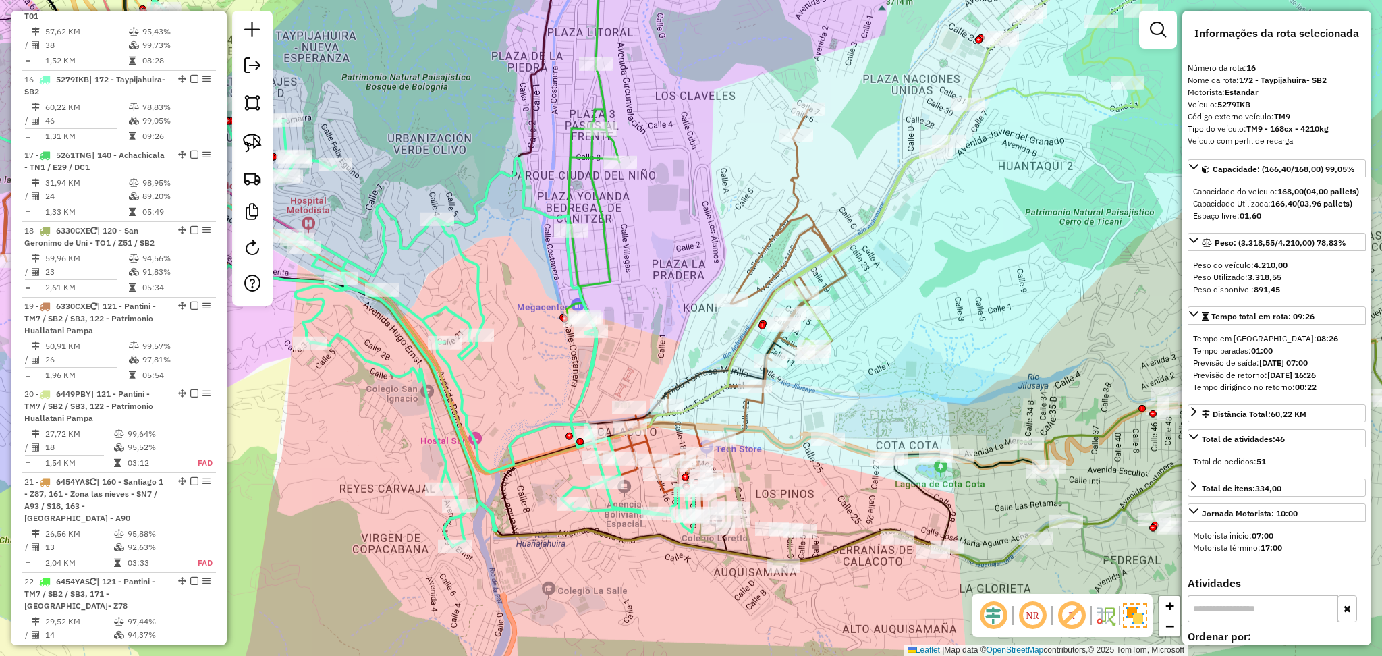
click at [738, 415] on icon at bounding box center [721, 314] width 249 height 410
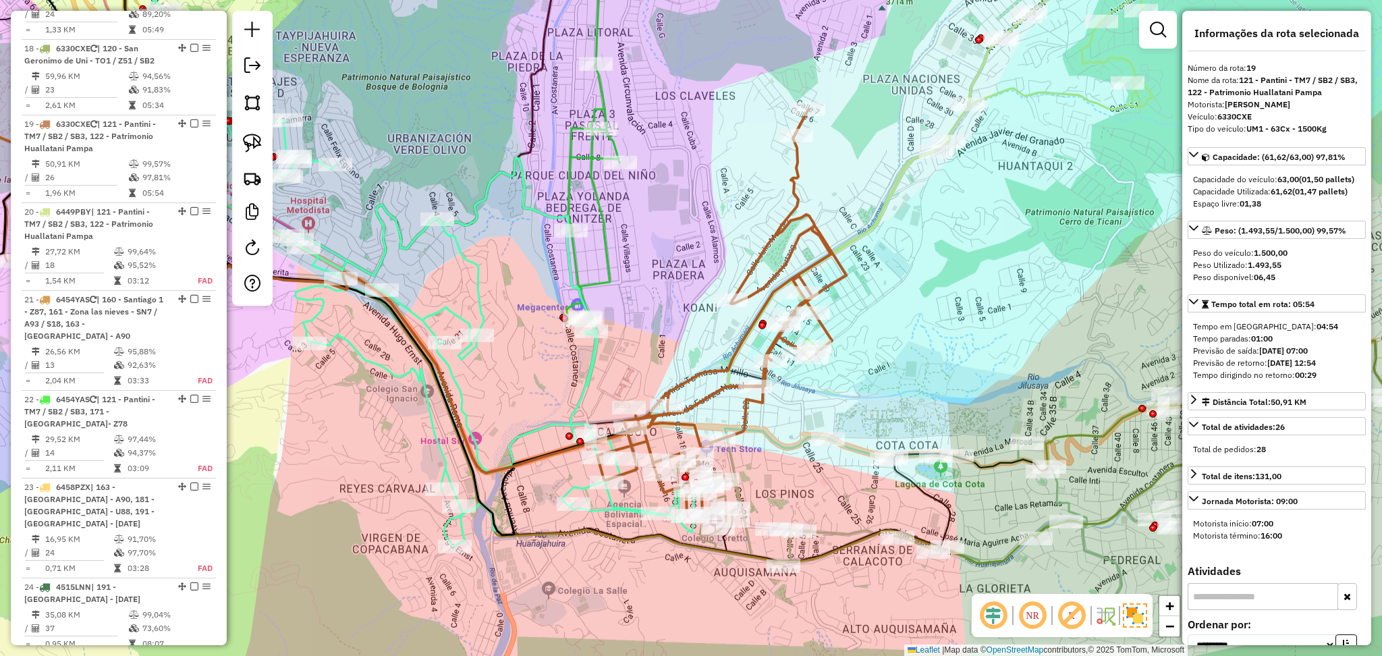
scroll to position [2022, 0]
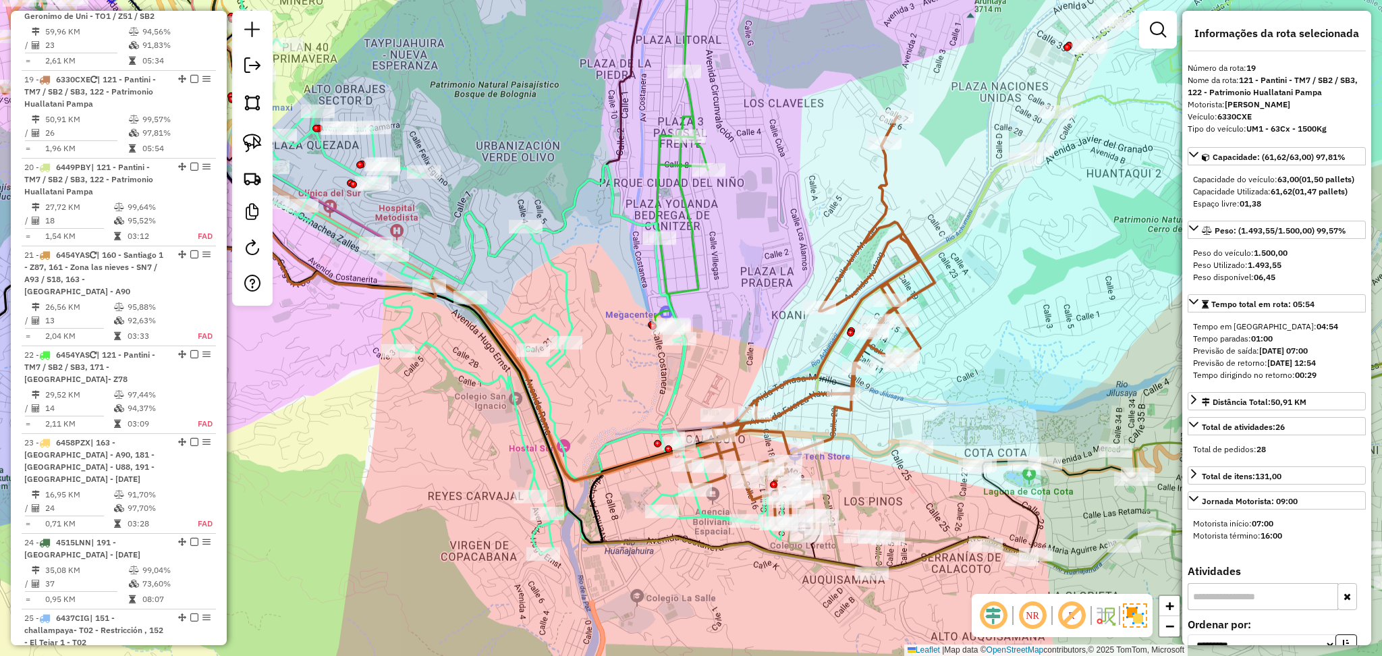
drag, startPoint x: 515, startPoint y: 387, endPoint x: 603, endPoint y: 395, distance: 88.7
click at [603, 395] on div "Janela de atendimento Grade de atendimento Capacidade Transportadoras Veículos …" at bounding box center [691, 328] width 1382 height 656
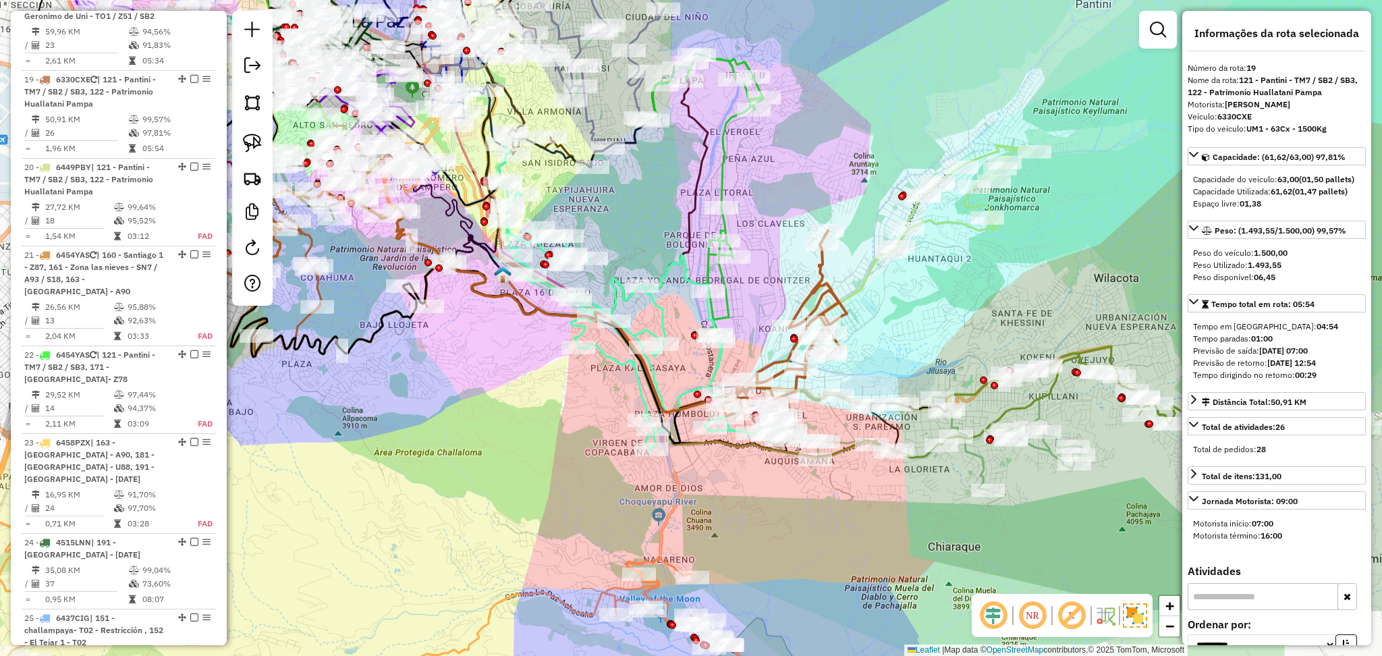
drag, startPoint x: 794, startPoint y: 388, endPoint x: 889, endPoint y: 356, distance: 99.9
click at [889, 356] on div "Janela de atendimento Grade de atendimento Capacidade Transportadoras Veículos …" at bounding box center [691, 328] width 1382 height 656
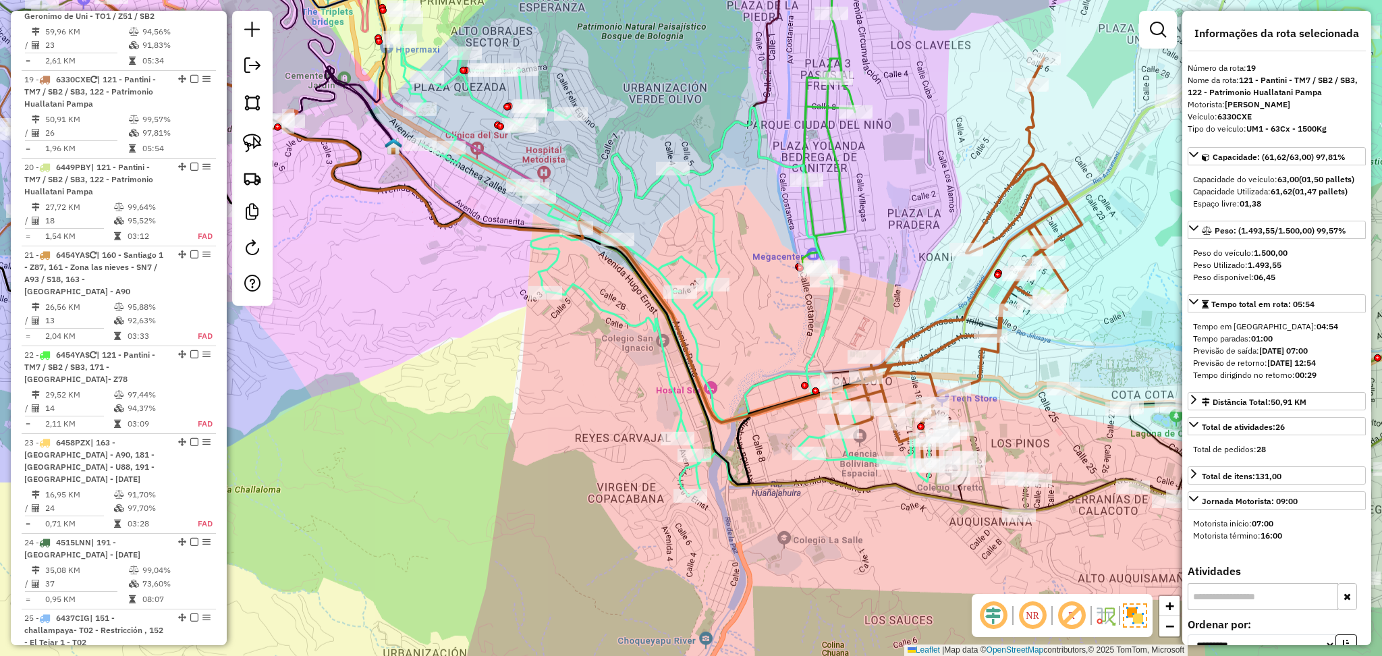
drag, startPoint x: 673, startPoint y: 257, endPoint x: 678, endPoint y: 284, distance: 27.5
click at [674, 256] on icon at bounding box center [658, 216] width 544 height 562
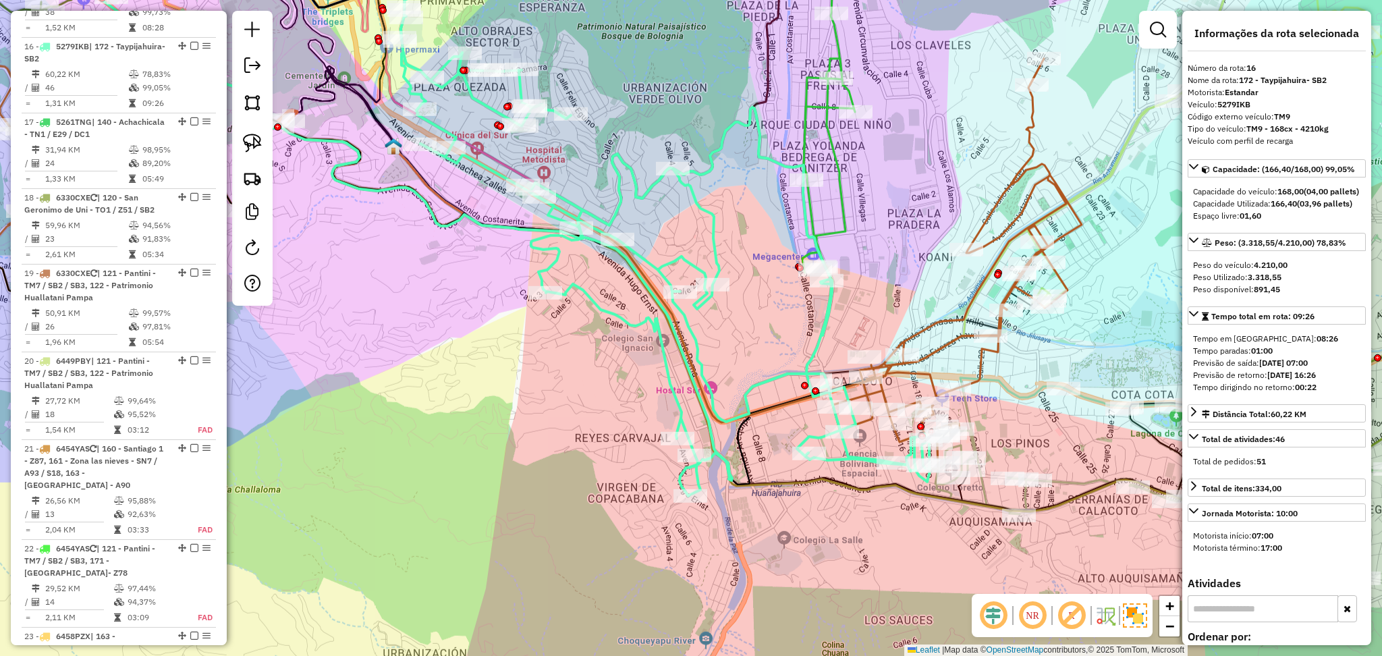
scroll to position [1795, 0]
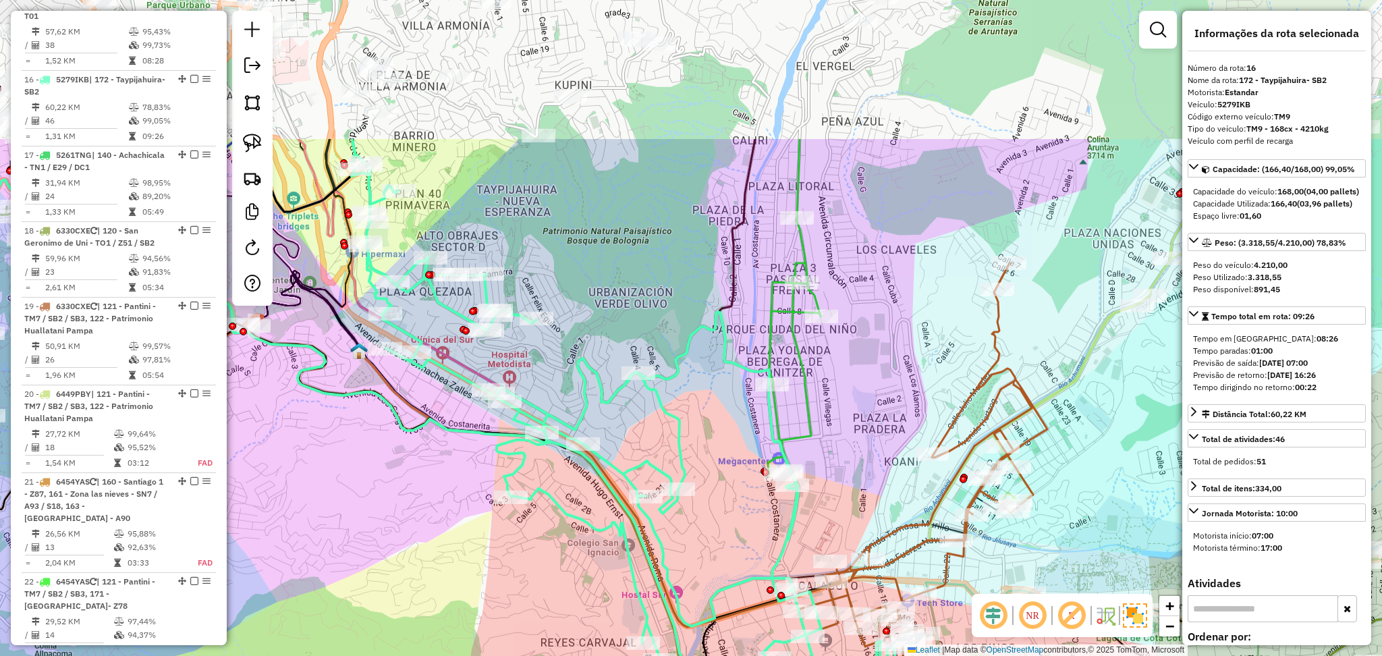
drag, startPoint x: 838, startPoint y: 196, endPoint x: 805, endPoint y: 369, distance: 175.1
click at [805, 369] on icon at bounding box center [794, 339] width 53 height 401
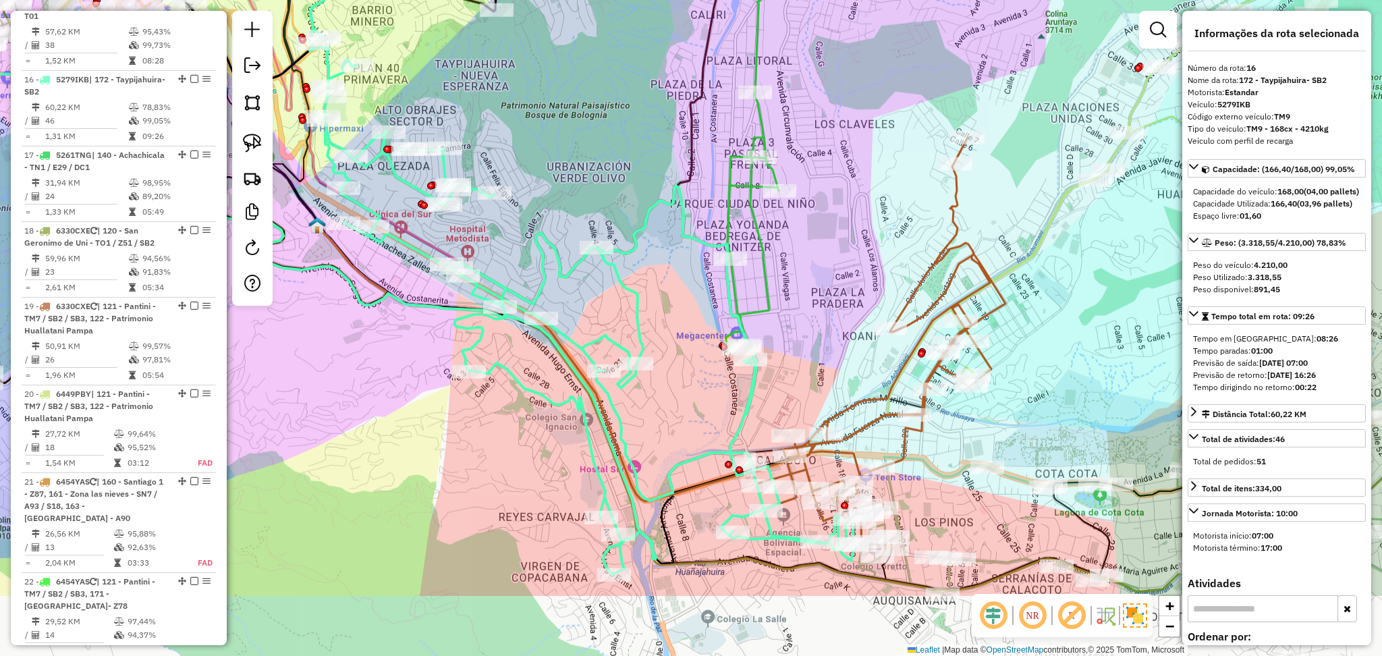
drag, startPoint x: 852, startPoint y: 363, endPoint x: 859, endPoint y: 394, distance: 31.9
click at [859, 394] on div "Janela de atendimento Grade de atendimento Capacidade Transportadoras Veículos …" at bounding box center [691, 328] width 1382 height 656
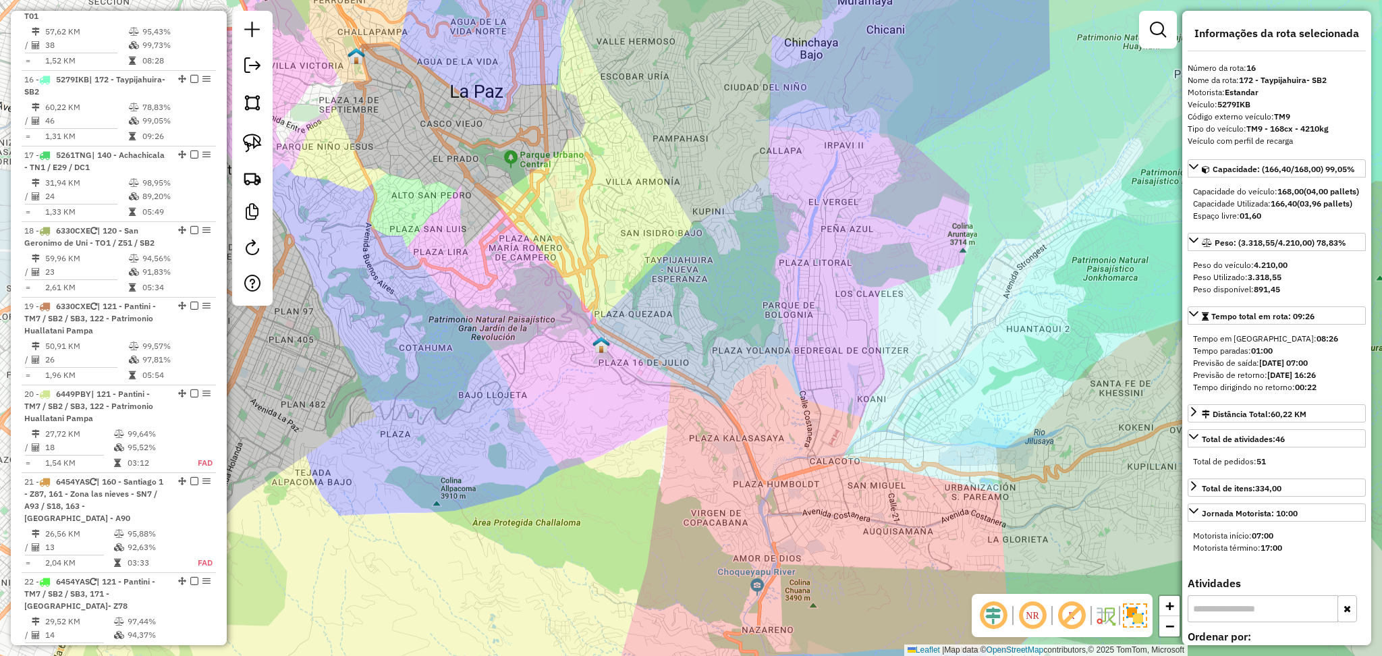
click at [462, 619] on div "Janela de atendimento Grade de atendimento Capacidade Transportadoras Veículos …" at bounding box center [691, 328] width 1382 height 656
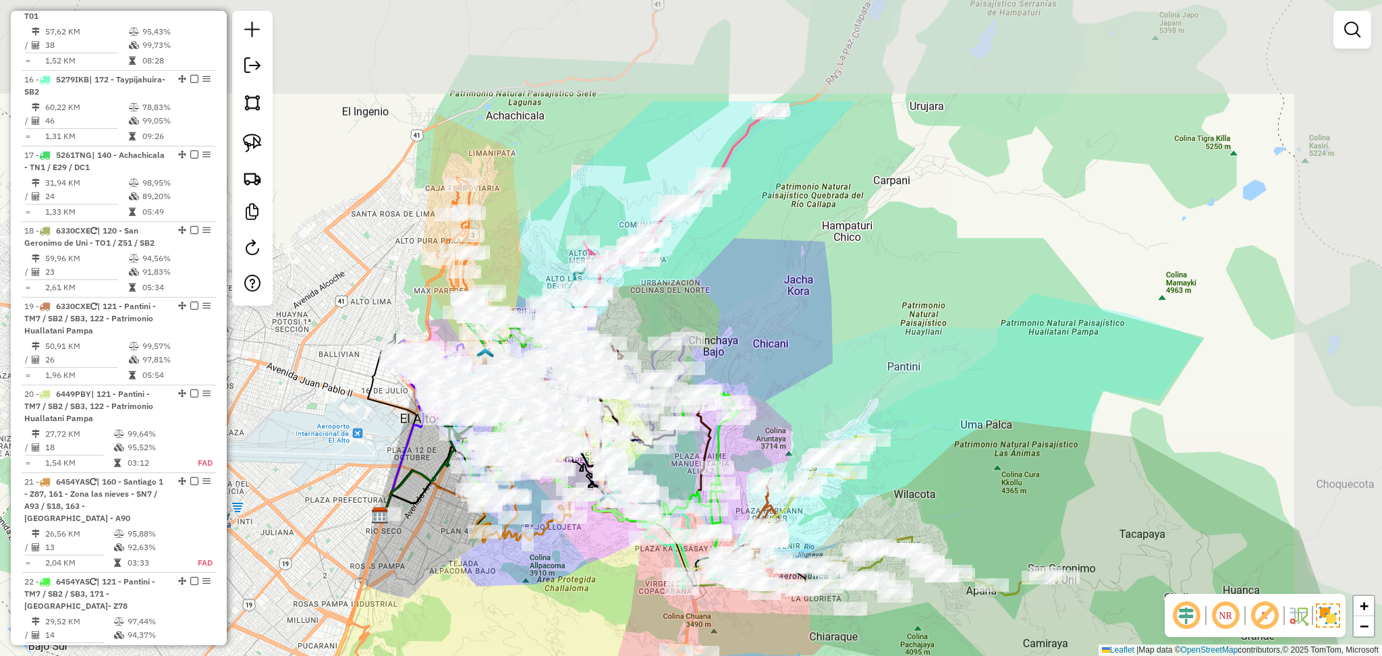
drag, startPoint x: 963, startPoint y: 119, endPoint x: 861, endPoint y: 286, distance: 195.8
click at [861, 286] on div "Janela de atendimento Grade de atendimento Capacidade Transportadoras Veículos …" at bounding box center [691, 328] width 1382 height 656
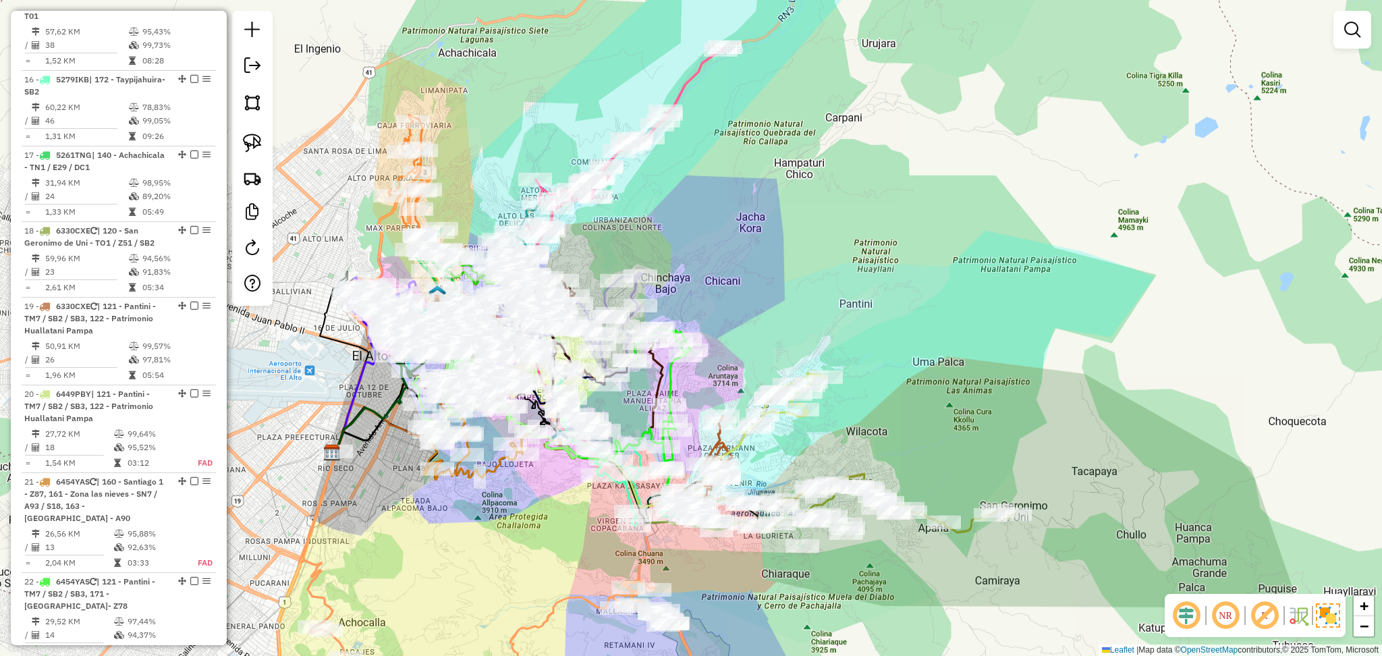
drag, startPoint x: 826, startPoint y: 363, endPoint x: 776, endPoint y: 298, distance: 82.2
click at [778, 298] on div "Janela de atendimento Grade de atendimento Capacidade Transportadoras Veículos …" at bounding box center [691, 328] width 1382 height 656
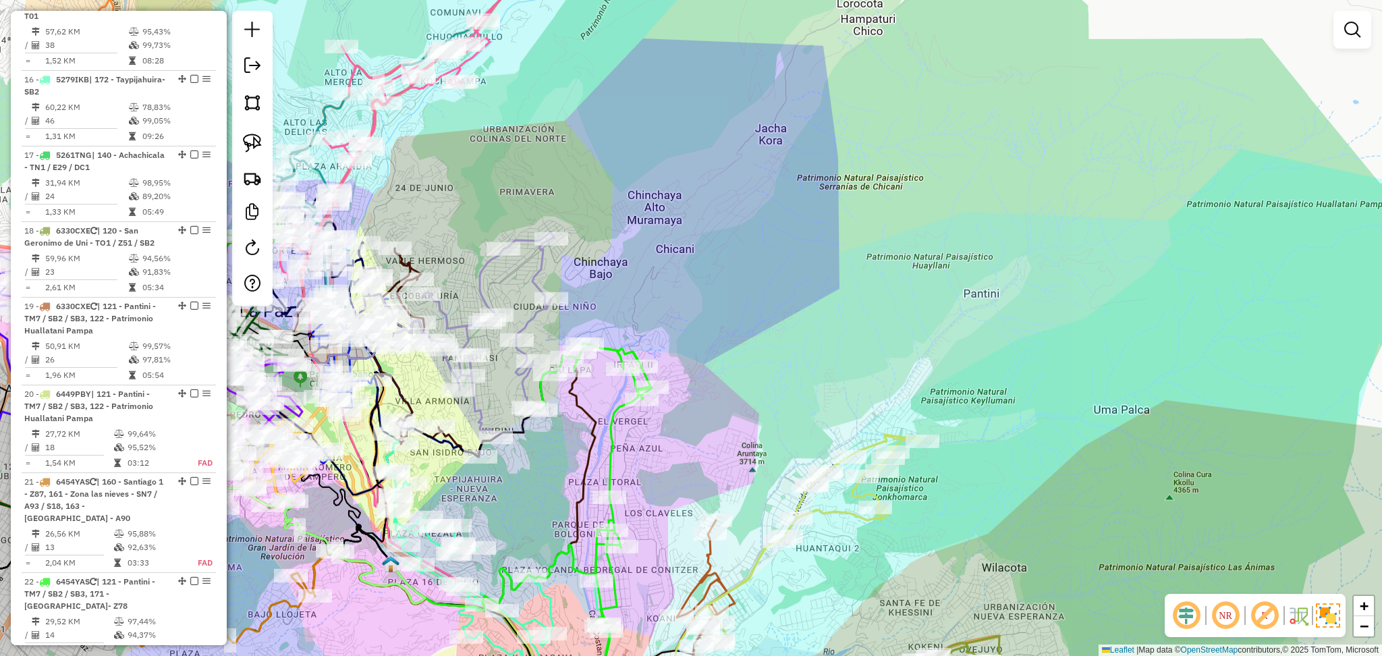
click at [612, 435] on icon at bounding box center [596, 501] width 111 height 316
select select "**********"
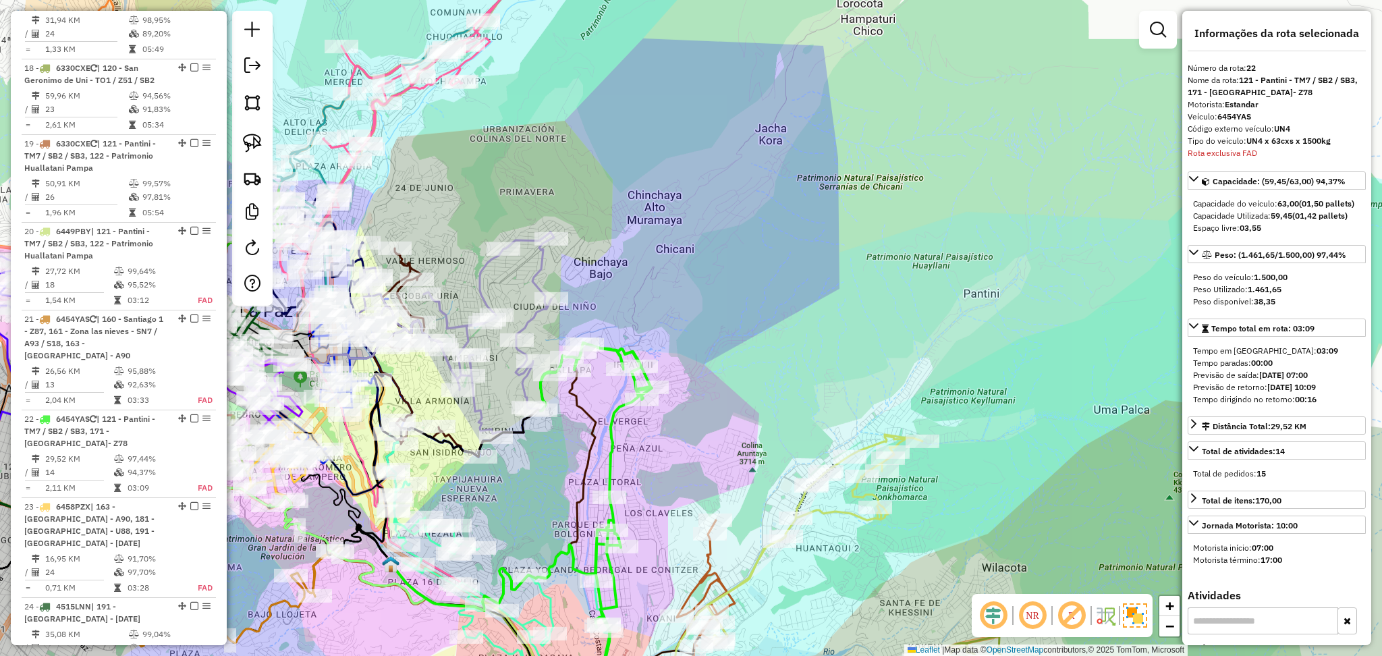
scroll to position [2179, 0]
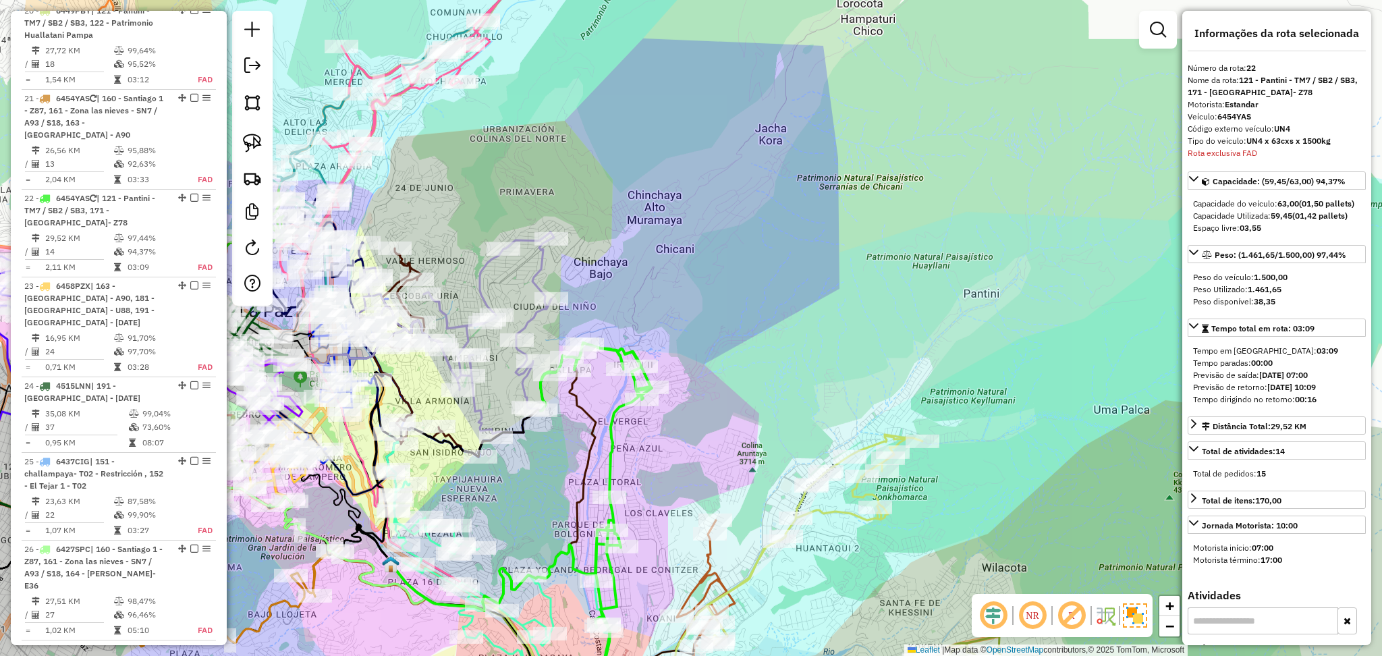
click at [481, 279] on icon at bounding box center [454, 333] width 199 height 202
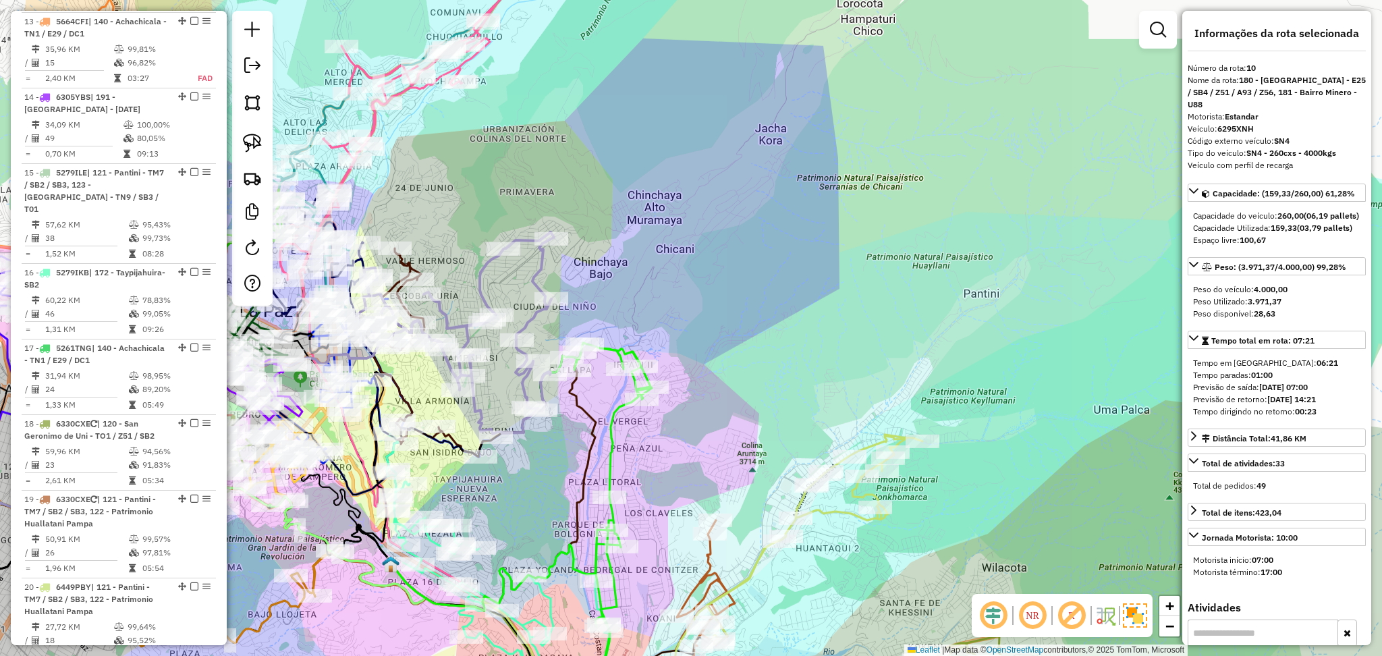
scroll to position [1292, 0]
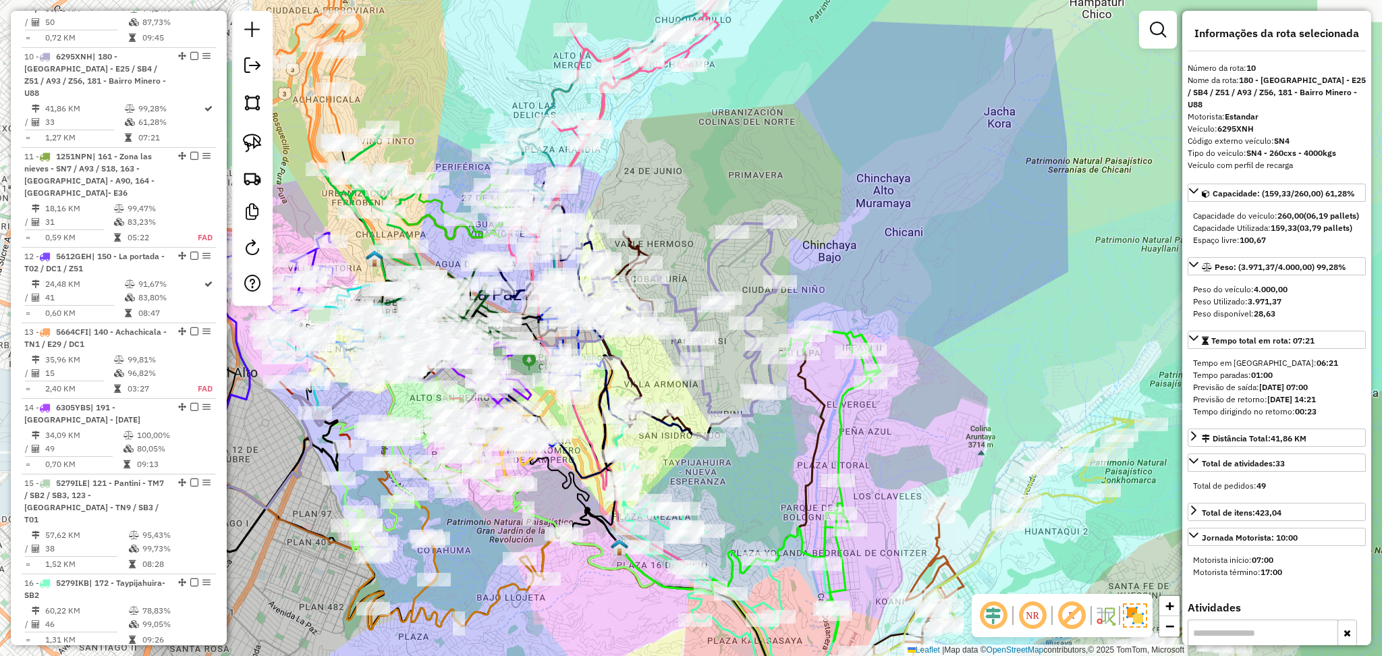
drag, startPoint x: 683, startPoint y: 327, endPoint x: 889, endPoint y: 296, distance: 208.3
click at [889, 296] on div "Janela de atendimento Grade de atendimento Capacidade Transportadoras Veículos …" at bounding box center [691, 328] width 1382 height 656
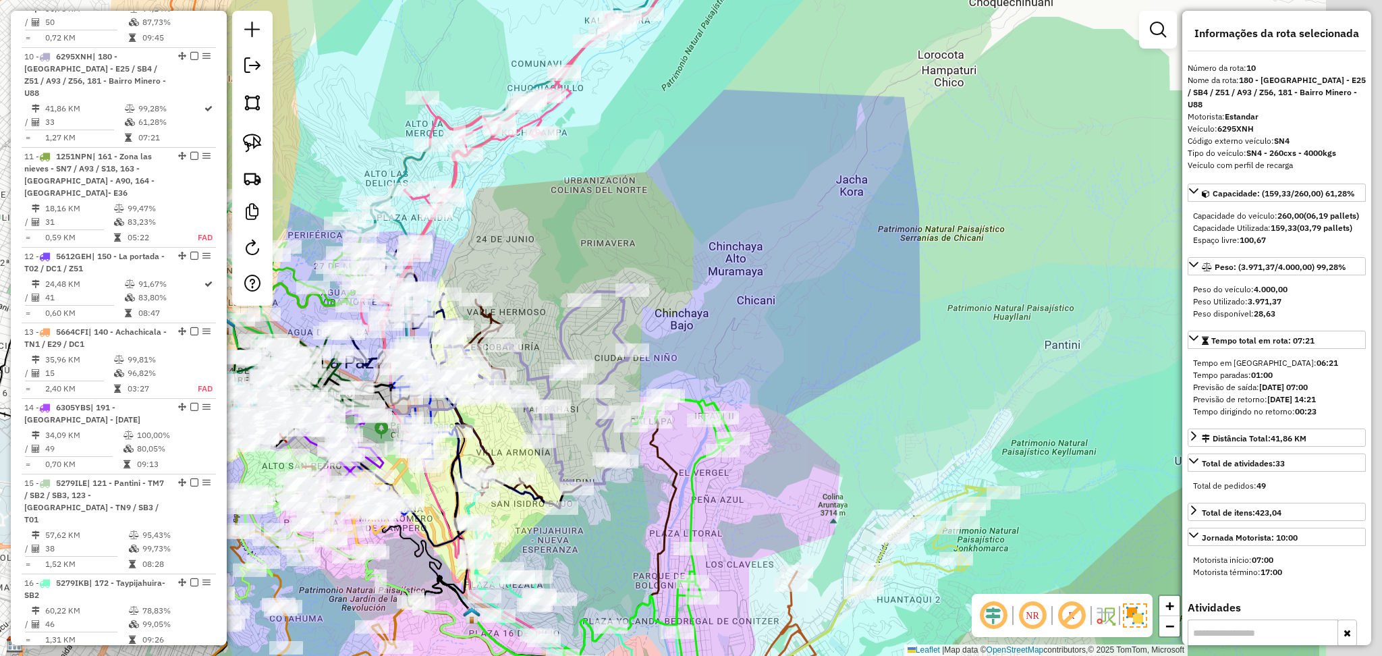
drag, startPoint x: 966, startPoint y: 252, endPoint x: 765, endPoint y: 319, distance: 211.9
click at [765, 319] on div "Janela de atendimento Grade de atendimento Capacidade Transportadoras Veículos …" at bounding box center [691, 328] width 1382 height 656
click at [621, 334] on icon at bounding box center [535, 386] width 199 height 202
click at [688, 489] on icon at bounding box center [677, 554] width 111 height 316
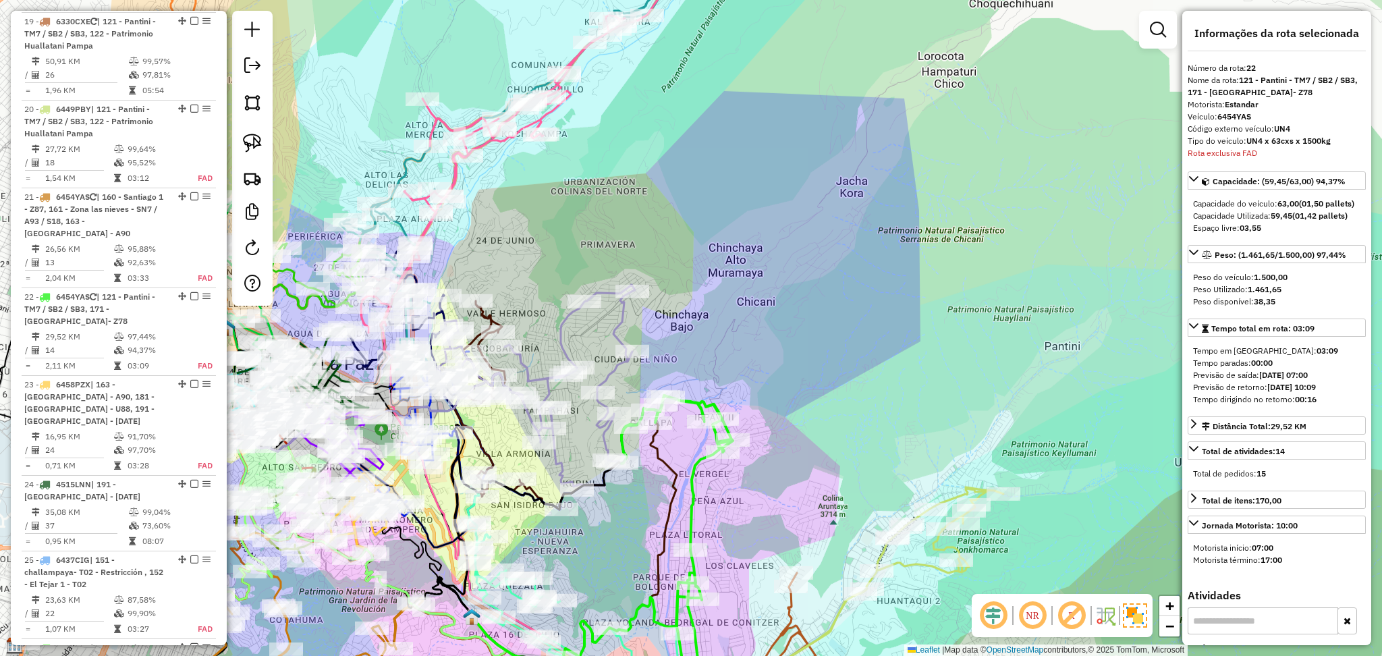
scroll to position [2179, 0]
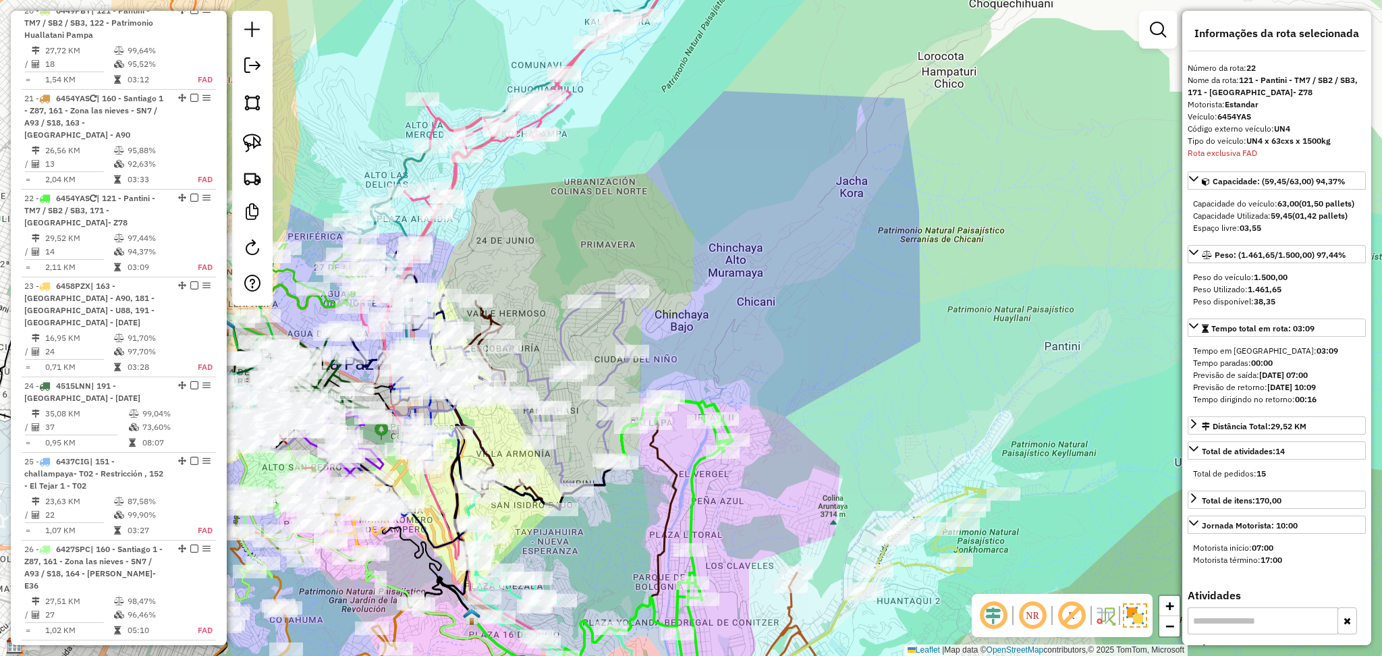
click at [695, 400] on icon at bounding box center [677, 554] width 111 height 316
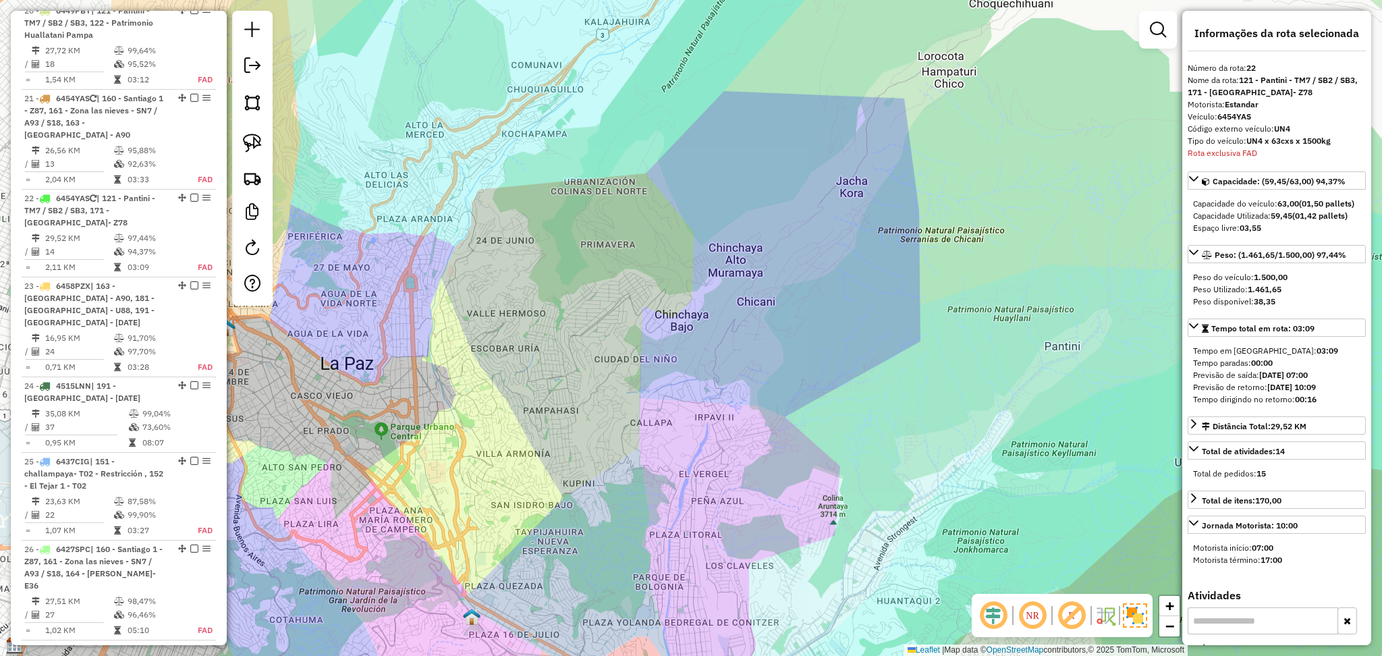
click at [714, 575] on div "Janela de atendimento Grade de atendimento Capacidade Transportadoras Veículos …" at bounding box center [691, 328] width 1382 height 656
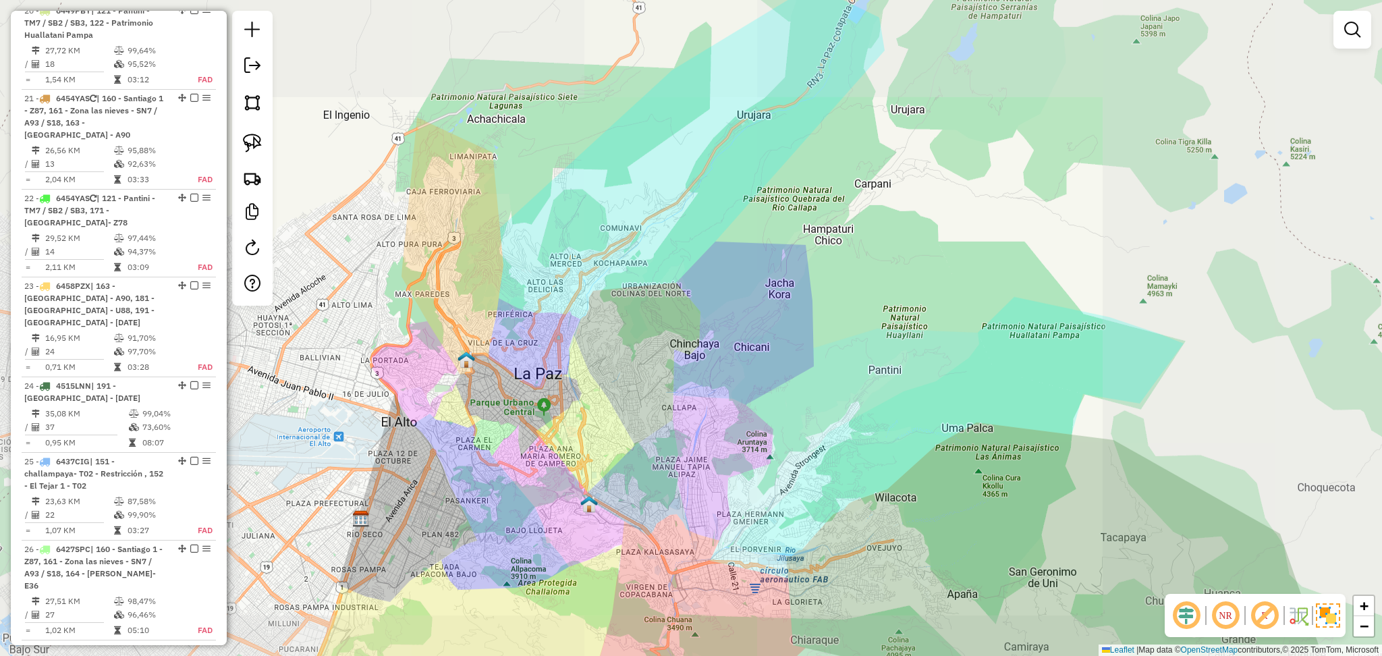
click at [707, 391] on div "Janela de atendimento Grade de atendimento Capacidade Transportadoras Veículos …" at bounding box center [691, 328] width 1382 height 656
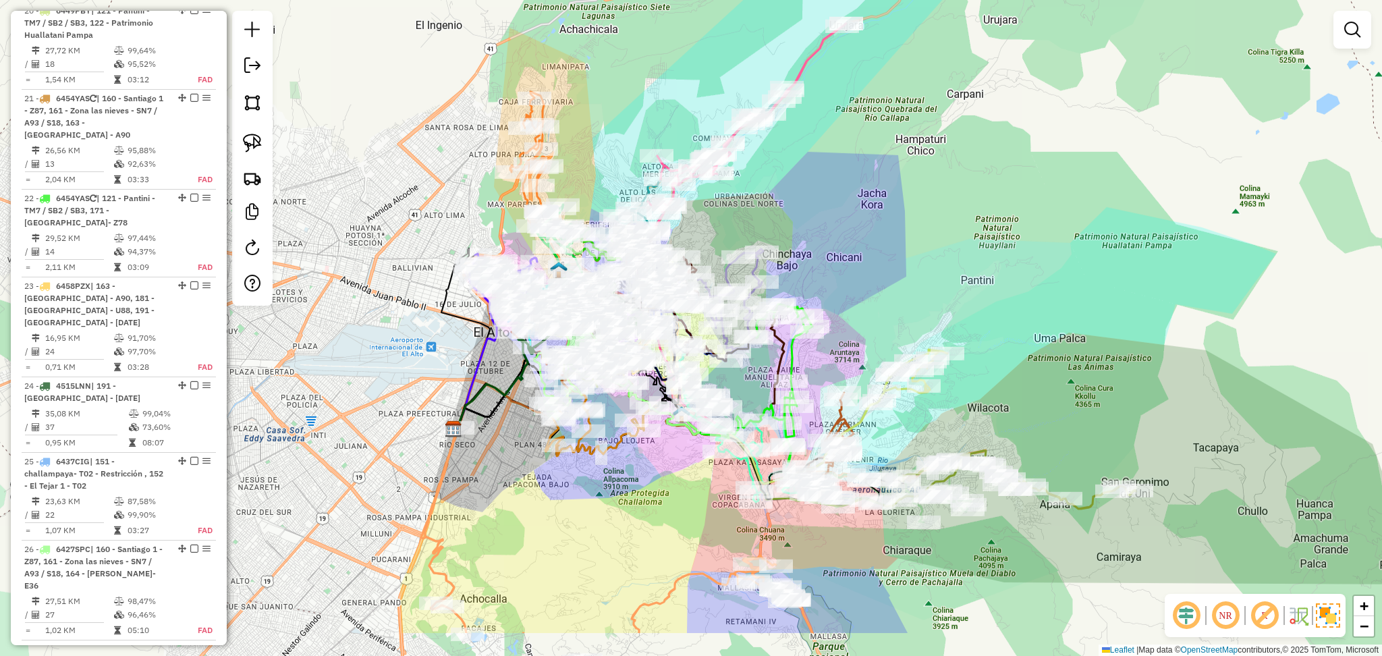
drag, startPoint x: 840, startPoint y: 372, endPoint x: 934, endPoint y: 267, distance: 141.0
click at [934, 267] on div "Janela de atendimento Grade de atendimento Capacidade Transportadoras Veículos …" at bounding box center [691, 328] width 1382 height 656
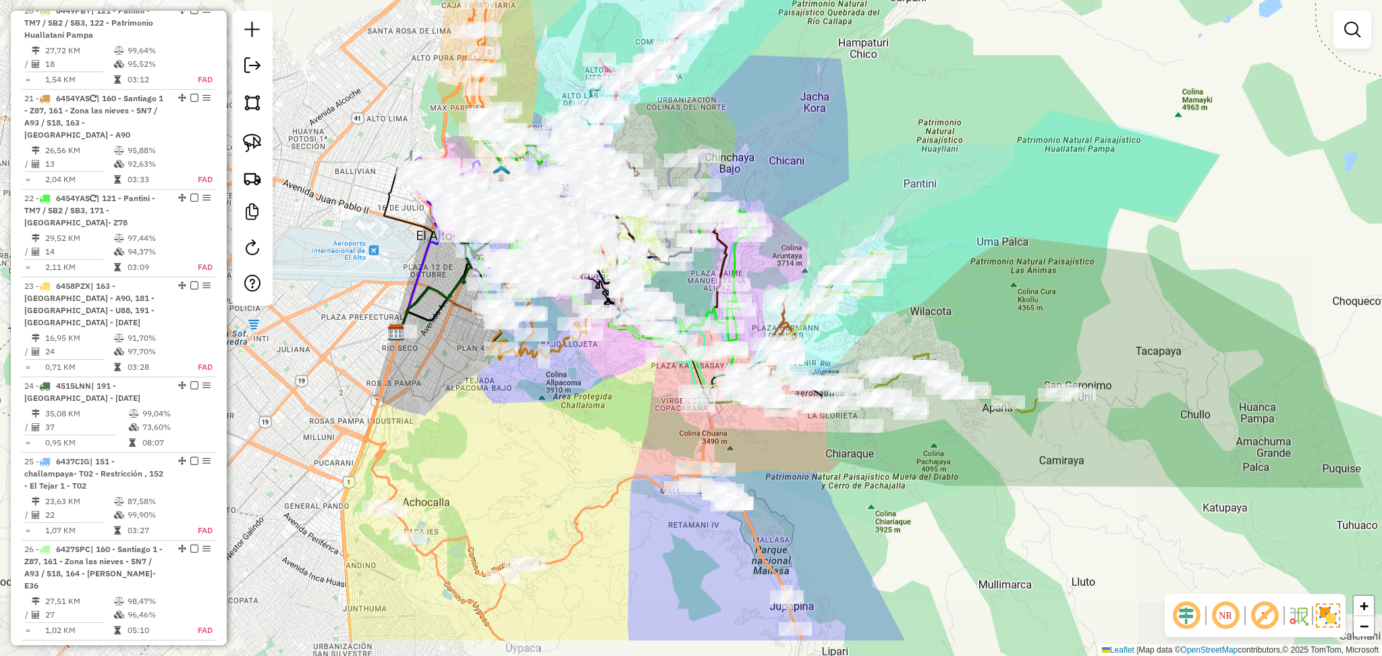
drag, startPoint x: 624, startPoint y: 535, endPoint x: 565, endPoint y: 453, distance: 101.5
click at [565, 453] on div "Janela de atendimento Grade de atendimento Capacidade Transportadoras Veículos …" at bounding box center [691, 328] width 1382 height 656
click at [603, 503] on icon at bounding box center [612, 525] width 490 height 396
select select "**********"
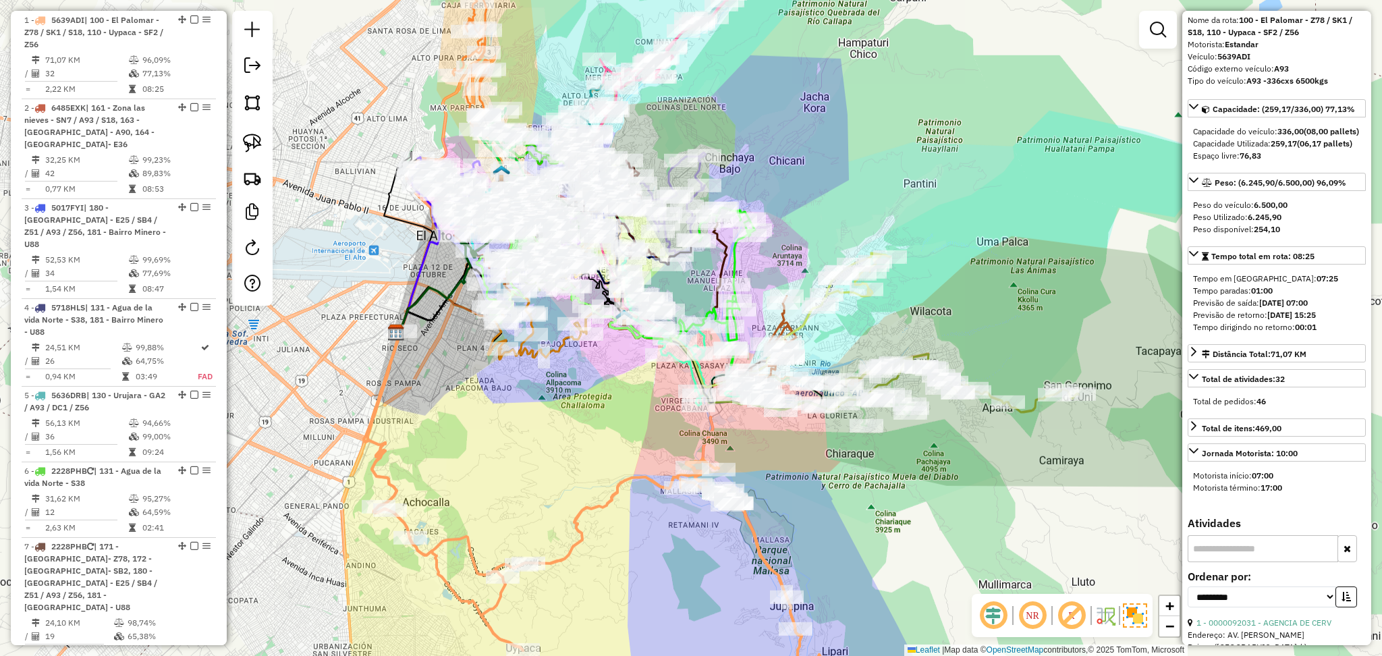
scroll to position [90, 0]
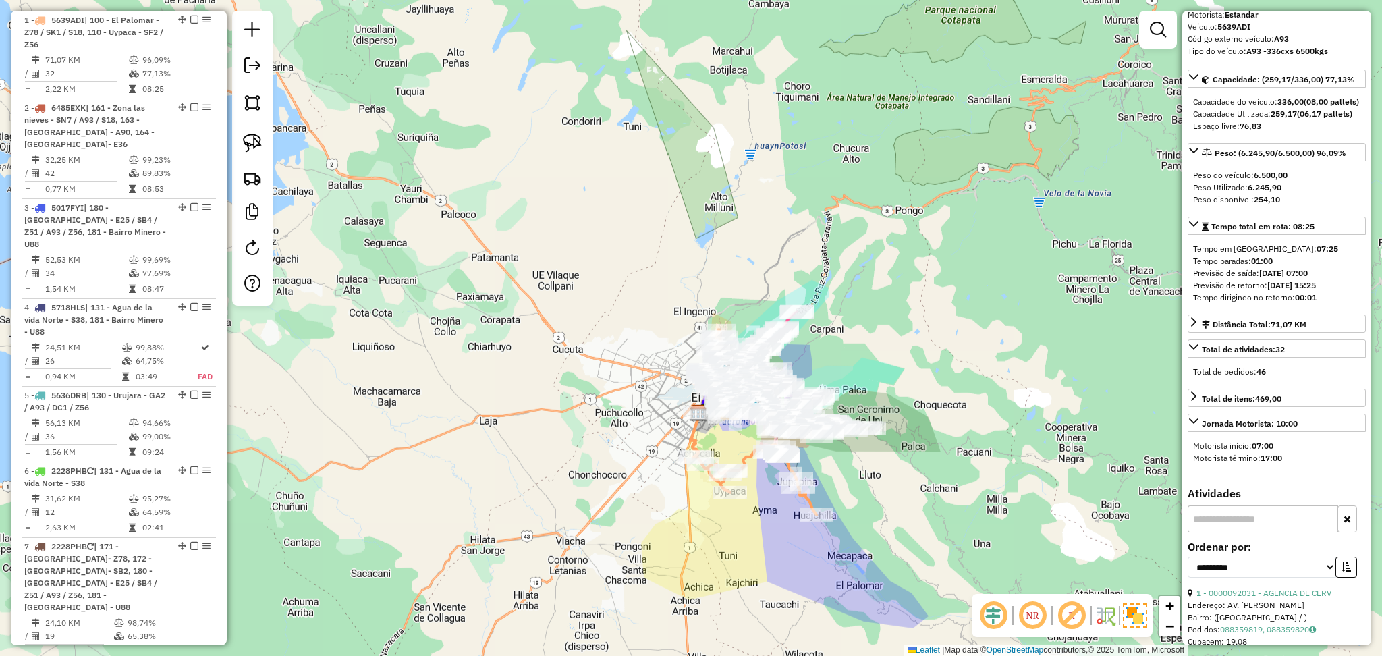
drag, startPoint x: 914, startPoint y: 543, endPoint x: 907, endPoint y: 506, distance: 37.1
click at [907, 506] on div "Janela de atendimento Grade de atendimento Capacidade Transportadoras Veículos …" at bounding box center [691, 328] width 1382 height 656
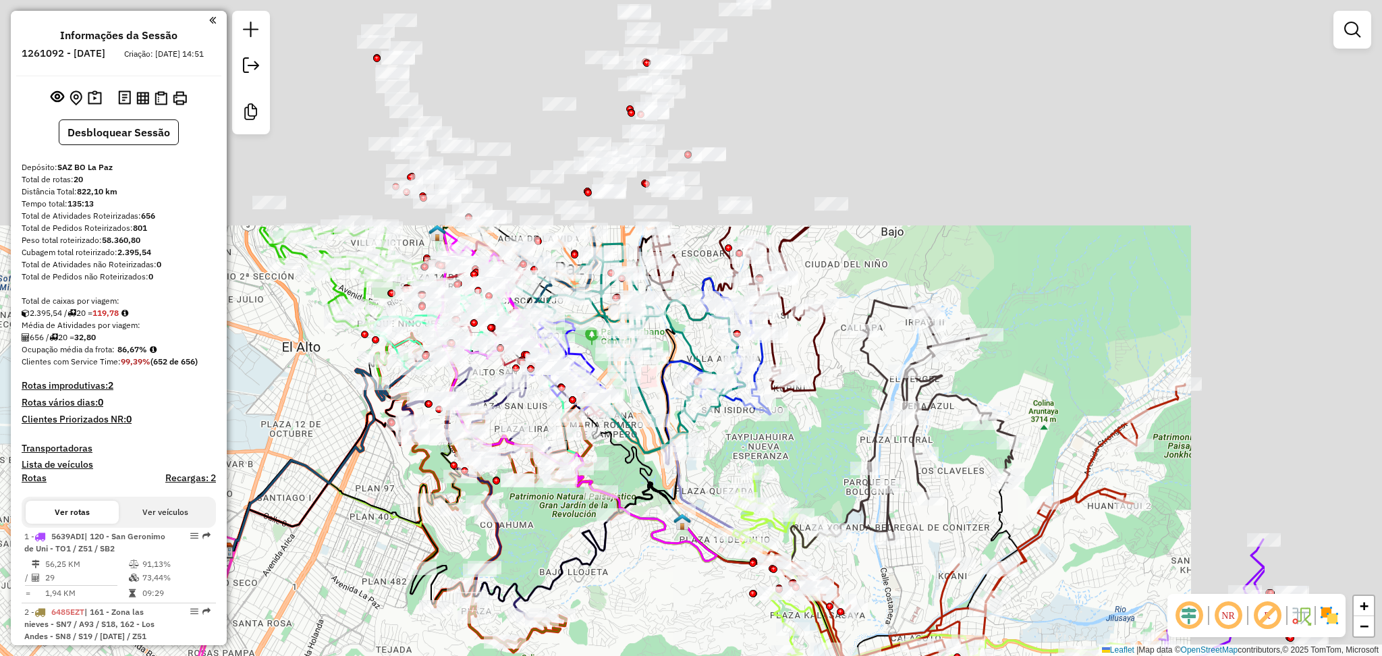
drag, startPoint x: 962, startPoint y: 321, endPoint x: 628, endPoint y: 542, distance: 400.4
click at [607, 655] on html "Aguarde... Pop-up bloqueado! Seu navegador bloqueou automáticamente a abertura …" at bounding box center [691, 328] width 1382 height 656
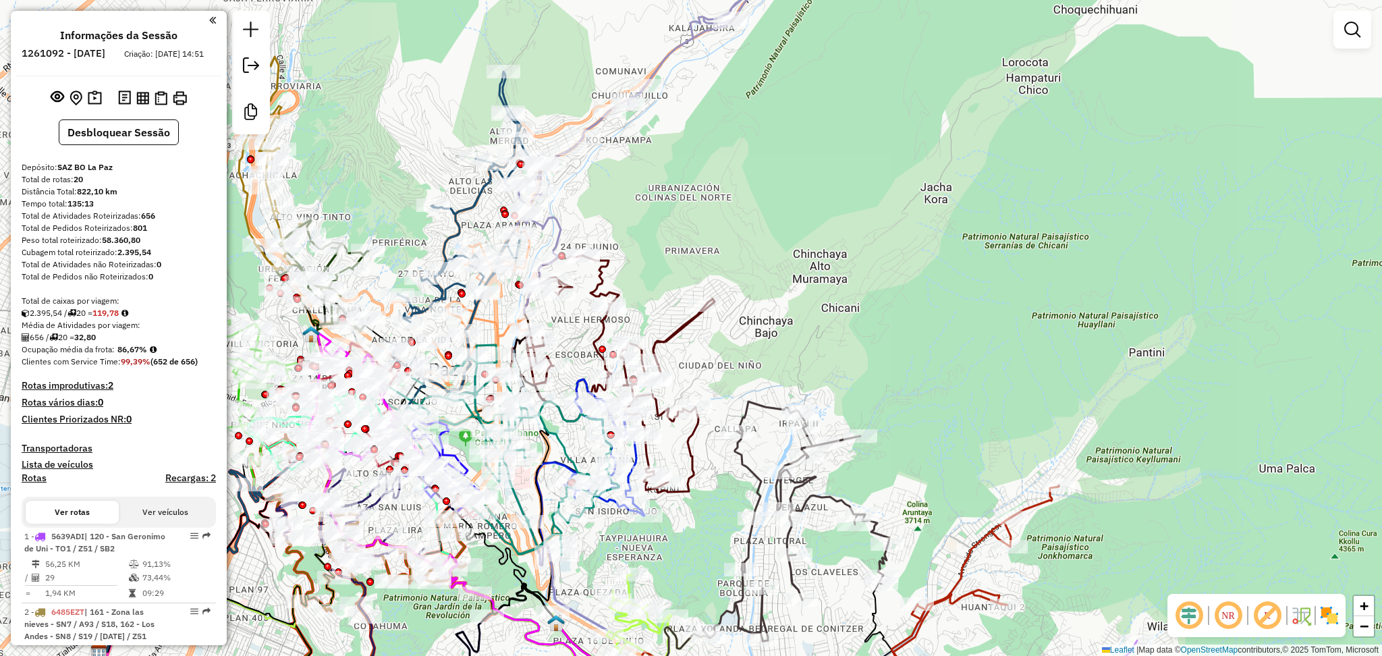
drag, startPoint x: 818, startPoint y: 270, endPoint x: 796, endPoint y: 286, distance: 27.5
click at [796, 286] on div "Janela de atendimento Grade de atendimento Capacidade Transportadoras Veículos …" at bounding box center [691, 328] width 1382 height 656
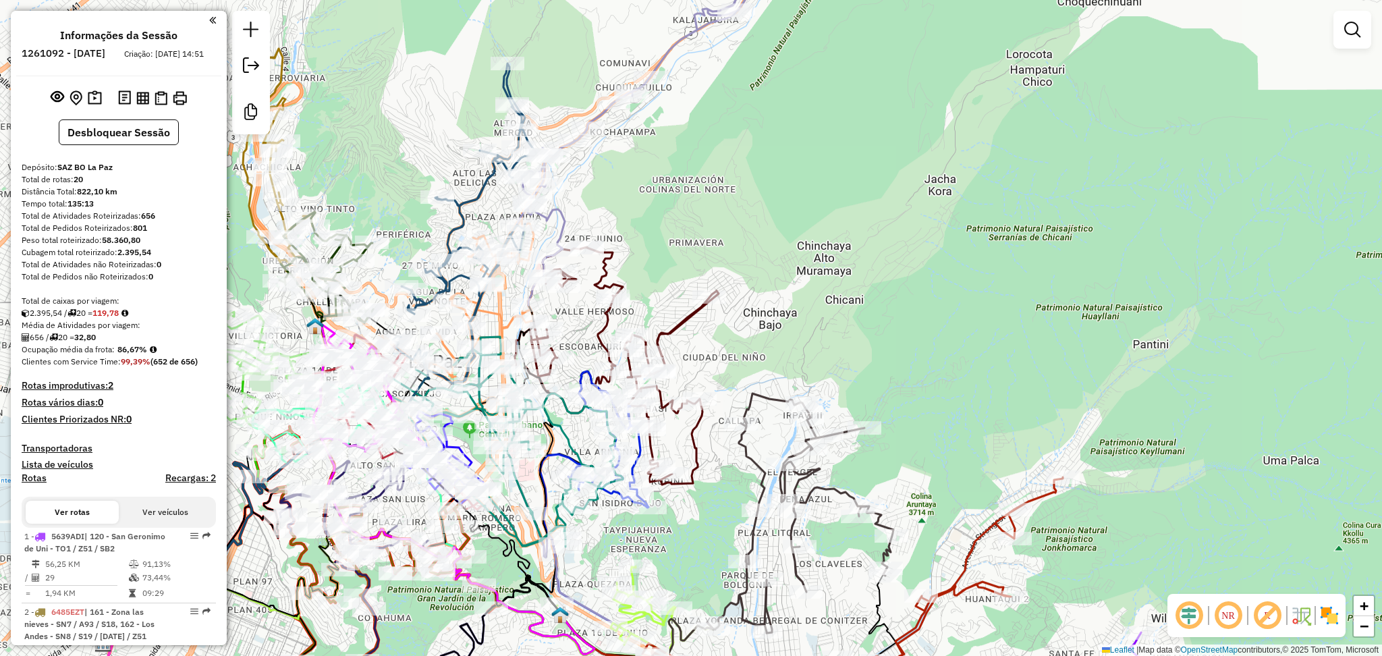
click at [1331, 605] on img at bounding box center [1330, 616] width 22 height 22
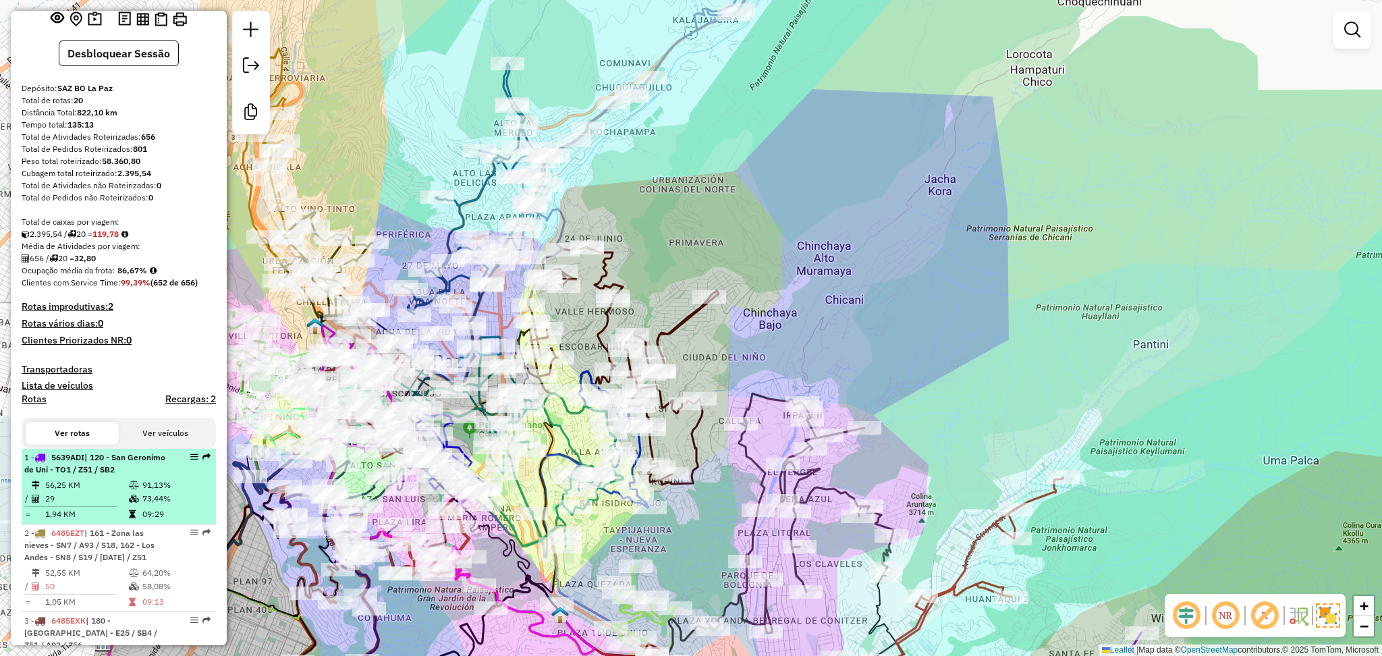
scroll to position [180, 0]
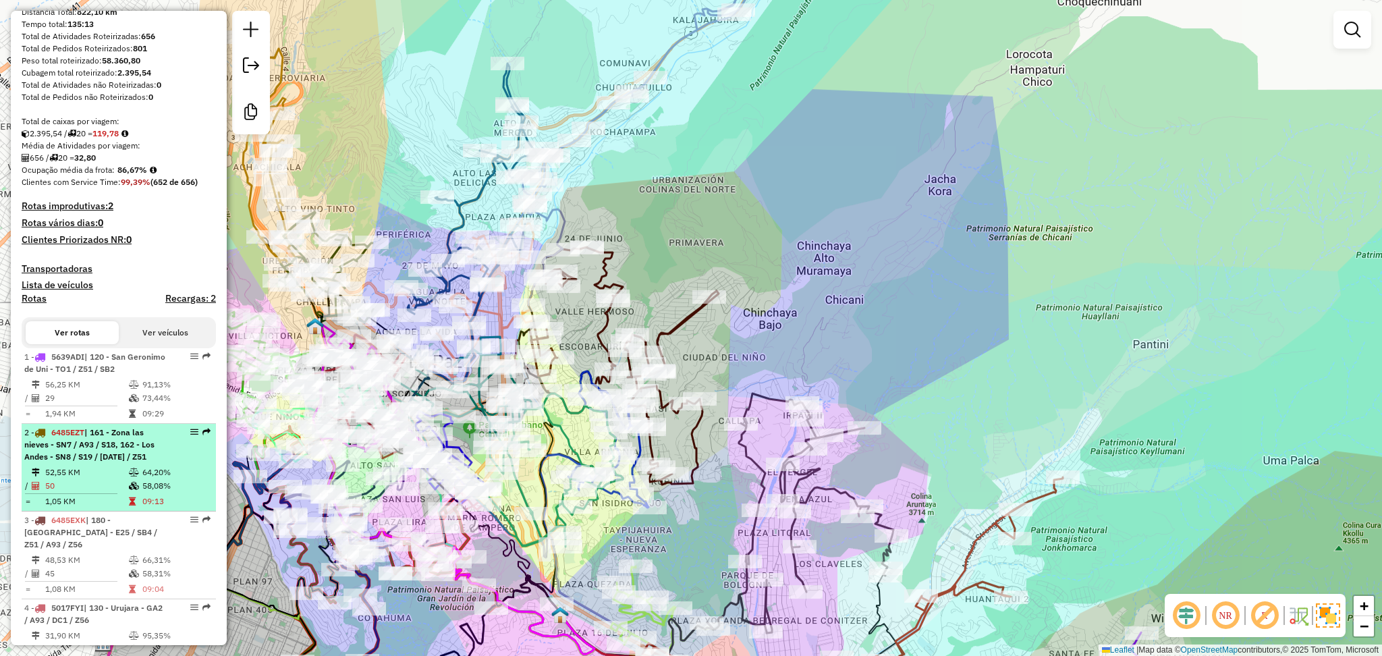
click at [131, 477] on icon at bounding box center [134, 472] width 10 height 8
select select "**********"
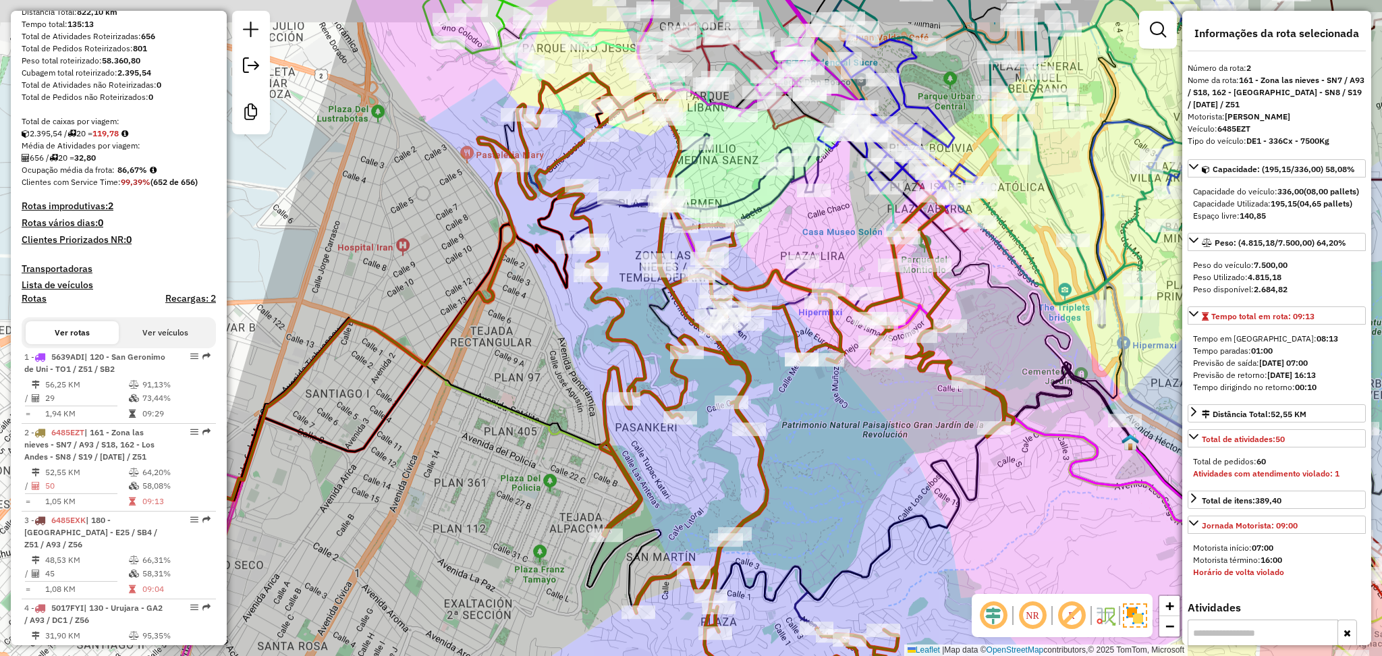
drag, startPoint x: 578, startPoint y: 382, endPoint x: 506, endPoint y: 437, distance: 91.0
click at [506, 437] on div "Janela de atendimento Grade de atendimento Capacidade Transportadoras Veículos …" at bounding box center [691, 328] width 1382 height 656
click at [747, 378] on icon at bounding box center [765, 383] width 497 height 636
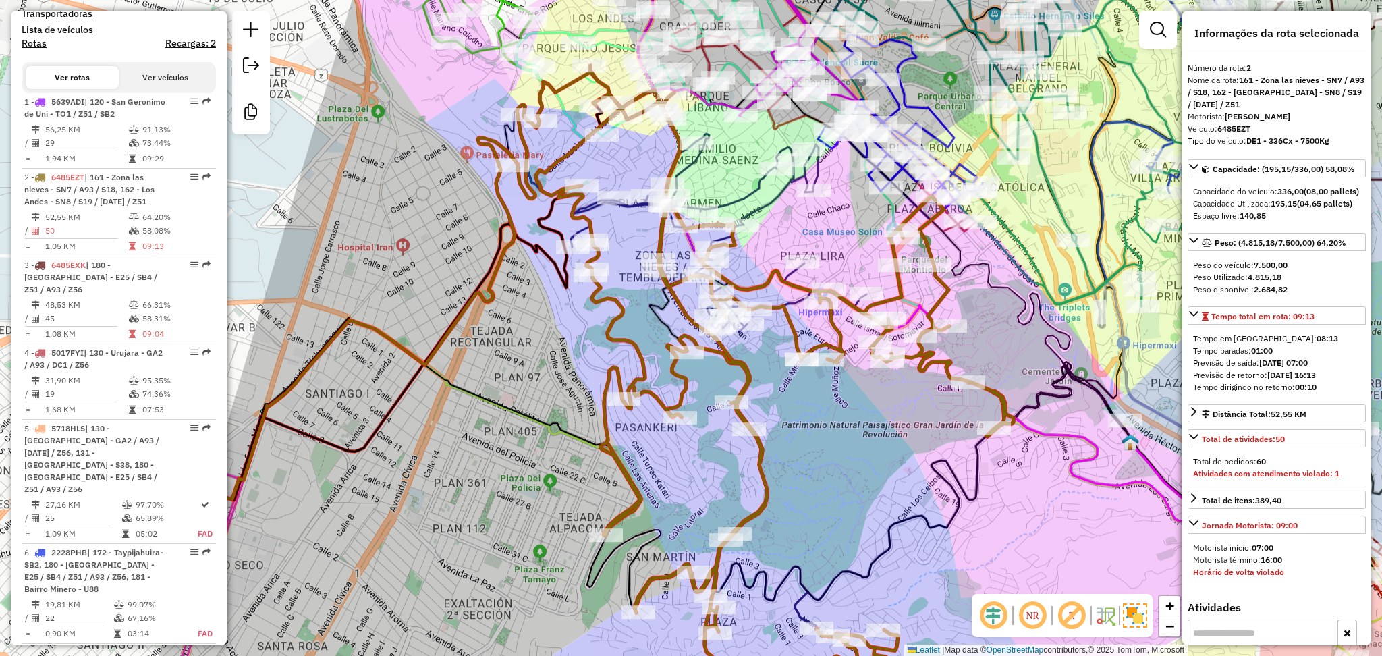
scroll to position [605, 0]
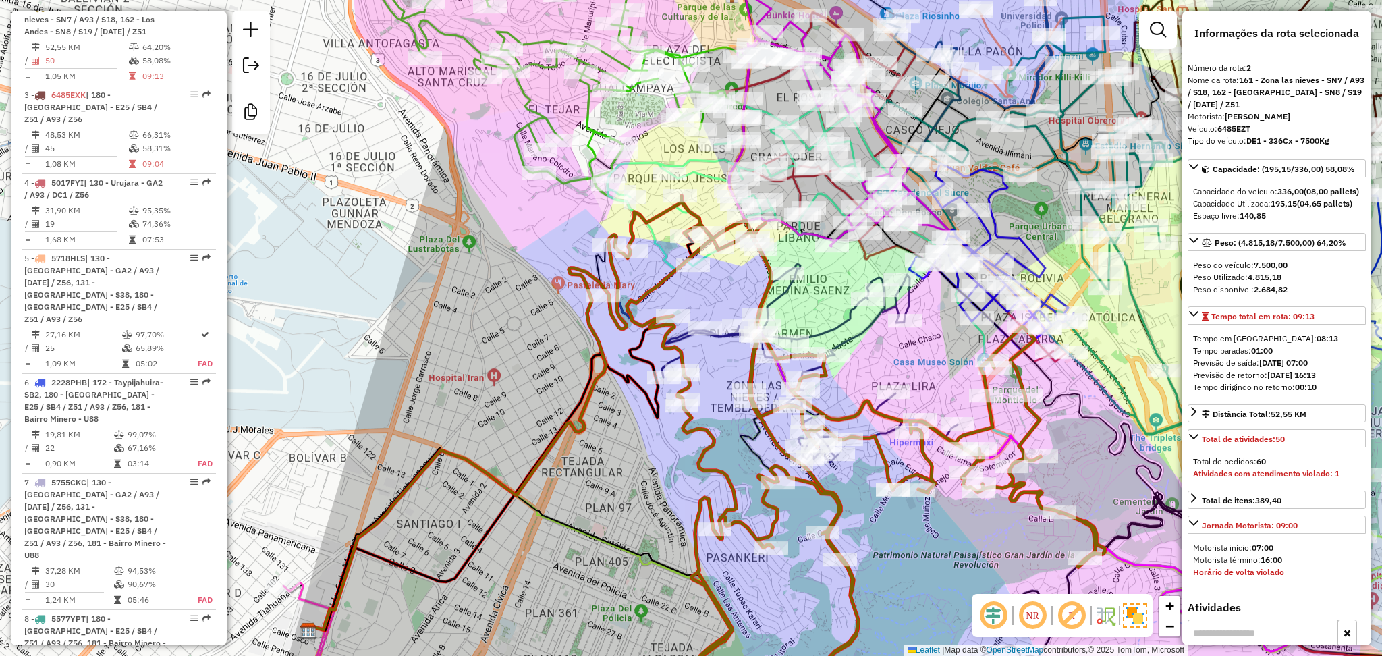
click at [843, 323] on icon at bounding box center [817, 493] width 310 height 459
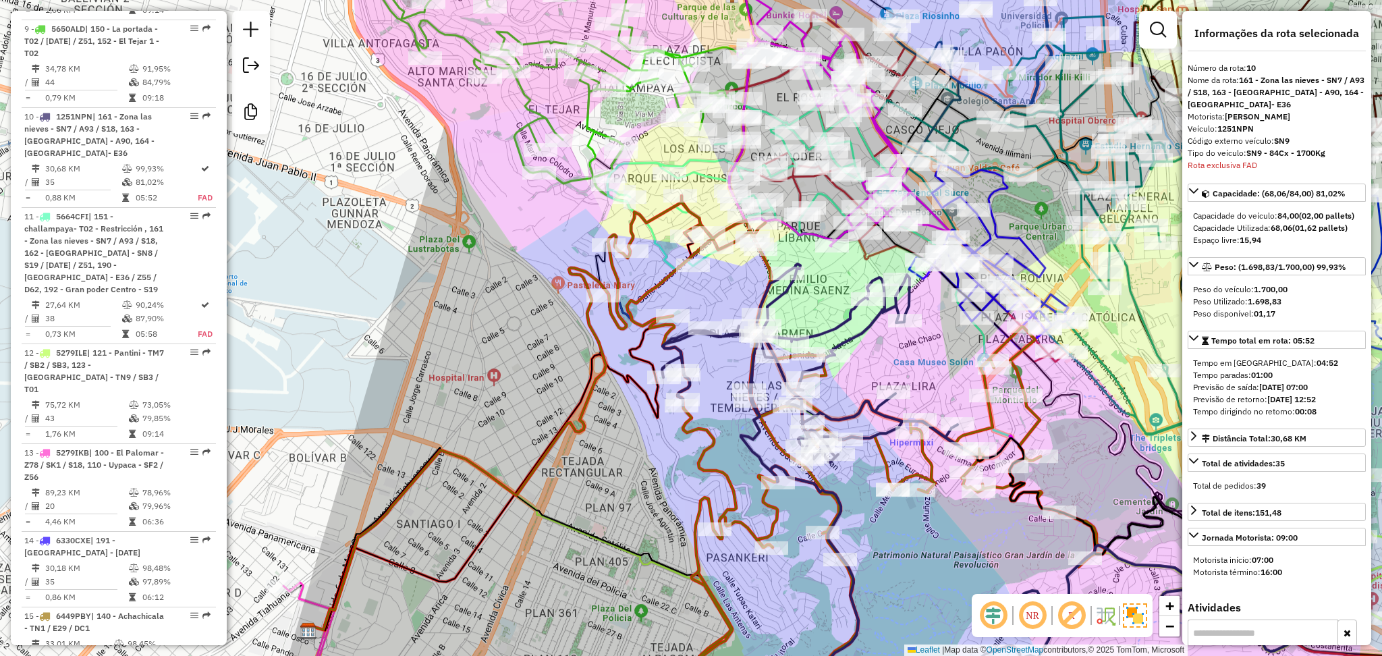
scroll to position [1355, 0]
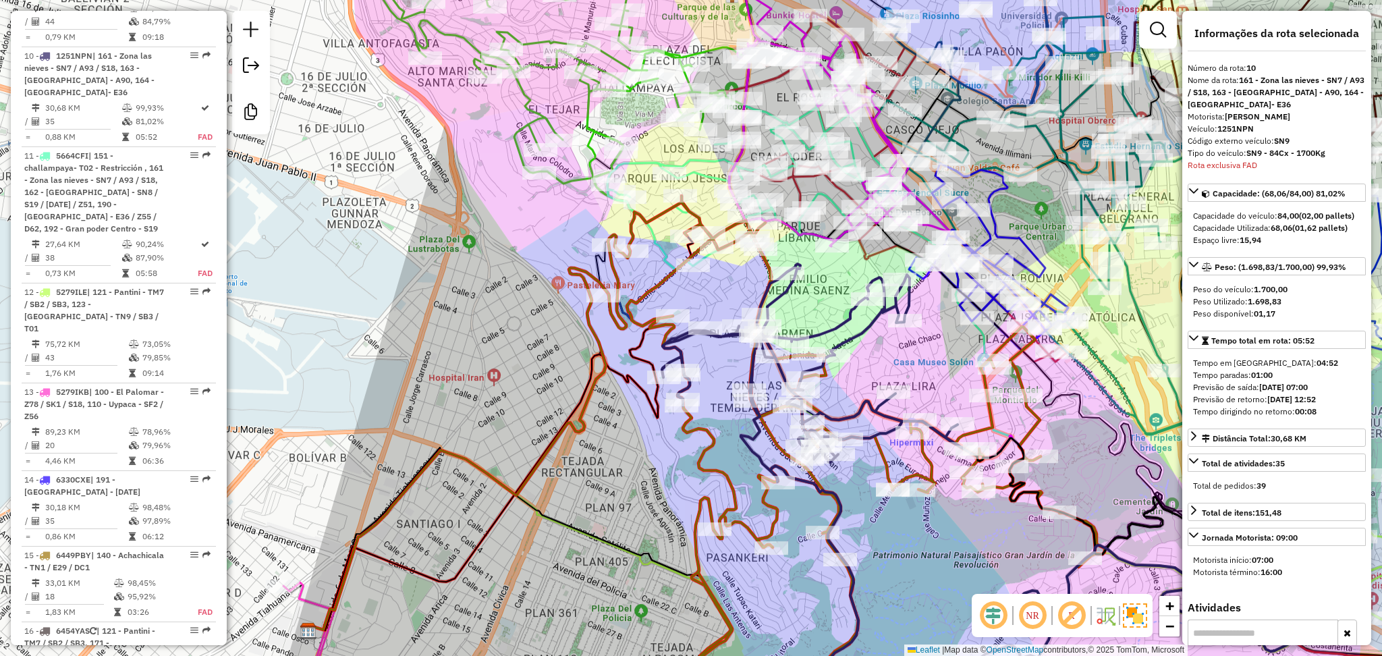
click at [881, 452] on icon at bounding box center [856, 459] width 497 height 527
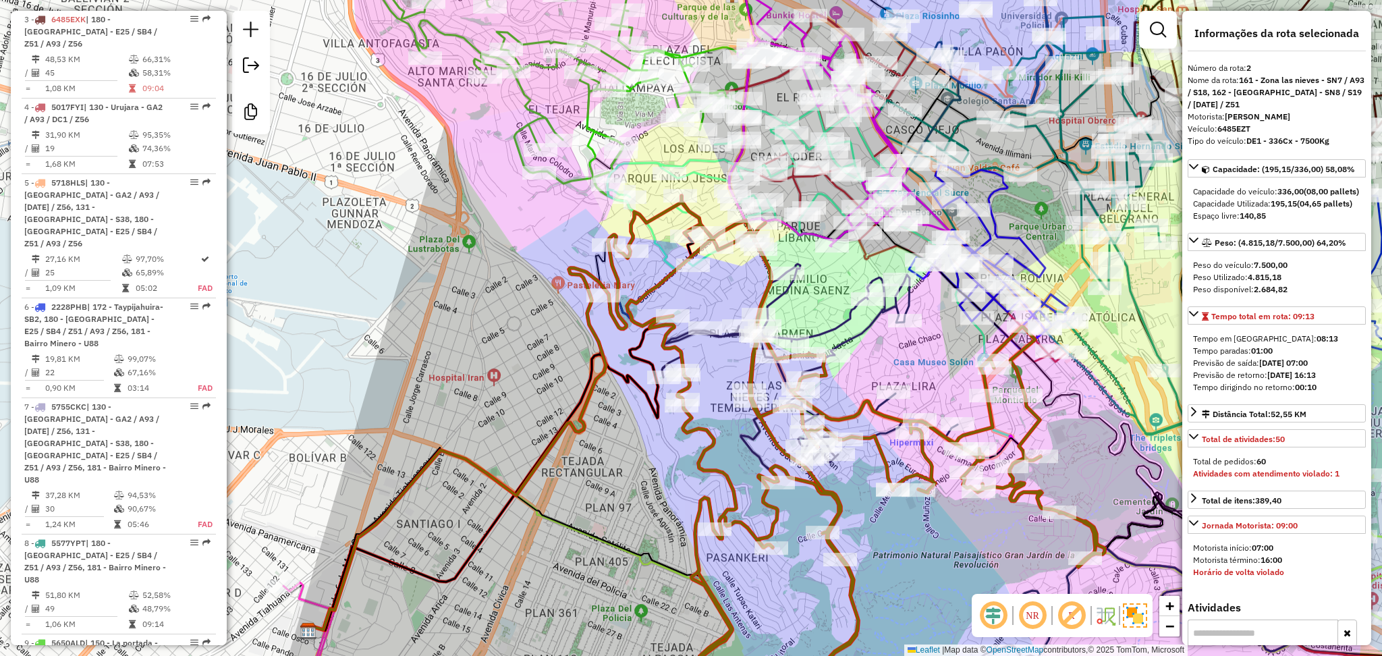
scroll to position [605, 0]
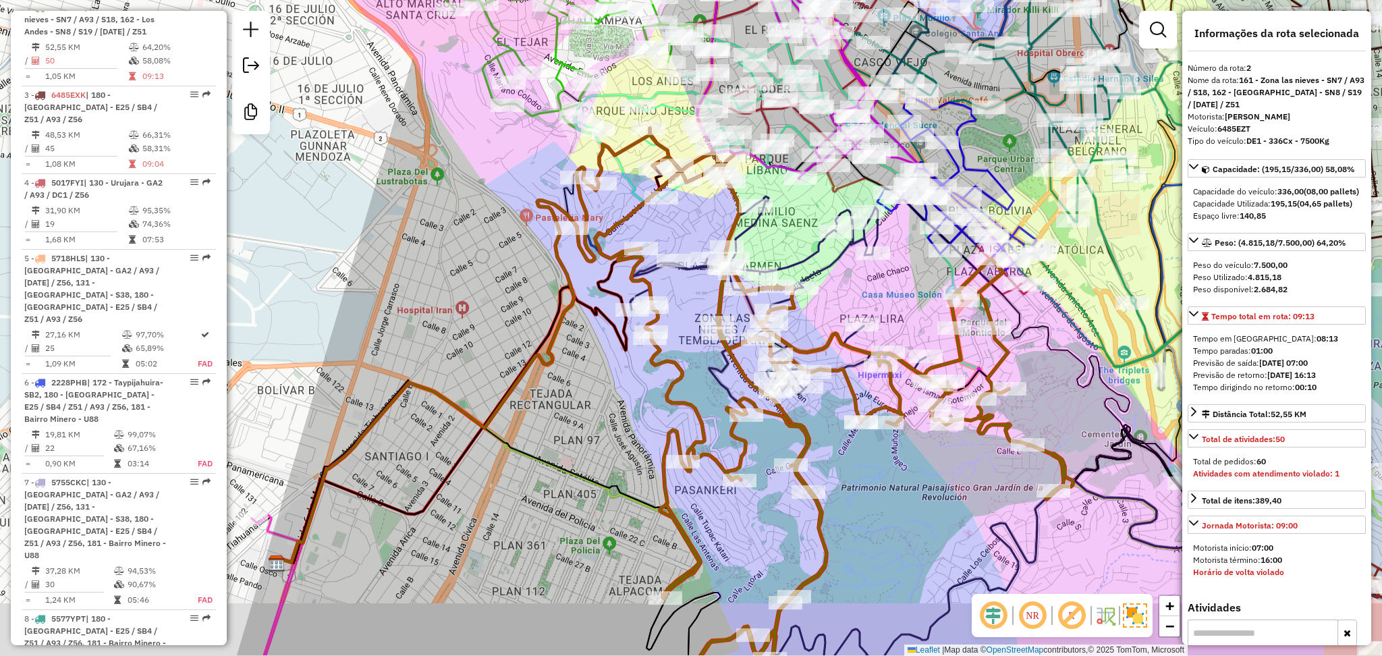
drag, startPoint x: 944, startPoint y: 595, endPoint x: 883, endPoint y: 475, distance: 134.6
click at [883, 475] on div "Janela de atendimento Grade de atendimento Capacidade Transportadoras Veículos …" at bounding box center [691, 328] width 1382 height 656
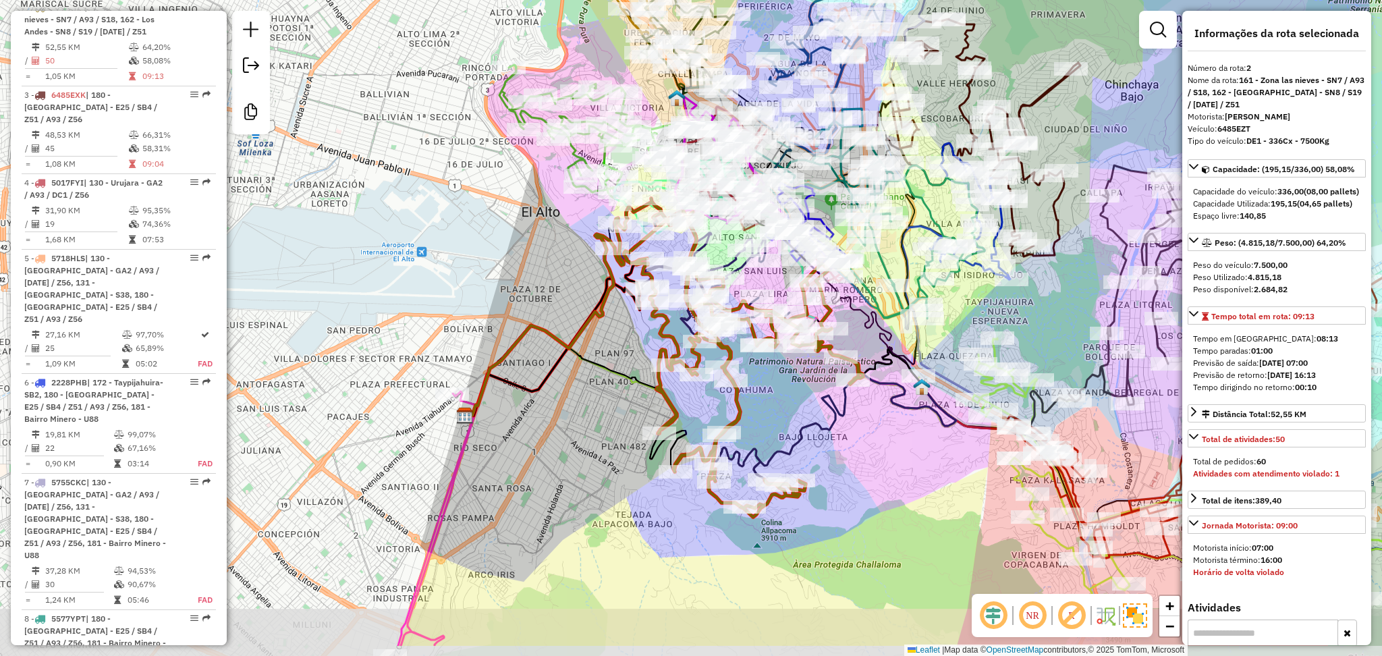
drag, startPoint x: 975, startPoint y: 499, endPoint x: 859, endPoint y: 408, distance: 147.1
click at [859, 409] on div "Janela de atendimento Grade de atendimento Capacidade Transportadoras Veículos …" at bounding box center [691, 328] width 1382 height 656
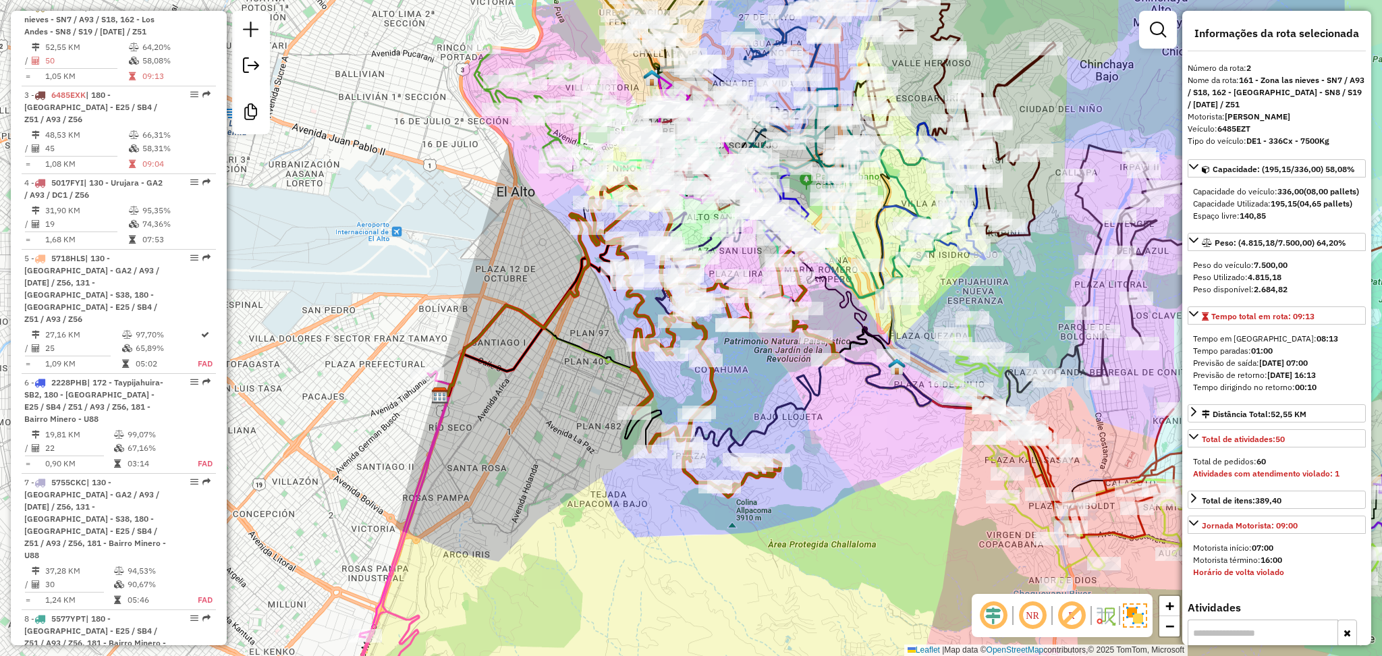
click at [976, 370] on icon at bounding box center [1137, 453] width 489 height 270
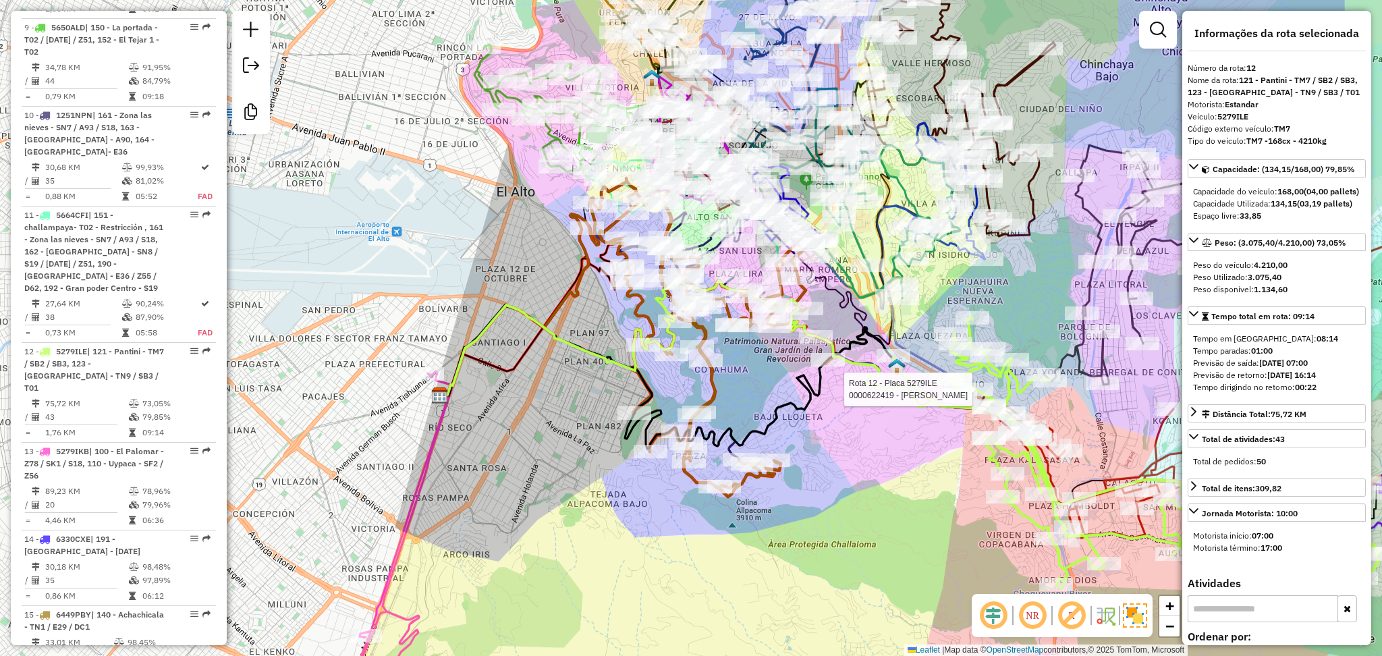
scroll to position [1592, 0]
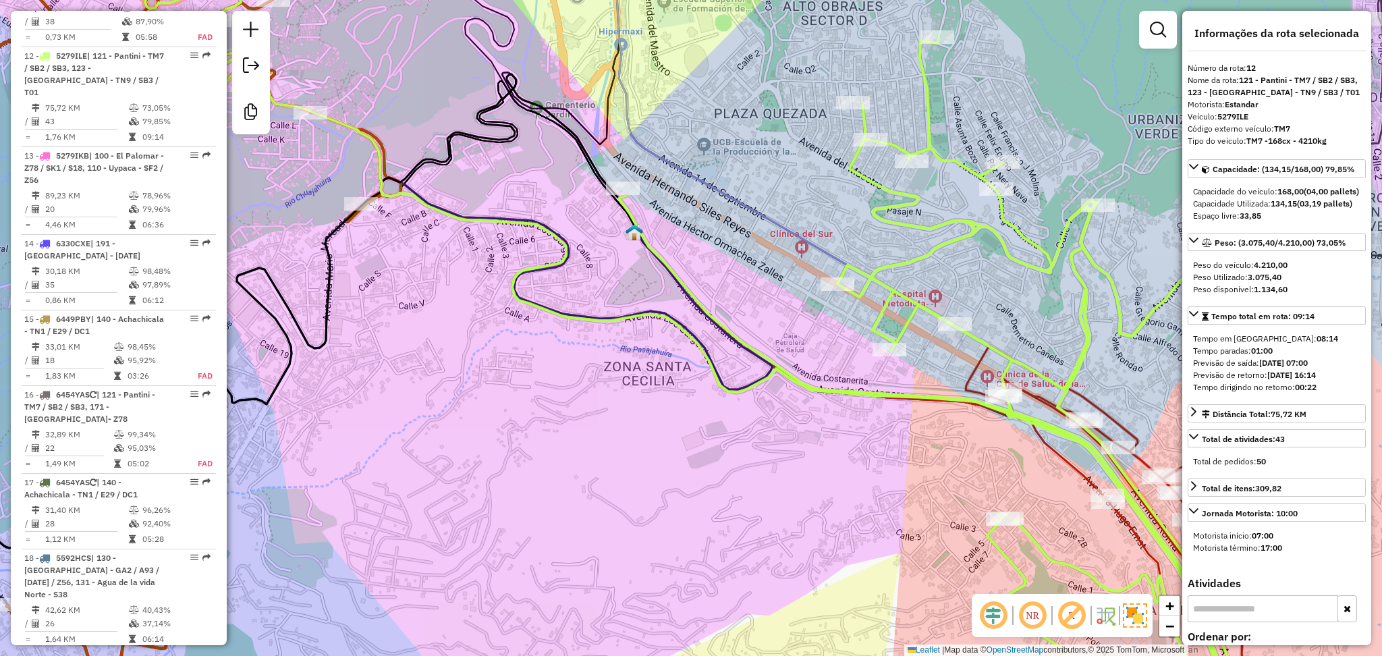
click at [977, 370] on icon at bounding box center [1243, 534] width 555 height 377
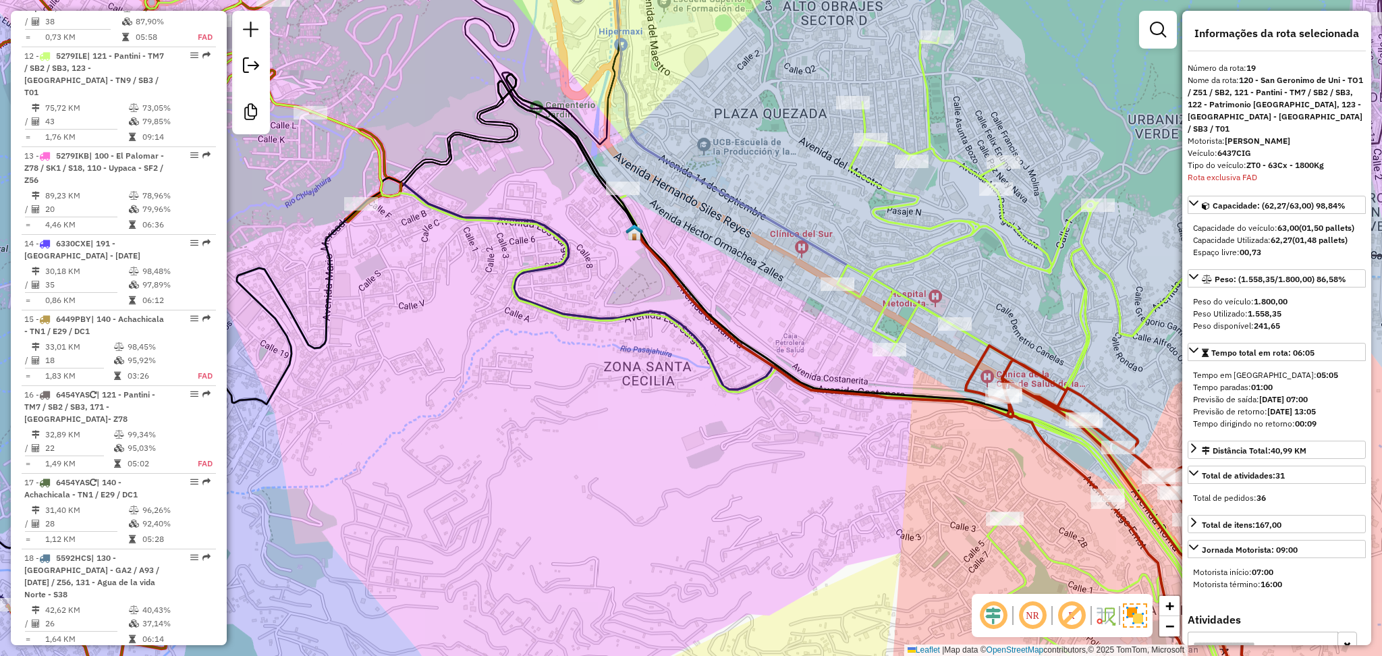
scroll to position [1769, 0]
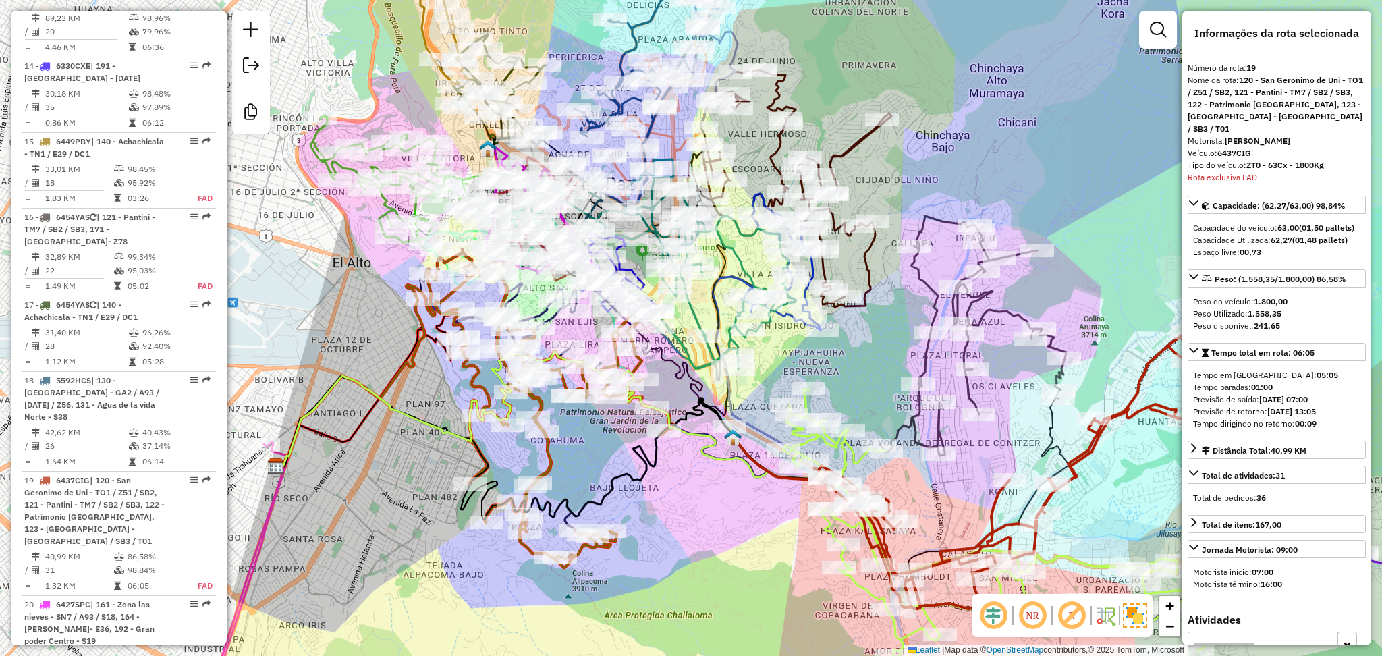
drag, startPoint x: 608, startPoint y: 445, endPoint x: 680, endPoint y: 474, distance: 77.6
click at [680, 474] on div "Janela de atendimento Grade de atendimento Capacidade Transportadoras Veículos …" at bounding box center [691, 328] width 1382 height 656
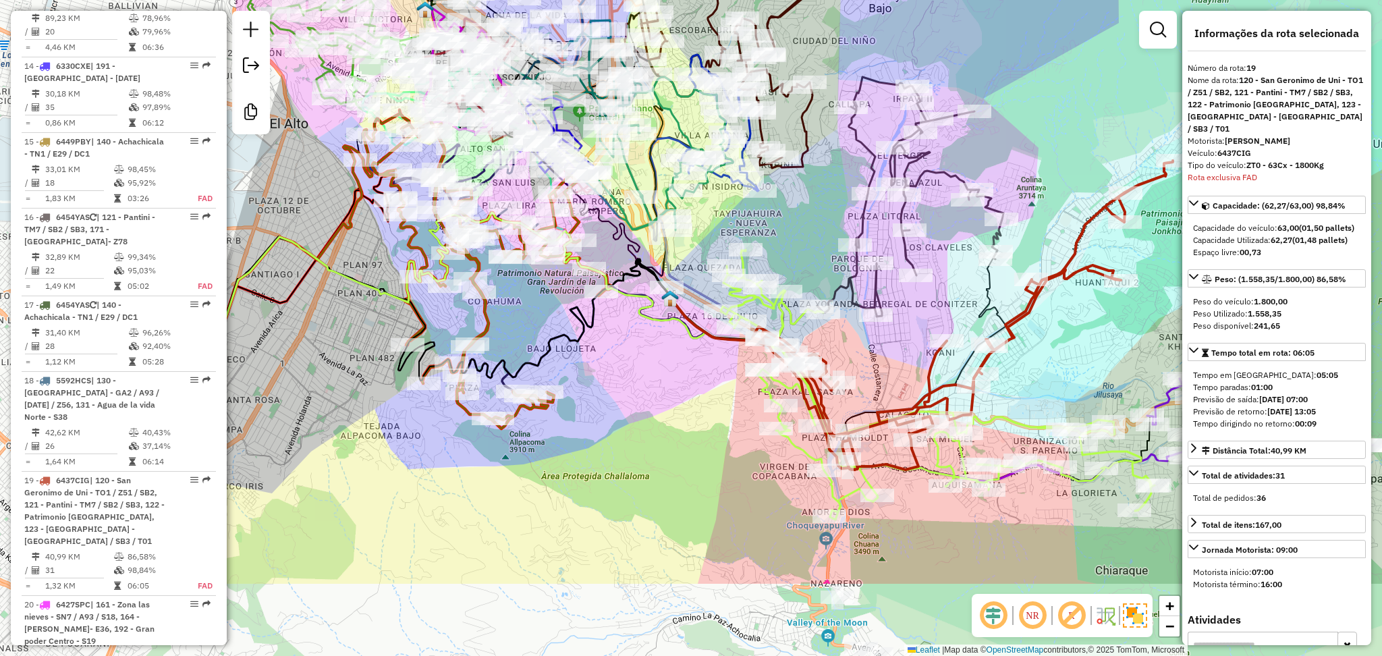
drag, startPoint x: 684, startPoint y: 499, endPoint x: 621, endPoint y: 360, distance: 152.6
click at [621, 360] on div "Janela de atendimento Grade de atendimento Capacidade Transportadoras Veículos …" at bounding box center [691, 328] width 1382 height 656
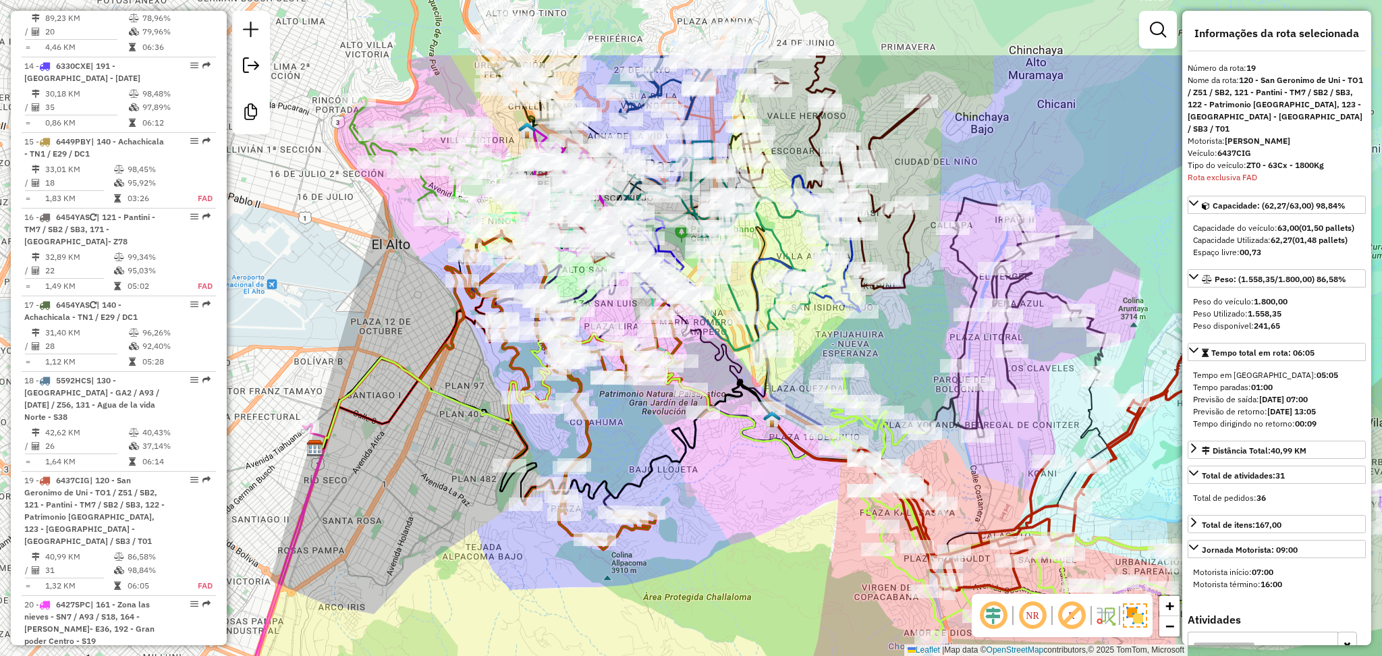
drag, startPoint x: 617, startPoint y: 355, endPoint x: 734, endPoint y: 496, distance: 183.6
click at [734, 496] on div "Janela de atendimento Grade de atendimento Capacidade Transportadoras Veículos …" at bounding box center [691, 328] width 1382 height 656
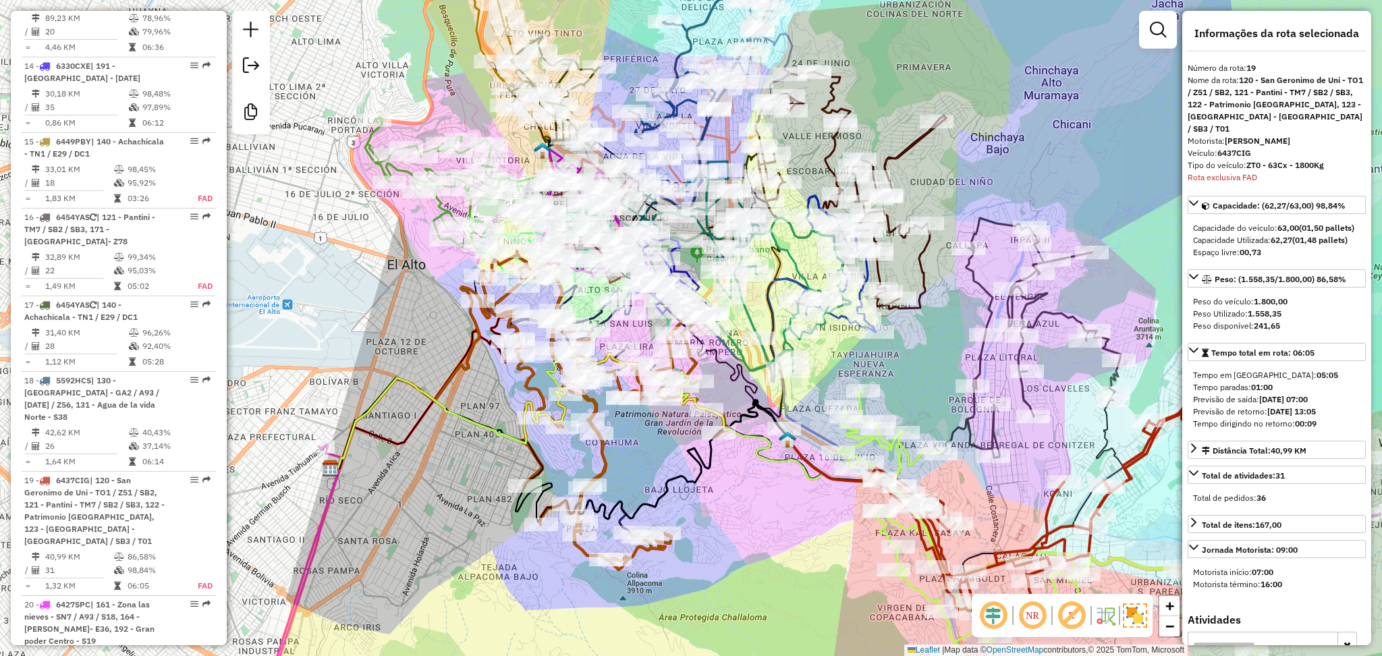
click at [601, 460] on icon at bounding box center [605, 410] width 248 height 319
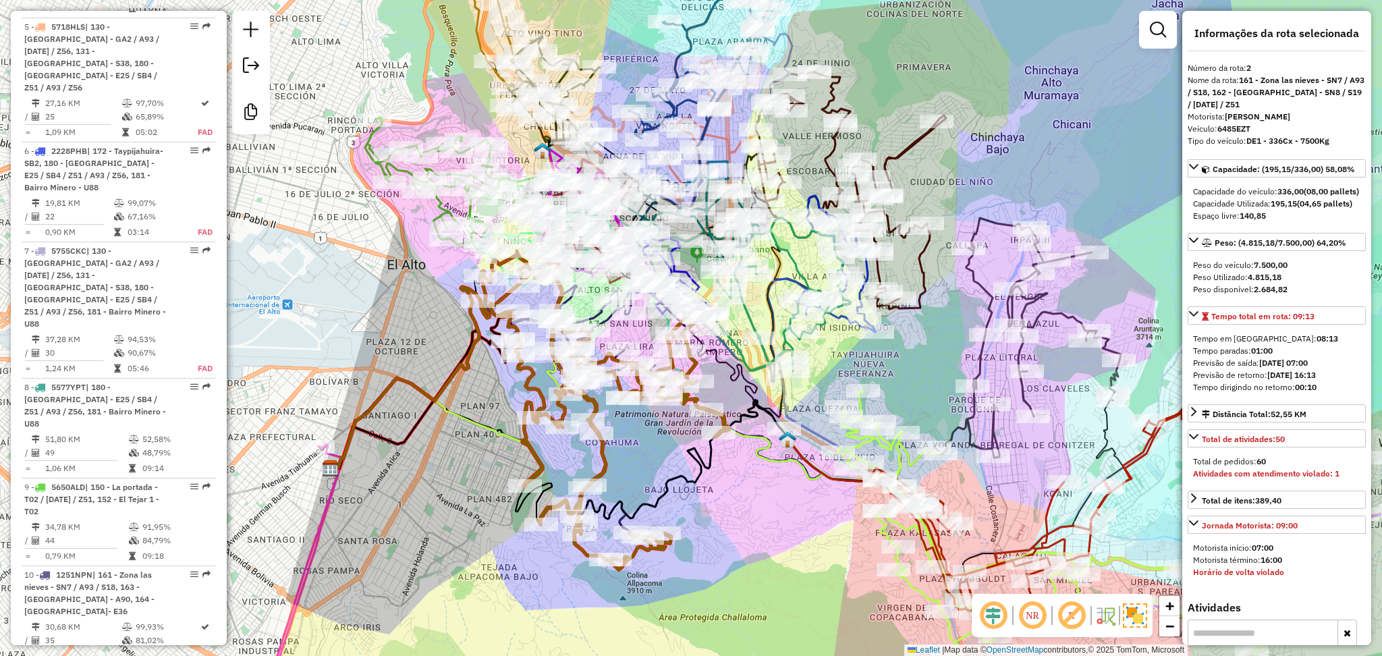
scroll to position [605, 0]
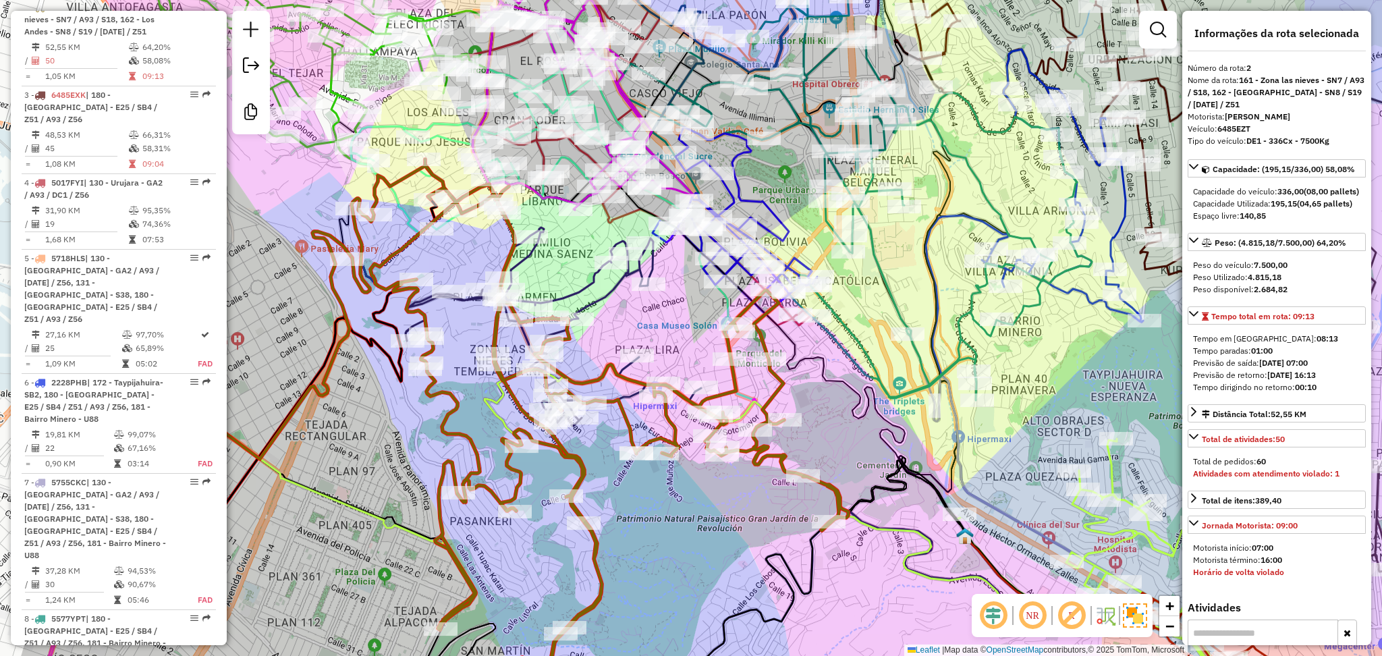
click at [611, 294] on icon at bounding box center [561, 474] width 310 height 495
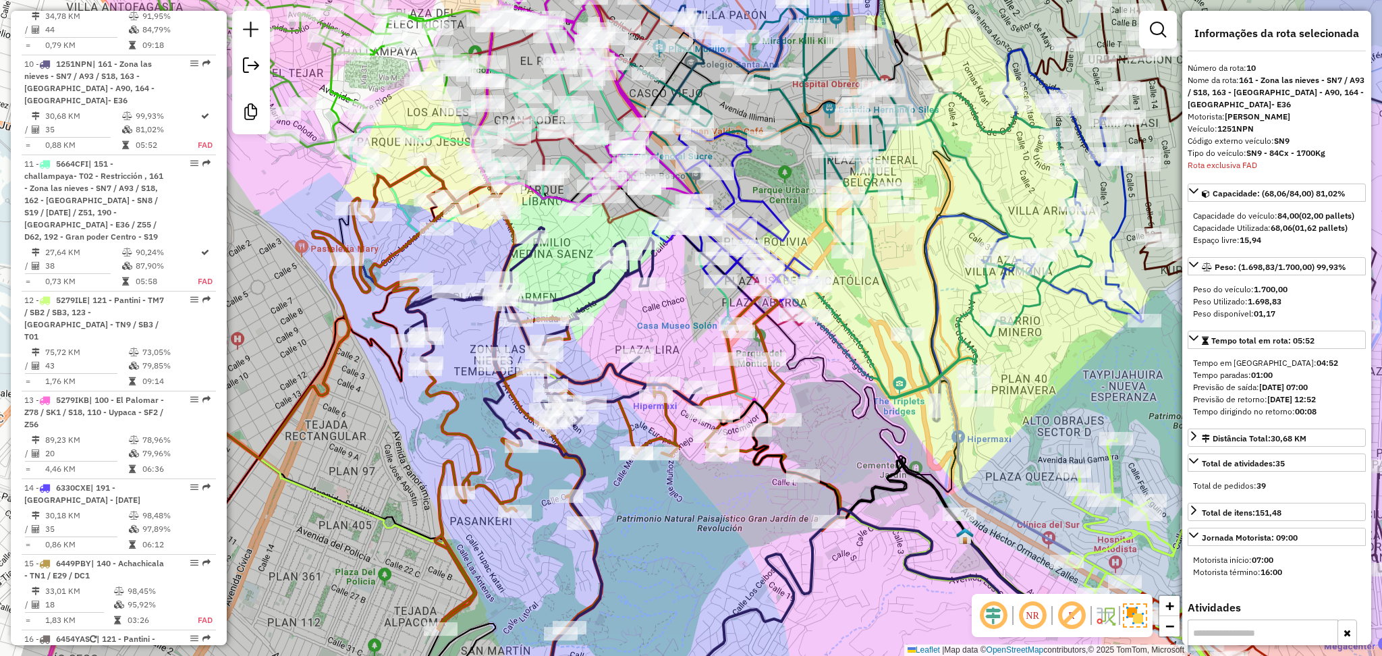
scroll to position [1355, 0]
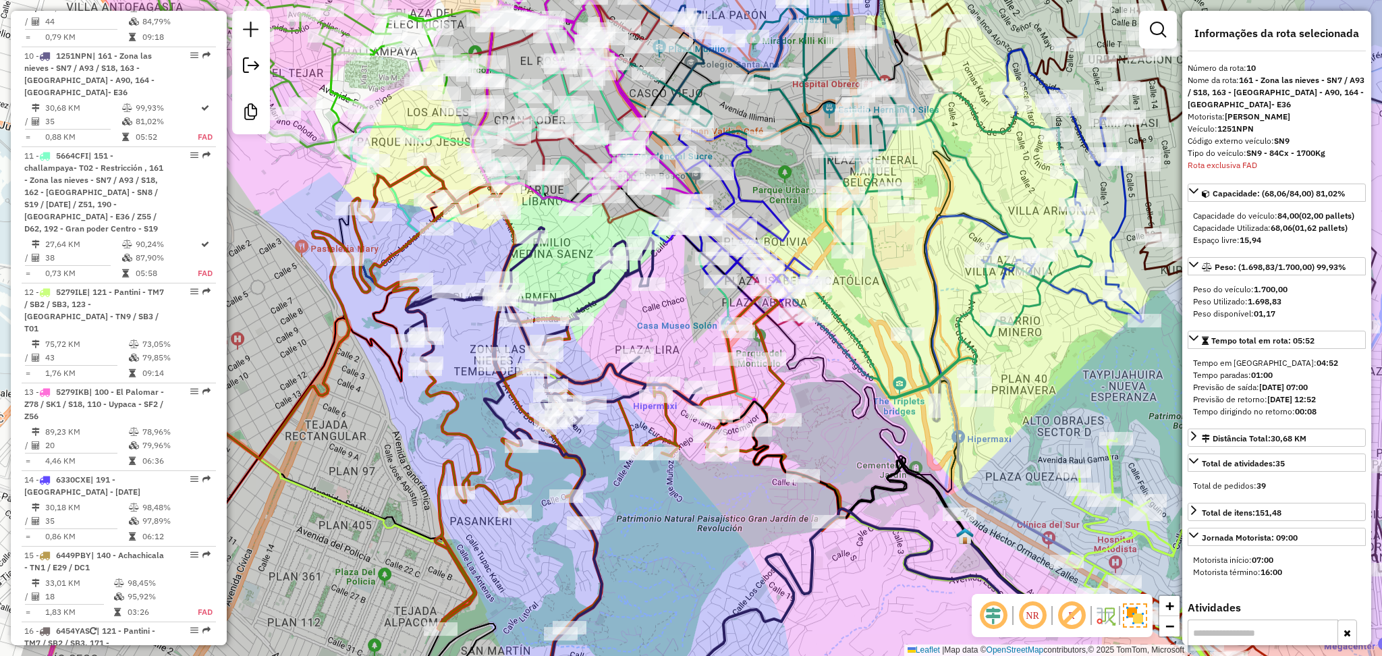
click at [631, 425] on icon at bounding box center [600, 441] width 497 height 564
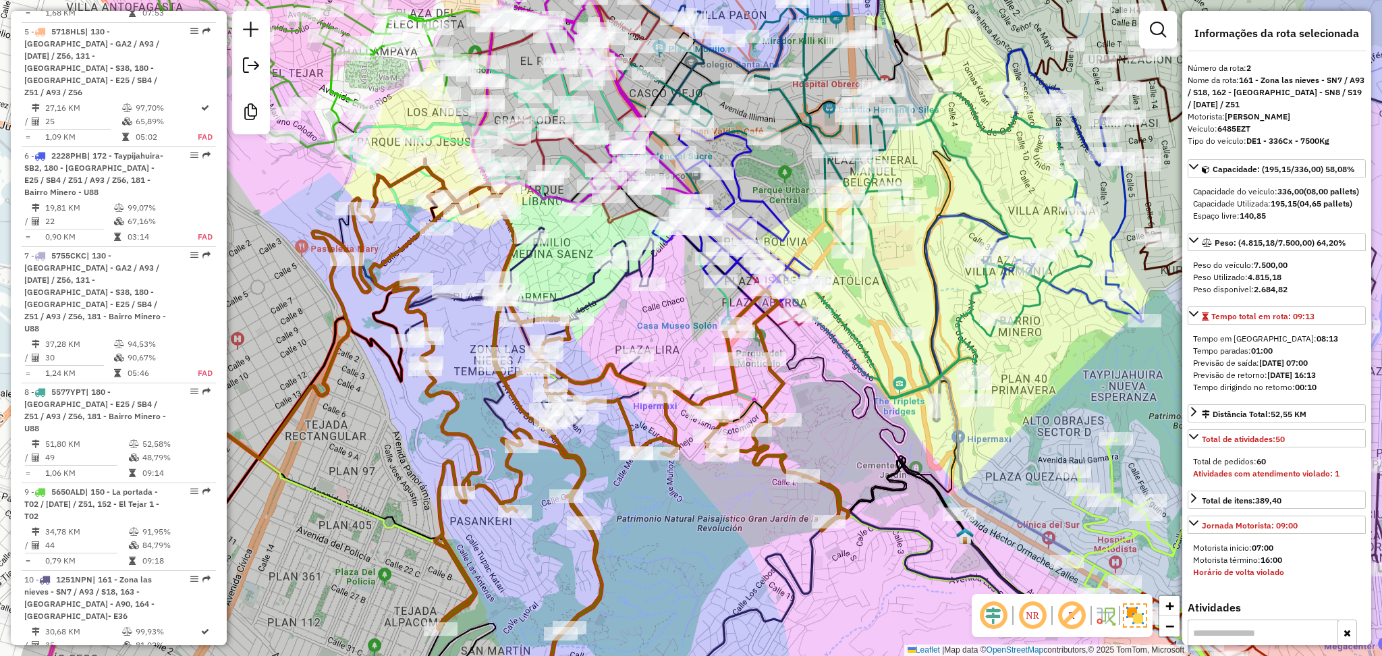
scroll to position [605, 0]
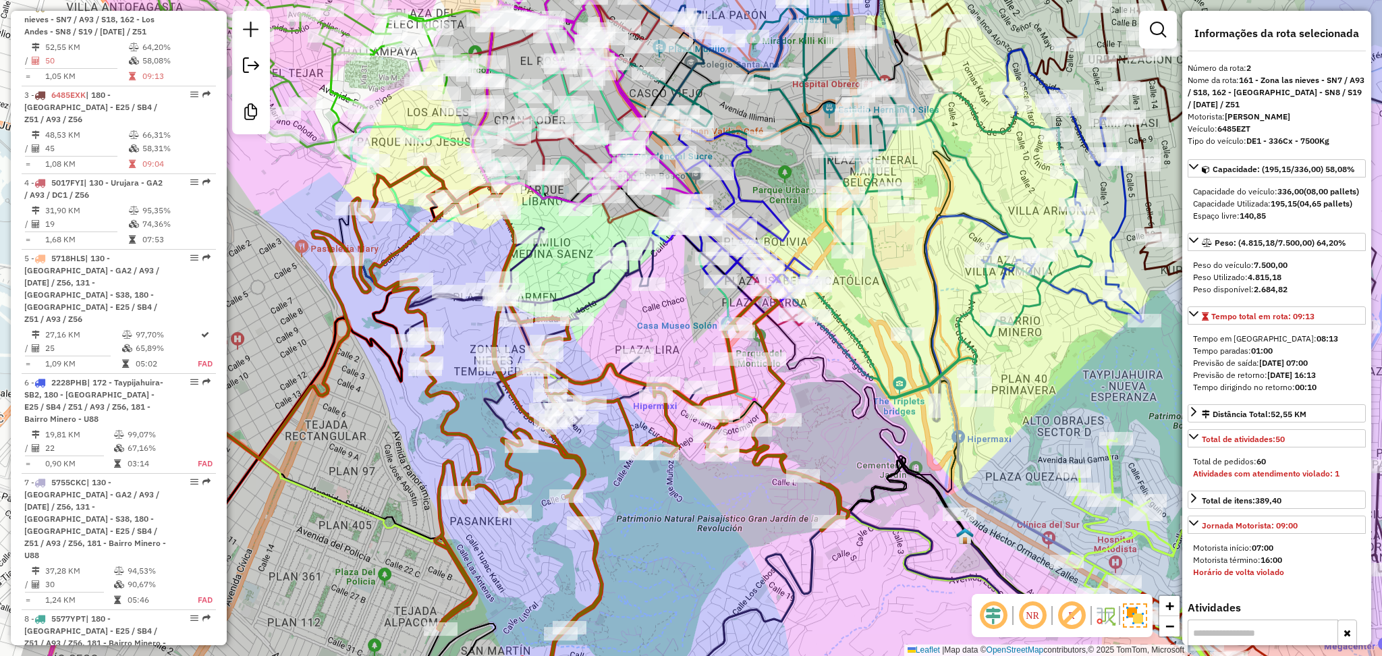
click at [1286, 283] on div "Peso Utilizado: 4.815,18" at bounding box center [1276, 277] width 167 height 12
drag, startPoint x: 1300, startPoint y: 293, endPoint x: 1251, endPoint y: 281, distance: 49.9
click at [1251, 281] on div "Peso do veículo: 7.500,00 Peso Utilizado: 4.815,18 Peso disponível: 2.684,82" at bounding box center [1277, 277] width 178 height 47
drag, startPoint x: 1321, startPoint y: 275, endPoint x: 1340, endPoint y: 281, distance: 20.7
click at [1340, 281] on div "Peso: (4.815,18/7.500,00) 64,20% Peso do veículo: 7.500,00 Peso Utilizado: 4.81…" at bounding box center [1277, 267] width 178 height 68
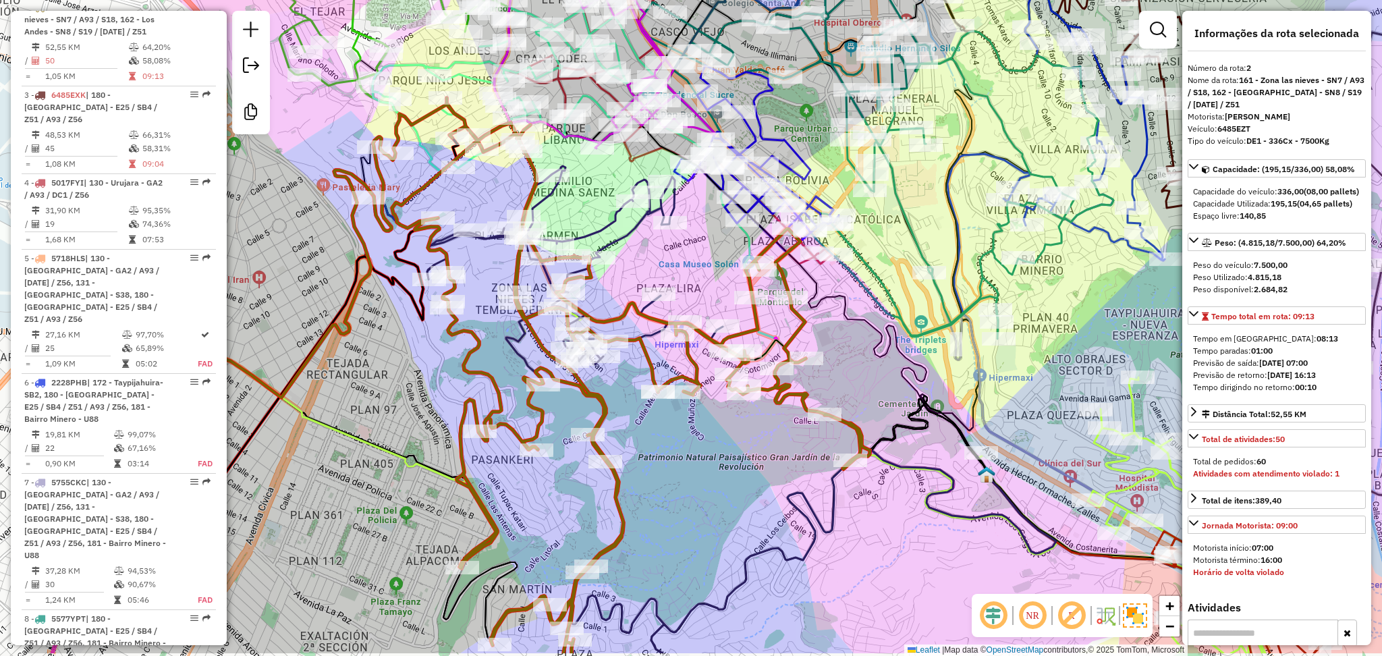
click at [672, 459] on div "Janela de atendimento Grade de atendimento Capacidade Transportadoras Veículos …" at bounding box center [691, 328] width 1382 height 656
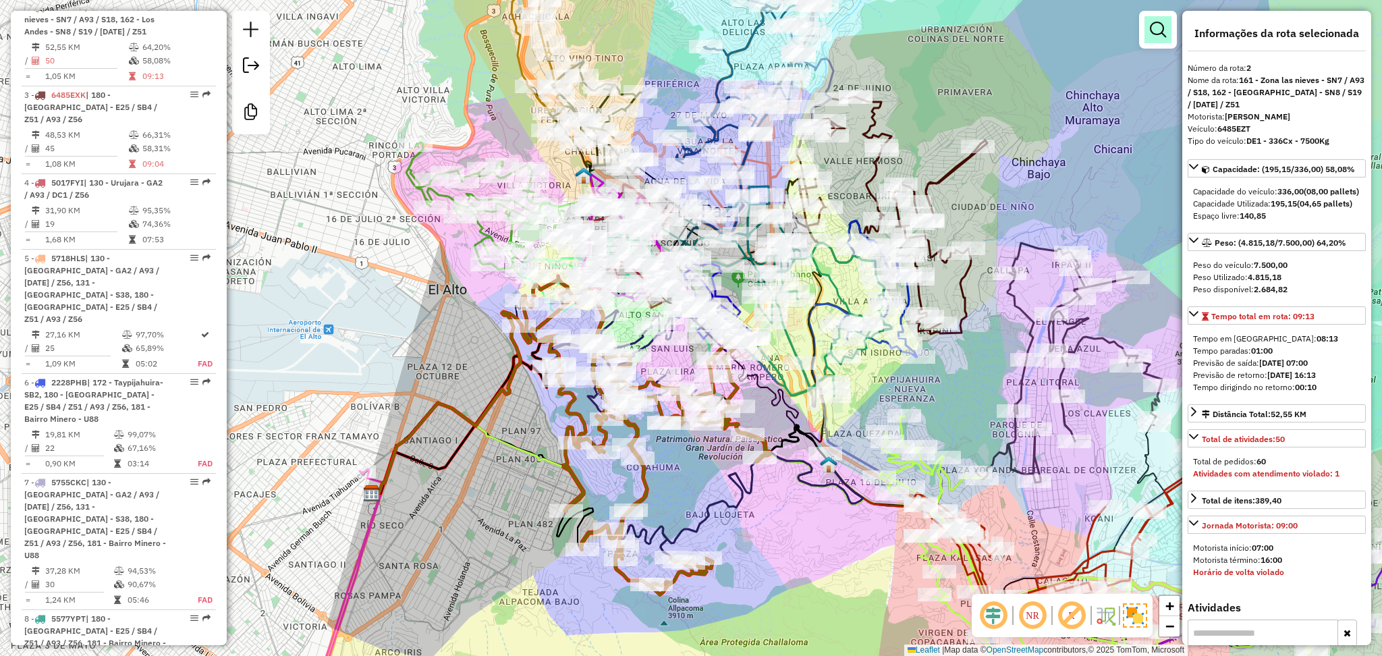
click at [1154, 33] on em at bounding box center [1158, 30] width 16 height 16
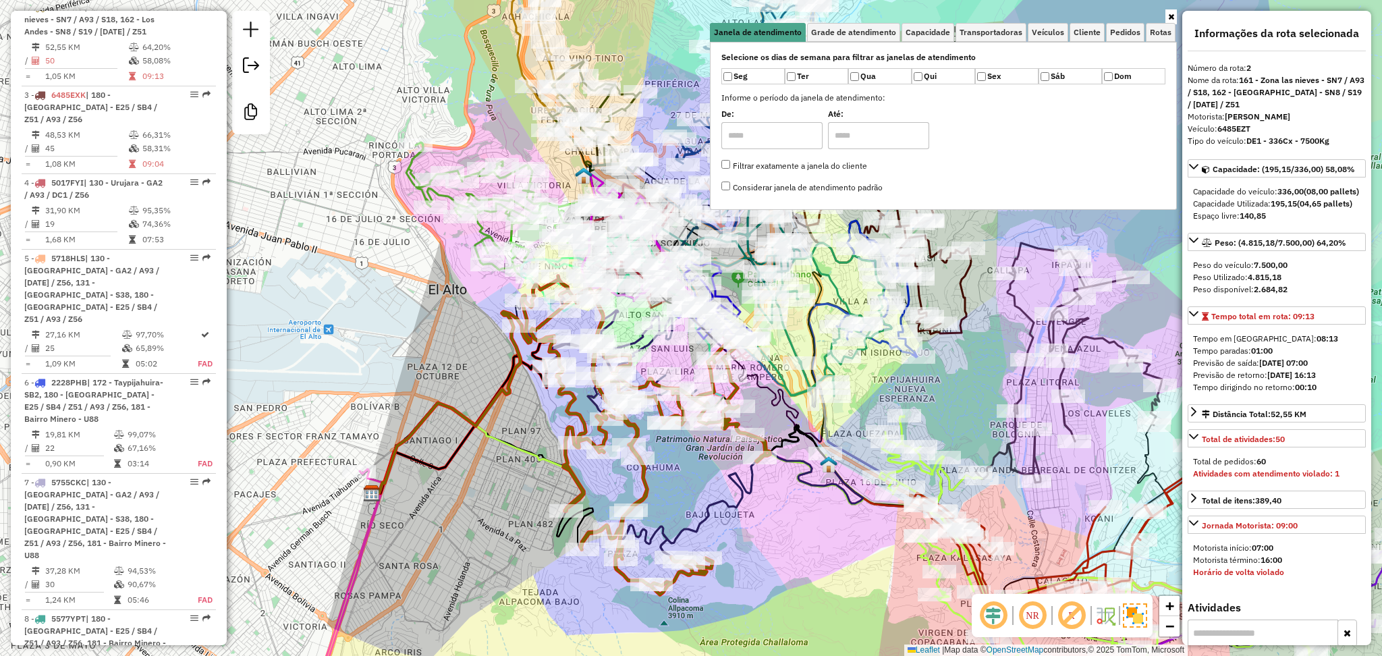
click at [799, 481] on icon at bounding box center [762, 506] width 202 height 111
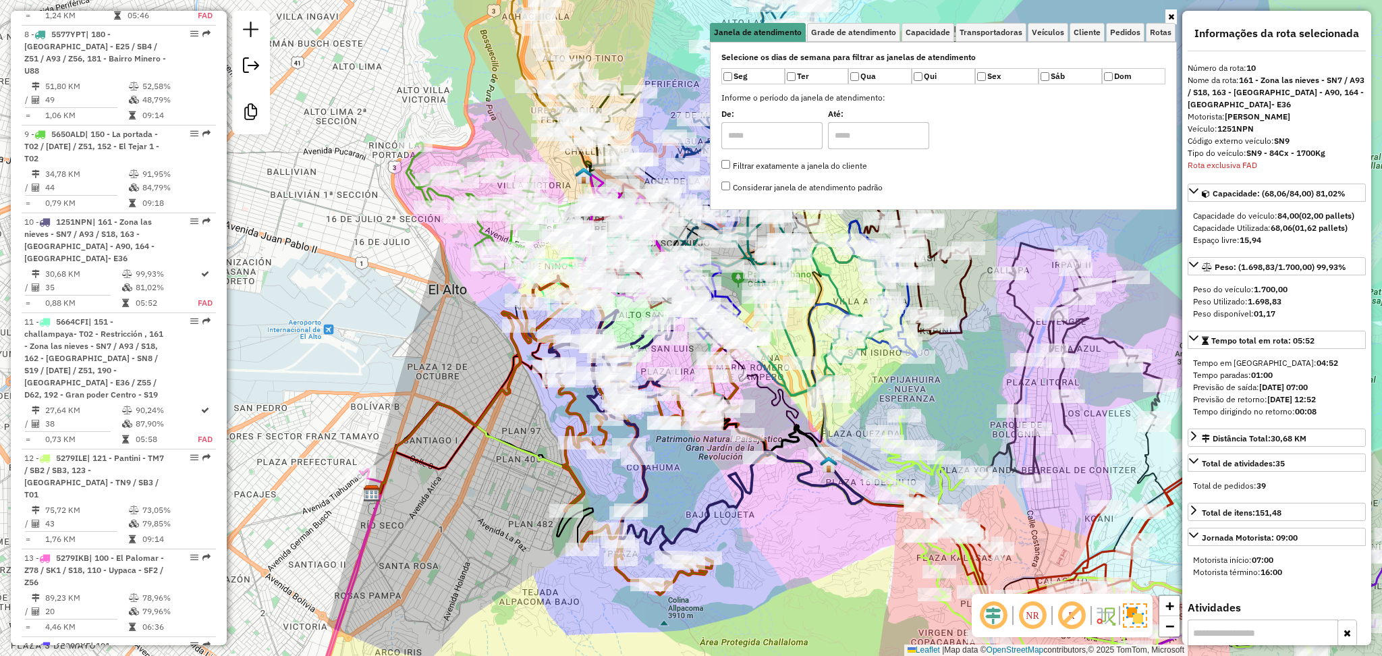
click at [677, 463] on div "Janela de atendimento Grade de atendimento Capacidade Transportadoras Veículos …" at bounding box center [691, 328] width 1382 height 656
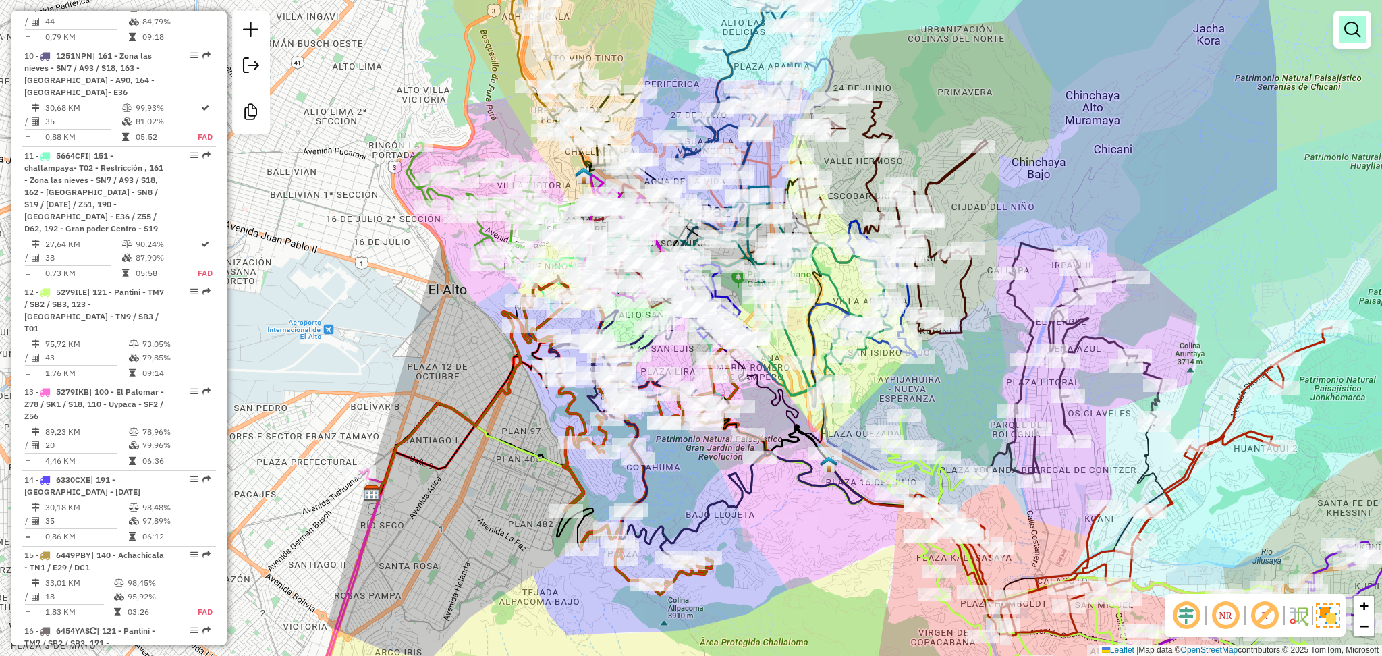
click at [1340, 24] on link at bounding box center [1352, 29] width 27 height 27
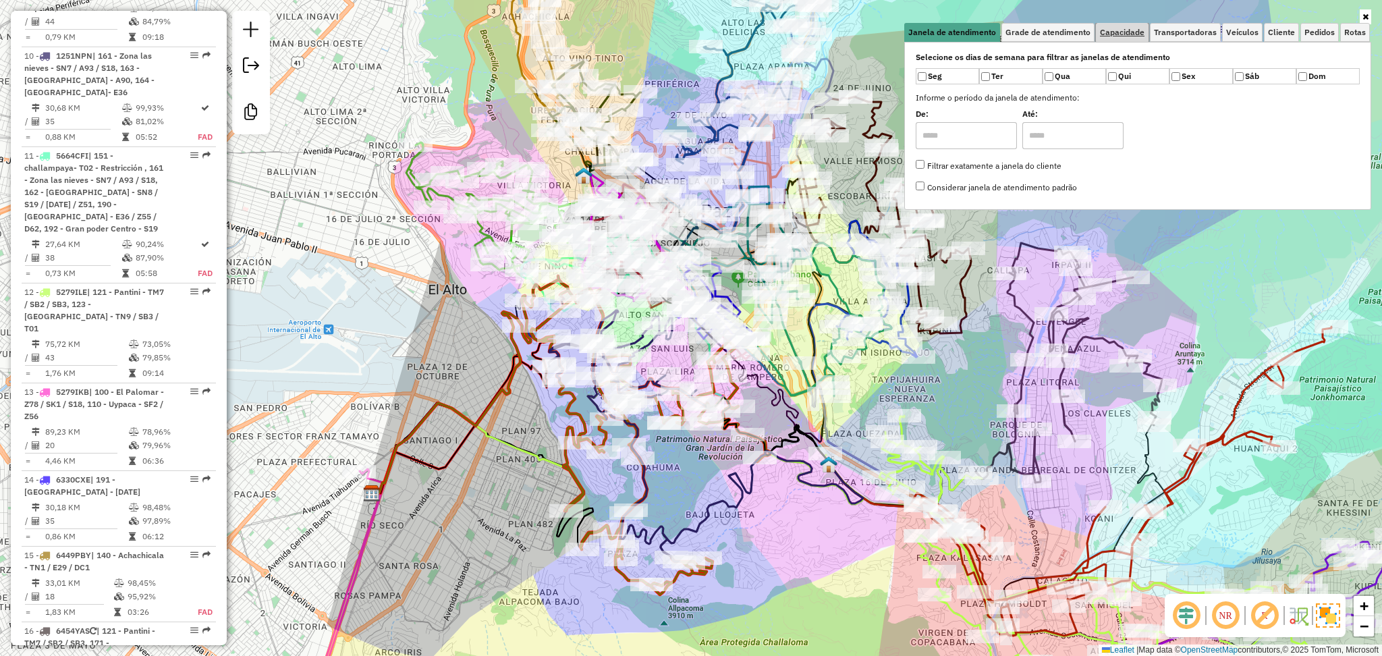
click at [1118, 34] on span "Capacidade" at bounding box center [1122, 32] width 45 height 8
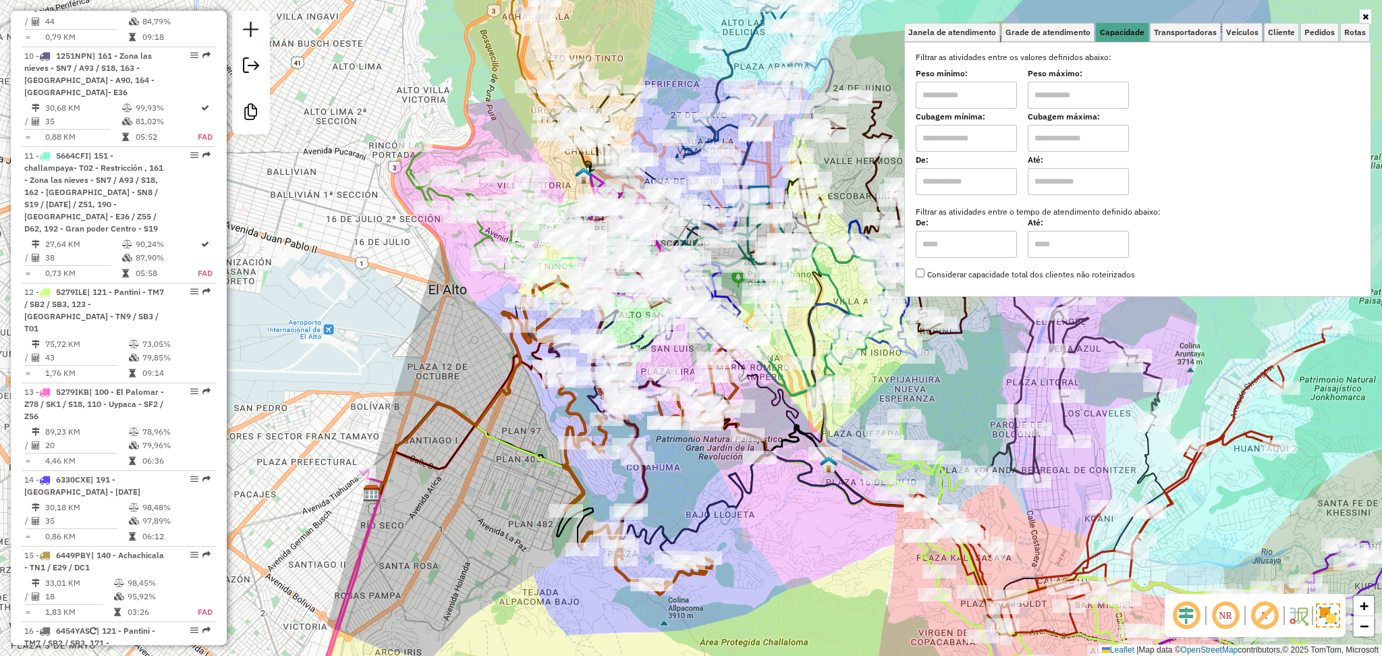
click at [948, 146] on input "text" at bounding box center [966, 138] width 101 height 27
click at [946, 91] on input "text" at bounding box center [966, 95] width 101 height 27
type input "*******"
click at [1075, 102] on input "text" at bounding box center [1078, 95] width 101 height 27
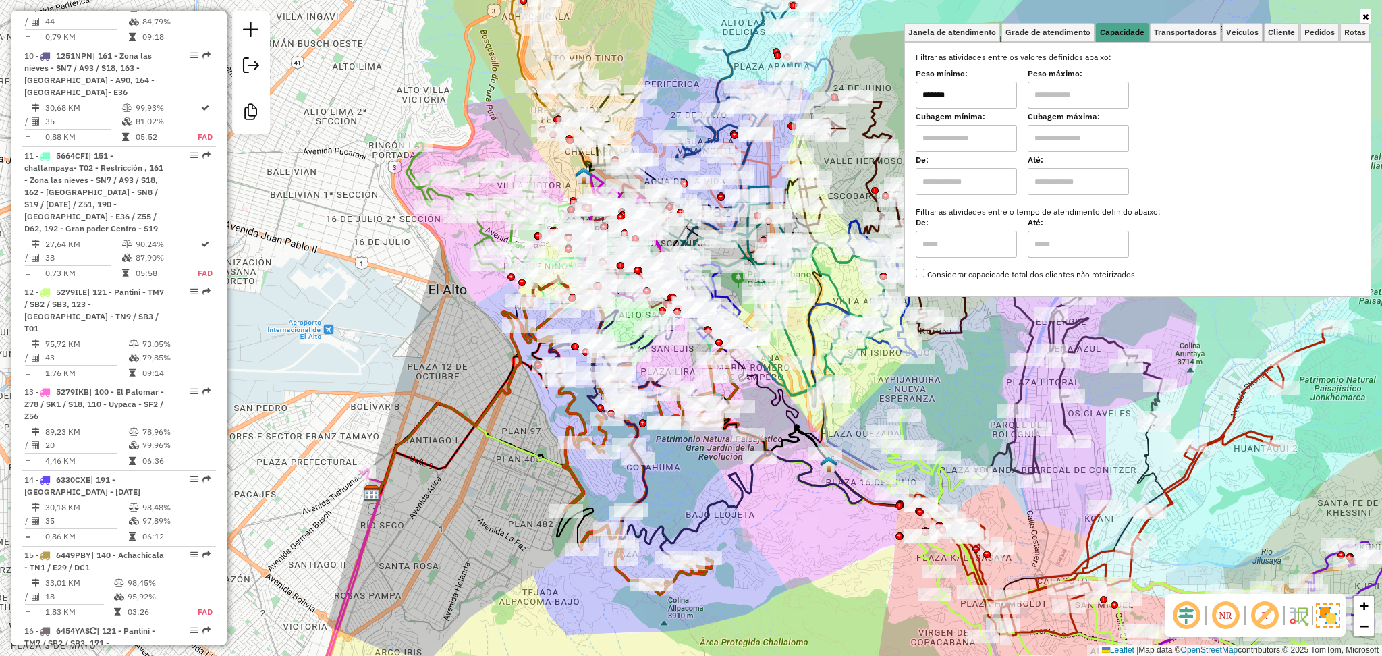
type input "**********"
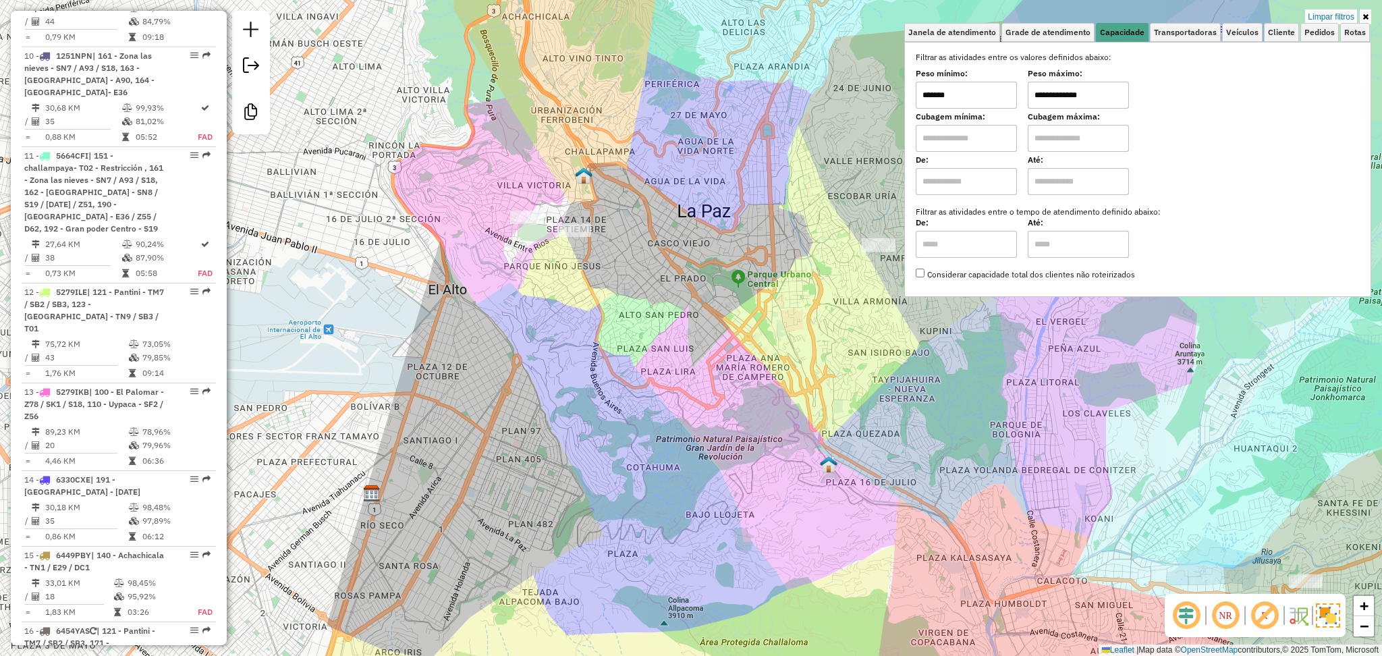
click at [998, 94] on input "*******" at bounding box center [966, 95] width 101 height 27
type input "******"
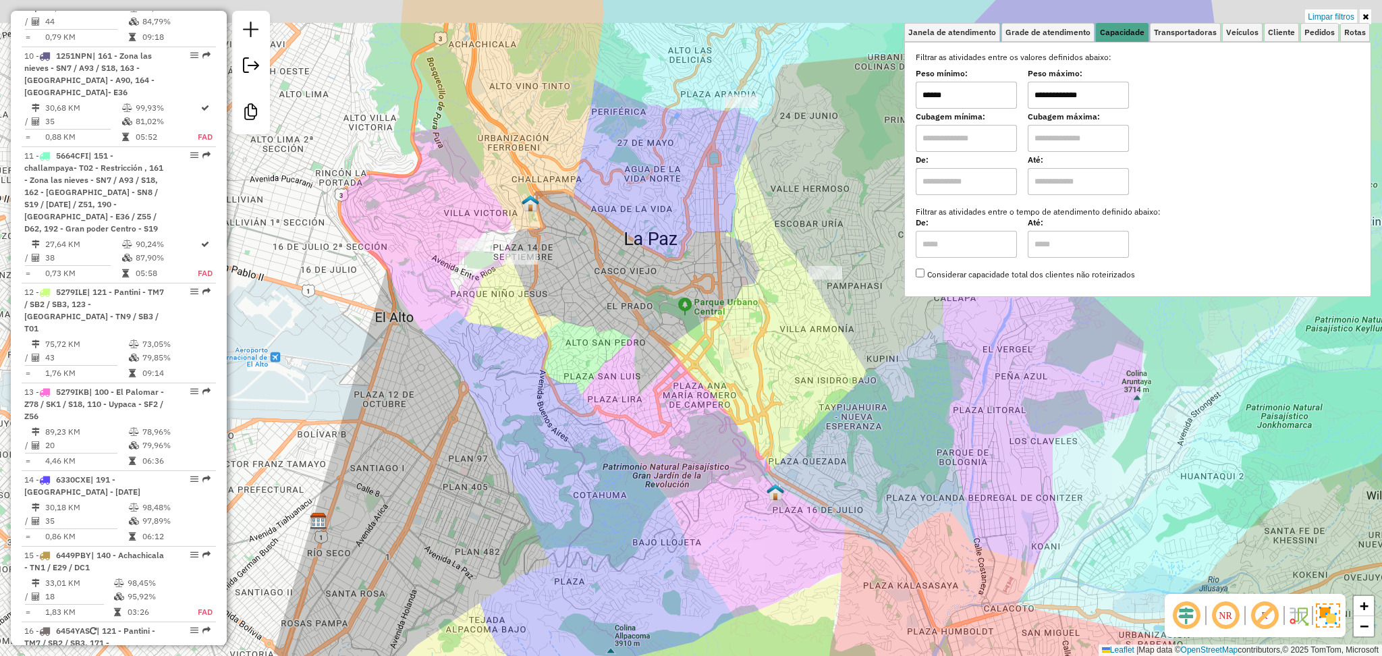
drag, startPoint x: 728, startPoint y: 283, endPoint x: 656, endPoint y: 329, distance: 85.6
click at [656, 329] on div "**********" at bounding box center [691, 328] width 1382 height 656
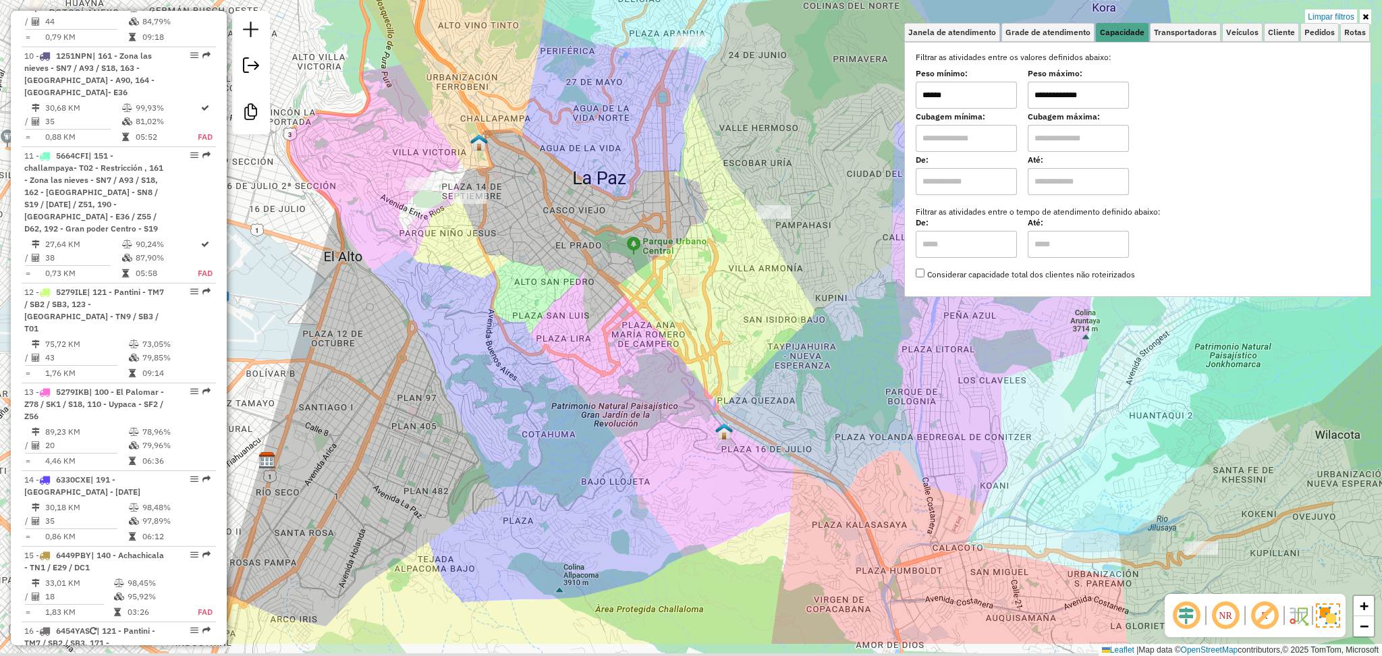
drag, startPoint x: 647, startPoint y: 532, endPoint x: 612, endPoint y: 449, distance: 90.1
click at [612, 449] on div "**********" at bounding box center [691, 328] width 1382 height 656
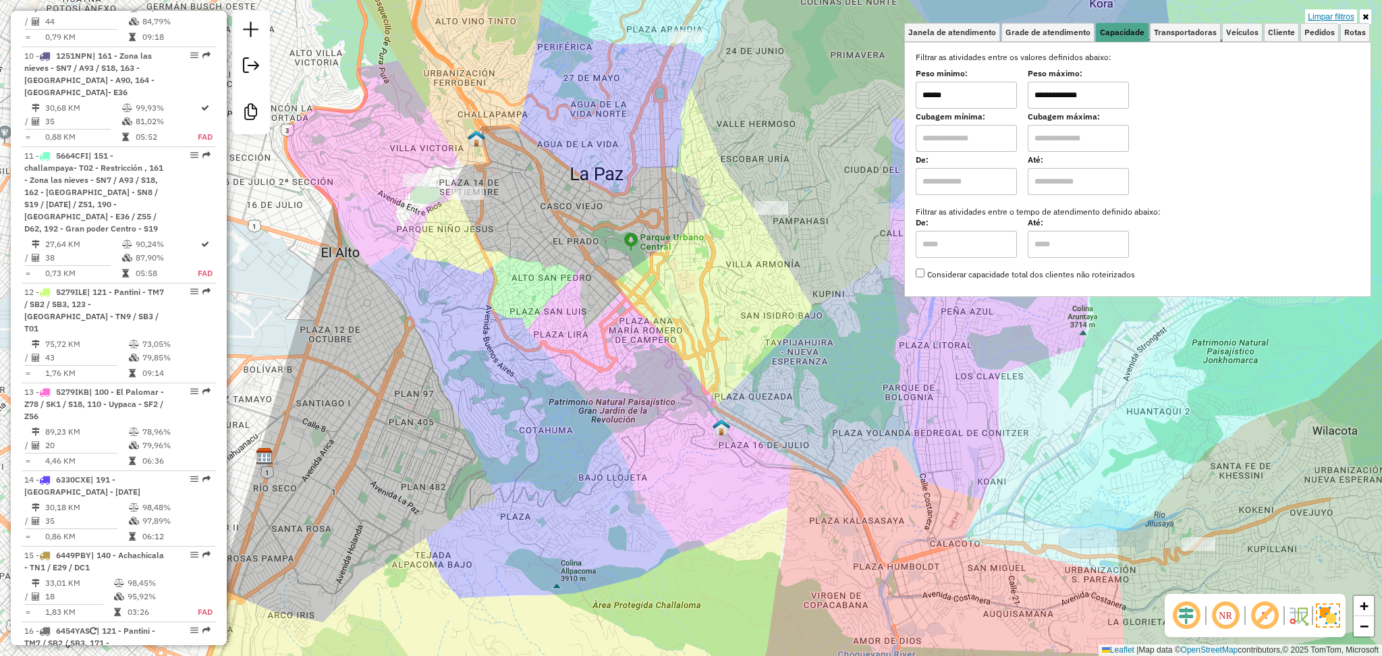
click at [1332, 12] on link "Limpar filtros" at bounding box center [1331, 16] width 52 height 15
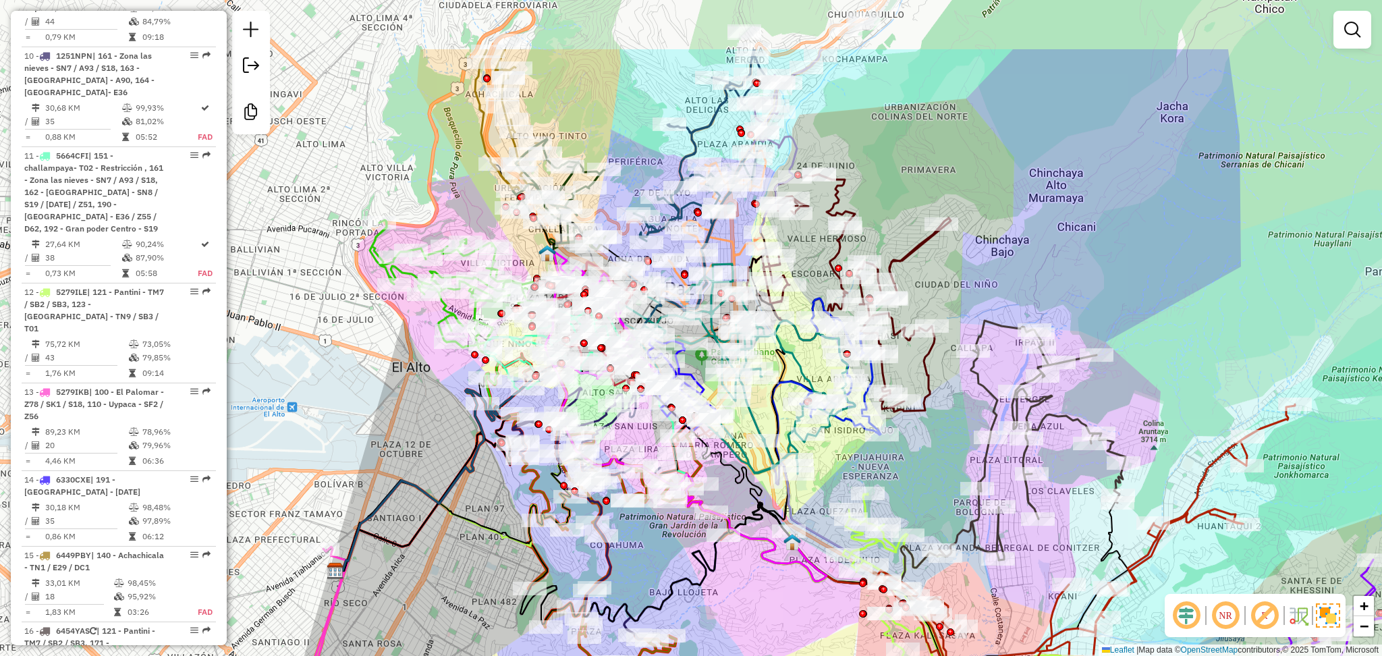
drag, startPoint x: 1010, startPoint y: 88, endPoint x: 1113, endPoint y: 250, distance: 191.2
click at [1113, 250] on div "Janela de atendimento Grade de atendimento Capacidade Transportadoras Veículos …" at bounding box center [691, 328] width 1382 height 656
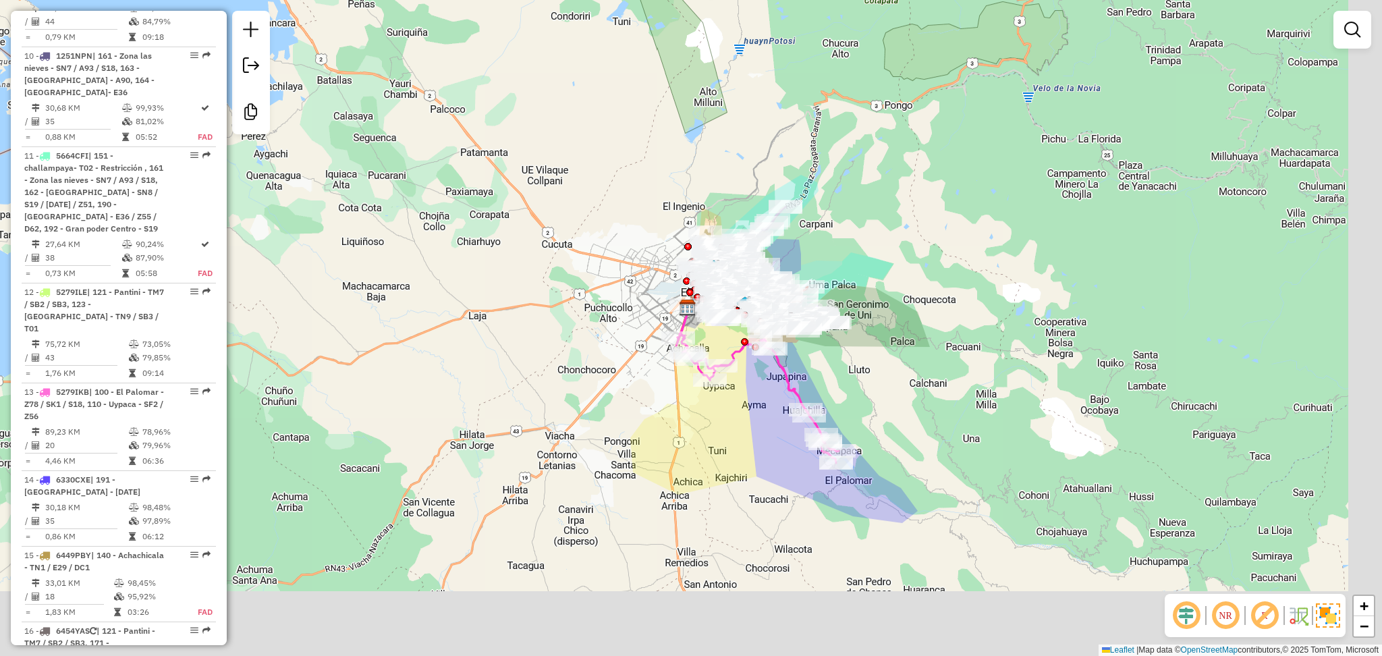
drag, startPoint x: 738, startPoint y: 576, endPoint x: 650, endPoint y: 391, distance: 205.6
click at [650, 391] on div "Janela de atendimento Grade de atendimento Capacidade Transportadoras Veículos …" at bounding box center [691, 328] width 1382 height 656
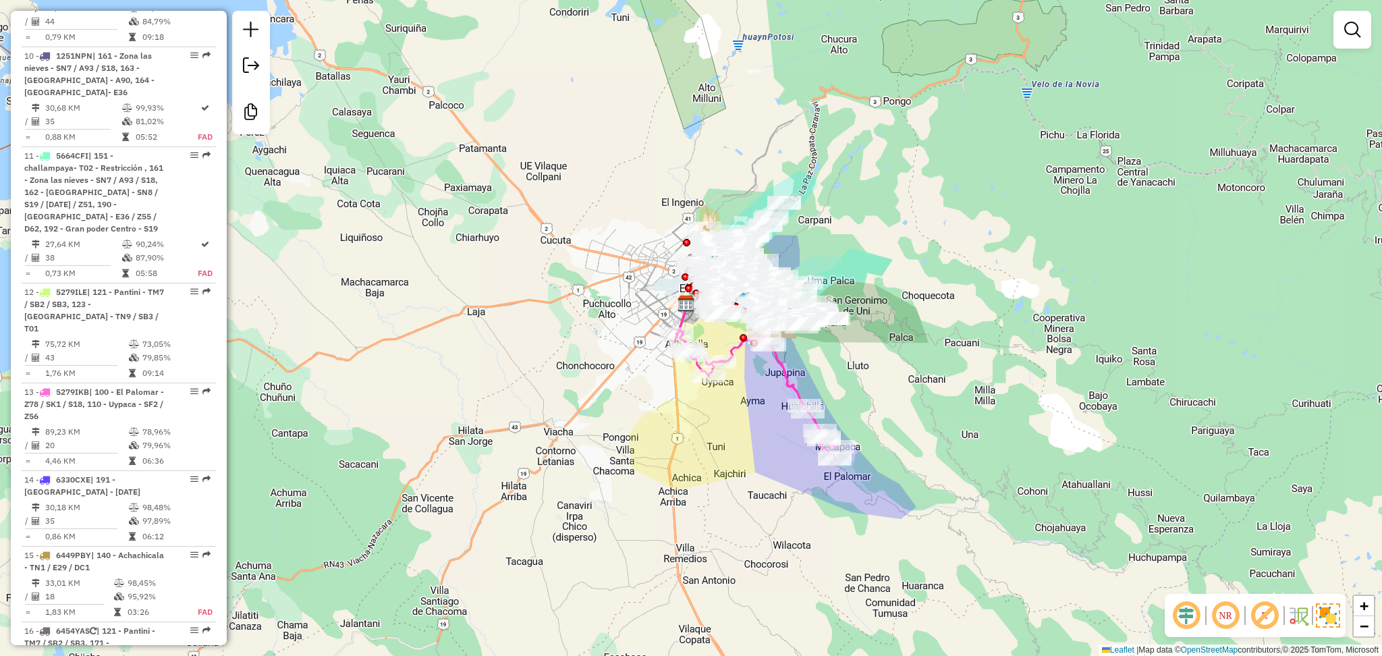
click at [784, 378] on icon at bounding box center [756, 380] width 163 height 158
select select "**********"
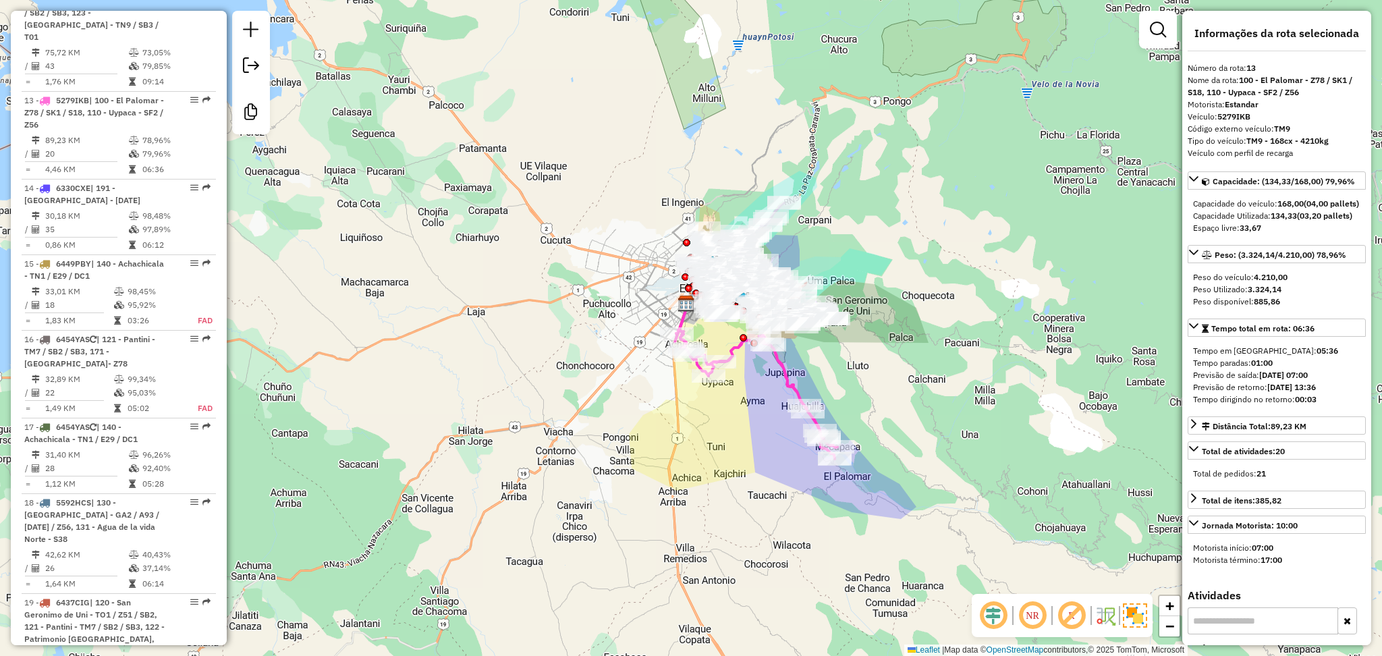
scroll to position [1679, 0]
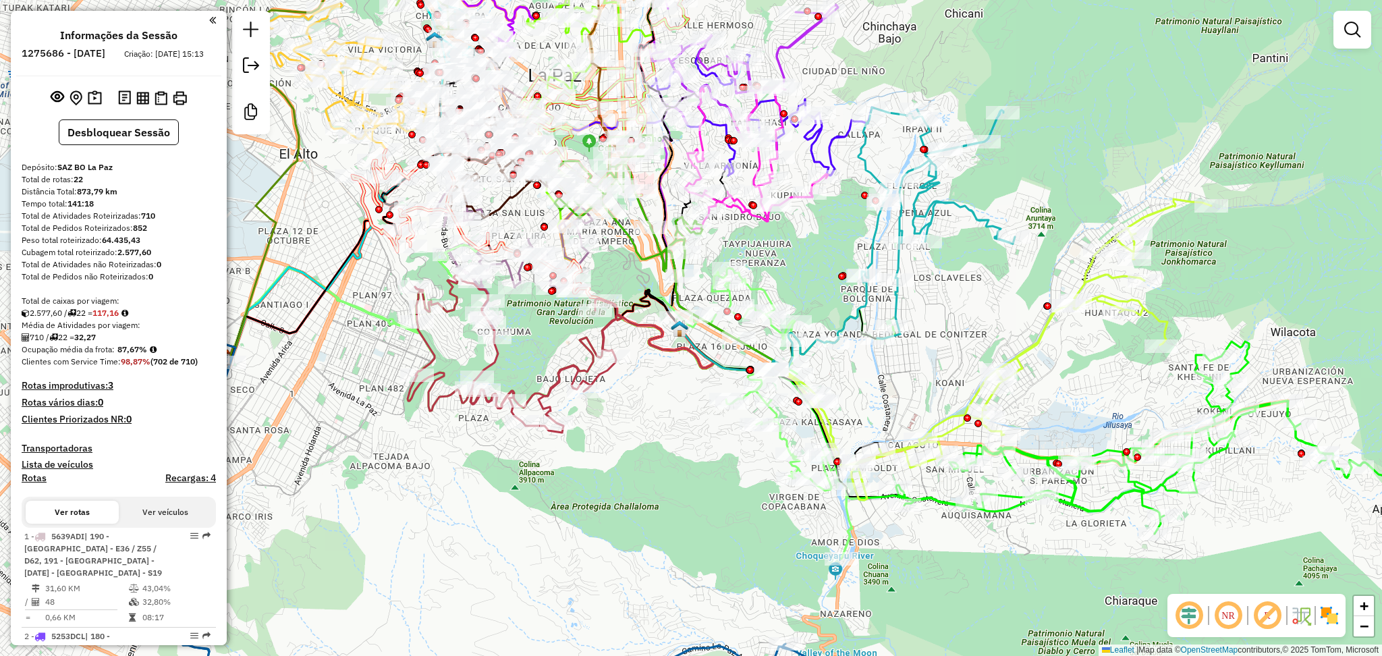
click at [1326, 620] on img at bounding box center [1330, 616] width 22 height 22
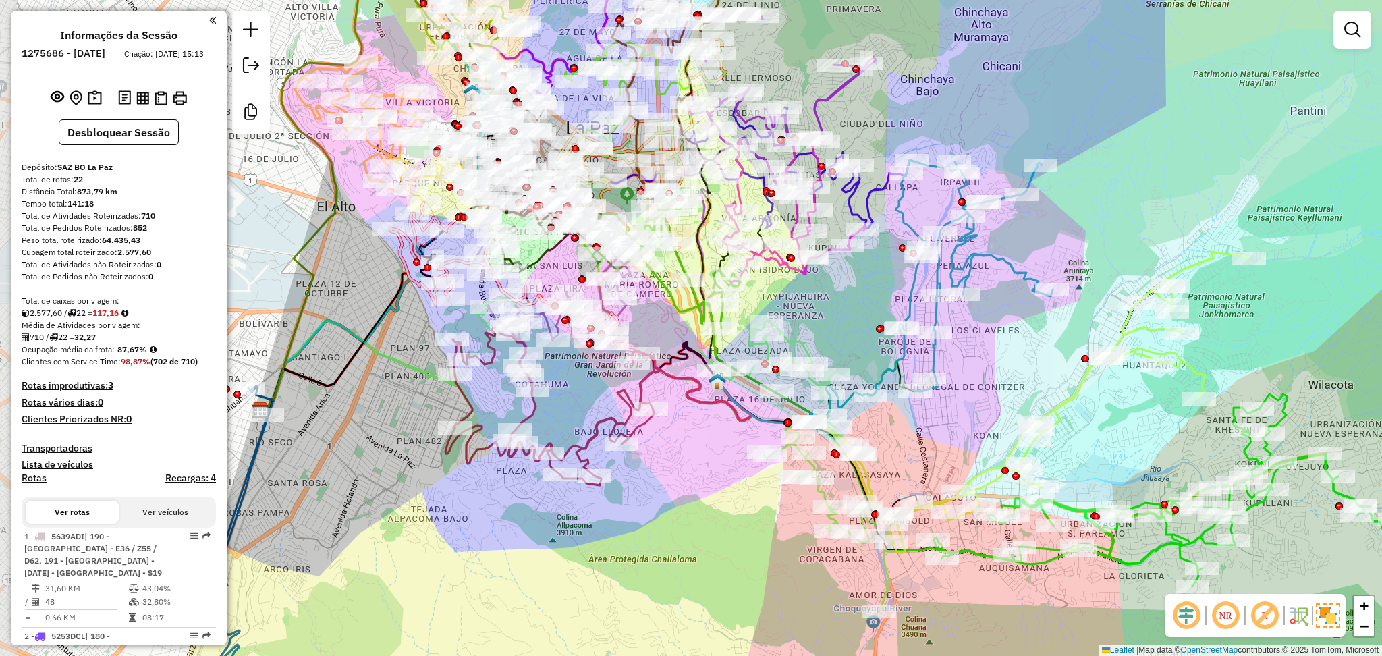
drag, startPoint x: 618, startPoint y: 483, endPoint x: 657, endPoint y: 538, distance: 66.9
click at [657, 538] on div "Janela de atendimento Grade de atendimento Capacidade Transportadoras Veículos …" at bounding box center [691, 328] width 1382 height 656
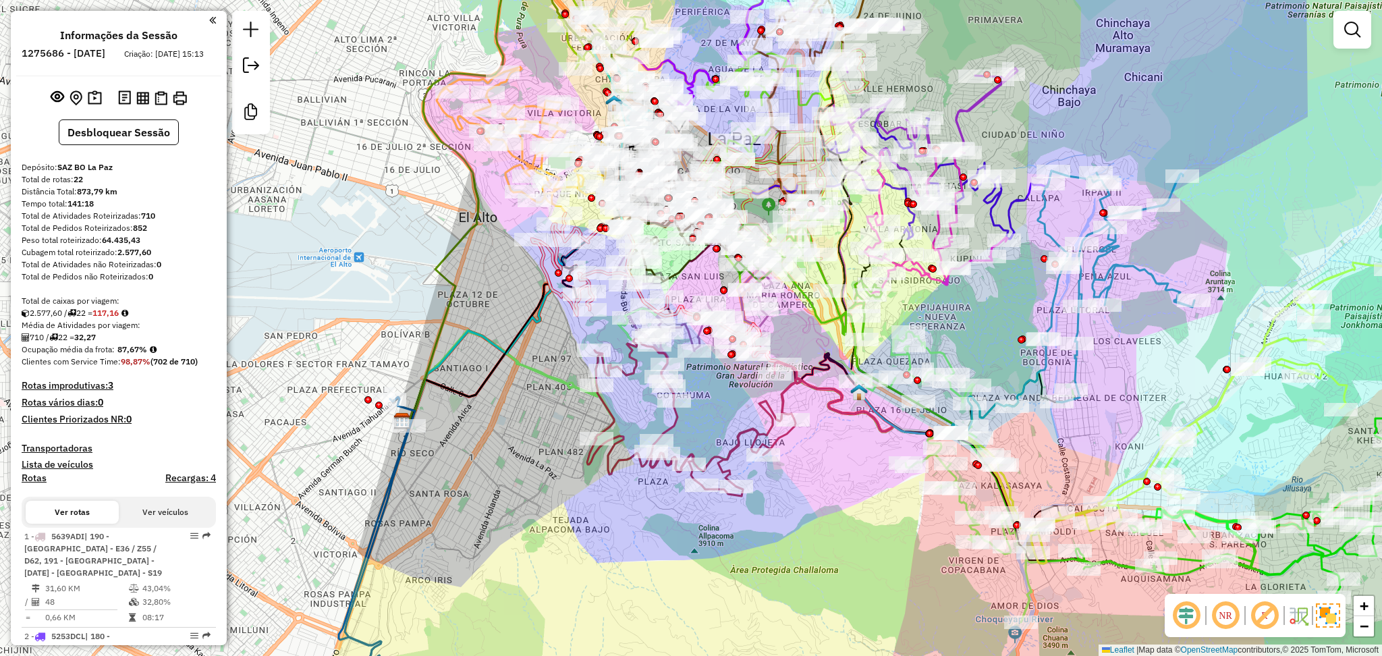
drag, startPoint x: 282, startPoint y: 375, endPoint x: 423, endPoint y: 384, distance: 141.3
click at [423, 384] on icon at bounding box center [462, 181] width 115 height 477
click at [466, 376] on div "Rota 14 - Placa 5279ILE 0000619070 - INST. LA PAZ Janela de atendimento Grade d…" at bounding box center [691, 328] width 1382 height 656
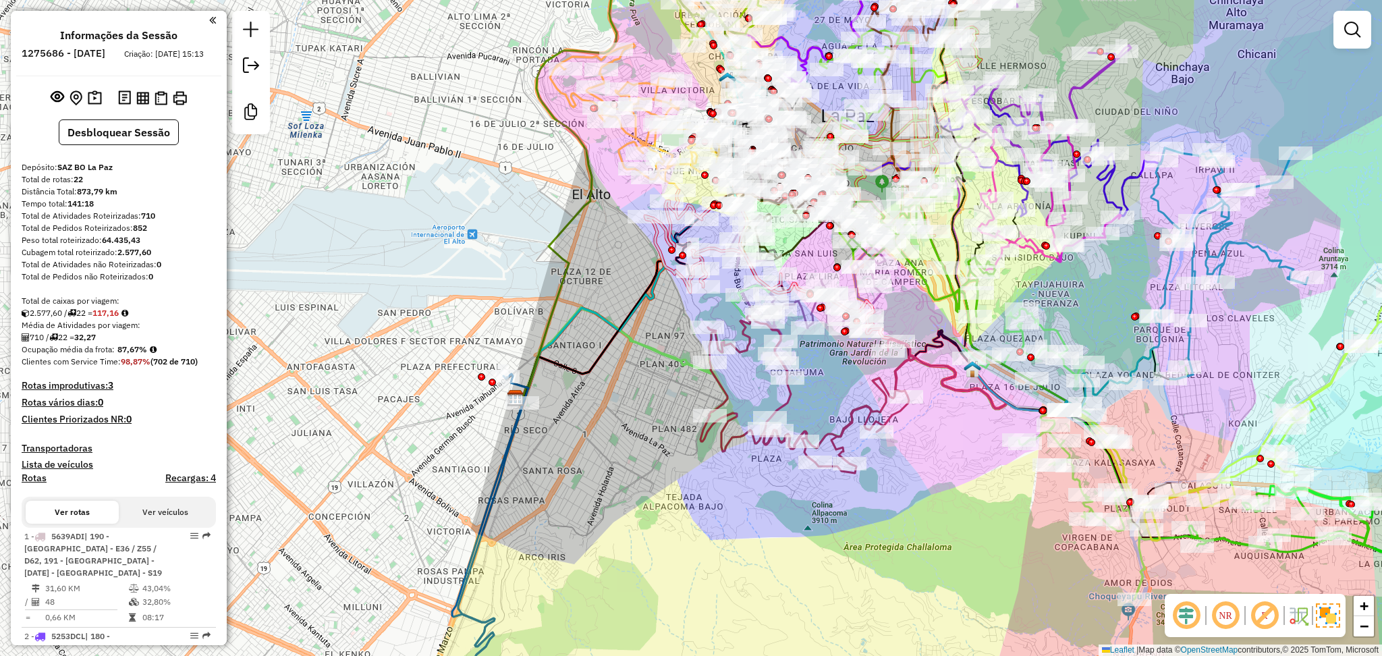
drag, startPoint x: 465, startPoint y: 379, endPoint x: 578, endPoint y: 356, distance: 115.0
click at [578, 356] on div "Janela de atendimento Grade de atendimento Capacidade Transportadoras Veículos …" at bounding box center [691, 328] width 1382 height 656
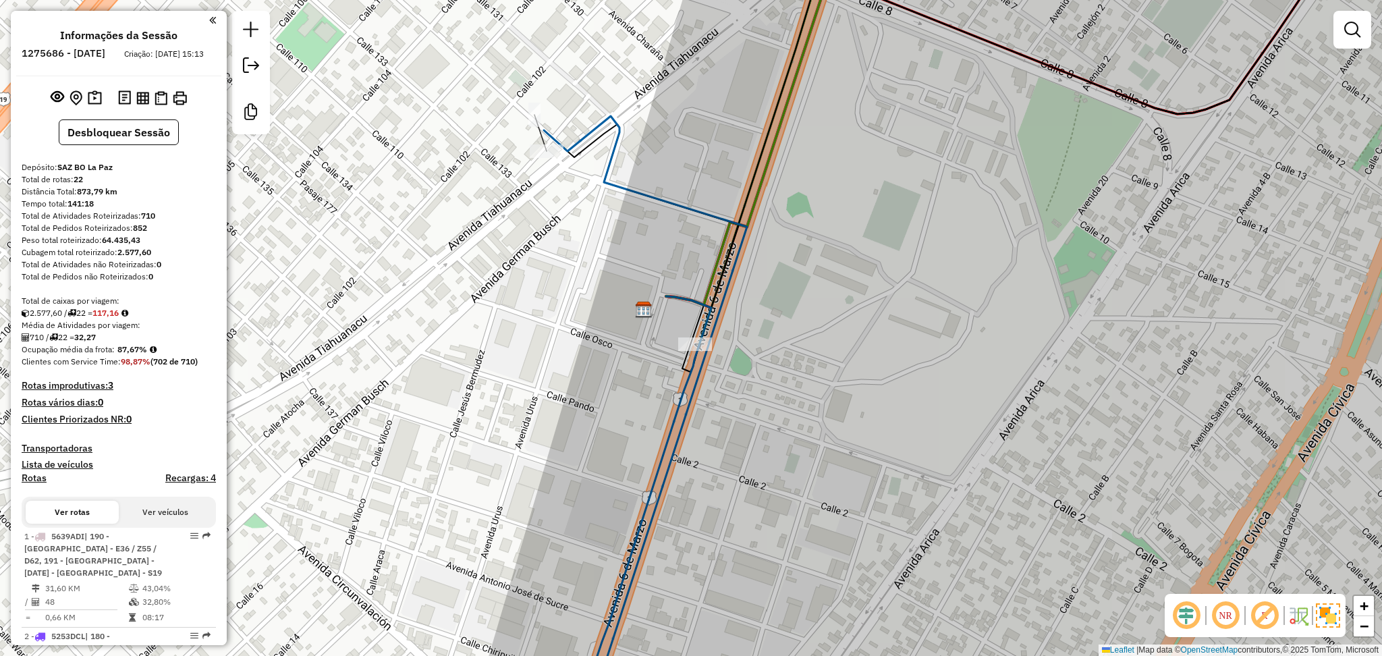
click at [534, 164] on div "Janela de atendimento Grade de atendimento Capacidade Transportadoras Veículos …" at bounding box center [691, 328] width 1382 height 656
click at [542, 165] on div "Janela de atendimento Grade de atendimento Capacidade Transportadoras Veículos …" at bounding box center [691, 328] width 1382 height 656
select select "**********"
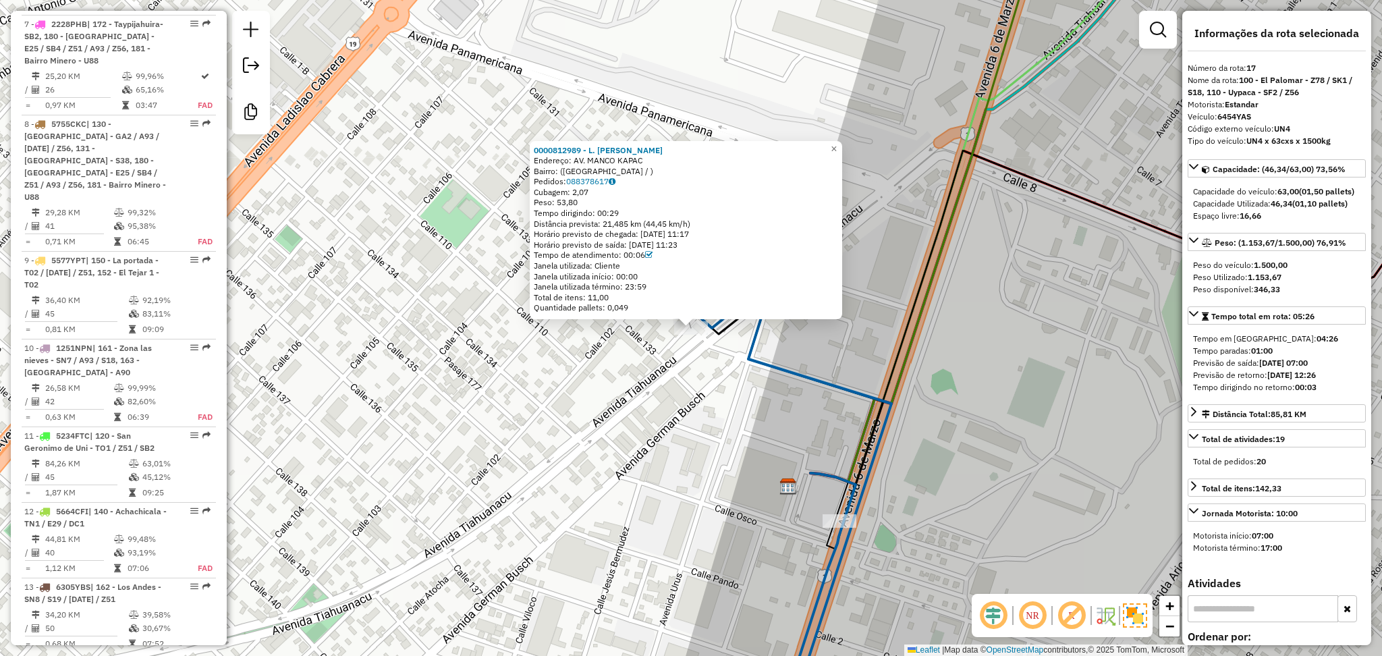
scroll to position [1908, 0]
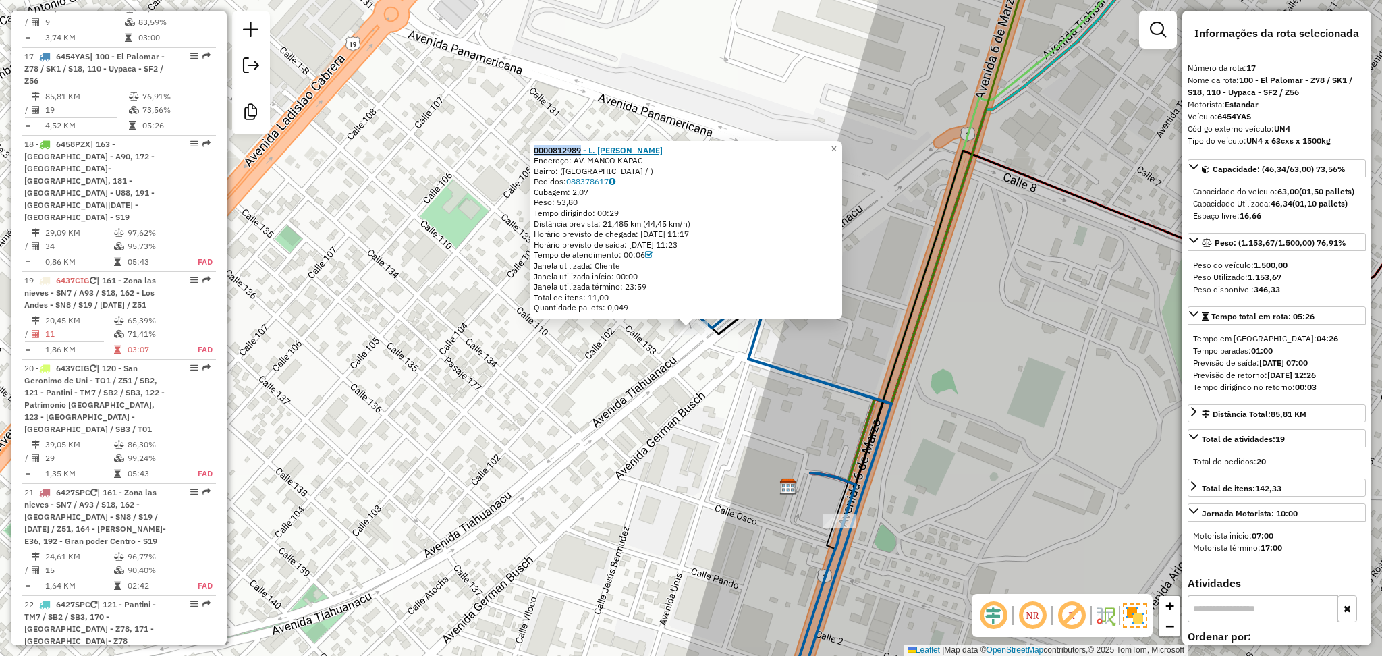
drag, startPoint x: 534, startPoint y: 149, endPoint x: 586, endPoint y: 153, distance: 52.1
click at [586, 153] on div "0000812989 - L. Edwin Endereço: AV. MANCO KAPAC Bairro: (LA PAZ / ) Pedidos: 08…" at bounding box center [686, 230] width 313 height 179
copy strong "0000812989"
click at [612, 469] on div "0000812989 - L. Edwin Endereço: AV. MANCO KAPAC Bairro: (LA PAZ / ) Pedidos: 08…" at bounding box center [691, 328] width 1382 height 656
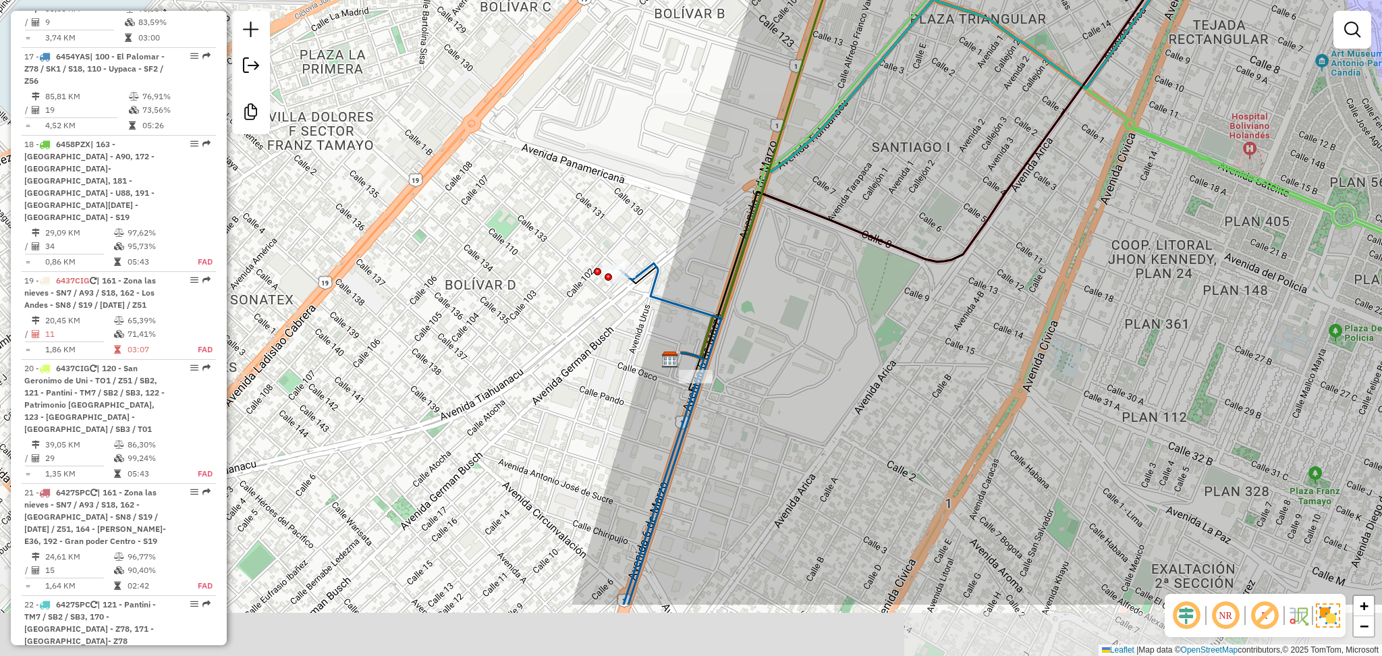
drag, startPoint x: 811, startPoint y: 457, endPoint x: 781, endPoint y: 339, distance: 121.8
click at [781, 339] on div "Janela de atendimento Grade de atendimento Capacidade Transportadoras Veículos …" at bounding box center [691, 328] width 1382 height 656
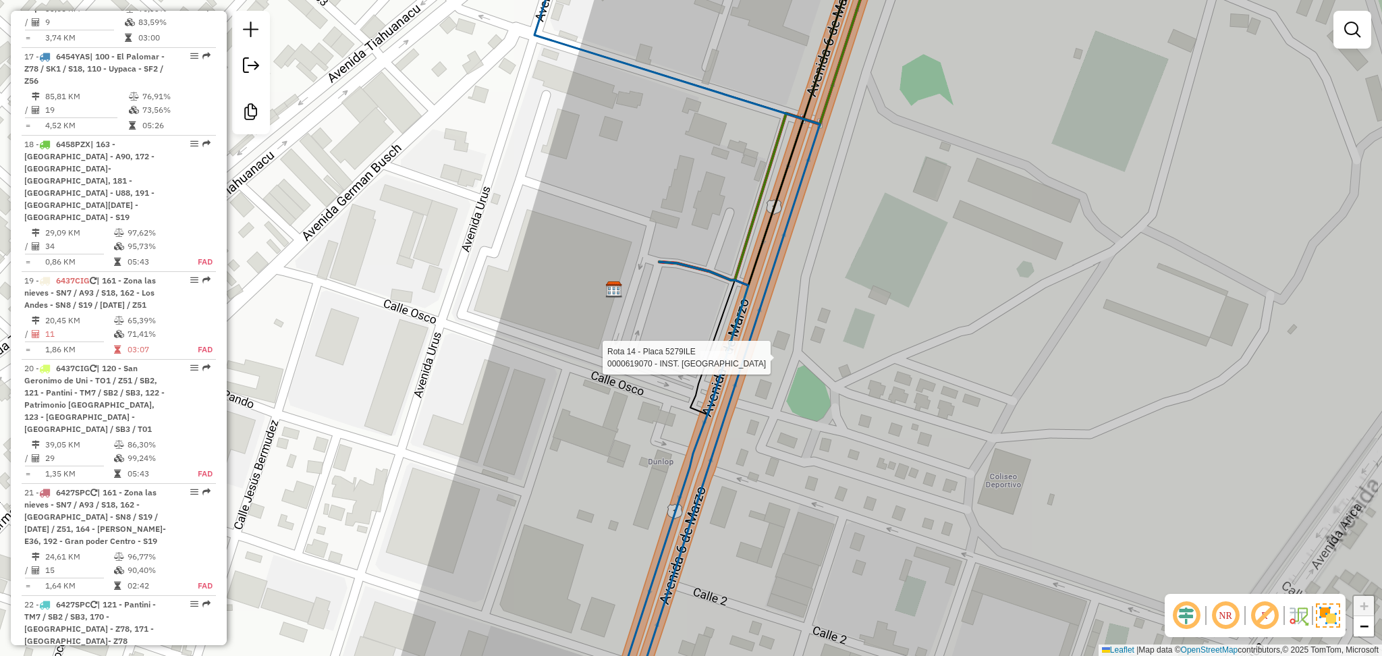
select select "**********"
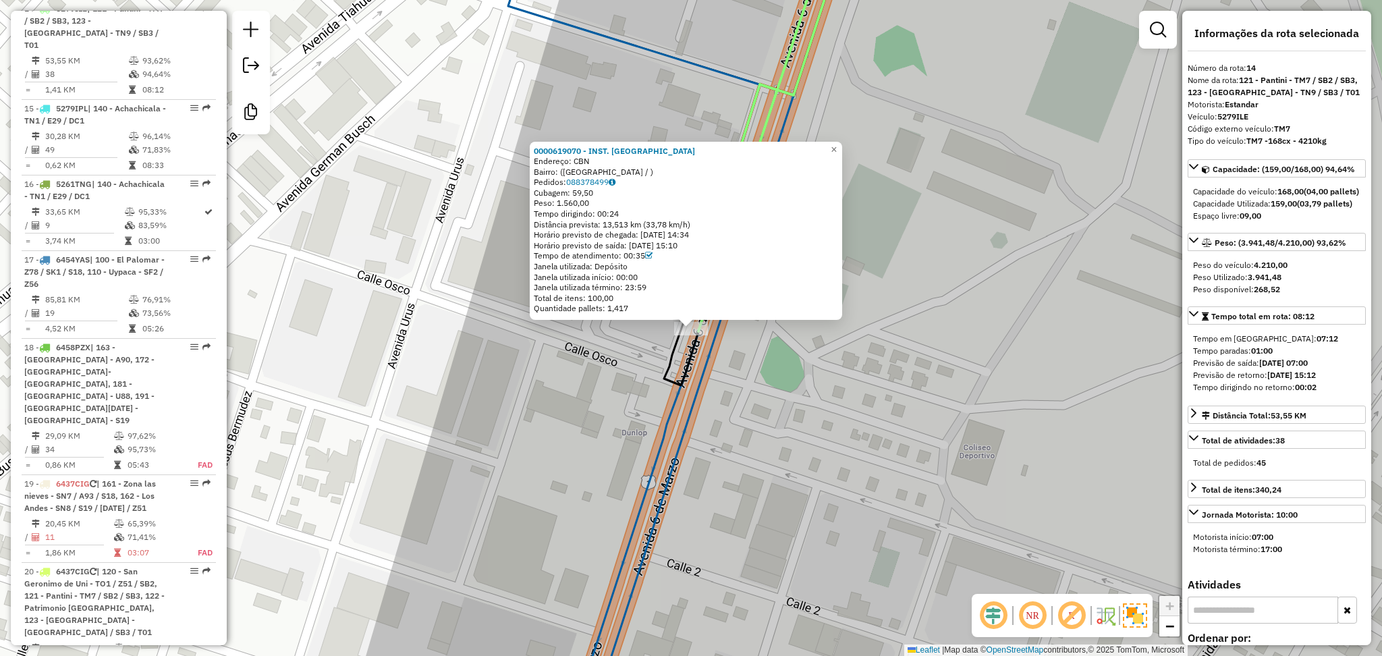
scroll to position [1669, 0]
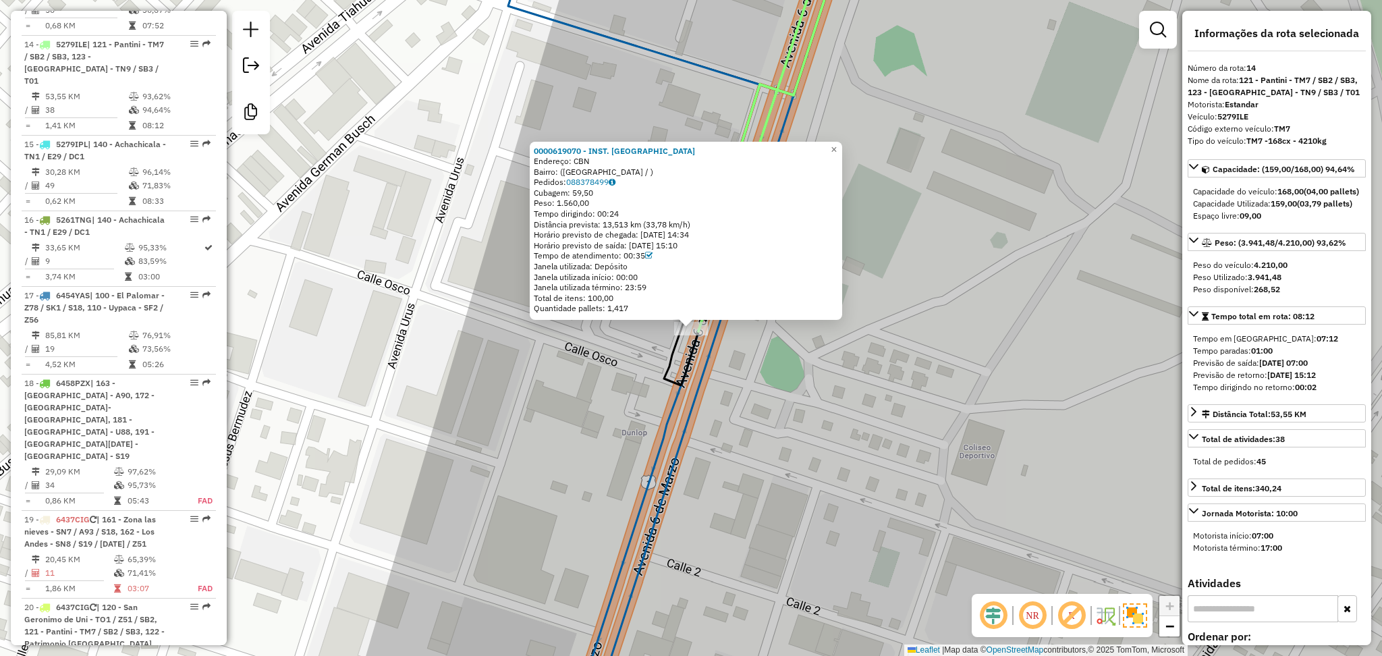
click at [747, 404] on div "0000619070 - INST. LA PAZ Endereço: CBN Bairro: (LA PAZ / ) Pedidos: 088378499 …" at bounding box center [691, 328] width 1382 height 656
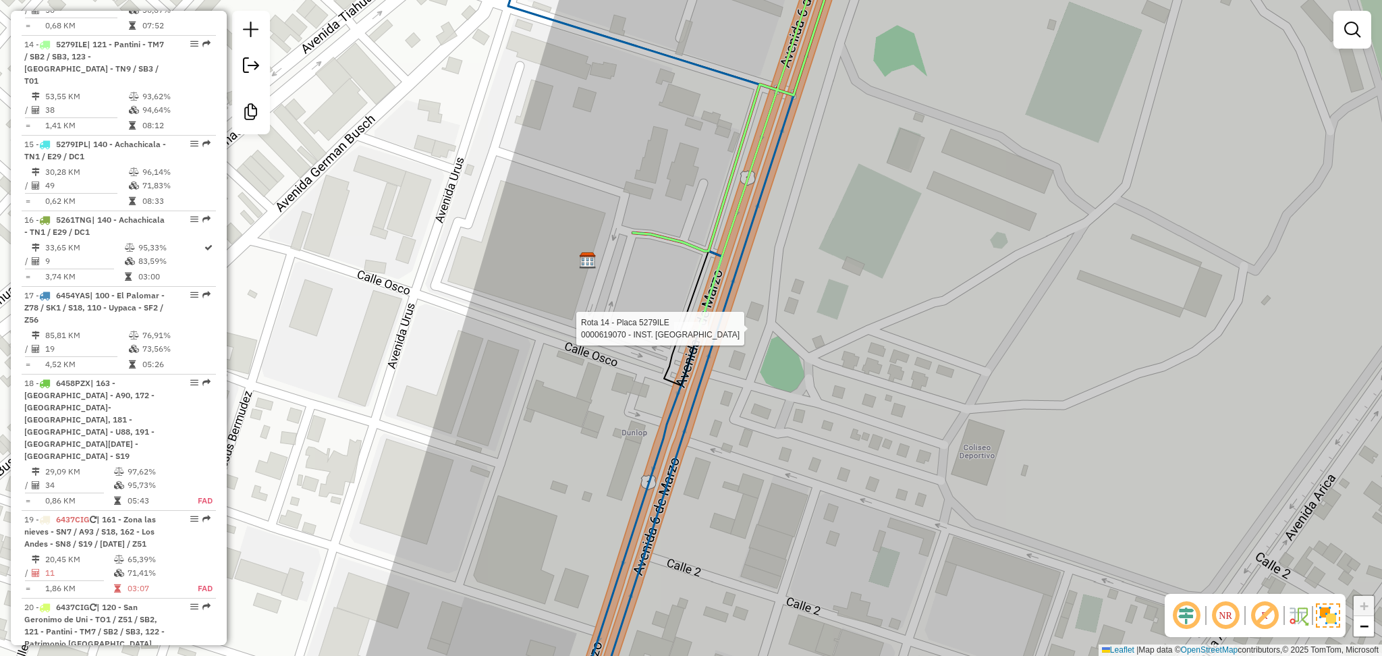
select select "**********"
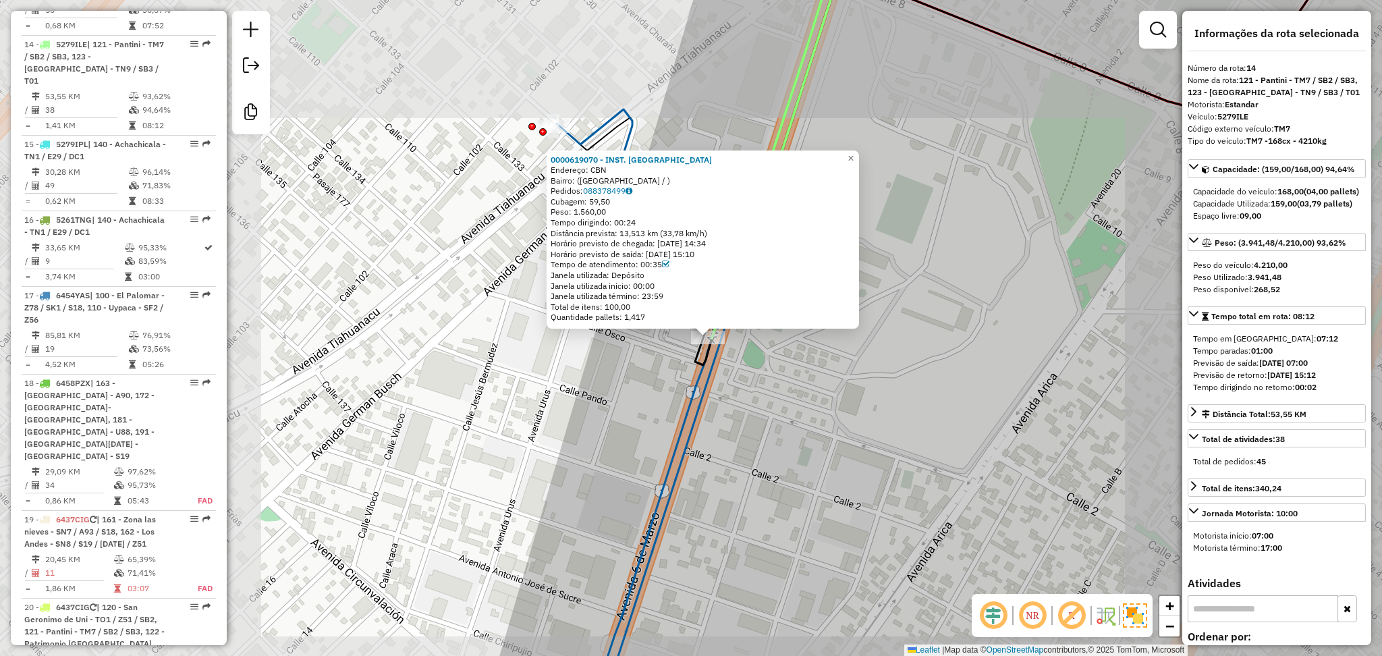
click at [541, 460] on div "0000619070 - INST. LA PAZ Endereço: CBN Bairro: (LA PAZ / ) Pedidos: 088378499 …" at bounding box center [691, 328] width 1382 height 656
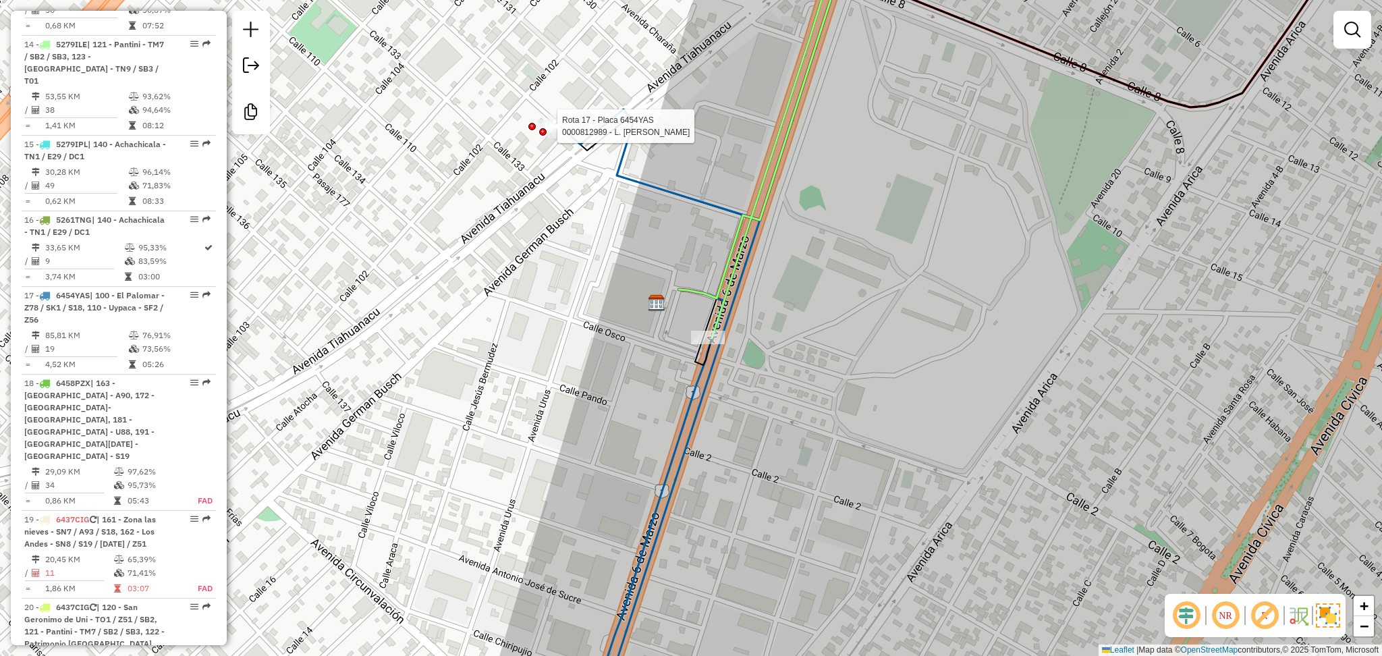
click at [545, 129] on div at bounding box center [542, 131] width 7 height 7
select select "**********"
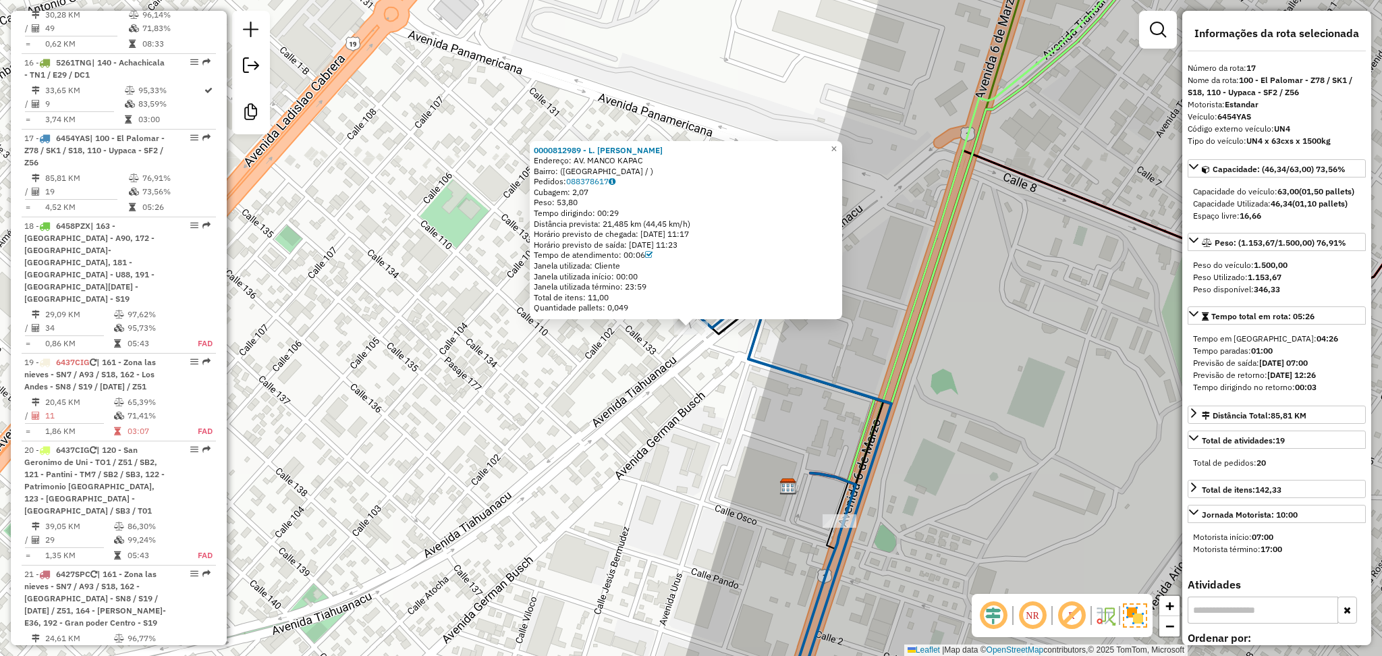
scroll to position [1908, 0]
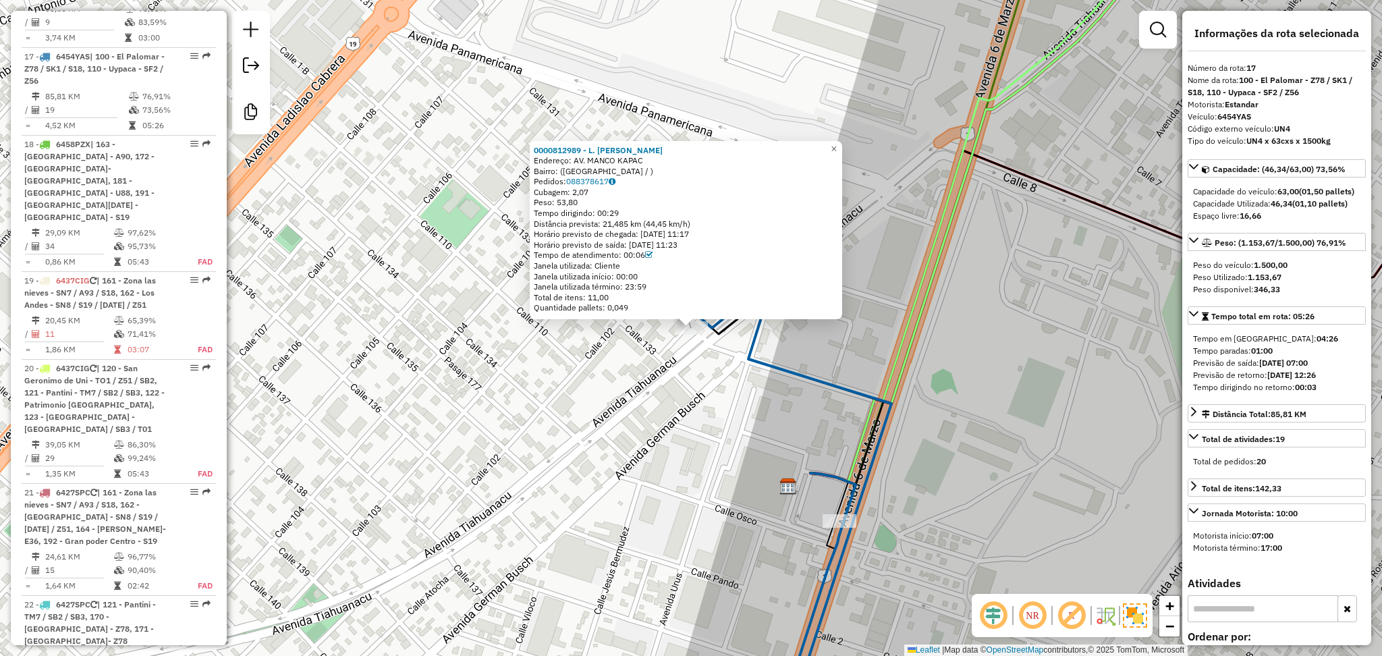
click at [643, 412] on div "0000812989 - L. Edwin Endereço: AV. MANCO KAPAC Bairro: (LA PAZ / ) Pedidos: 08…" at bounding box center [691, 328] width 1382 height 656
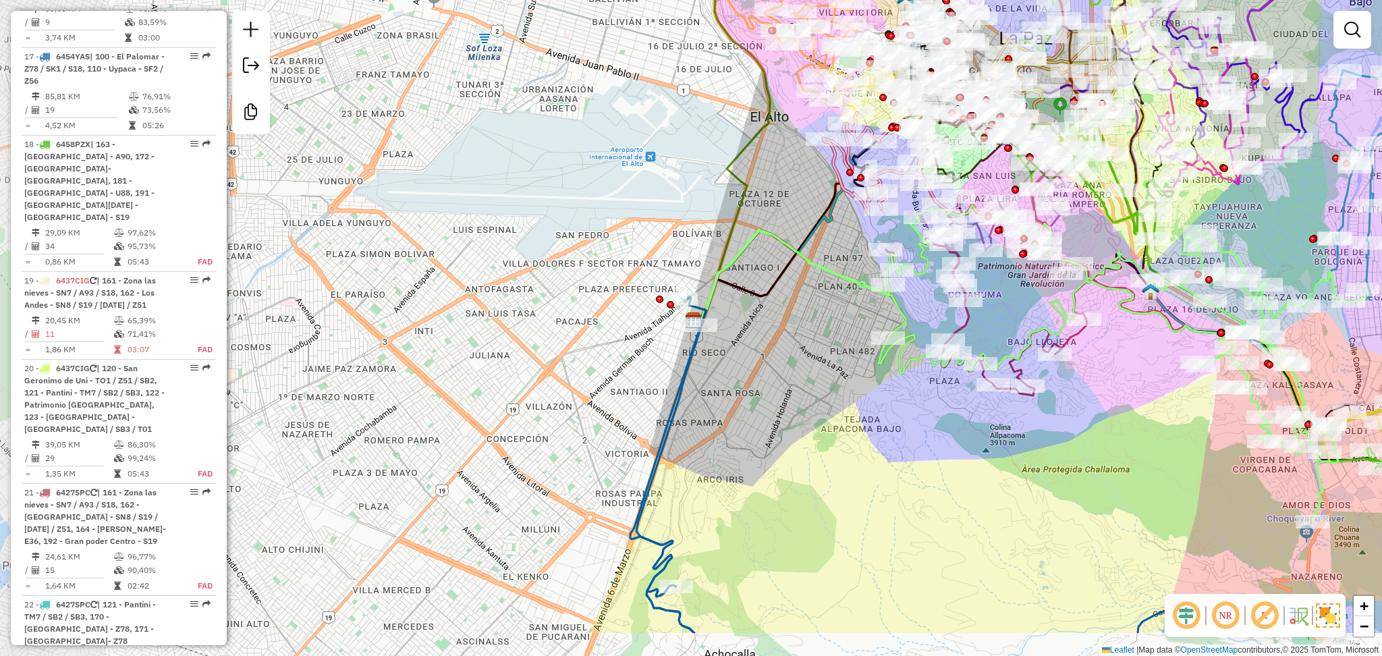
drag, startPoint x: 628, startPoint y: 502, endPoint x: 747, endPoint y: 412, distance: 148.4
click at [747, 412] on div "Janela de atendimento Grade de atendimento Capacidade Transportadoras Veículos …" at bounding box center [691, 328] width 1382 height 656
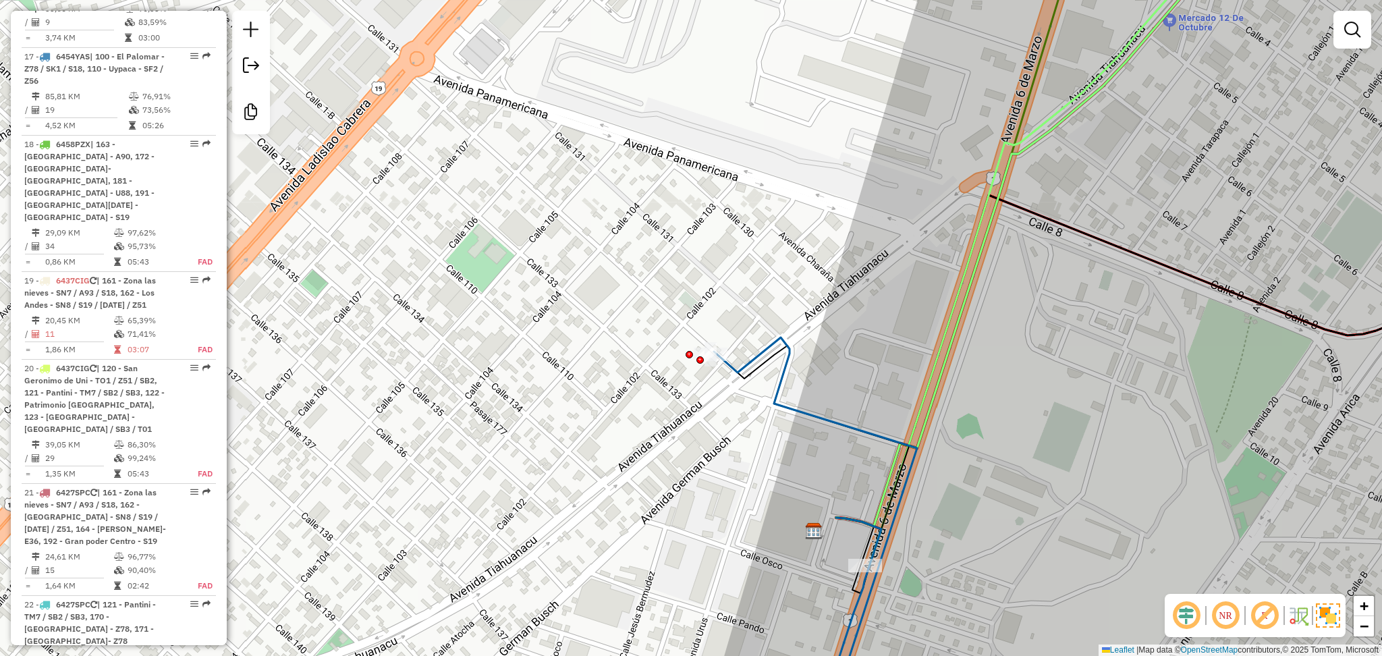
click at [749, 356] on icon at bounding box center [815, 529] width 203 height 385
select select "**********"
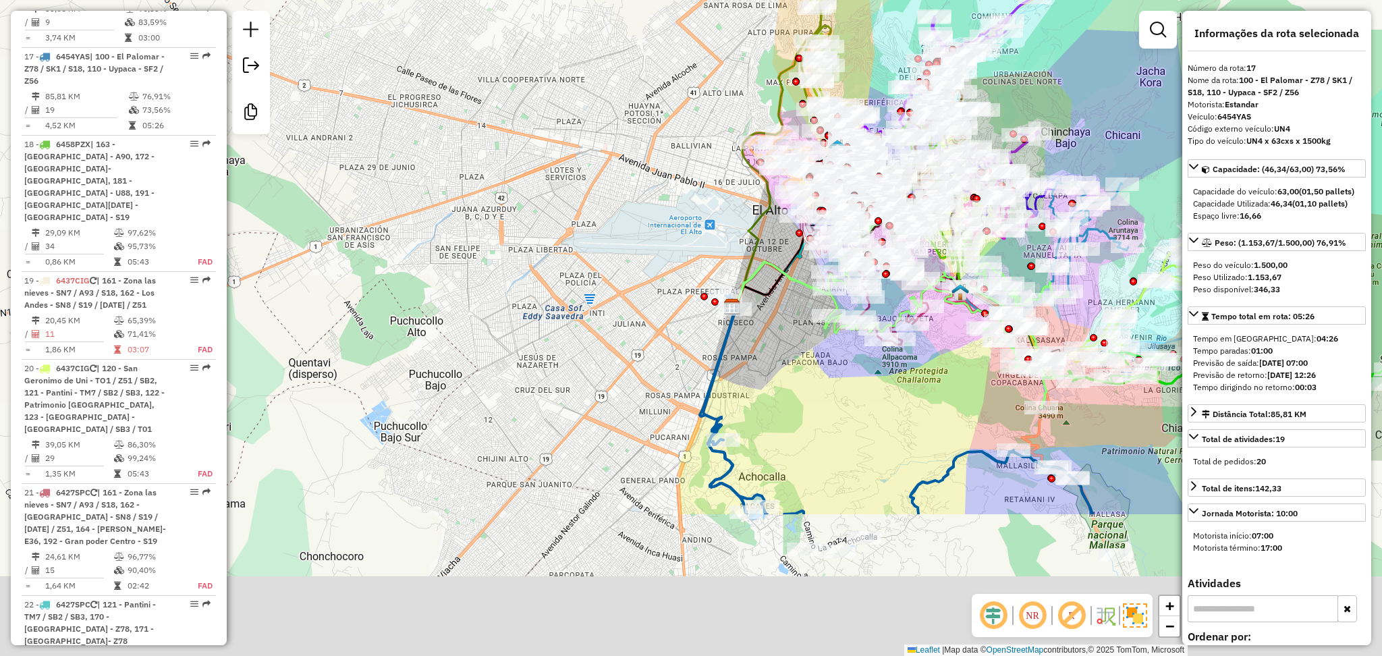
drag, startPoint x: 848, startPoint y: 563, endPoint x: 751, endPoint y: 187, distance: 388.1
click at [751, 187] on div "Janela de atendimento Grade de atendimento Capacidade Transportadoras Veículos …" at bounding box center [691, 328] width 1382 height 656
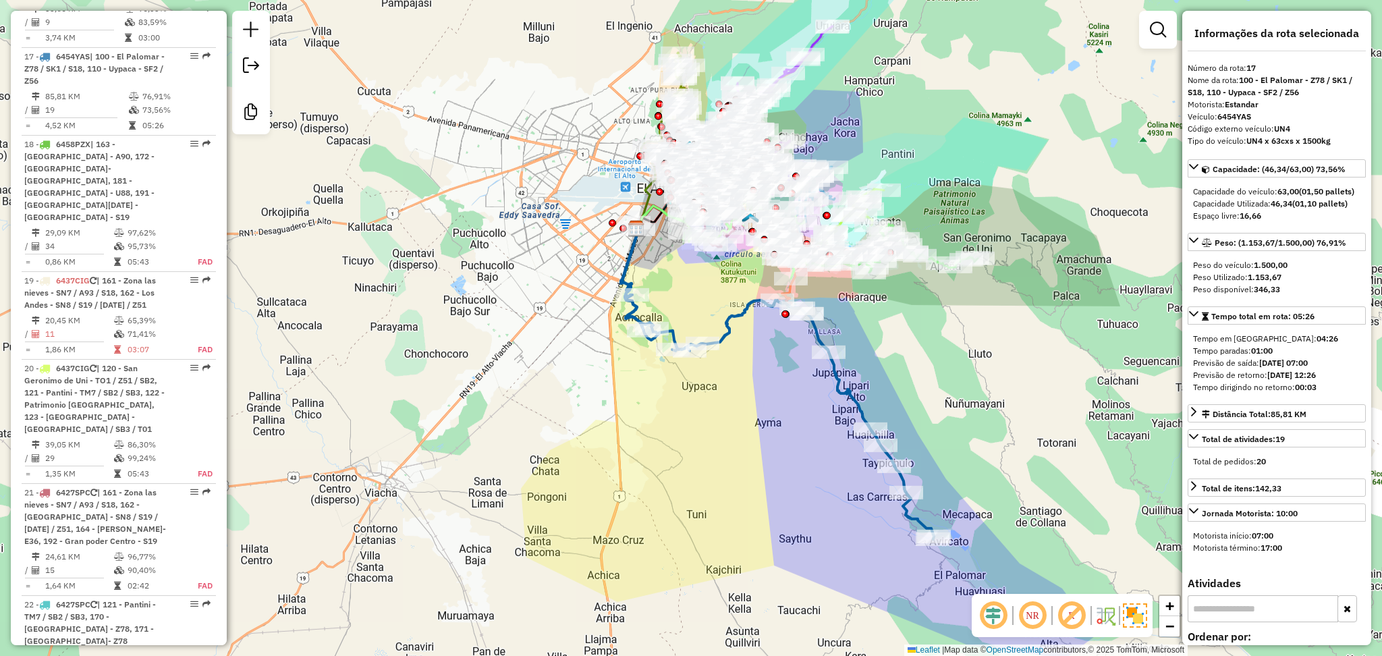
drag, startPoint x: 878, startPoint y: 457, endPoint x: 759, endPoint y: 347, distance: 162.4
click at [764, 426] on div "Janela de atendimento Grade de atendimento Capacidade Transportadoras Veículos …" at bounding box center [691, 328] width 1382 height 656
click at [733, 318] on icon at bounding box center [778, 379] width 312 height 317
click at [739, 314] on icon at bounding box center [778, 379] width 312 height 317
click at [746, 322] on div "Janela de atendimento Grade de atendimento Capacidade Transportadoras Veículos …" at bounding box center [691, 328] width 1382 height 656
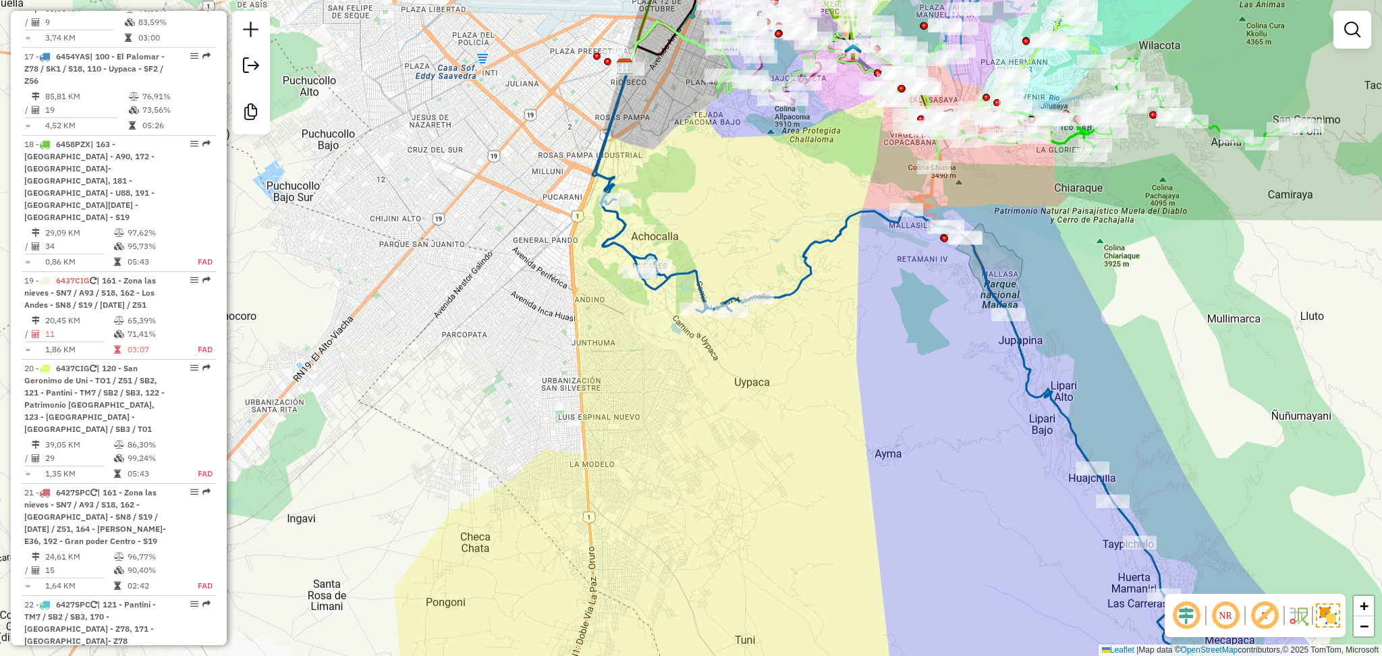
click at [801, 259] on icon at bounding box center [907, 371] width 623 height 633
select select "**********"
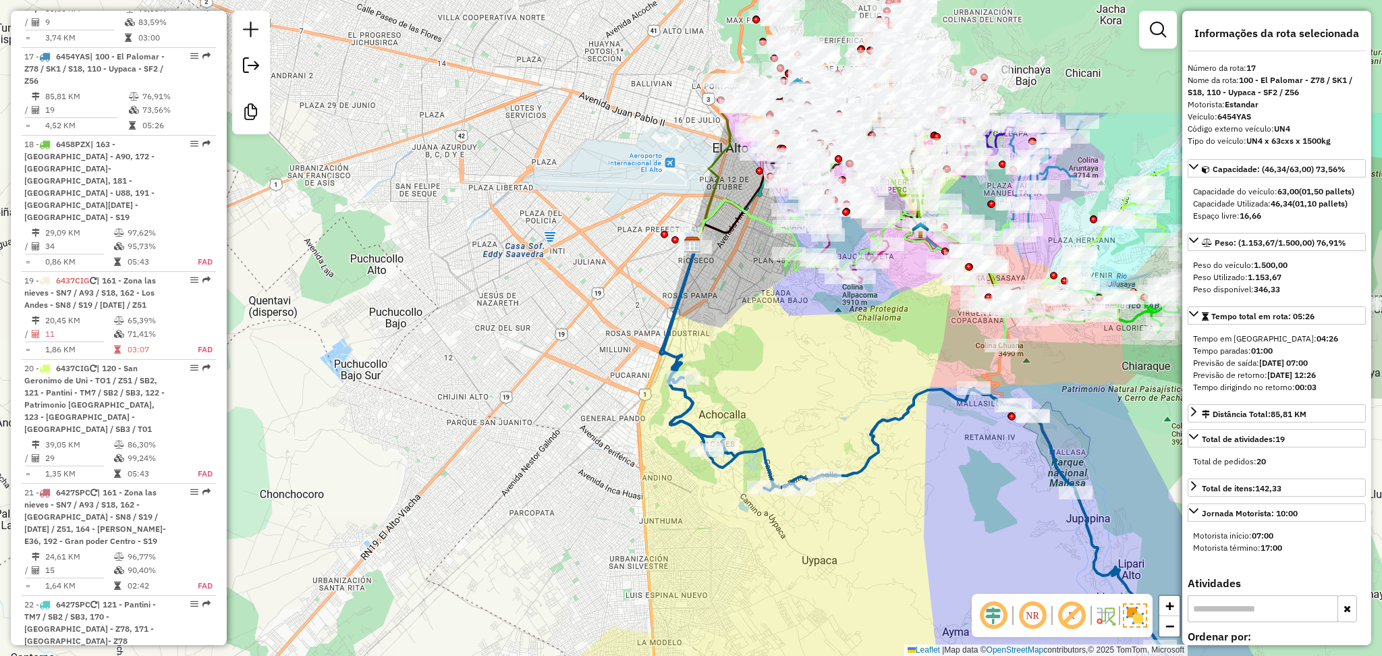
drag, startPoint x: 724, startPoint y: 151, endPoint x: 791, endPoint y: 329, distance: 190.5
click at [791, 329] on div "Janela de atendimento Grade de atendimento Capacidade Transportadoras Veículos …" at bounding box center [691, 328] width 1382 height 656
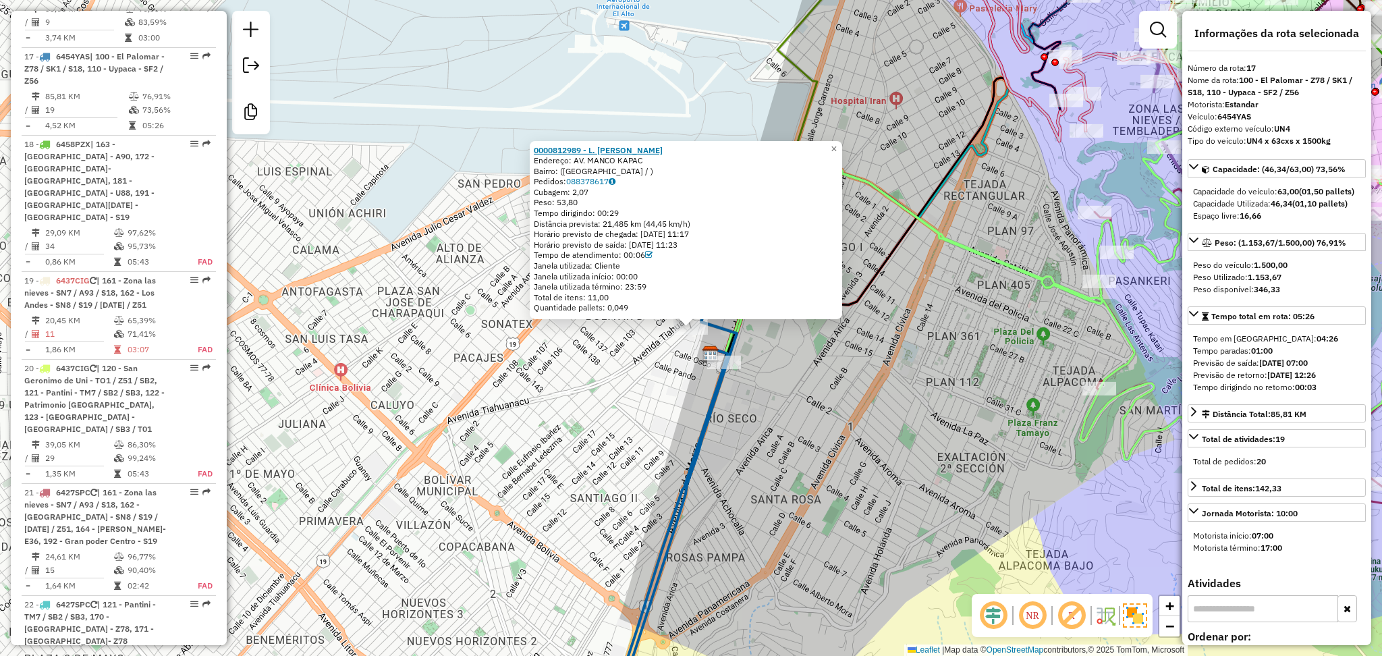
click at [540, 151] on strong "0000812989 - L. Edwin" at bounding box center [598, 149] width 129 height 10
click at [751, 429] on div "0000812989 - L. Edwin Endereço: AV. MANCO KAPAC Bairro: (LA PAZ / ) Pedidos: 08…" at bounding box center [691, 328] width 1382 height 656
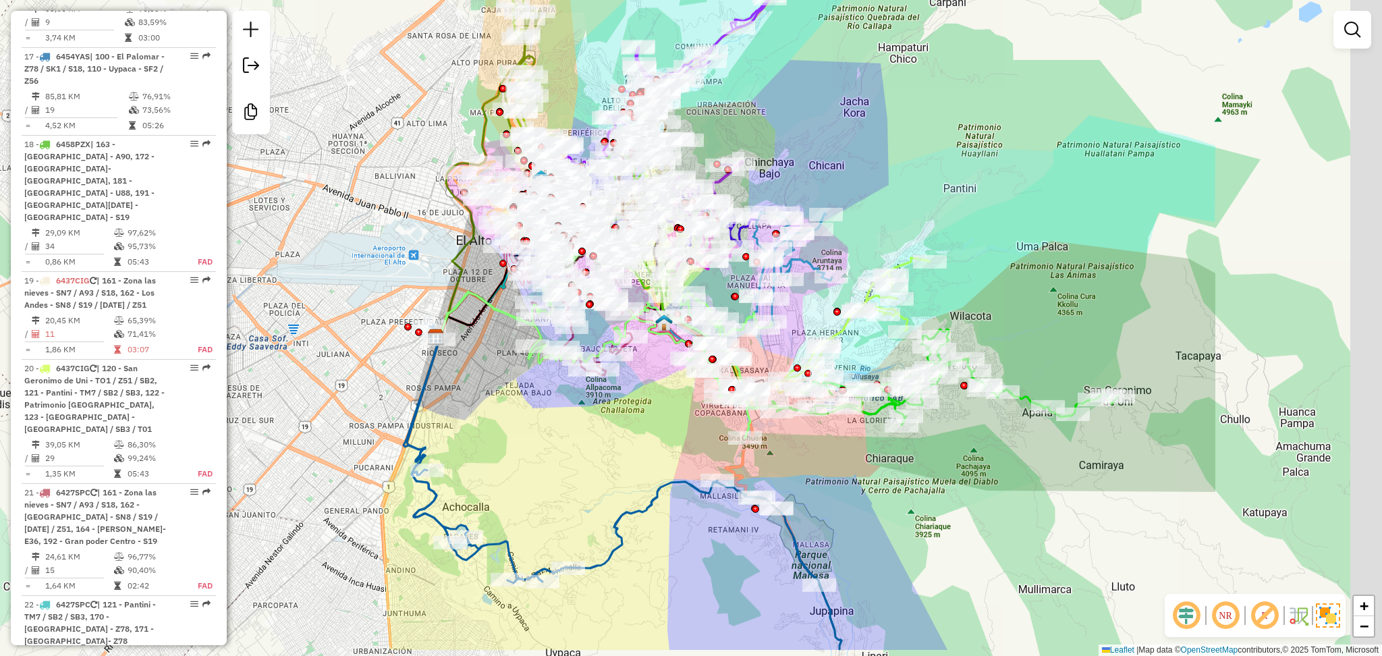
drag, startPoint x: 1216, startPoint y: 215, endPoint x: 911, endPoint y: 142, distance: 313.7
click at [911, 142] on div "Janela de atendimento Grade de atendimento Capacidade Transportadoras Veículos …" at bounding box center [691, 328] width 1382 height 656
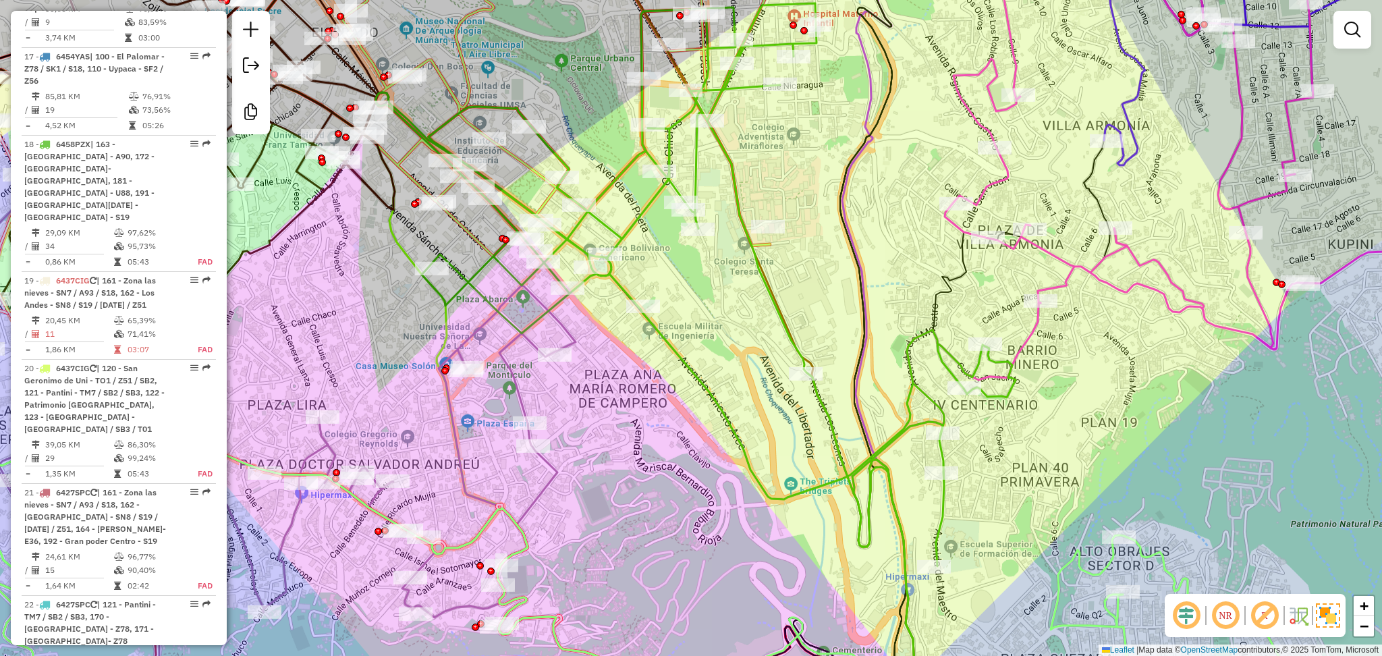
drag, startPoint x: 650, startPoint y: 208, endPoint x: 607, endPoint y: 157, distance: 66.5
click at [650, 208] on icon at bounding box center [696, 363] width 640 height 720
select select "**********"
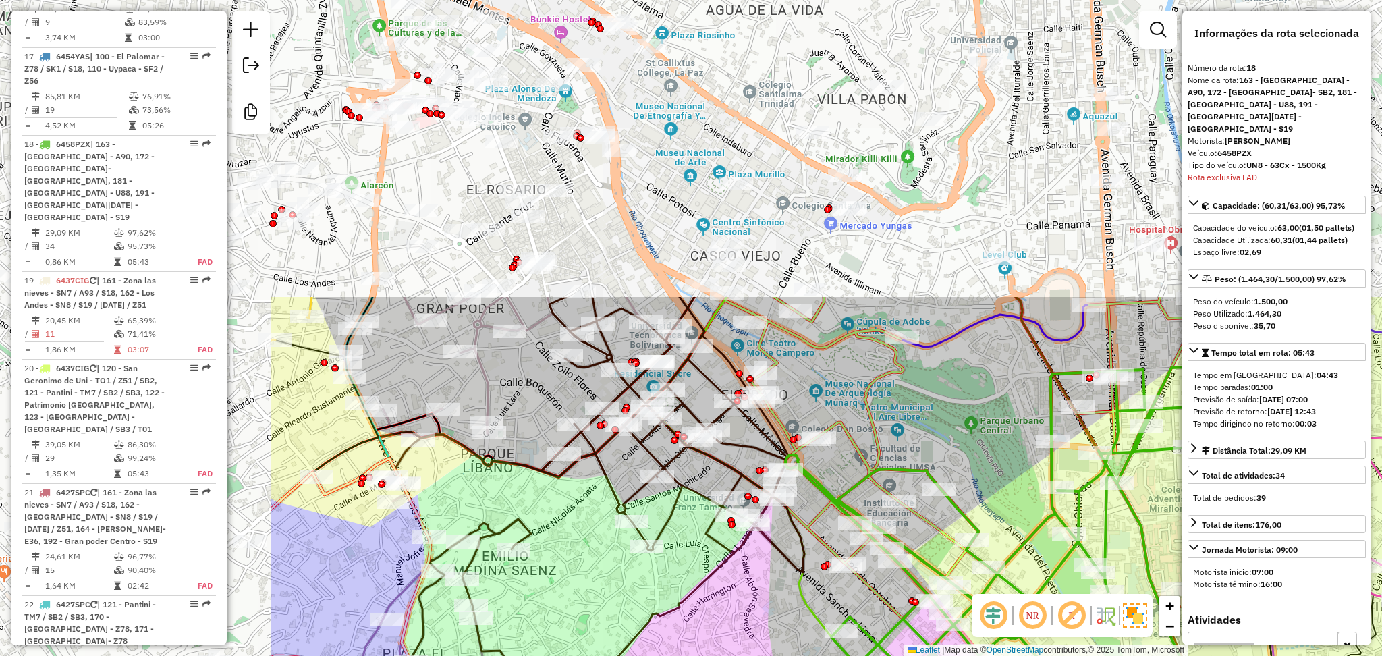
drag, startPoint x: 607, startPoint y: 157, endPoint x: 1012, endPoint y: 516, distance: 541.2
click at [1012, 516] on div "Janela de atendimento Grade de atendimento Capacidade Transportadoras Veículos …" at bounding box center [691, 328] width 1382 height 656
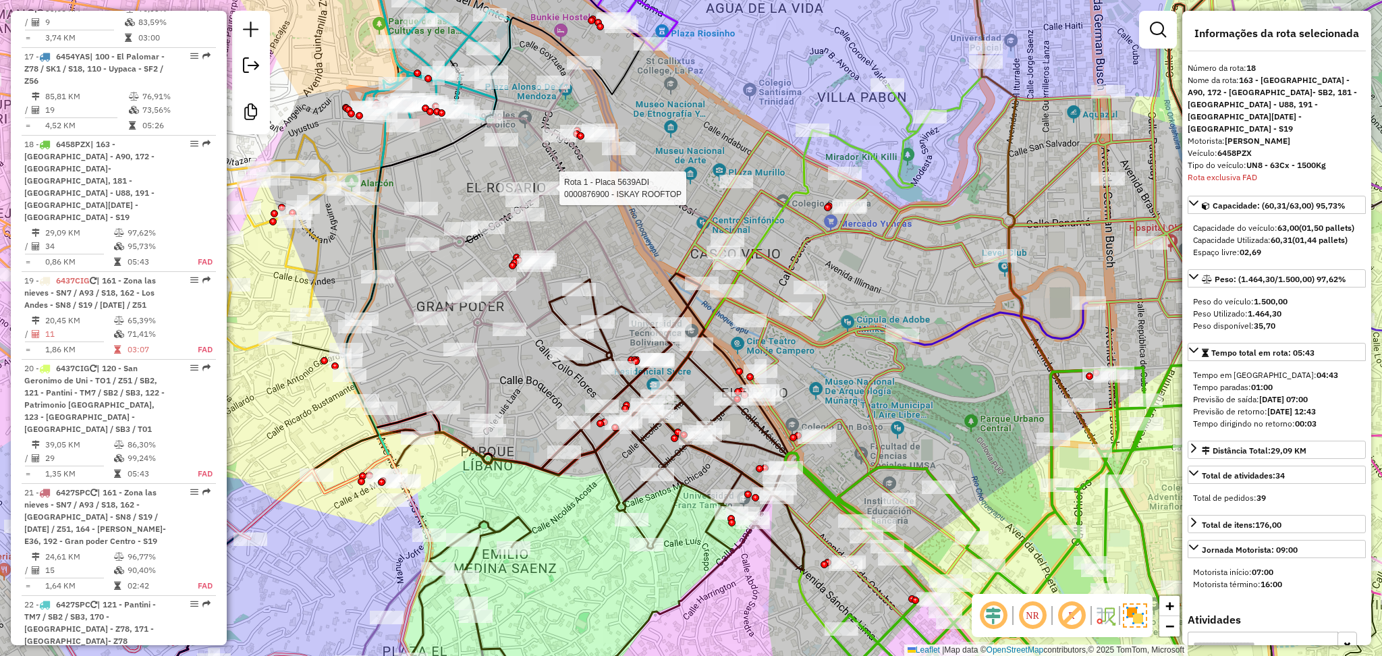
click at [441, 250] on icon at bounding box center [539, 259] width 386 height 482
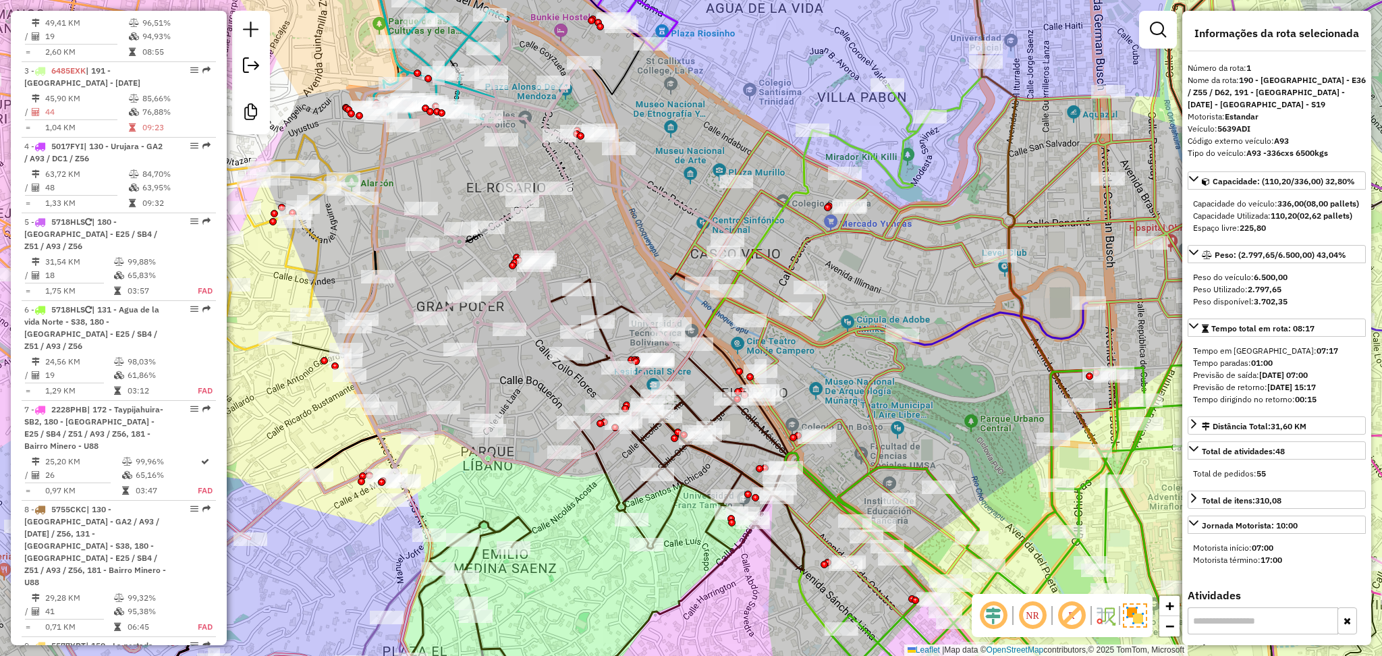
scroll to position [528, 0]
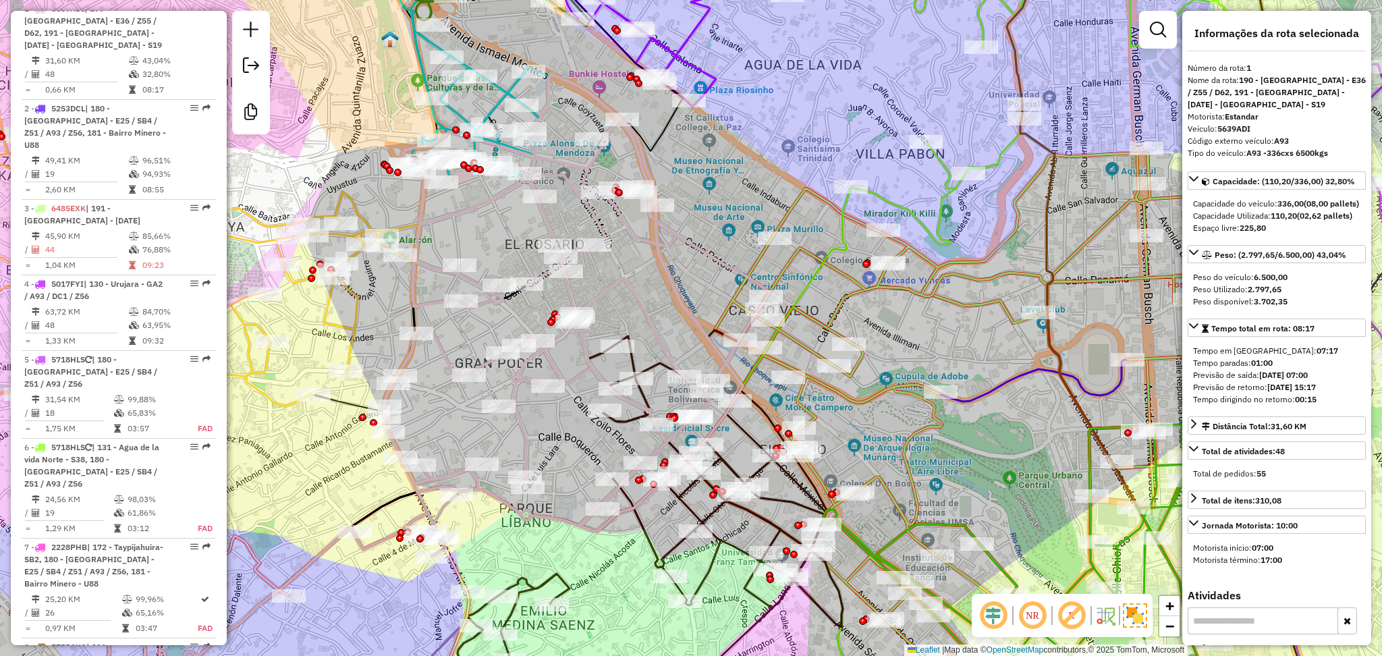
drag, startPoint x: 628, startPoint y: 251, endPoint x: 667, endPoint y: 308, distance: 68.5
click at [667, 308] on div "Janela de atendimento Grade de atendimento Capacidade Transportadoras Veículos …" at bounding box center [691, 328] width 1382 height 656
click at [659, 371] on icon at bounding box center [638, 526] width 410 height 393
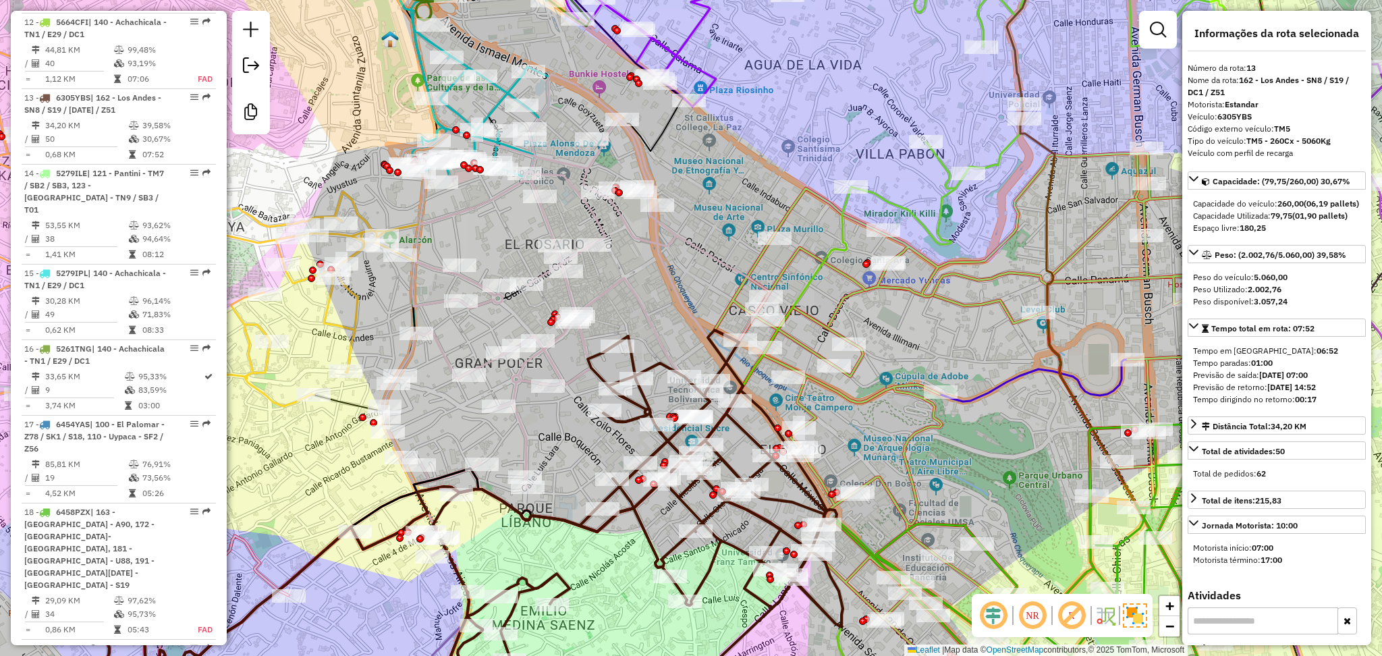
scroll to position [1594, 0]
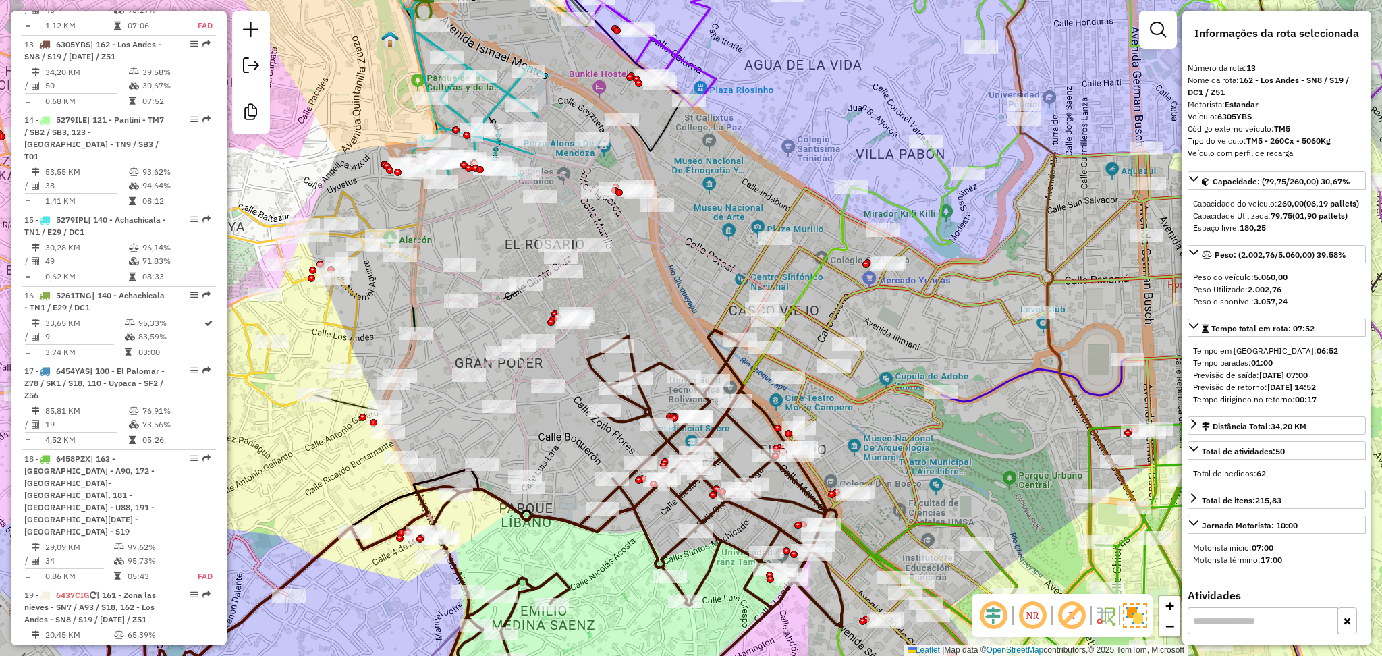
drag, startPoint x: 589, startPoint y: 578, endPoint x: 612, endPoint y: 406, distance: 173.7
click at [612, 406] on div "Janela de atendimento Grade de atendimento Capacidade Transportadoras Veículos …" at bounding box center [691, 328] width 1382 height 656
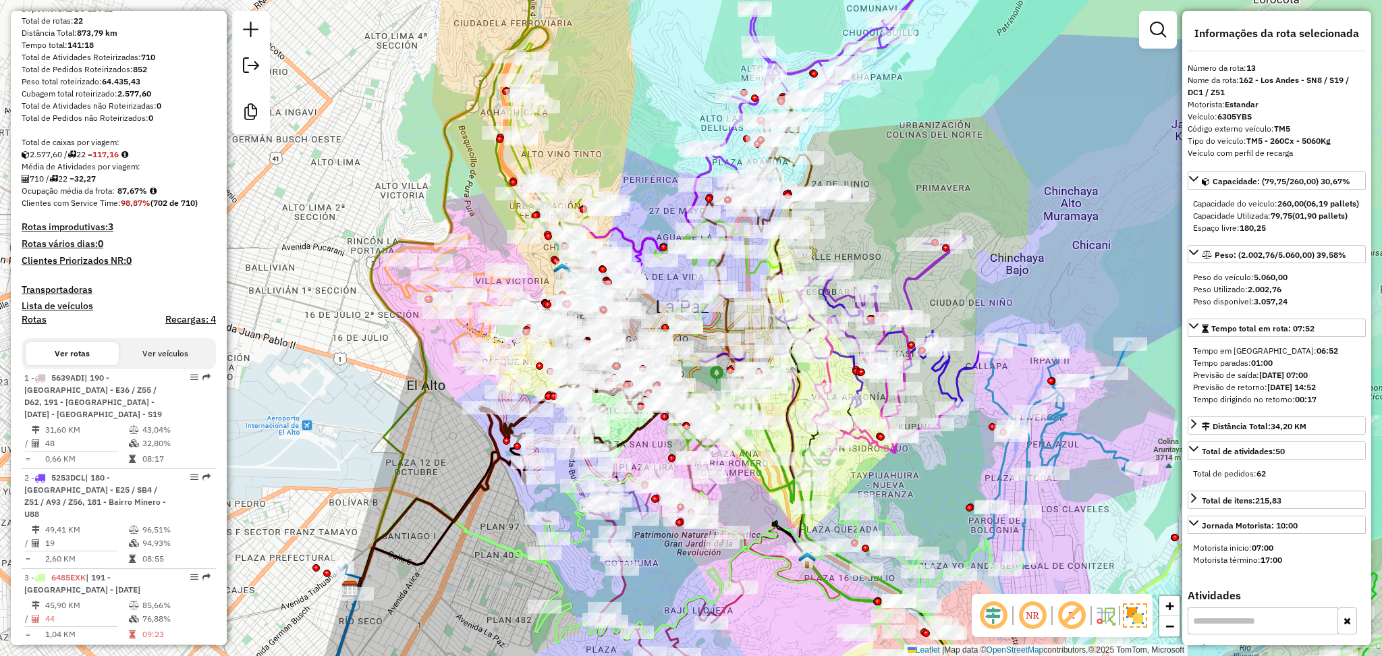
scroll to position [63, 0]
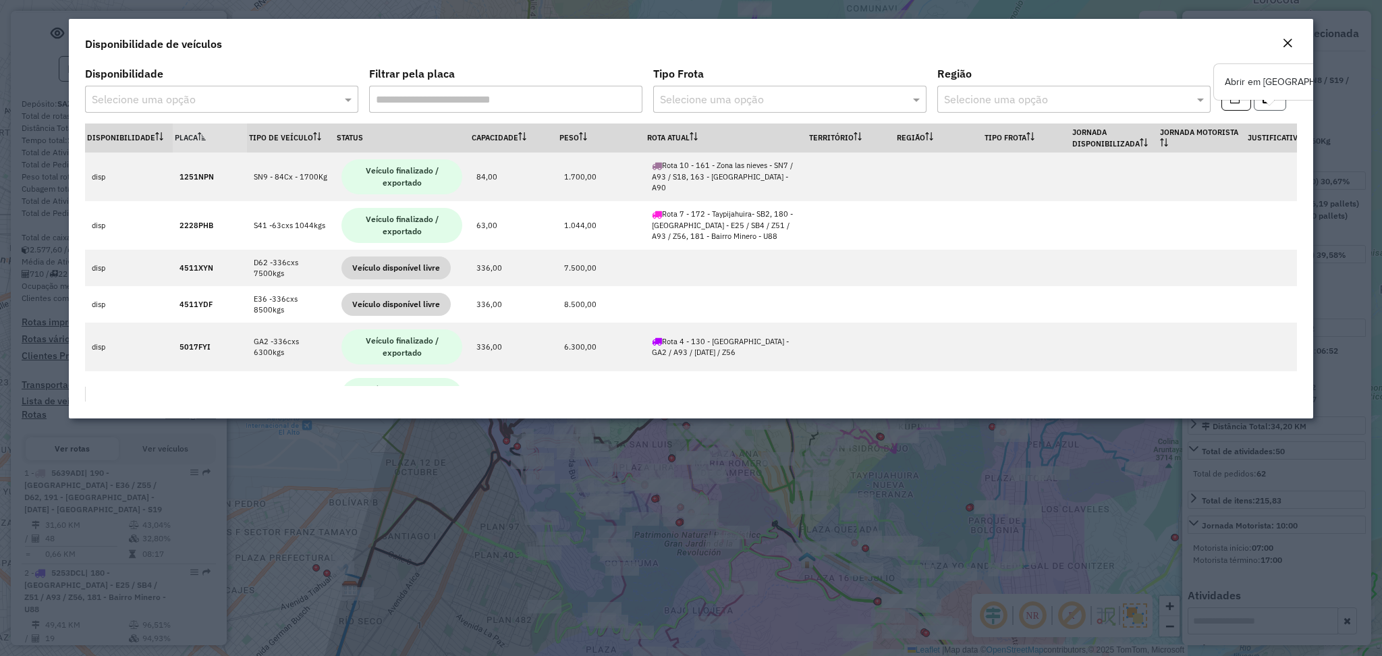
click at [1271, 107] on button "button" at bounding box center [1270, 98] width 32 height 26
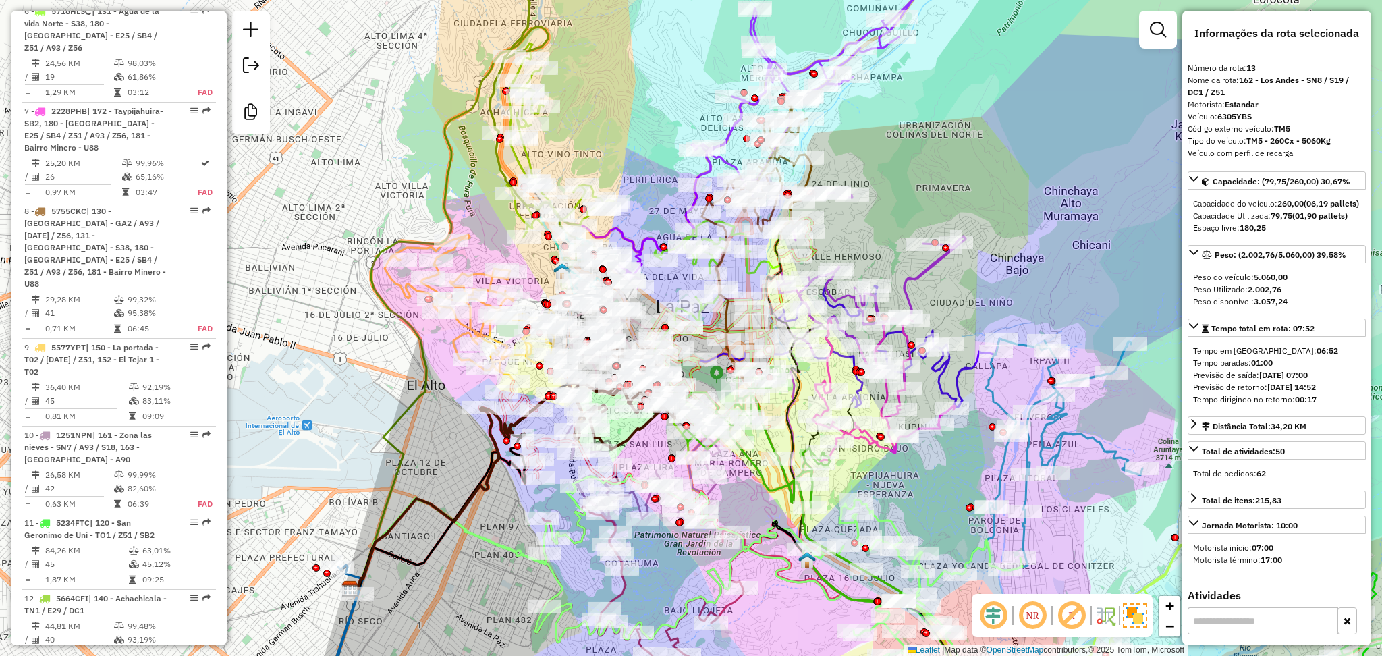
scroll to position [1234, 0]
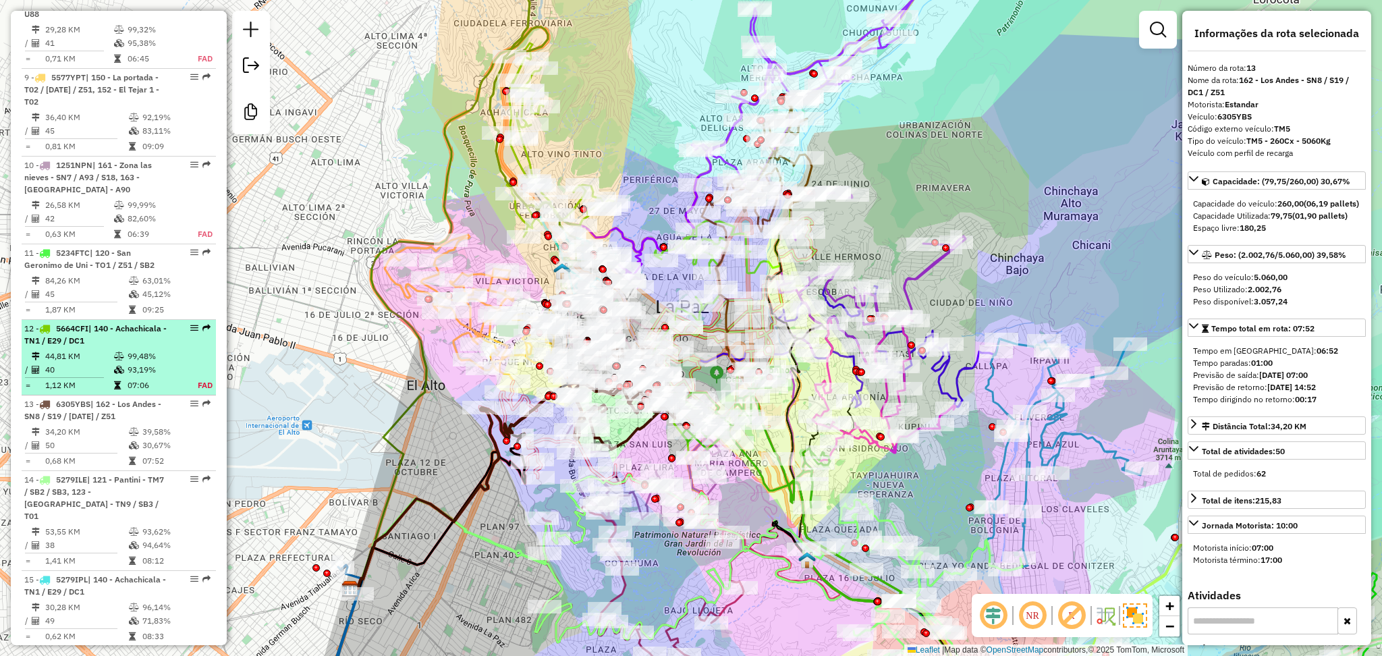
click at [47, 323] on span "| 140 - Achachicala - TN1 / E29 / DC1" at bounding box center [95, 334] width 142 height 22
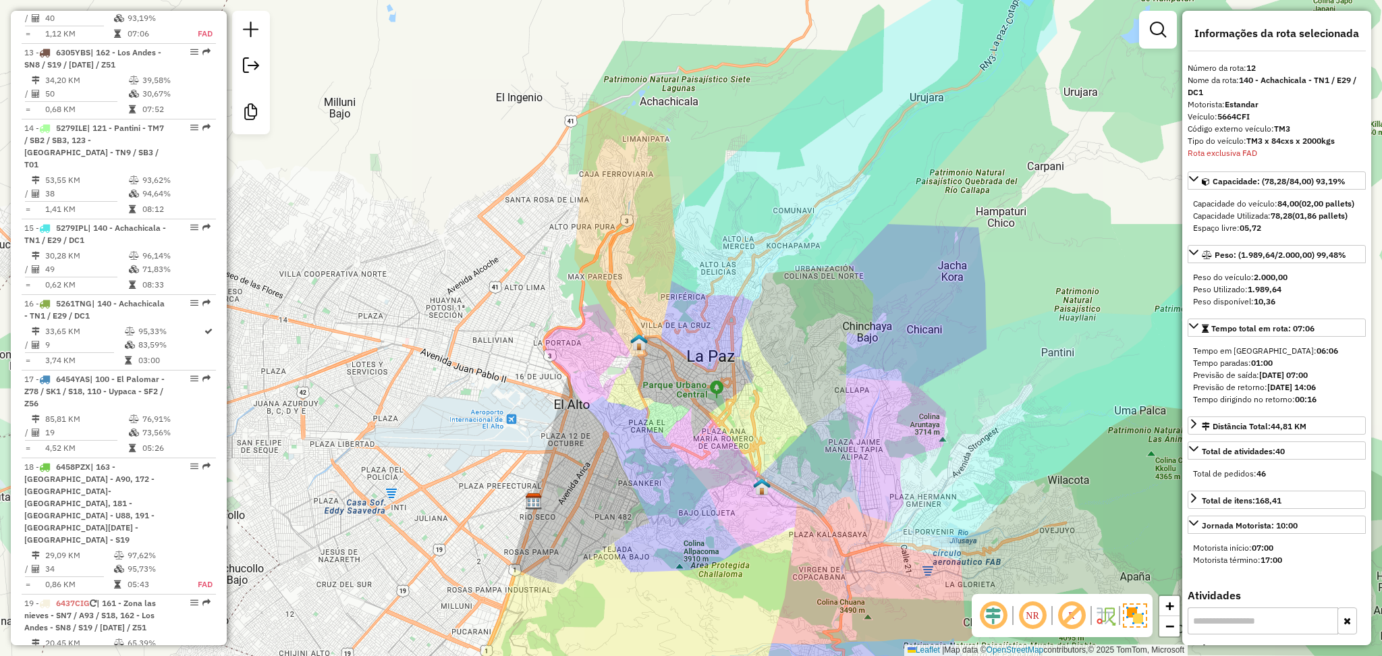
scroll to position [1548, 0]
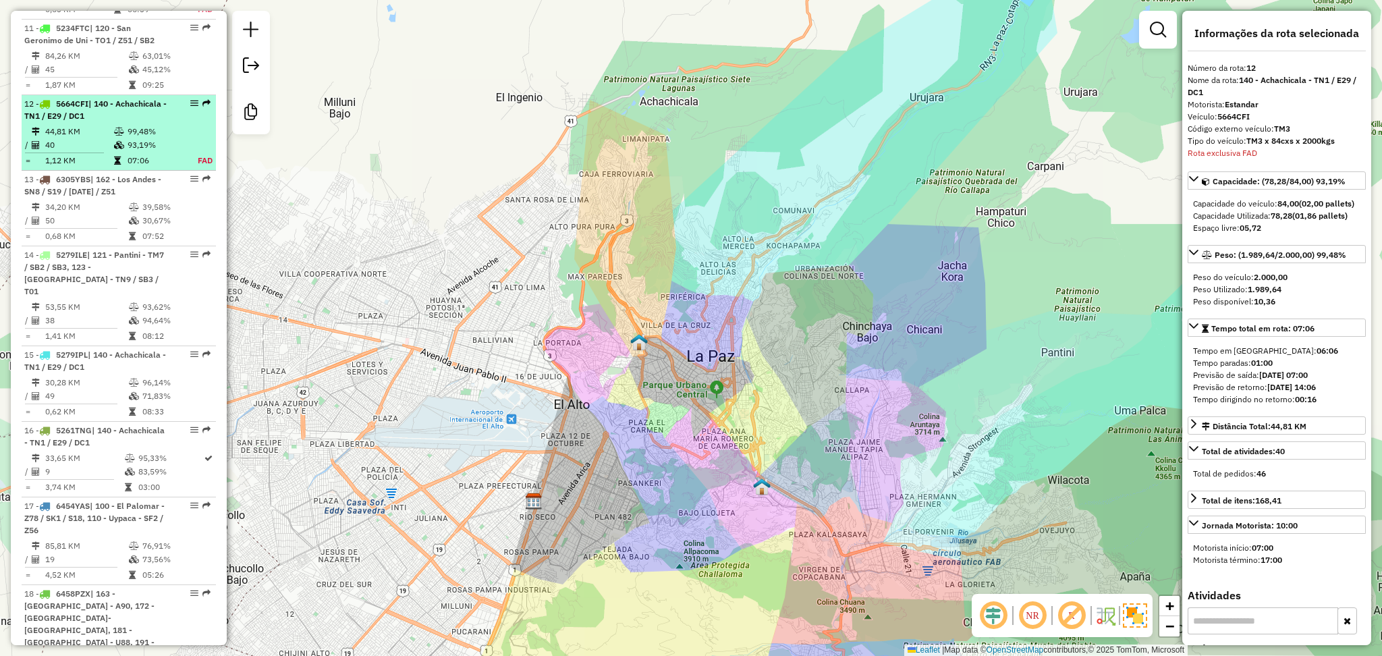
click at [74, 99] on span "| 140 - Achachicala - TN1 / E29 / DC1" at bounding box center [95, 110] width 142 height 22
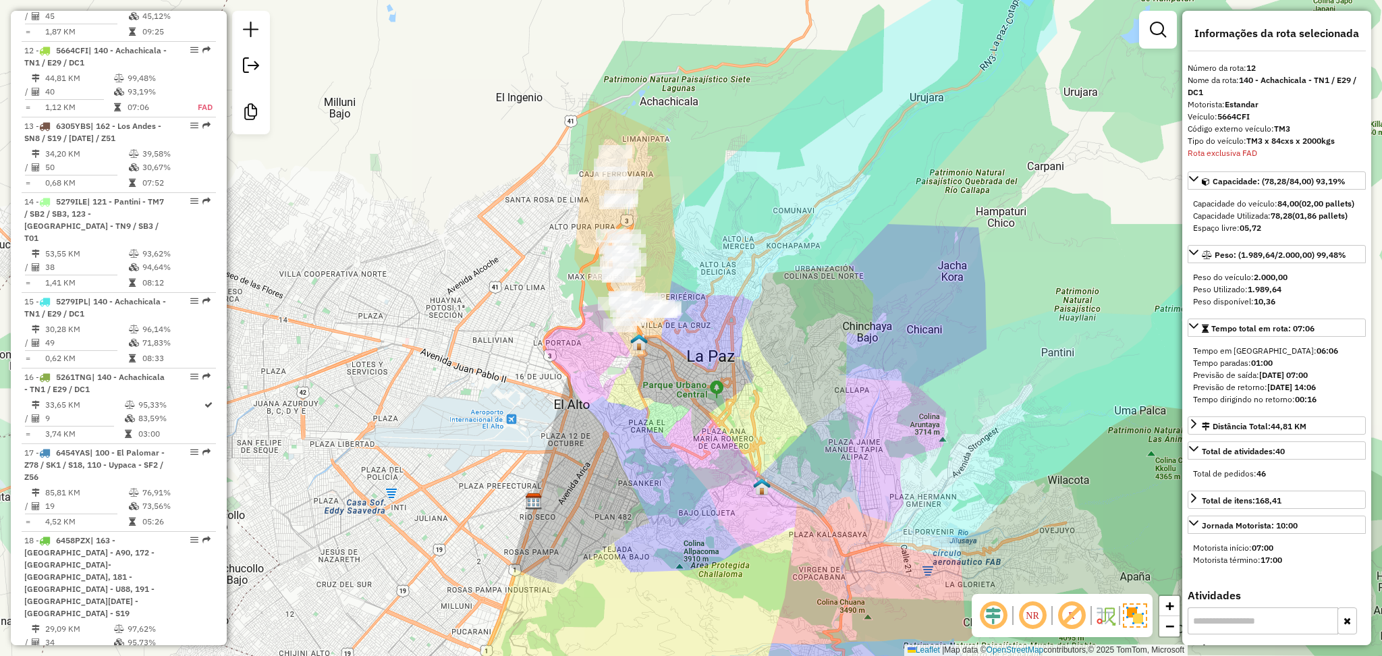
scroll to position [1518, 0]
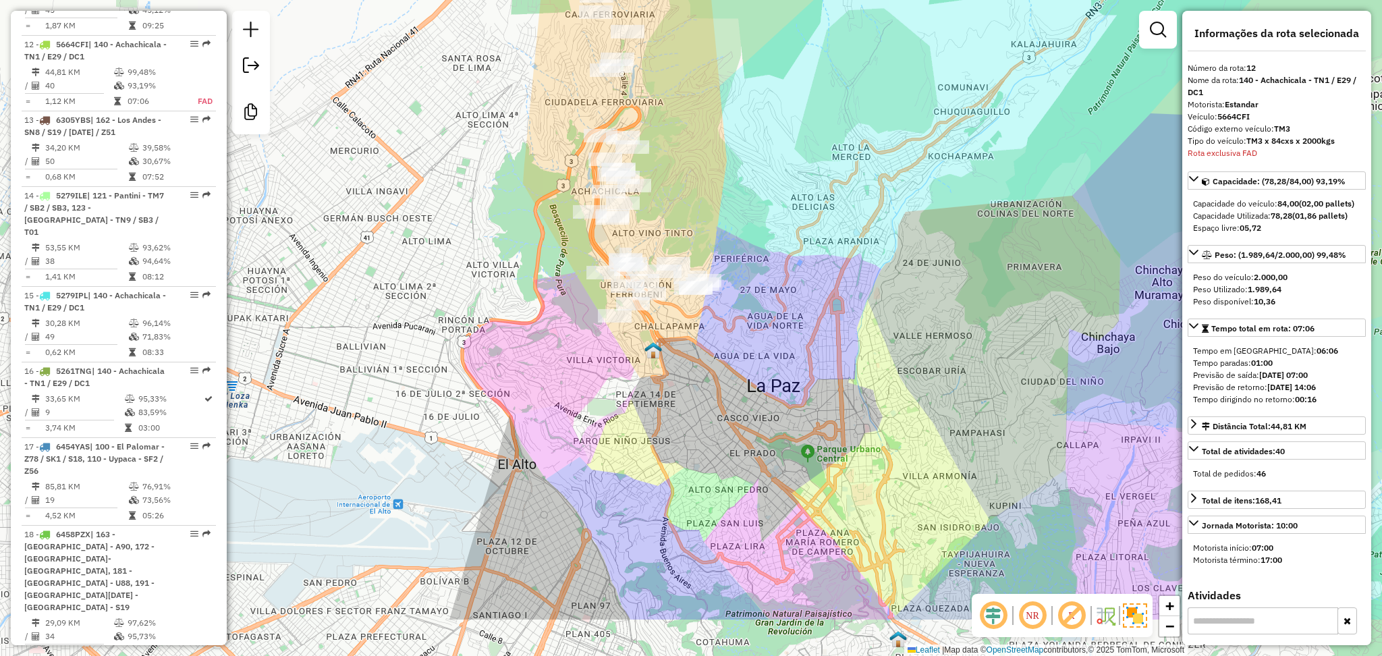
drag, startPoint x: 812, startPoint y: 433, endPoint x: 787, endPoint y: 330, distance: 106.2
click at [787, 330] on div "Janela de atendimento Grade de atendimento Capacidade Transportadoras Veículos …" at bounding box center [691, 328] width 1382 height 656
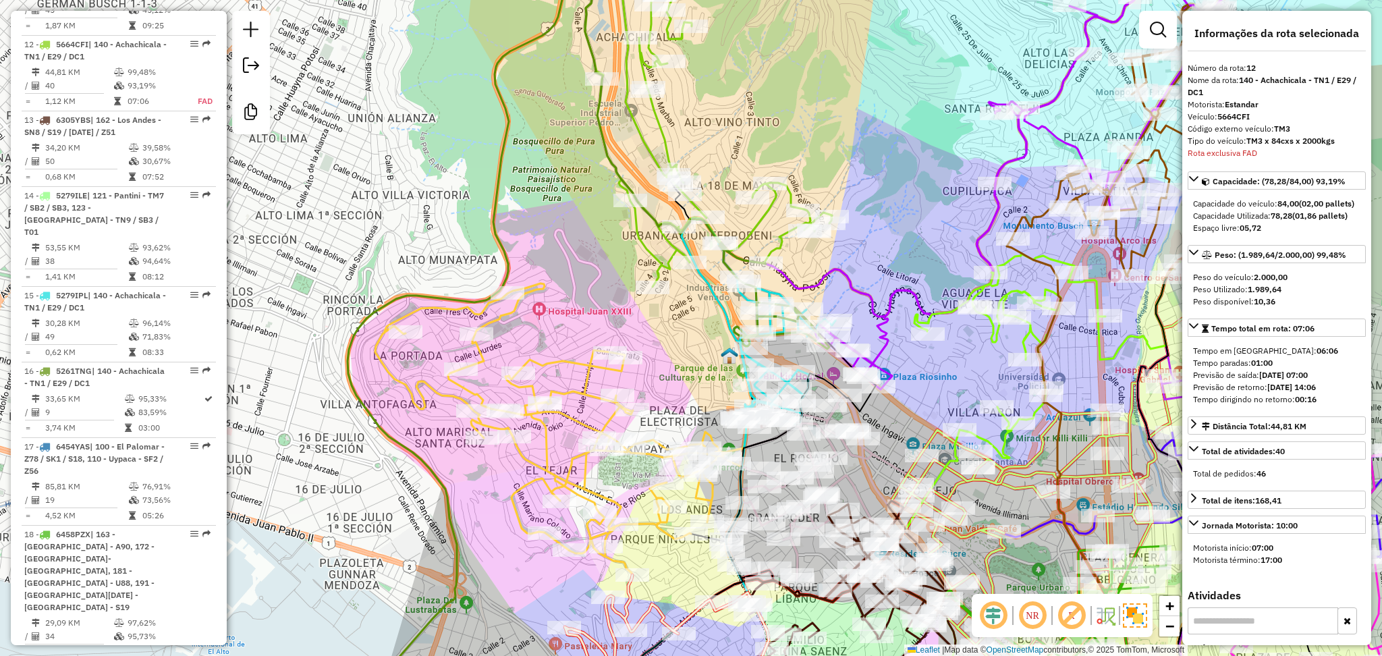
click at [655, 128] on icon at bounding box center [708, 111] width 247 height 352
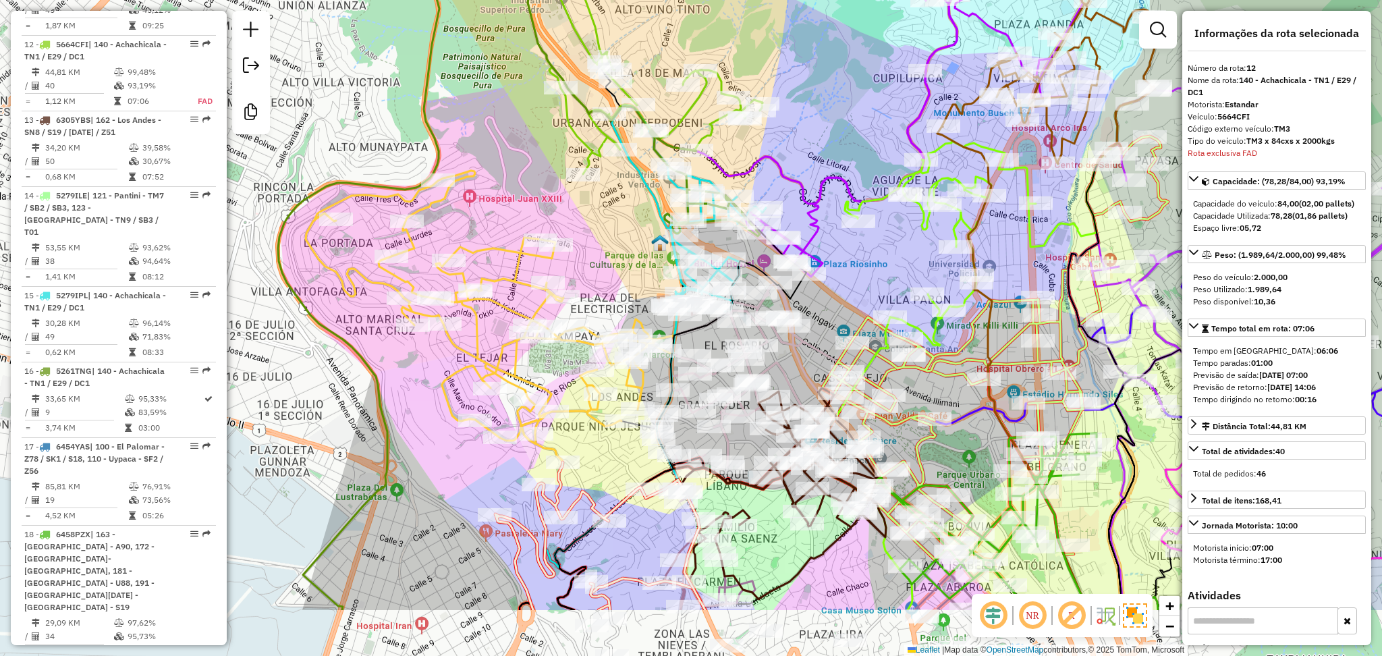
drag, startPoint x: 905, startPoint y: 225, endPoint x: 836, endPoint y: 112, distance: 132.4
click at [836, 112] on div "Janela de atendimento Grade de atendimento Capacidade Transportadoras Veículos …" at bounding box center [691, 328] width 1382 height 656
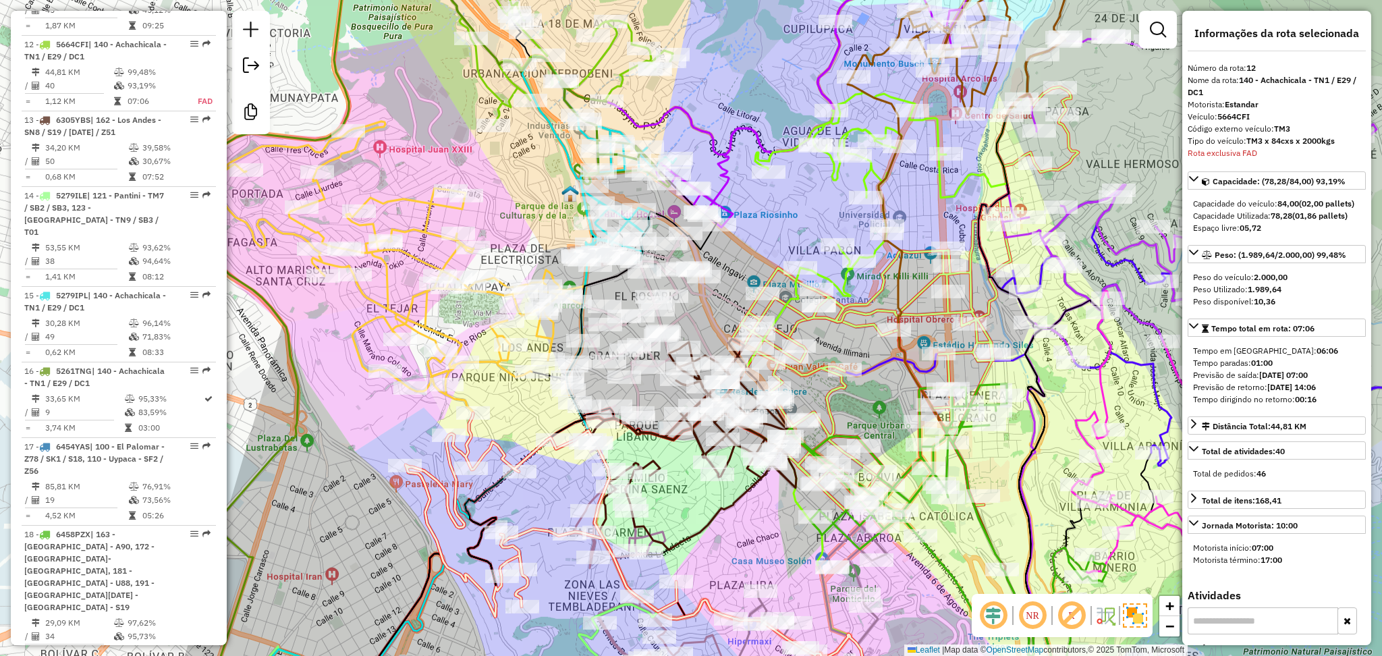
drag, startPoint x: 872, startPoint y: 290, endPoint x: 782, endPoint y: 240, distance: 102.4
click at [782, 240] on div "Janela de atendimento Grade de atendimento Capacidade Transportadoras Veículos …" at bounding box center [691, 328] width 1382 height 656
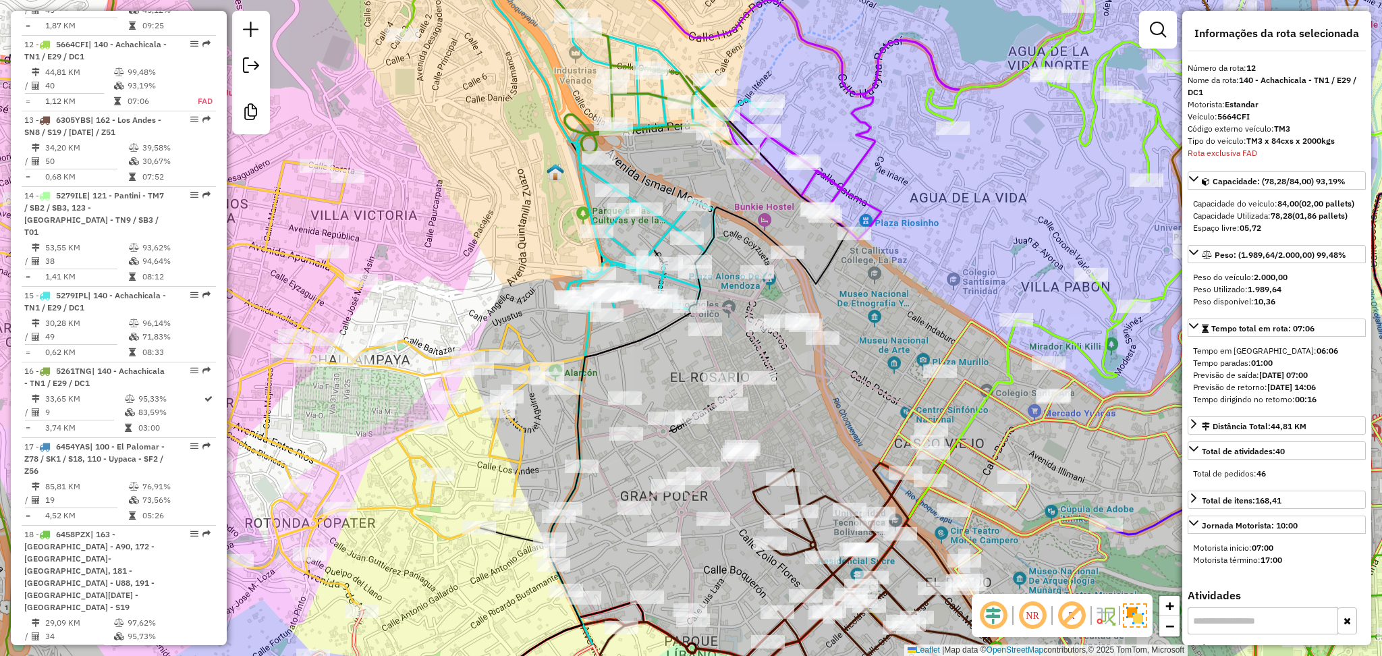
click at [711, 347] on icon at bounding box center [742, 448] width 386 height 482
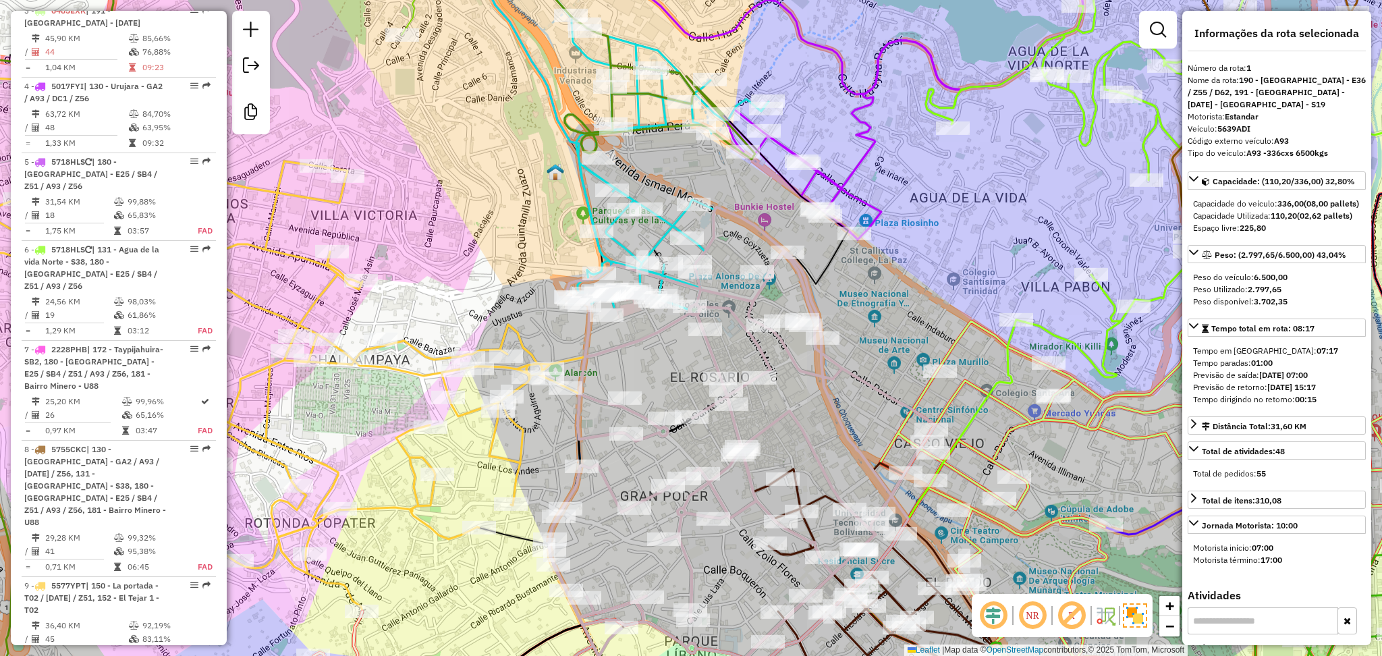
scroll to position [528, 0]
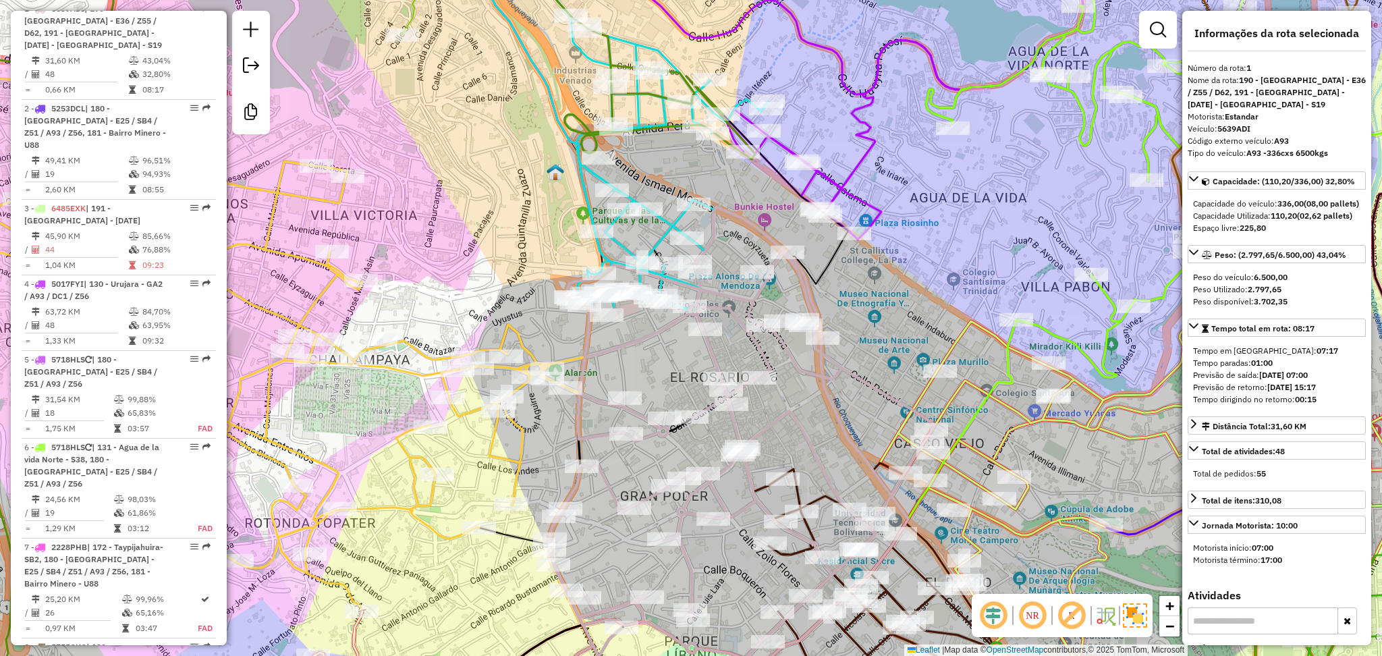
click at [667, 221] on icon at bounding box center [652, 128] width 234 height 362
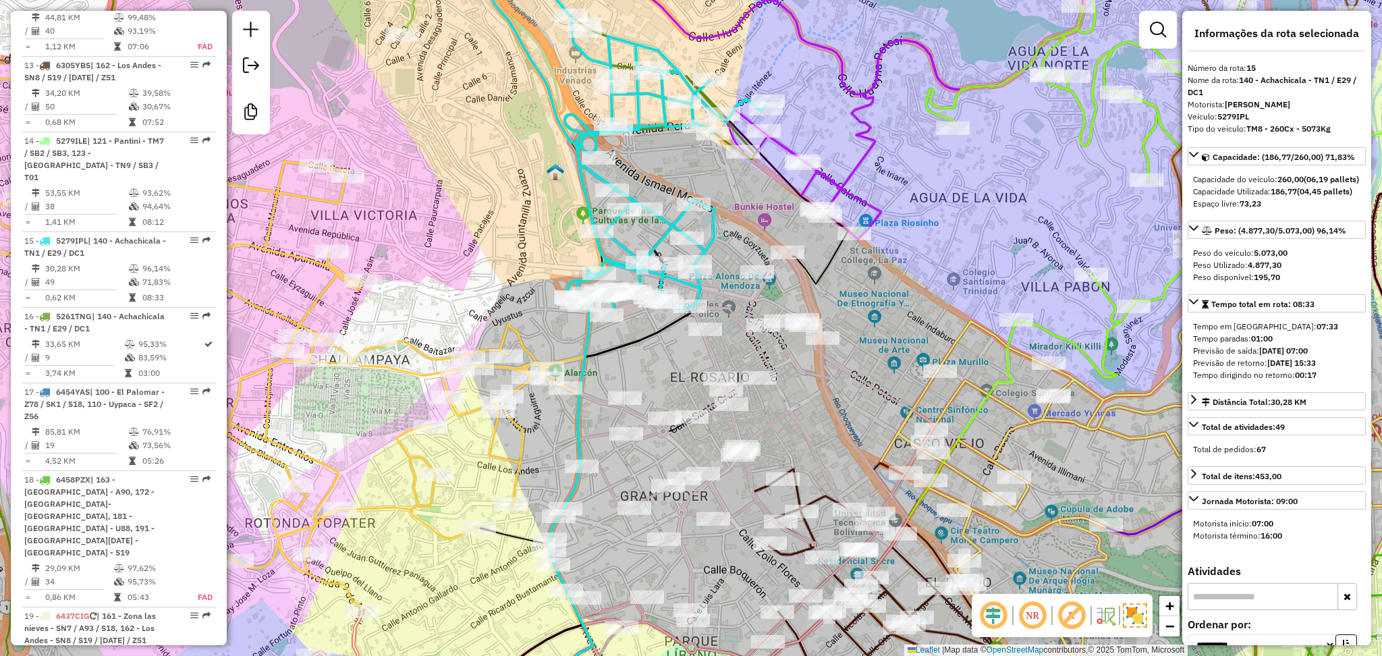
scroll to position [1757, 0]
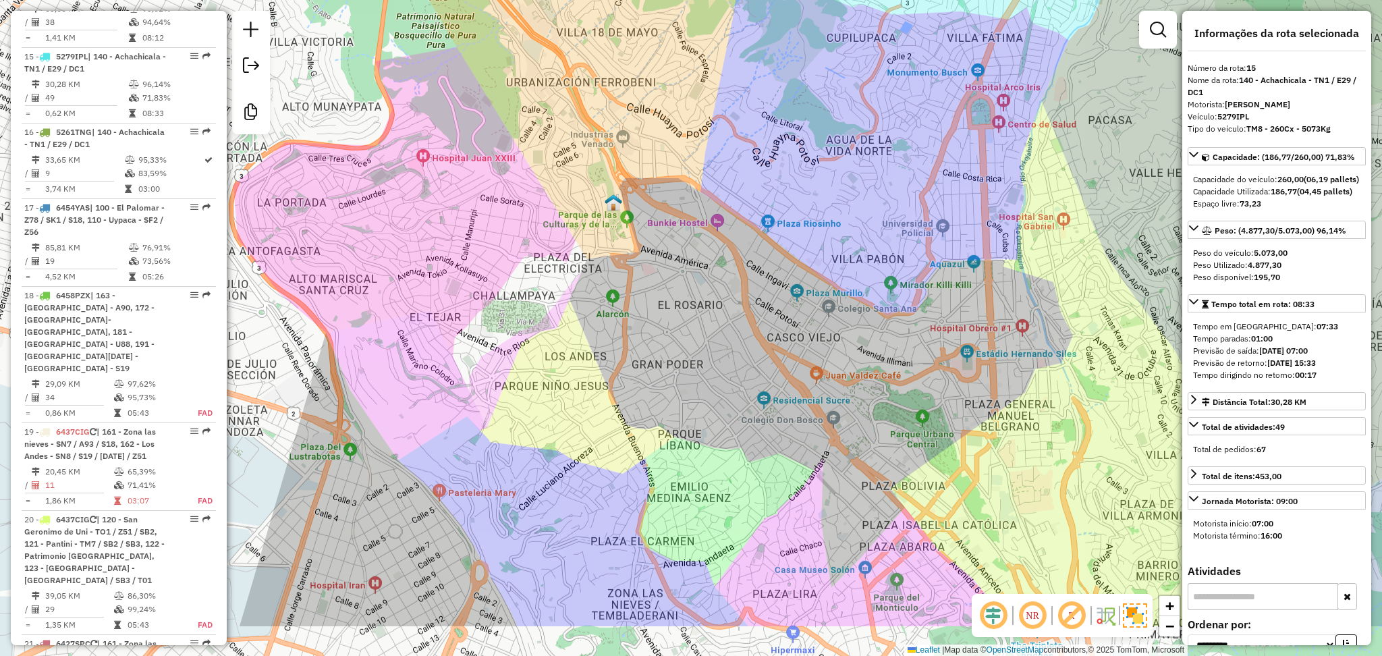
drag, startPoint x: 817, startPoint y: 425, endPoint x: 744, endPoint y: 329, distance: 121.0
click at [744, 329] on div "Janela de atendimento Grade de atendimento Capacidade Transportadoras Veículos …" at bounding box center [691, 328] width 1382 height 656
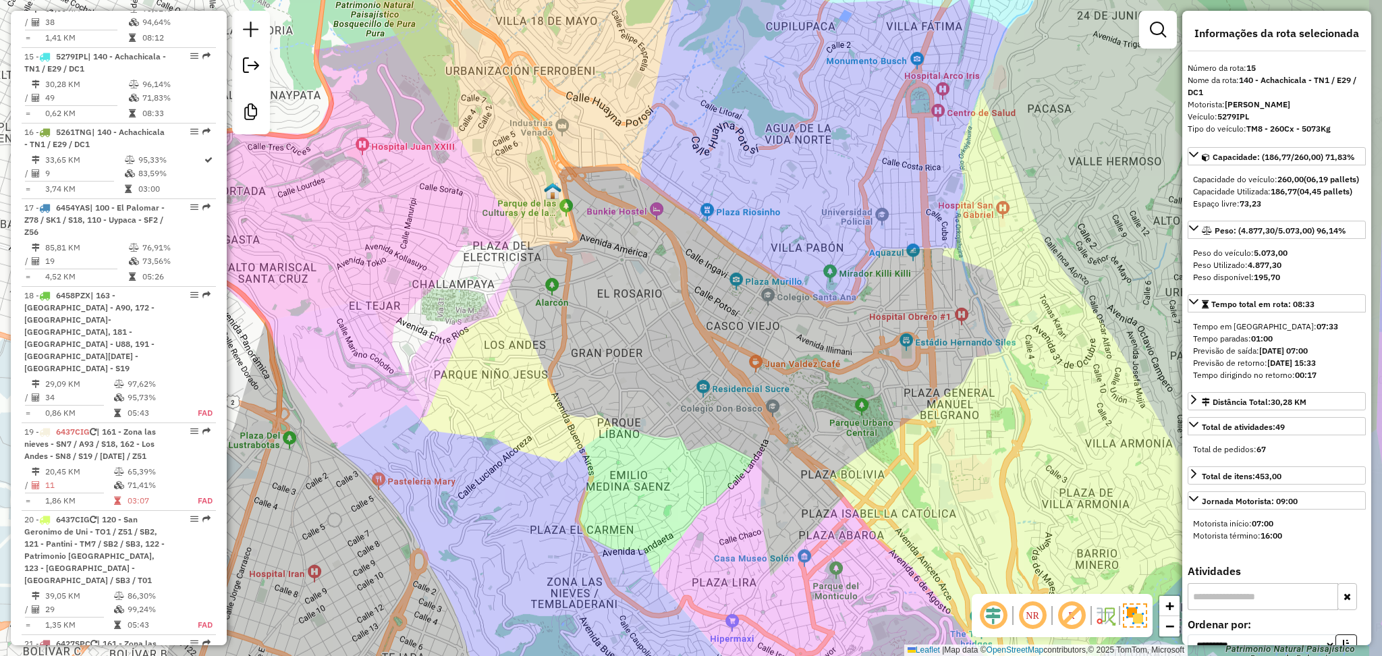
drag, startPoint x: 705, startPoint y: 311, endPoint x: 724, endPoint y: 271, distance: 43.8
click at [649, 317] on div "Janela de atendimento Grade de atendimento Capacidade Transportadoras Veículos …" at bounding box center [691, 328] width 1382 height 656
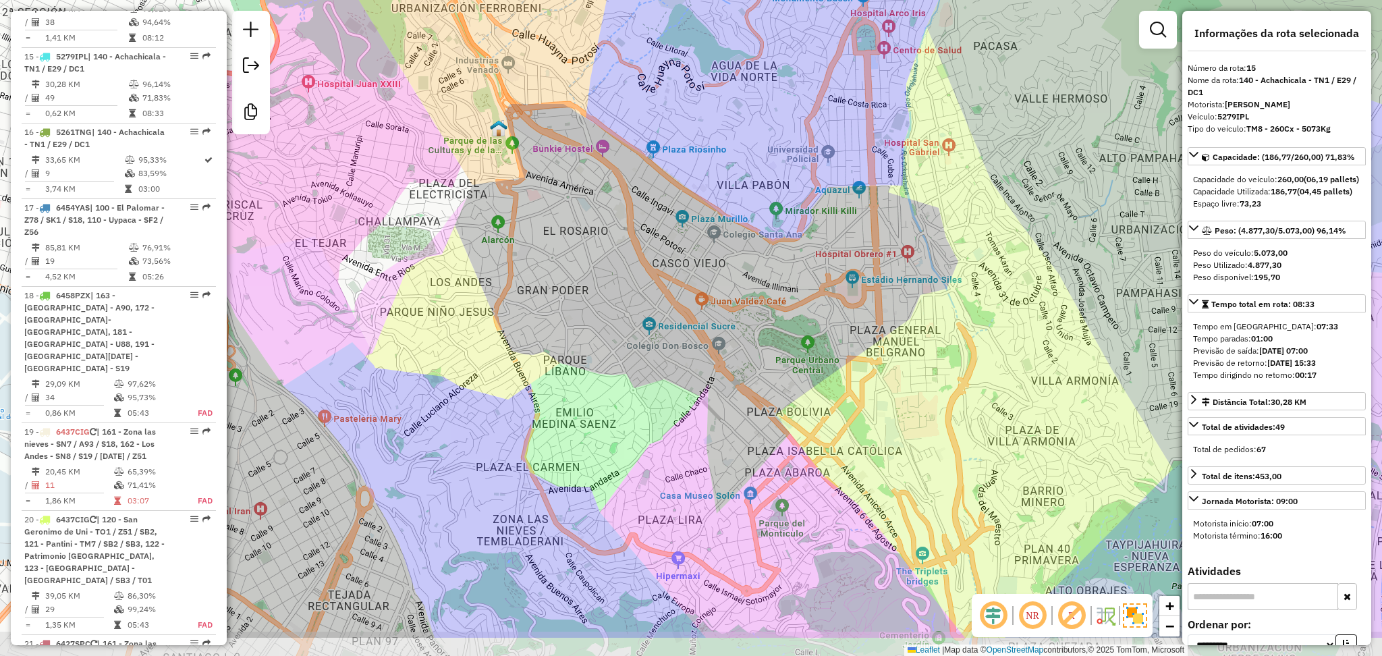
drag, startPoint x: 830, startPoint y: 487, endPoint x: 768, endPoint y: 402, distance: 104.9
click at [768, 402] on div "Janela de atendimento Grade de atendimento Capacidade Transportadoras Veículos …" at bounding box center [691, 328] width 1382 height 656
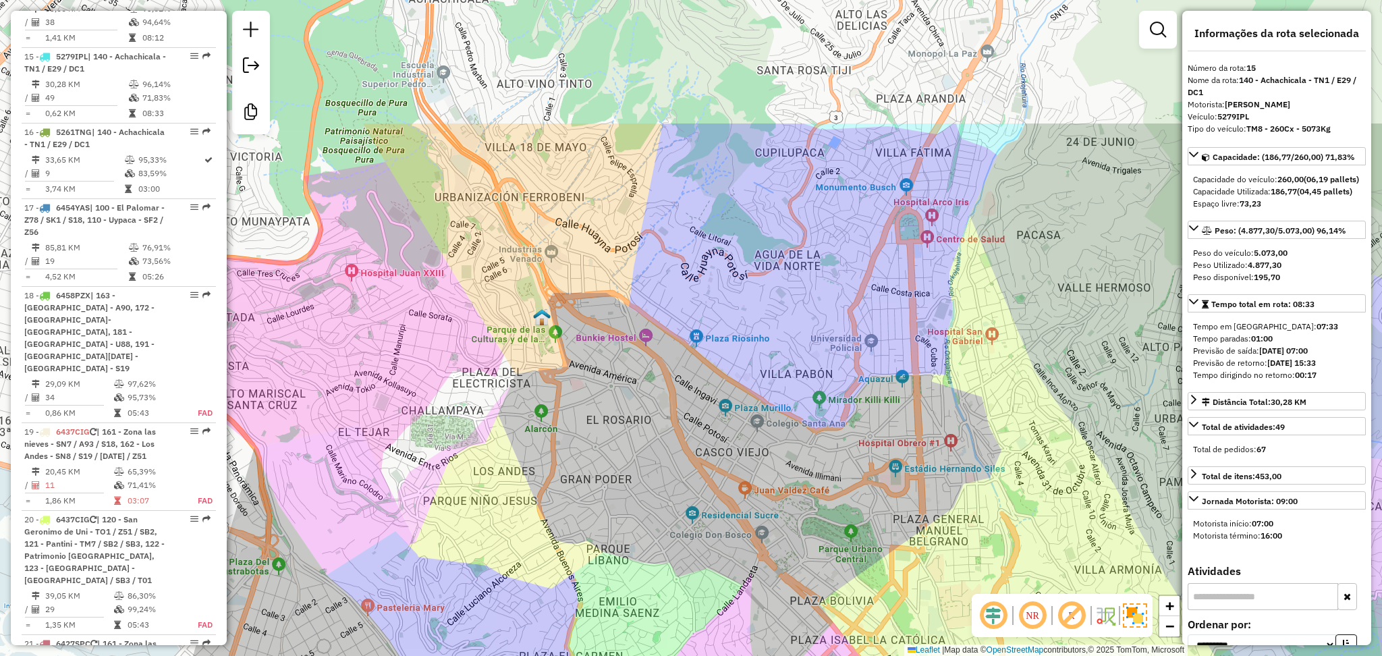
drag, startPoint x: 552, startPoint y: 460, endPoint x: 595, endPoint y: 649, distance: 193.9
click at [595, 649] on div "Janela de atendimento Grade de atendimento Capacidade Transportadoras Veículos …" at bounding box center [691, 328] width 1382 height 656
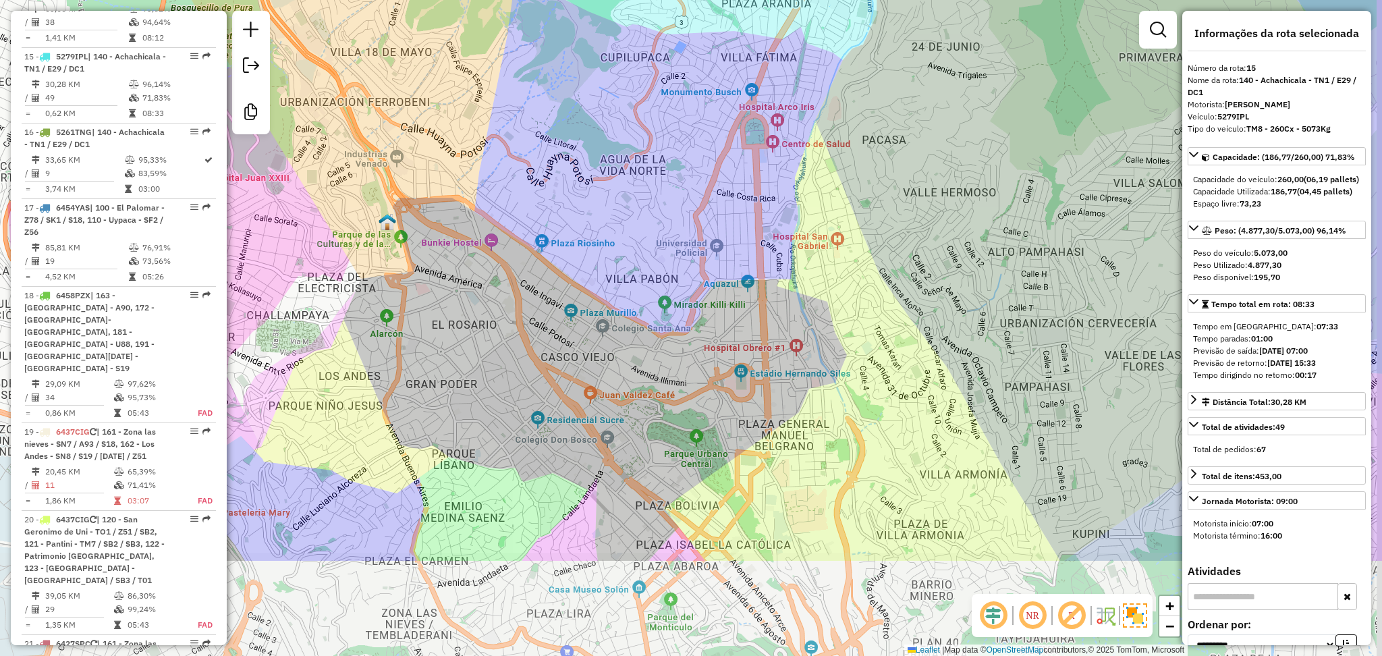
drag, startPoint x: 400, startPoint y: 427, endPoint x: 296, endPoint y: 265, distance: 192.8
click at [296, 265] on div "Janela de atendimento Grade de atendimento Capacidade Transportadoras Veículos …" at bounding box center [691, 328] width 1382 height 656
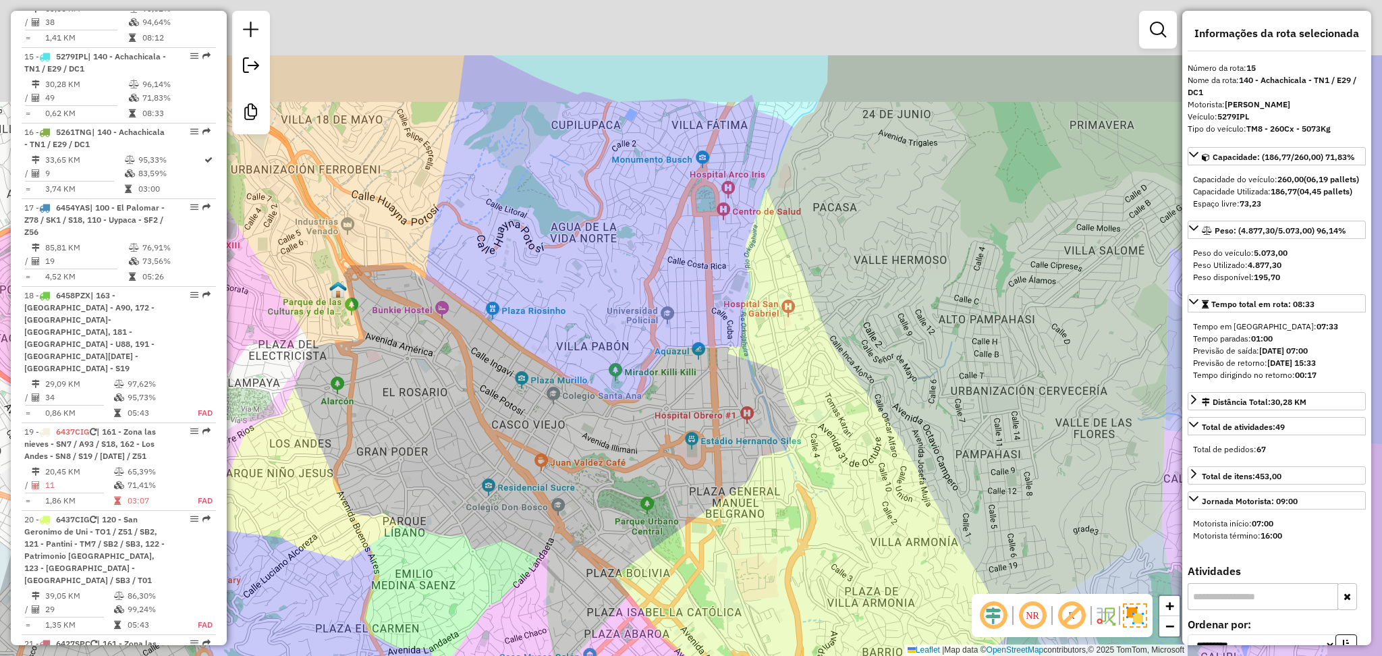
drag, startPoint x: 753, startPoint y: 74, endPoint x: 694, endPoint y: 195, distance: 134.6
click at [696, 201] on div "Janela de atendimento Grade de atendimento Capacidade Transportadoras Veículos …" at bounding box center [691, 328] width 1382 height 656
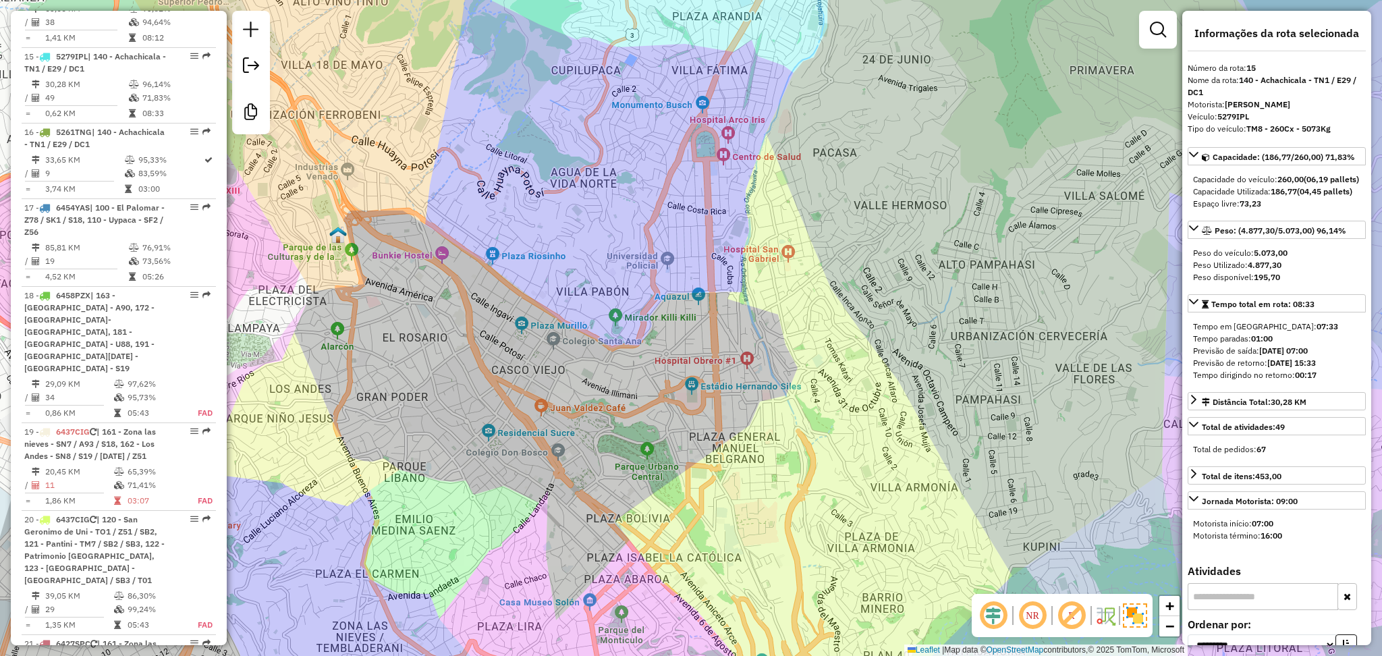
drag, startPoint x: 736, startPoint y: 570, endPoint x: 717, endPoint y: 503, distance: 69.4
click at [717, 503] on div "Janela de atendimento Grade de atendimento Capacidade Transportadoras Veículos …" at bounding box center [691, 328] width 1382 height 656
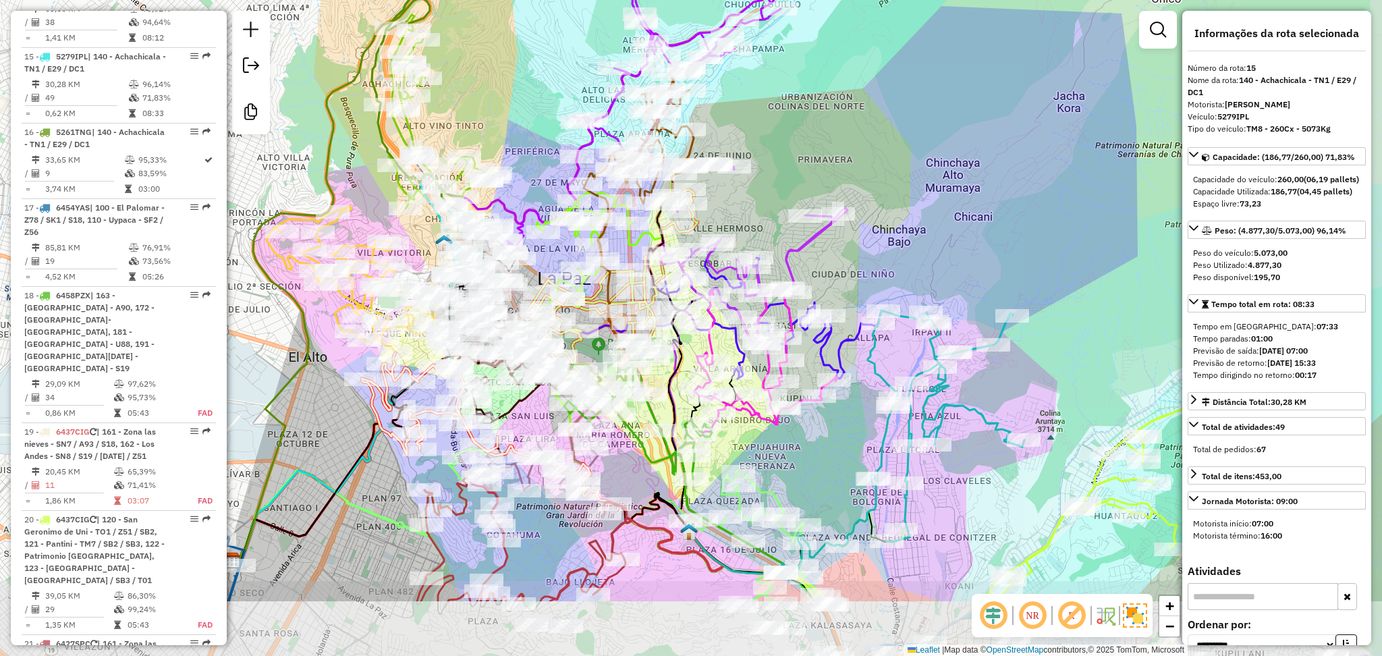
drag, startPoint x: 969, startPoint y: 254, endPoint x: 869, endPoint y: 107, distance: 177.8
click at [869, 107] on div "Janela de atendimento Grade de atendimento Capacidade Transportadoras Veículos …" at bounding box center [691, 328] width 1382 height 656
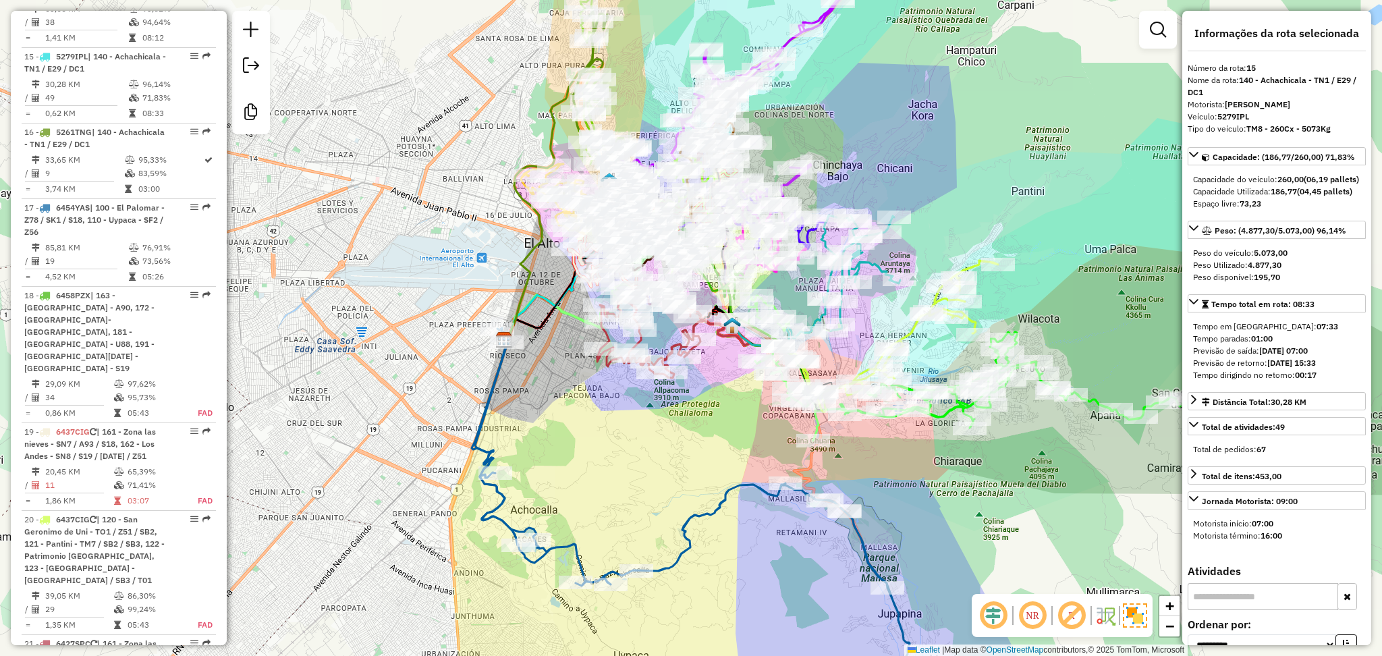
drag, startPoint x: 734, startPoint y: 427, endPoint x: 697, endPoint y: 435, distance: 38.8
click at [697, 435] on div "Janela de atendimento Grade de atendimento Capacidade Transportadoras Veículos …" at bounding box center [691, 328] width 1382 height 656
click at [737, 484] on icon at bounding box center [717, 525] width 485 height 395
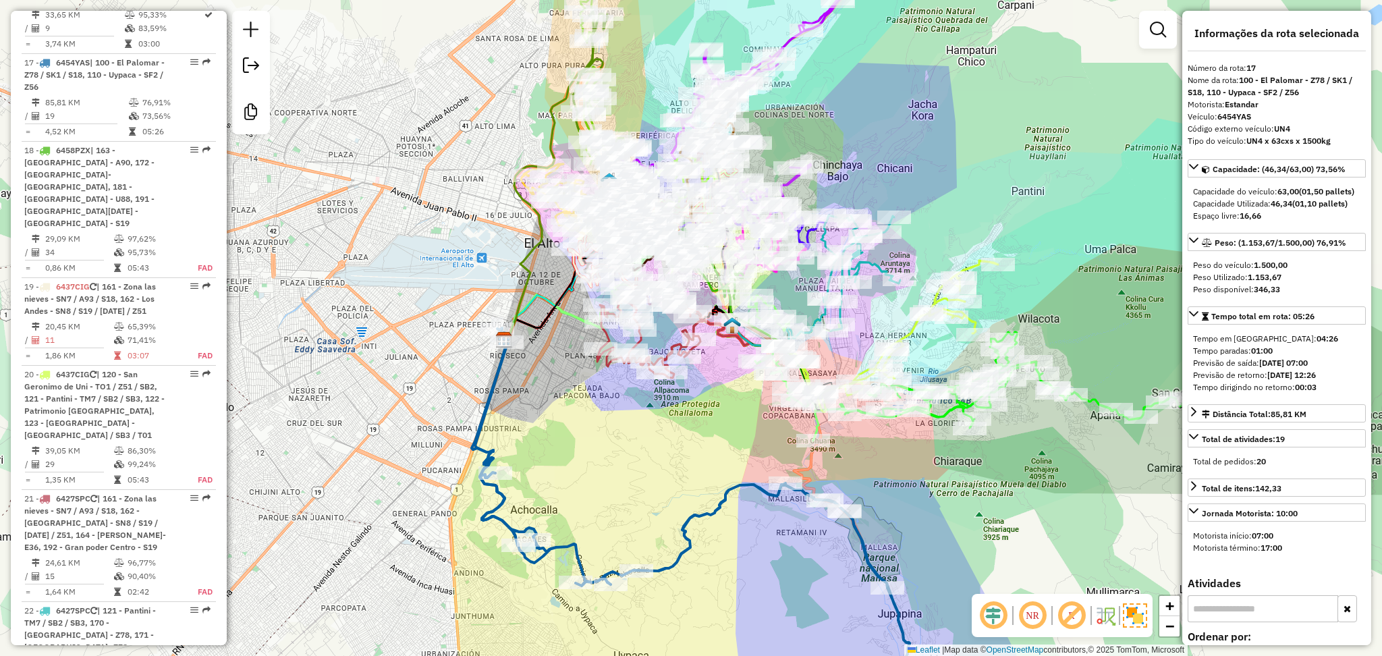
scroll to position [1908, 0]
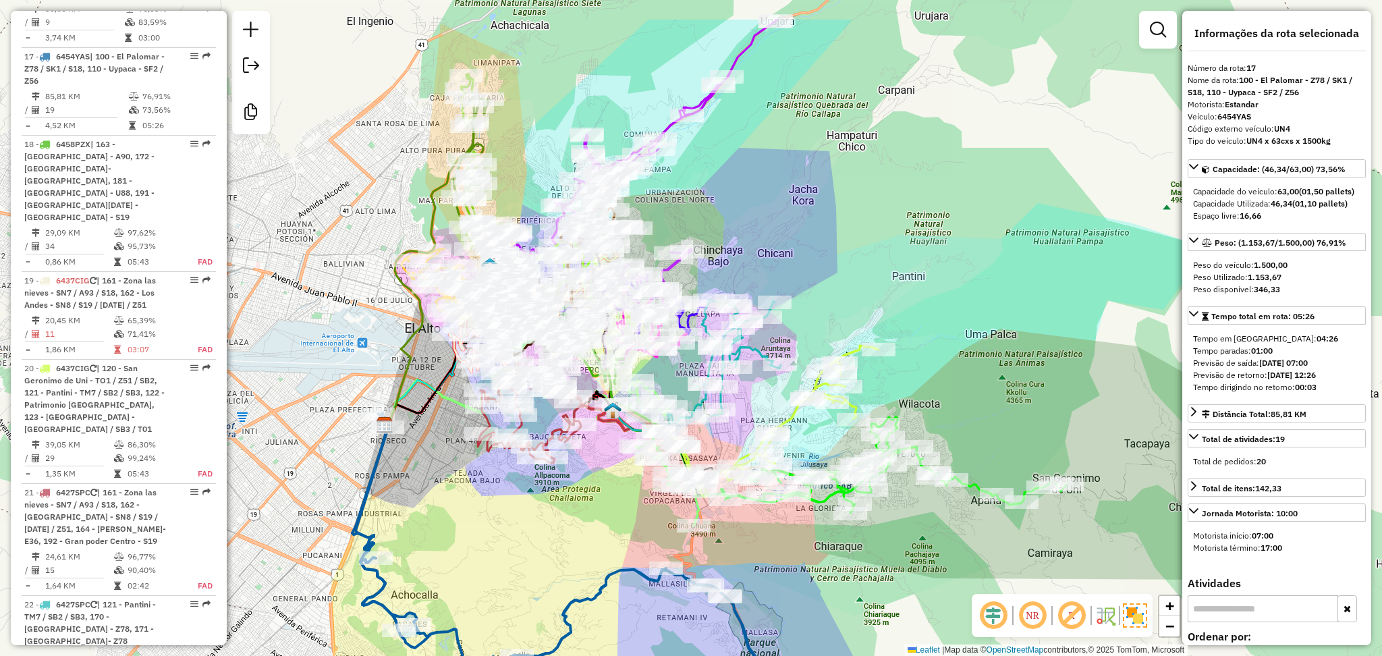
drag, startPoint x: 713, startPoint y: 427, endPoint x: 594, endPoint y: 512, distance: 146.6
click at [594, 512] on div "Janela de atendimento Grade de atendimento Capacidade Transportadoras Veículos …" at bounding box center [691, 328] width 1382 height 656
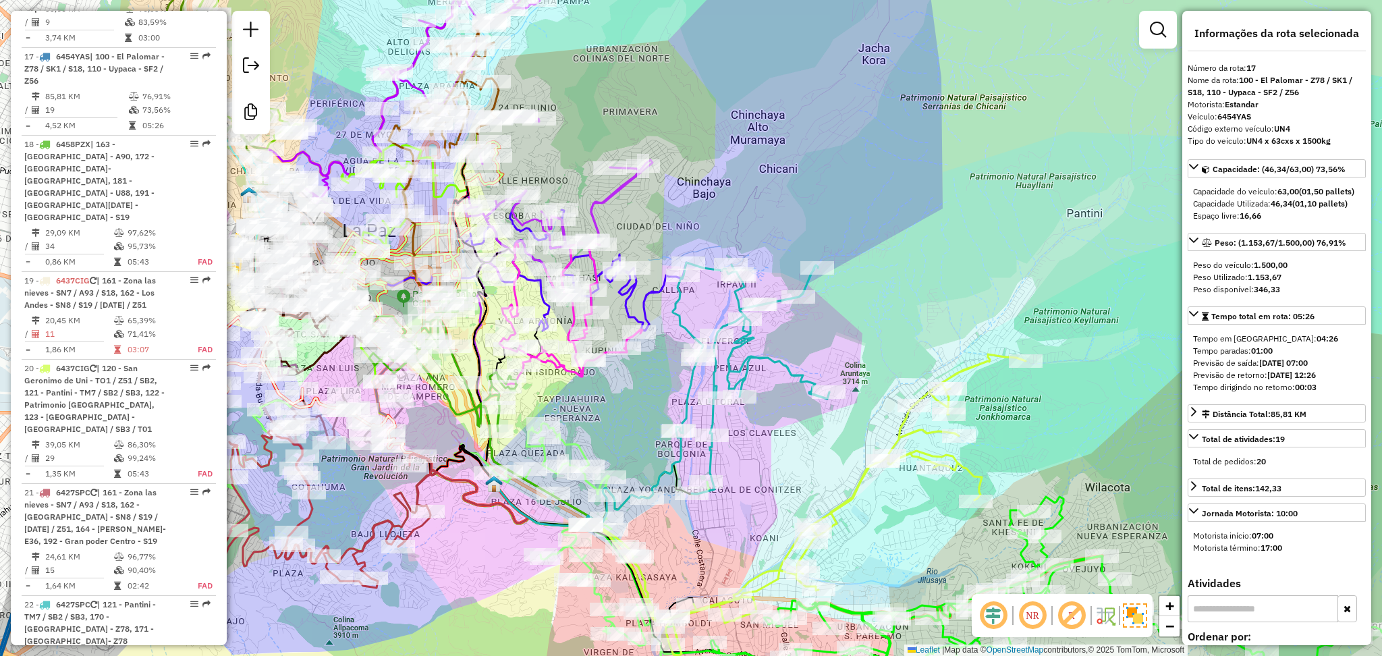
click at [772, 365] on icon at bounding box center [738, 381] width 182 height 236
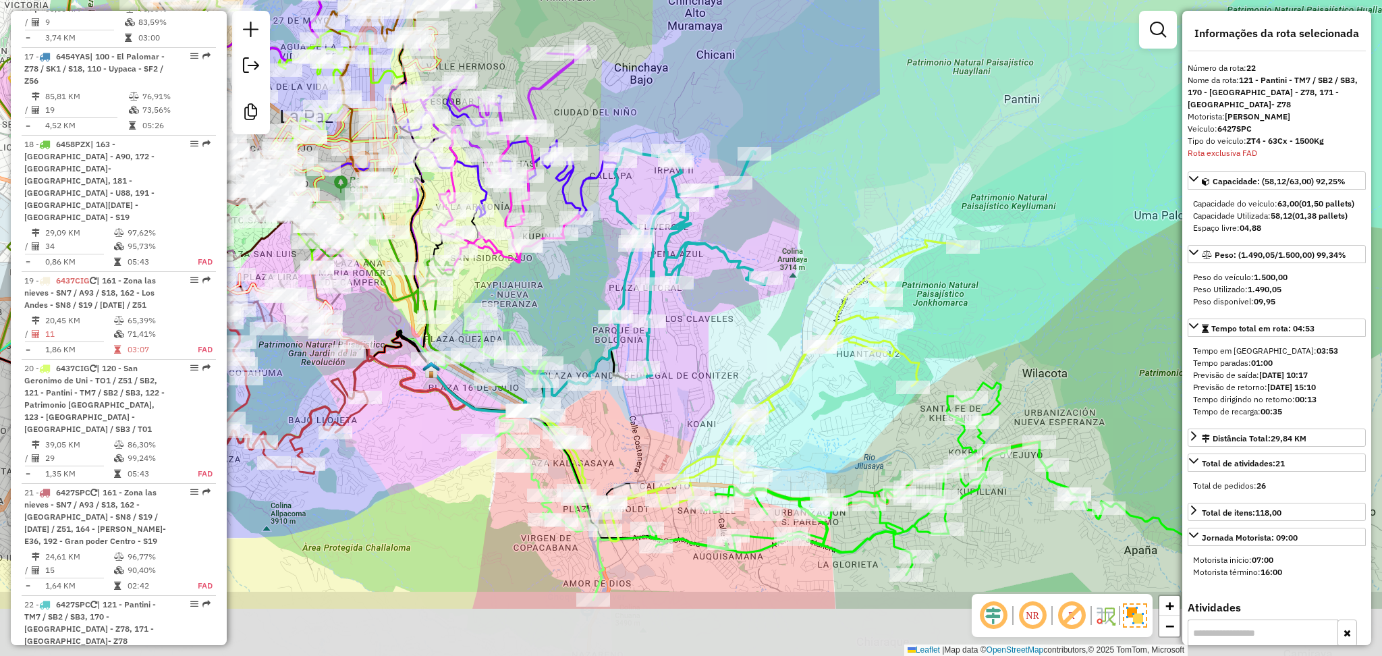
drag, startPoint x: 776, startPoint y: 473, endPoint x: 703, endPoint y: 339, distance: 152.8
click at [703, 339] on div "Janela de atendimento Grade de atendimento Capacidade Transportadoras Veículos …" at bounding box center [691, 328] width 1382 height 656
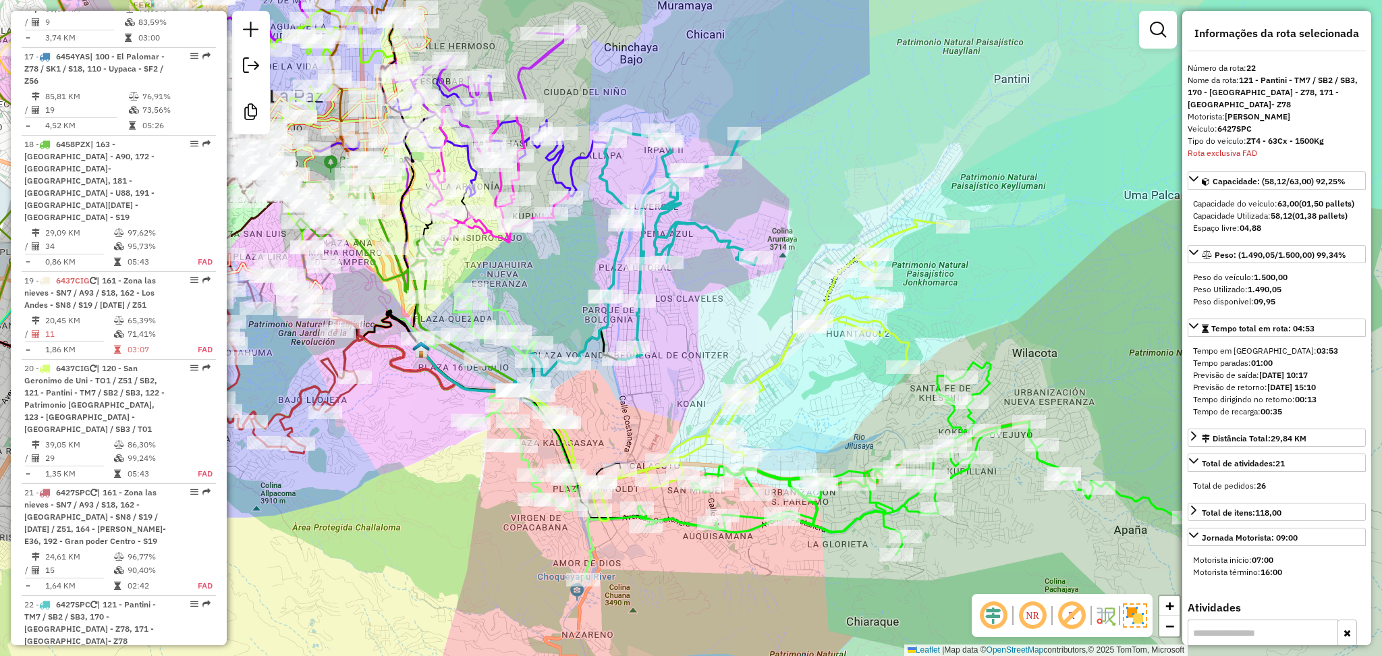
click at [1089, 274] on div "Janela de atendimento Grade de atendimento Capacidade Transportadoras Veículos …" at bounding box center [691, 328] width 1382 height 656
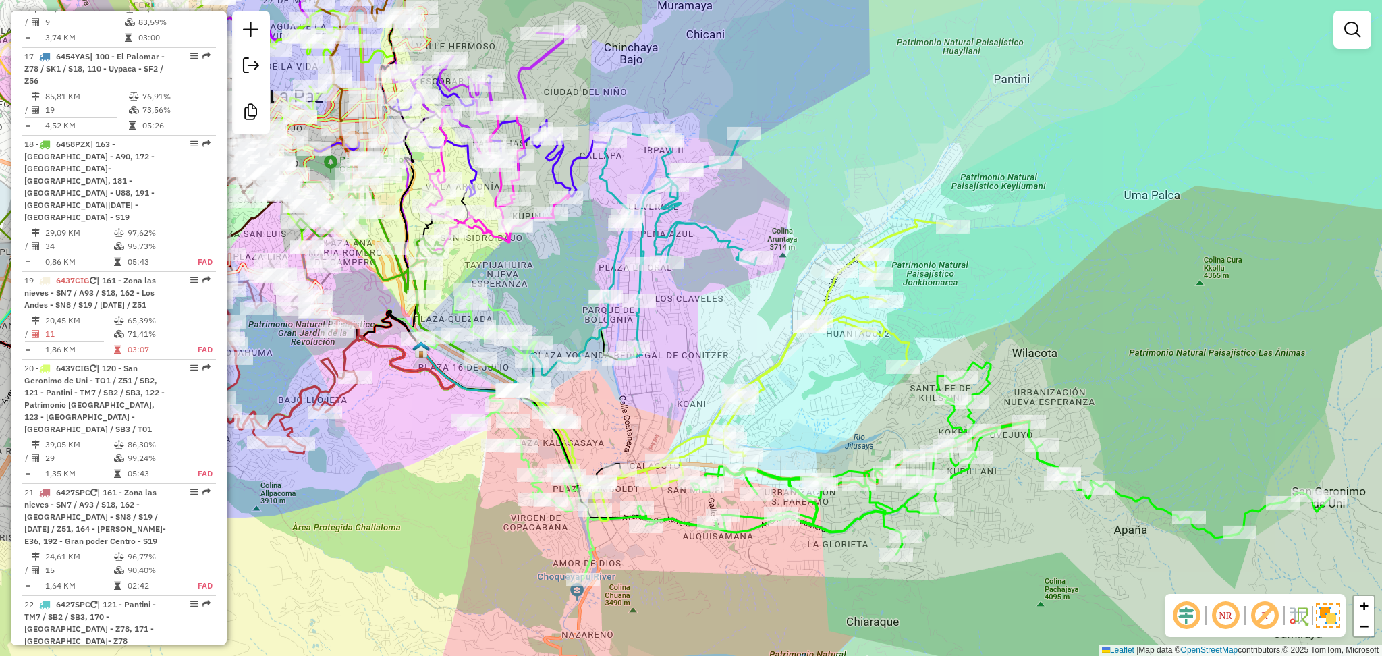
click at [1041, 141] on div "Janela de atendimento Grade de atendimento Capacidade Transportadoras Veículos …" at bounding box center [691, 328] width 1382 height 656
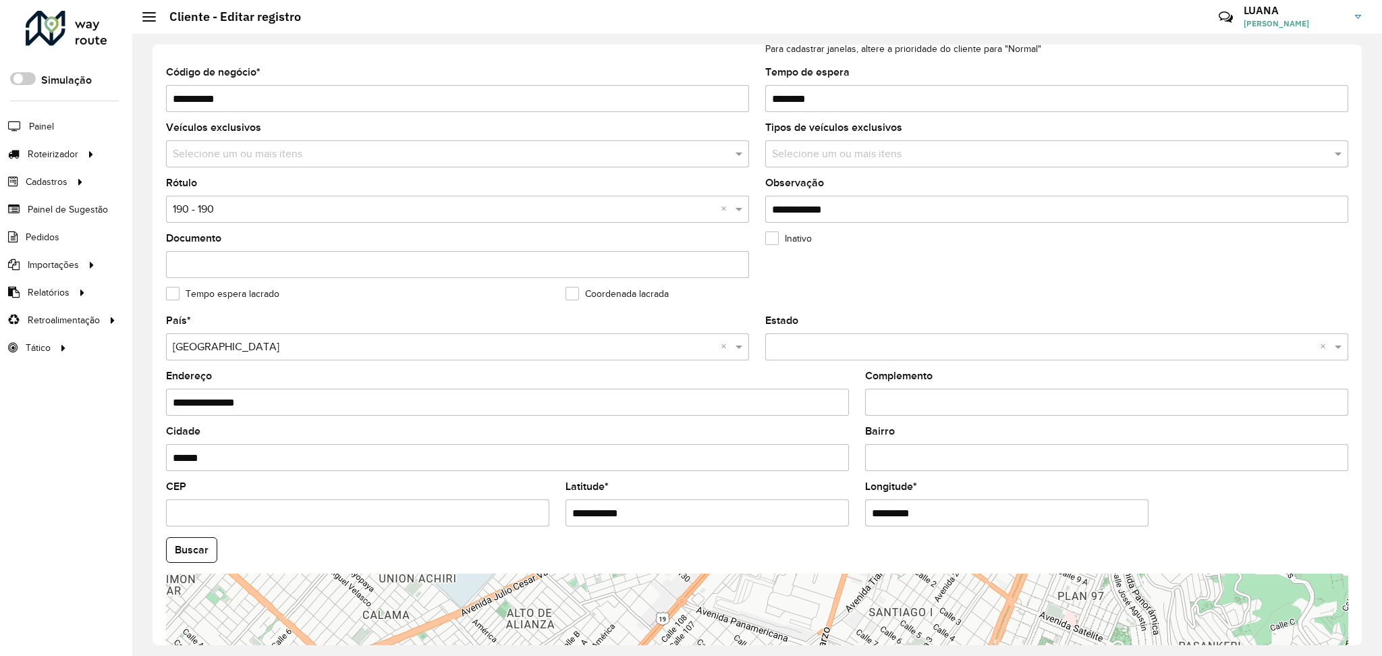
scroll to position [180, 0]
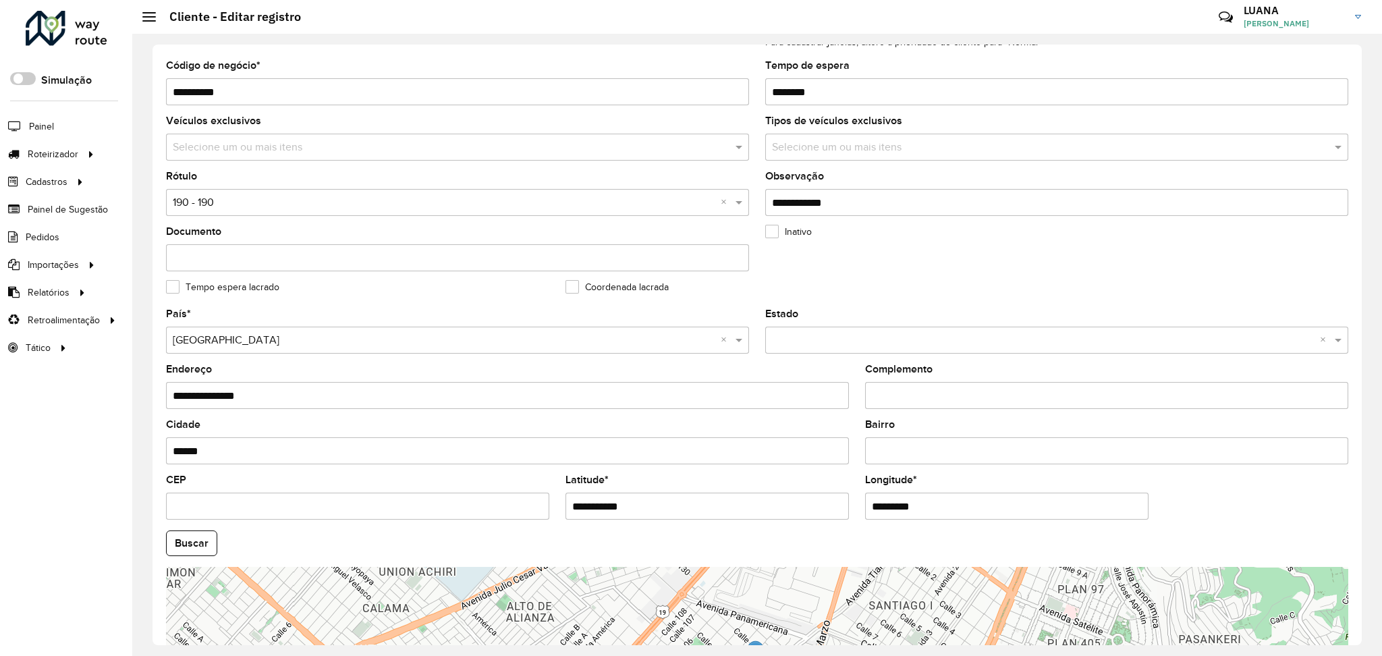
drag, startPoint x: 213, startPoint y: 447, endPoint x: 169, endPoint y: 448, distance: 44.6
click at [169, 448] on input "******" at bounding box center [507, 450] width 683 height 27
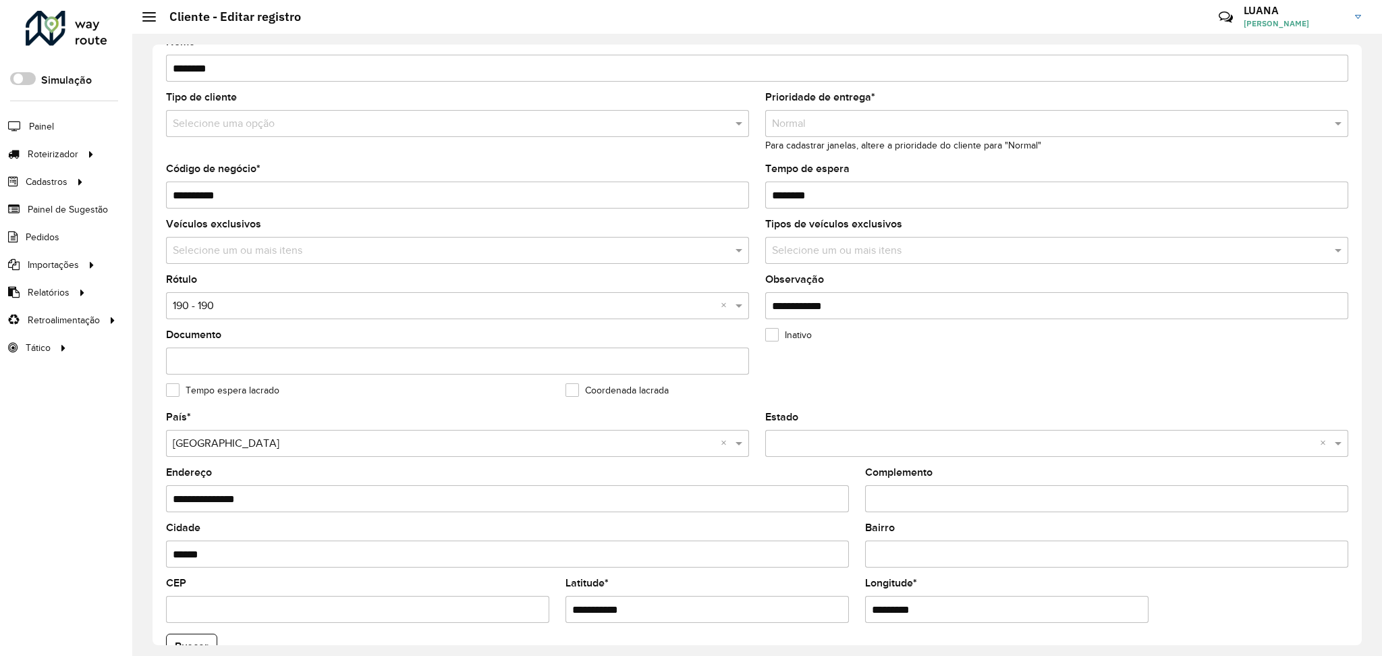
scroll to position [0, 0]
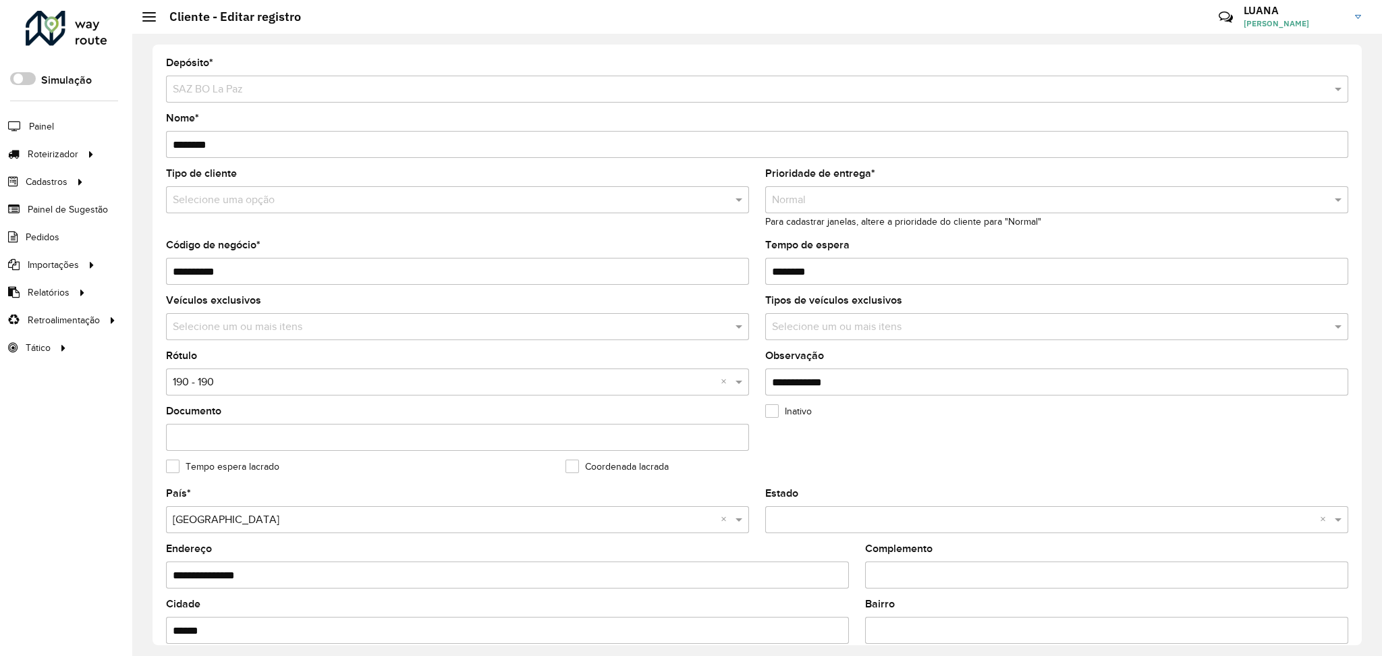
drag, startPoint x: 258, startPoint y: 263, endPoint x: 168, endPoint y: 285, distance: 92.3
click at [168, 285] on formly-field "**********" at bounding box center [457, 267] width 599 height 55
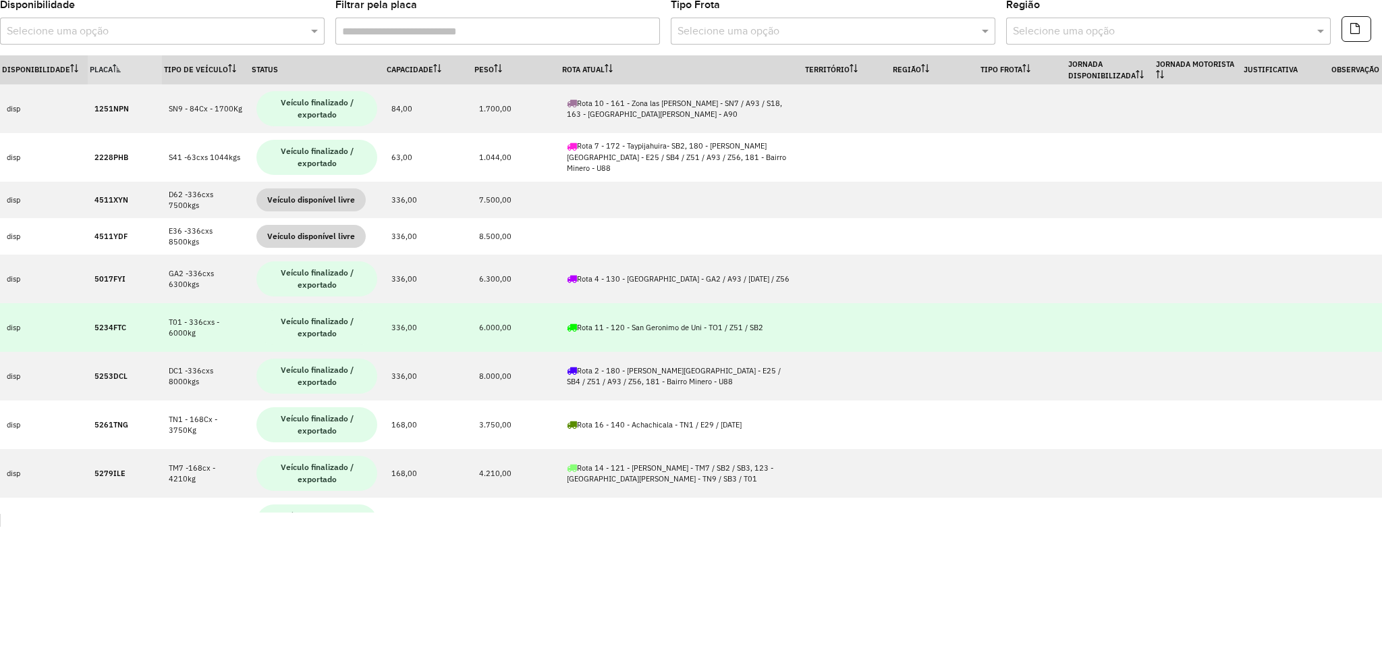
scroll to position [487, 0]
